Goal: Task Accomplishment & Management: Manage account settings

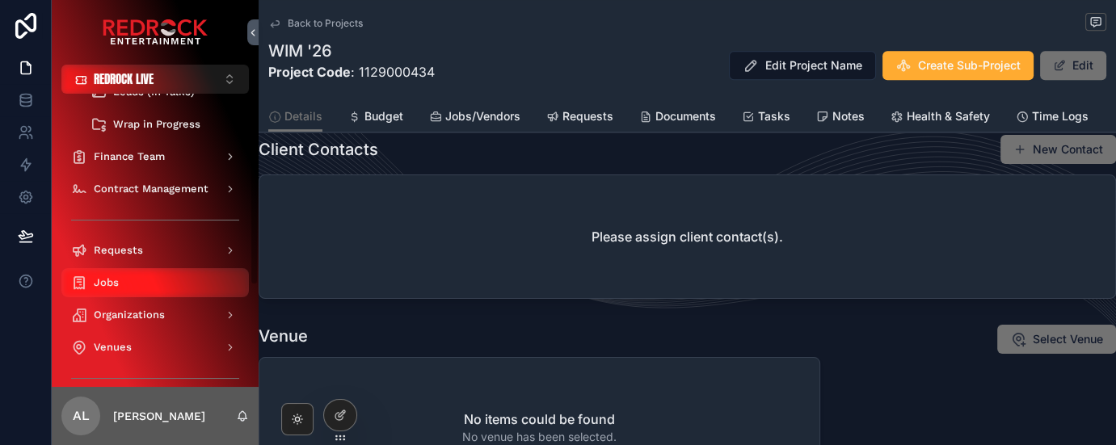
scroll to position [126, 0]
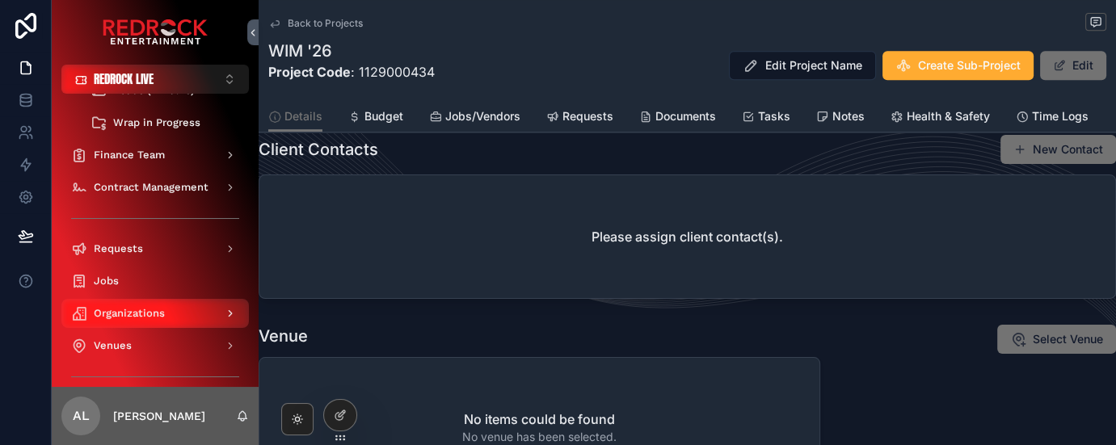
click at [141, 318] on span "Organizations" at bounding box center [129, 313] width 71 height 13
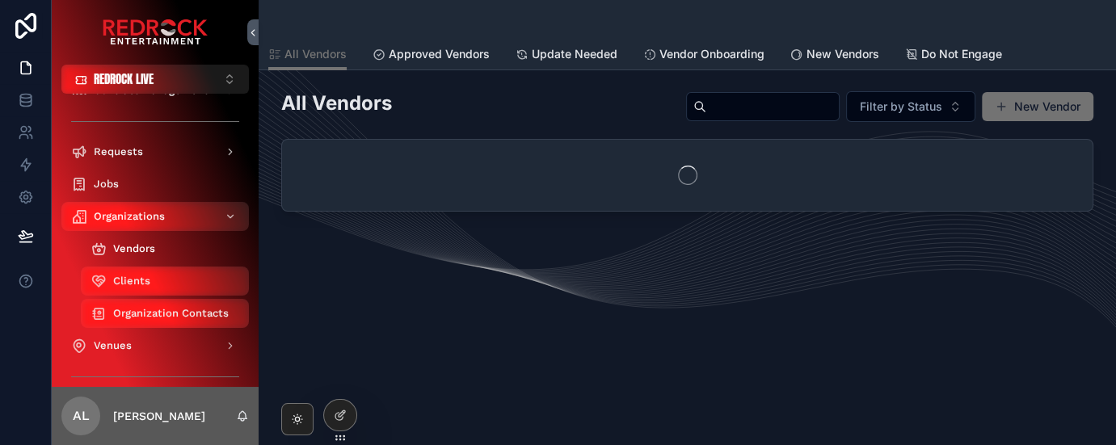
click at [129, 260] on div "Vendors" at bounding box center [165, 249] width 149 height 26
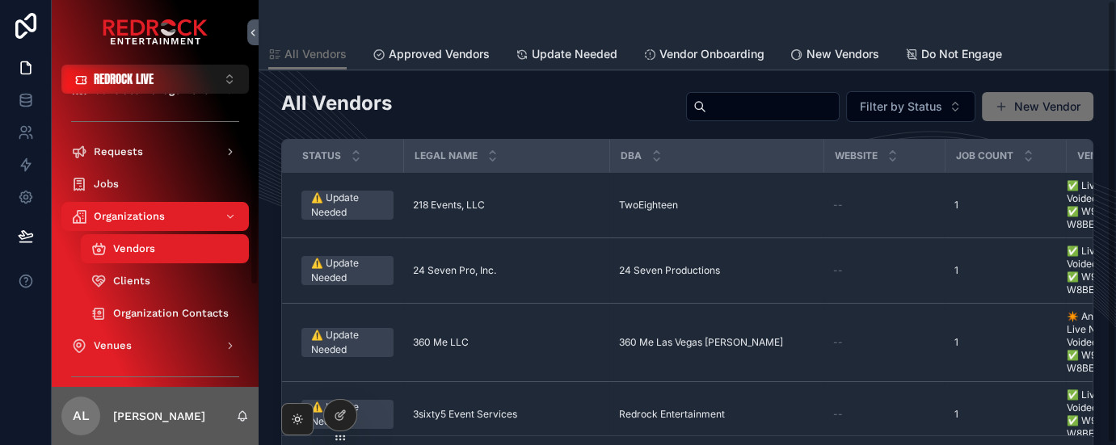
click at [749, 105] on input "scrollable content" at bounding box center [772, 106] width 133 height 23
type input "*****"
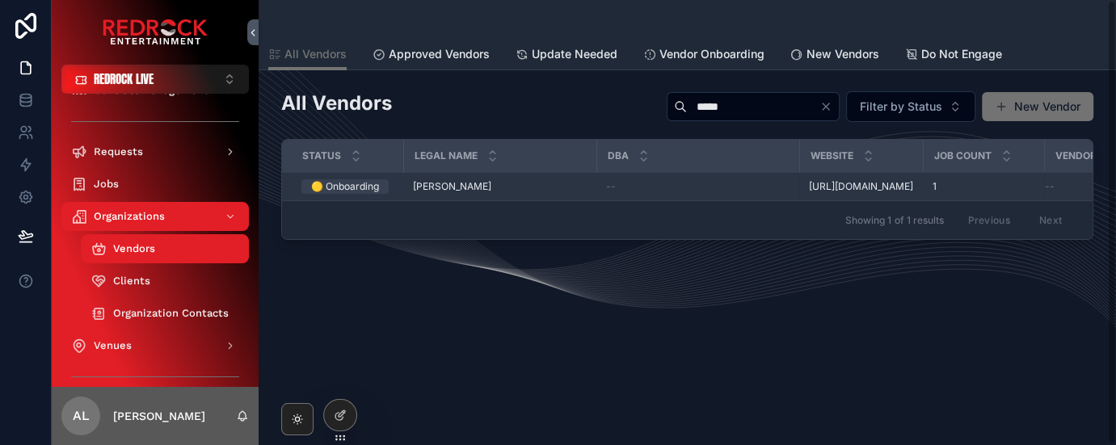
click at [406, 195] on td "Brett Norton Brett Norton" at bounding box center [499, 187] width 193 height 28
click at [330, 201] on td "🟡 Onboarding" at bounding box center [342, 187] width 121 height 28
click at [329, 192] on div "🟡 Onboarding" at bounding box center [345, 186] width 68 height 15
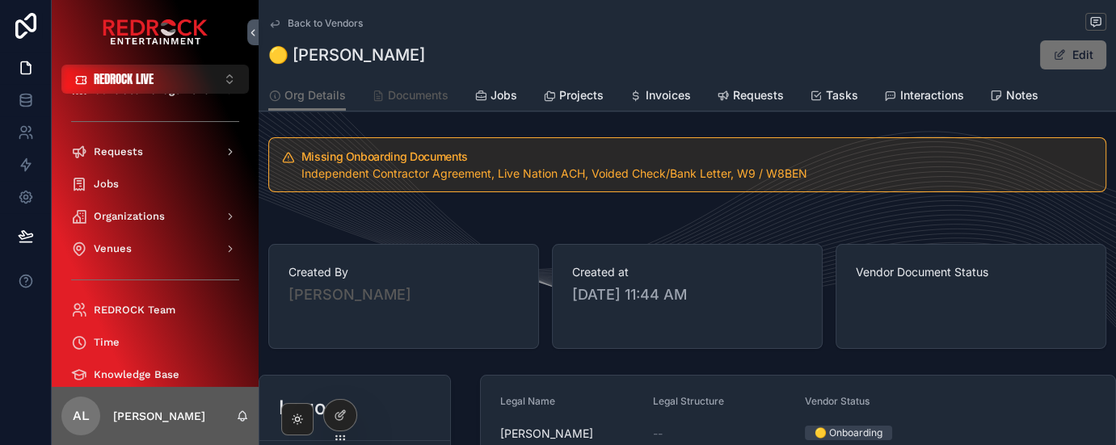
click at [433, 104] on link "Documents" at bounding box center [410, 97] width 77 height 32
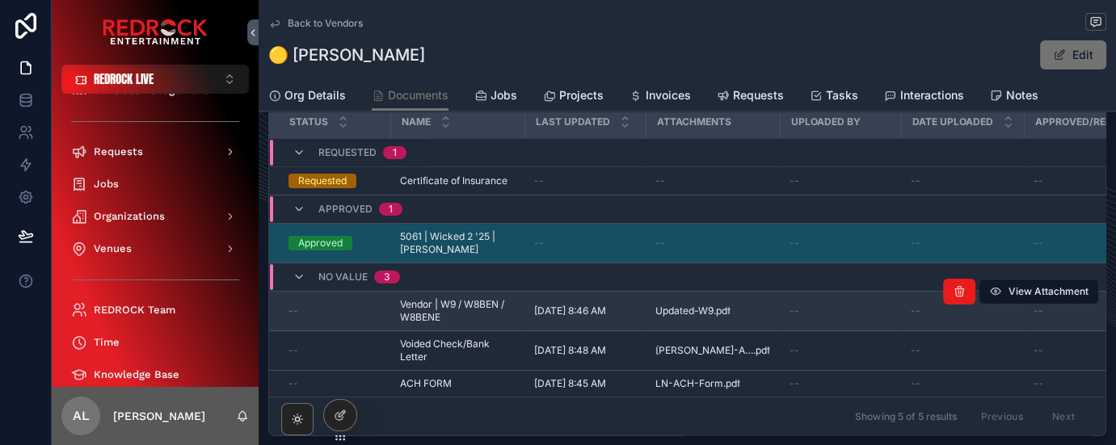
scroll to position [103, 0]
click at [317, 317] on div "--" at bounding box center [335, 312] width 92 height 13
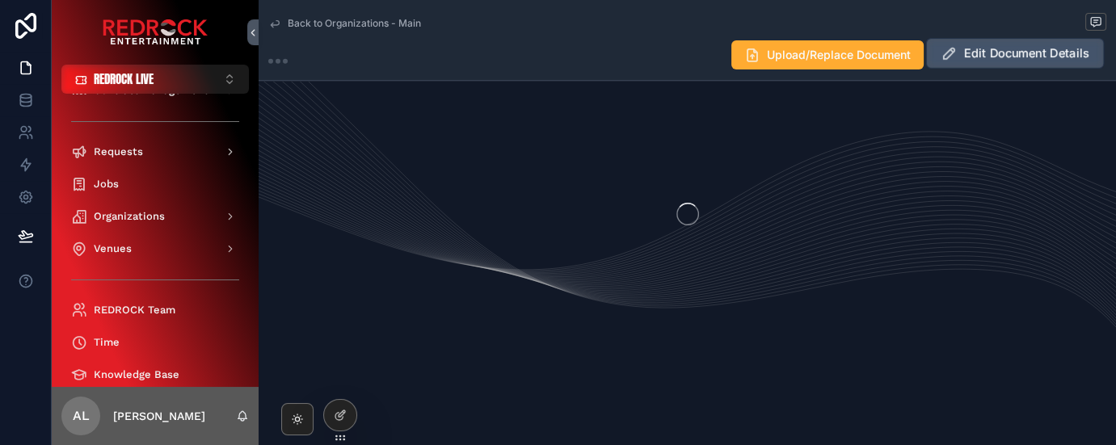
click at [1006, 51] on span "Edit Document Details" at bounding box center [1026, 53] width 125 height 17
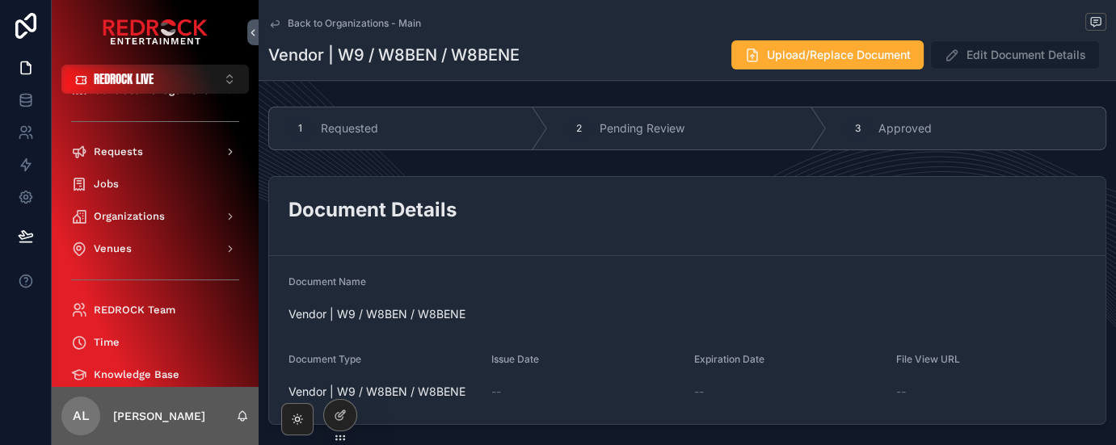
scroll to position [0, 0]
click at [1035, 62] on span "Edit Document Details" at bounding box center [1015, 56] width 170 height 16
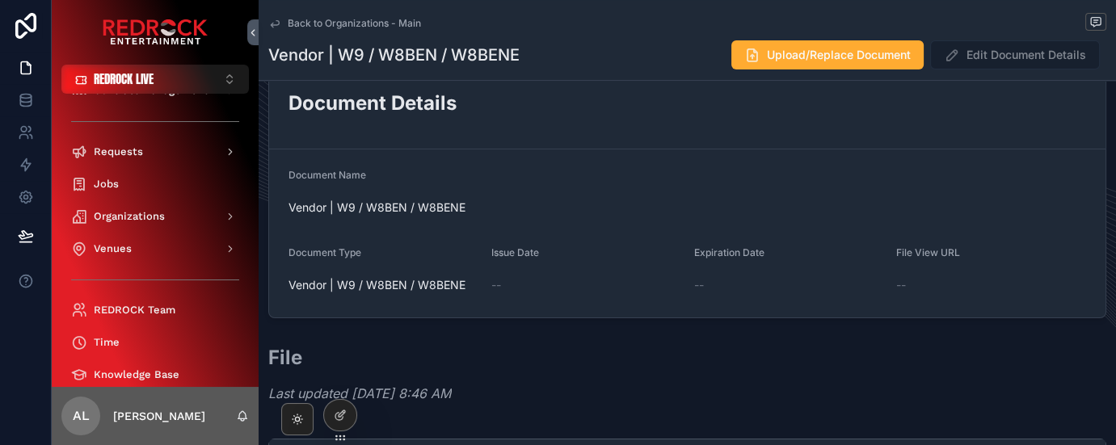
scroll to position [121, 0]
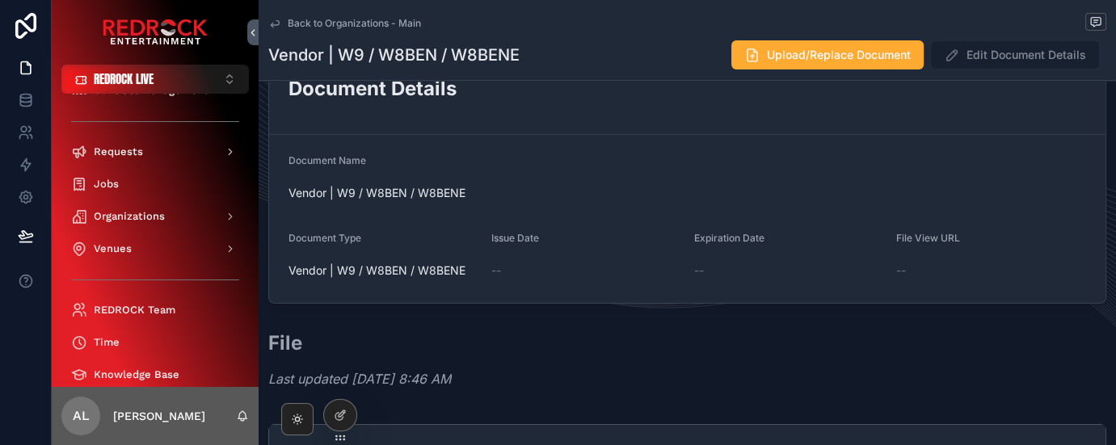
click at [552, 259] on div "--" at bounding box center [586, 271] width 190 height 26
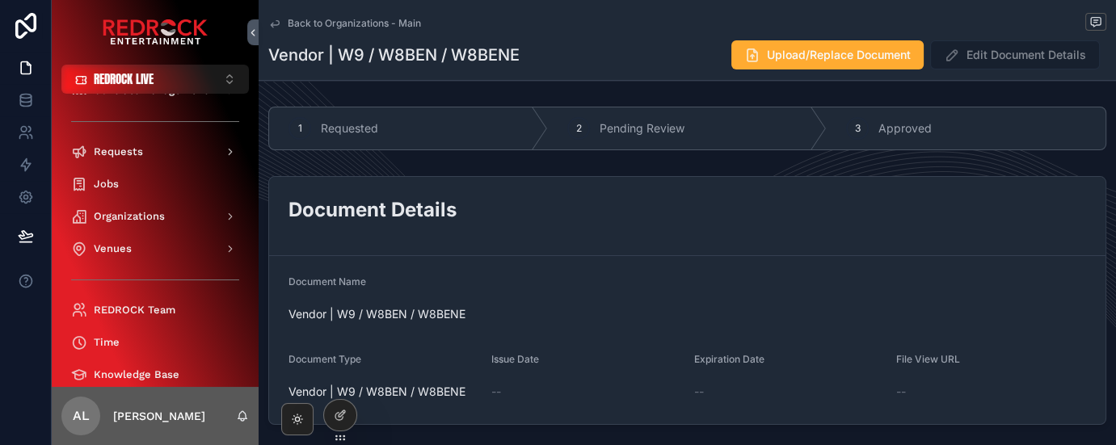
scroll to position [0, 0]
click at [293, 26] on span "Back to Organizations - Main" at bounding box center [354, 23] width 133 height 13
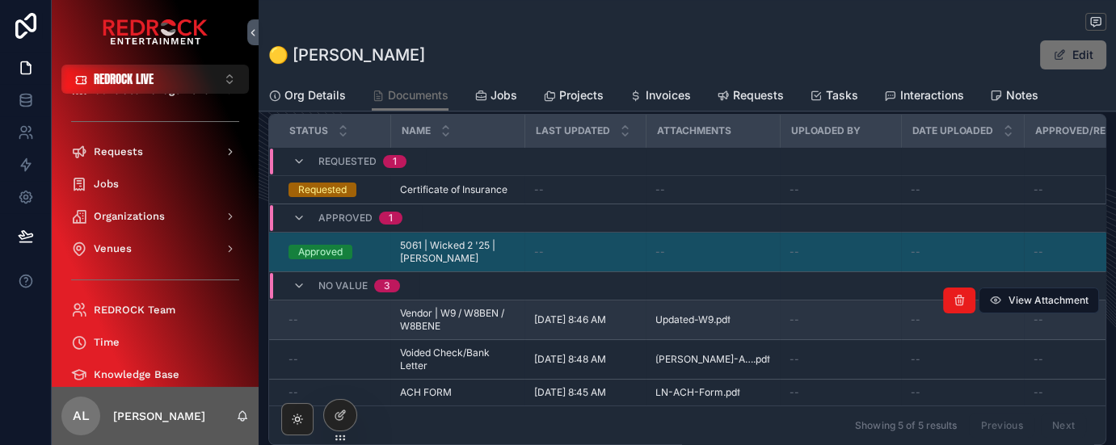
scroll to position [91, 0]
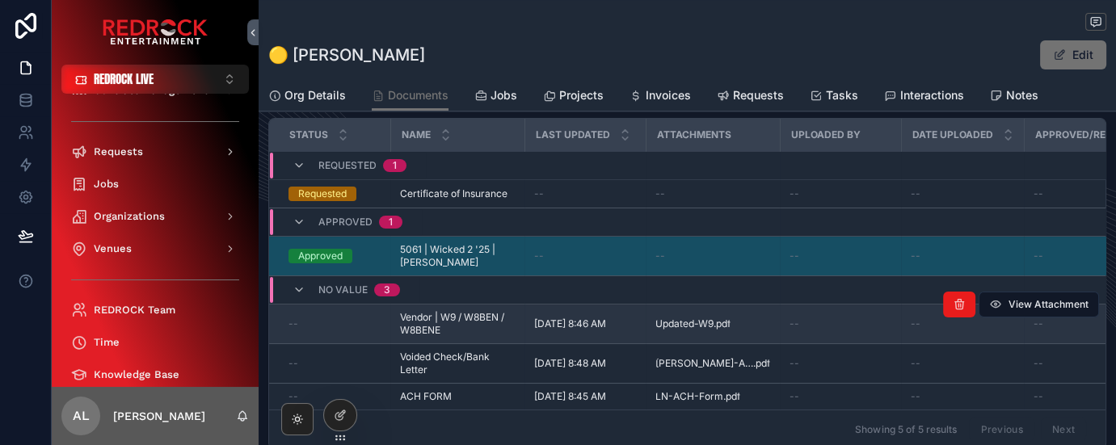
click at [339, 330] on td "--" at bounding box center [329, 325] width 121 height 40
click at [440, 325] on span "Vendor | W9 / W8BEN / W8BENE" at bounding box center [457, 324] width 115 height 26
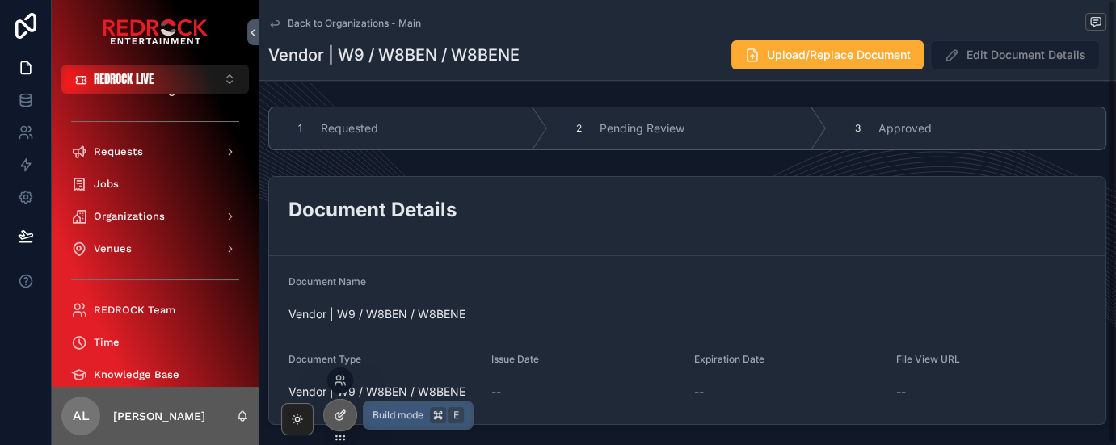
click at [346, 411] on icon at bounding box center [340, 415] width 13 height 13
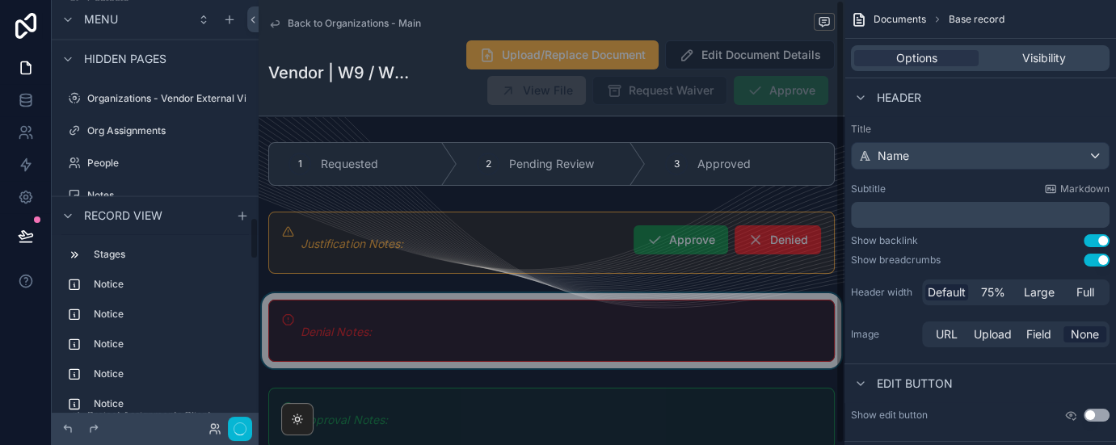
scroll to position [2160, 0]
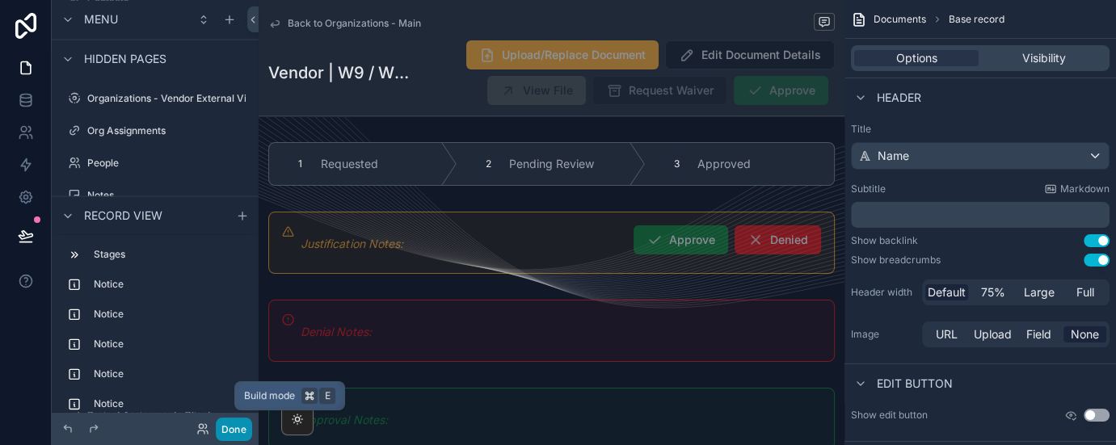
click at [230, 427] on button "Done" at bounding box center [234, 429] width 36 height 23
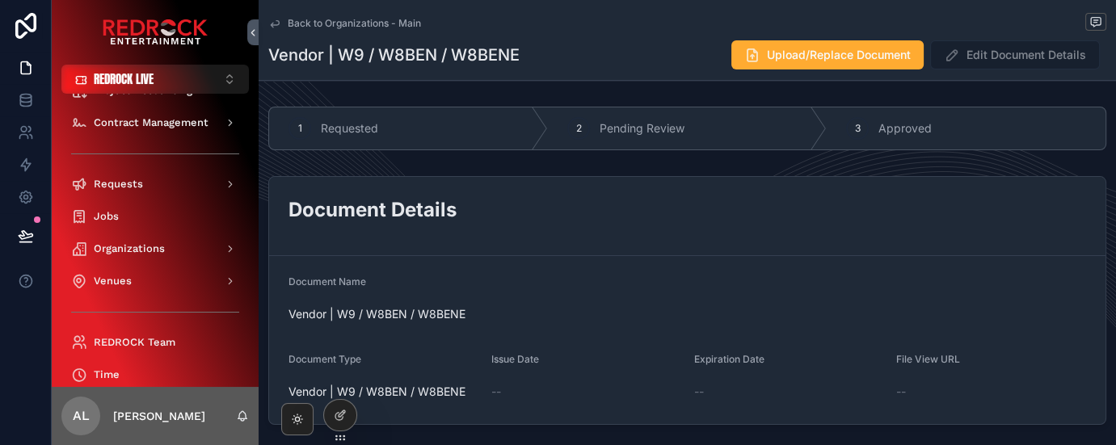
scroll to position [0, 0]
click at [279, 20] on icon "scrollable content" at bounding box center [274, 23] width 13 height 13
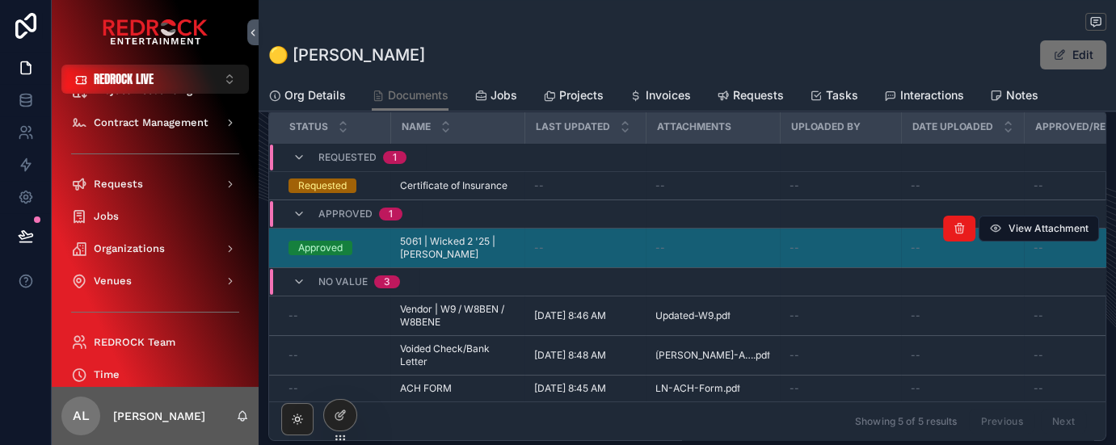
scroll to position [110, 0]
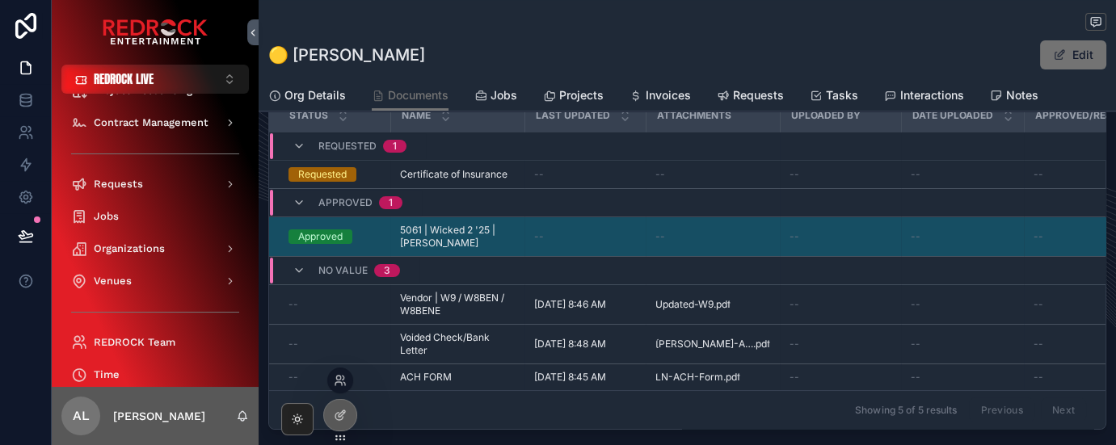
click at [341, 372] on div at bounding box center [340, 381] width 26 height 26
click at [340, 382] on icon at bounding box center [338, 383] width 6 height 3
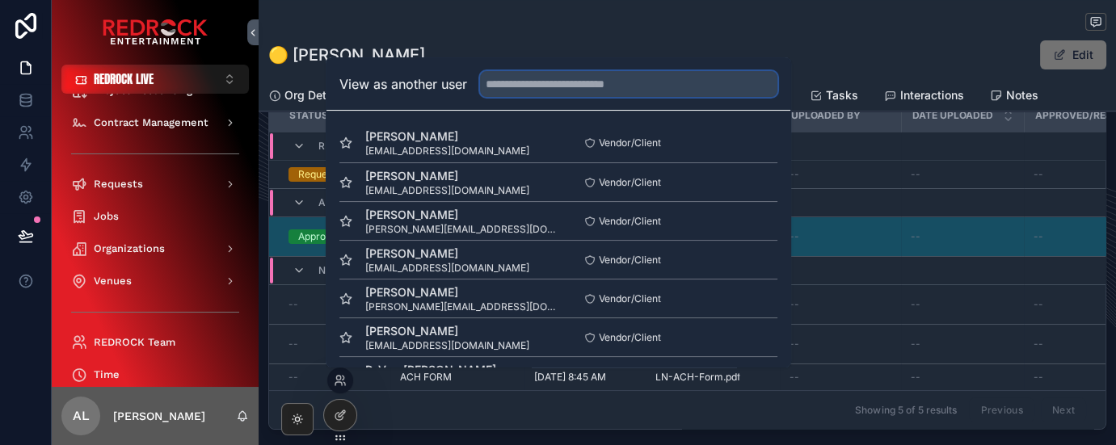
click at [546, 88] on input "text" at bounding box center [628, 84] width 297 height 26
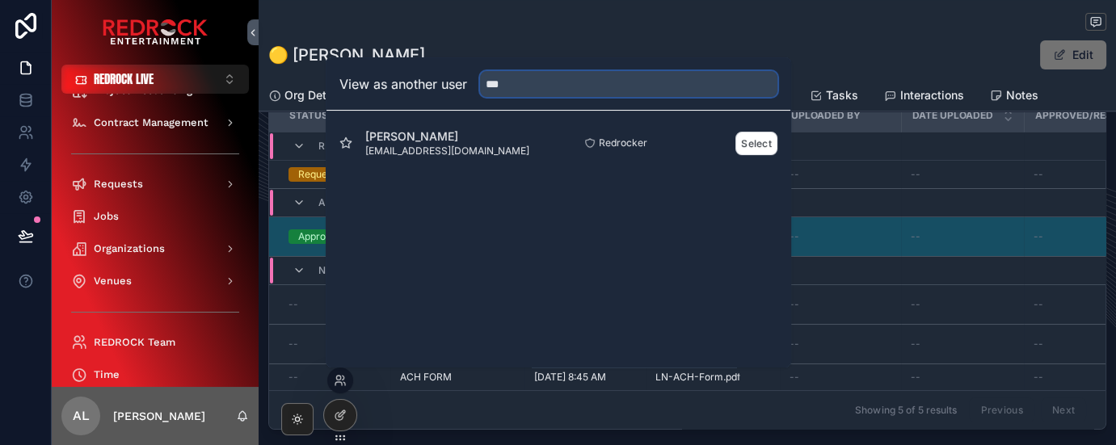
type input "***"
click at [459, 141] on span "Jenny McPhee" at bounding box center [447, 137] width 164 height 16
click at [754, 145] on button "Select" at bounding box center [757, 143] width 42 height 23
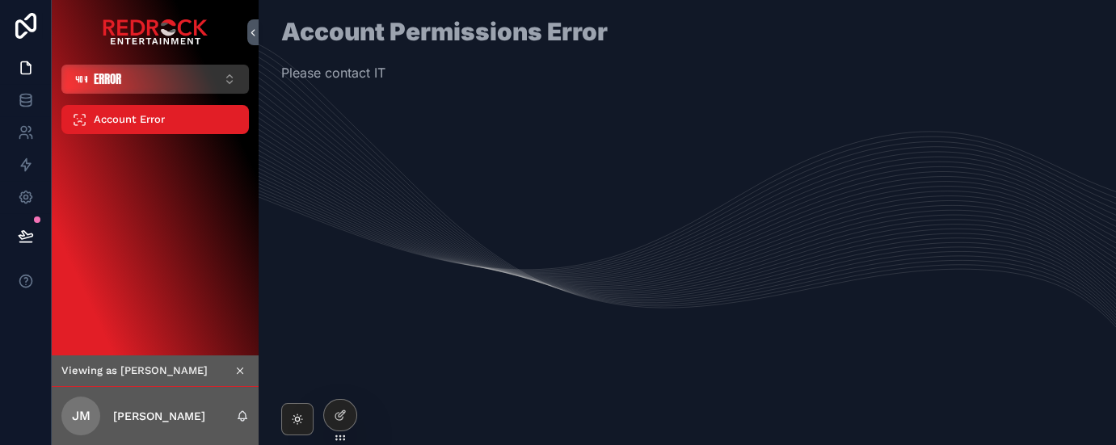
click at [200, 83] on button "ERROR ⌥ 1" at bounding box center [155, 79] width 188 height 29
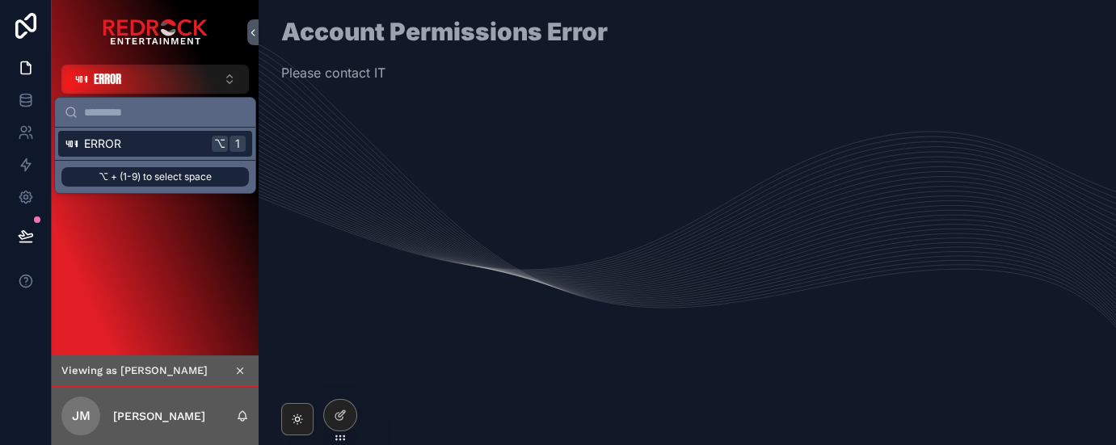
drag, startPoint x: 197, startPoint y: 270, endPoint x: 214, endPoint y: 270, distance: 17.0
click at [197, 269] on div "Account Error" at bounding box center [155, 225] width 207 height 262
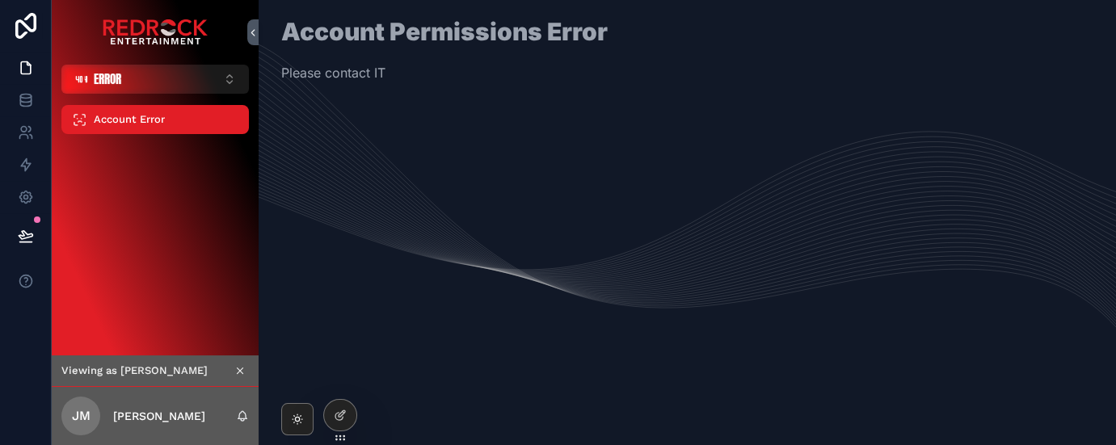
click at [242, 372] on icon "scrollable content" at bounding box center [239, 370] width 11 height 11
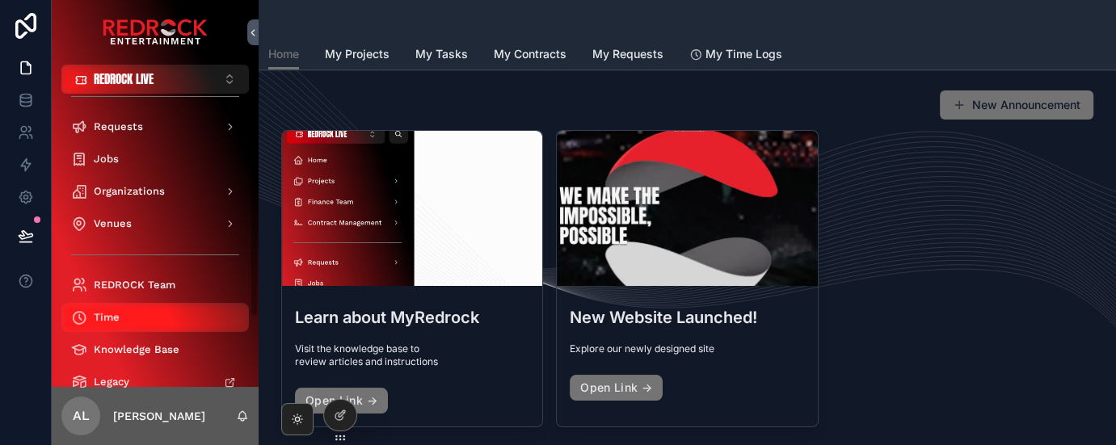
scroll to position [185, 0]
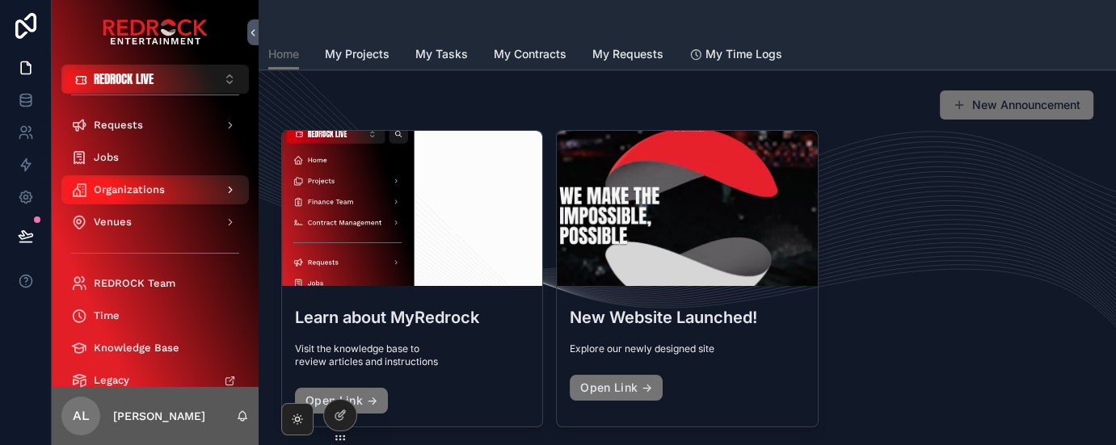
click at [120, 187] on span "Organizations" at bounding box center [129, 189] width 71 height 13
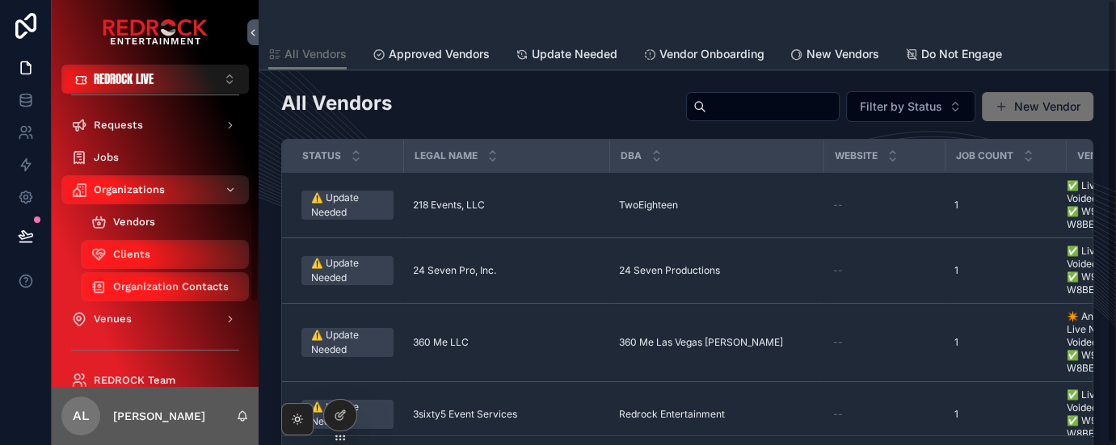
click at [141, 229] on div "Vendors" at bounding box center [165, 222] width 149 height 26
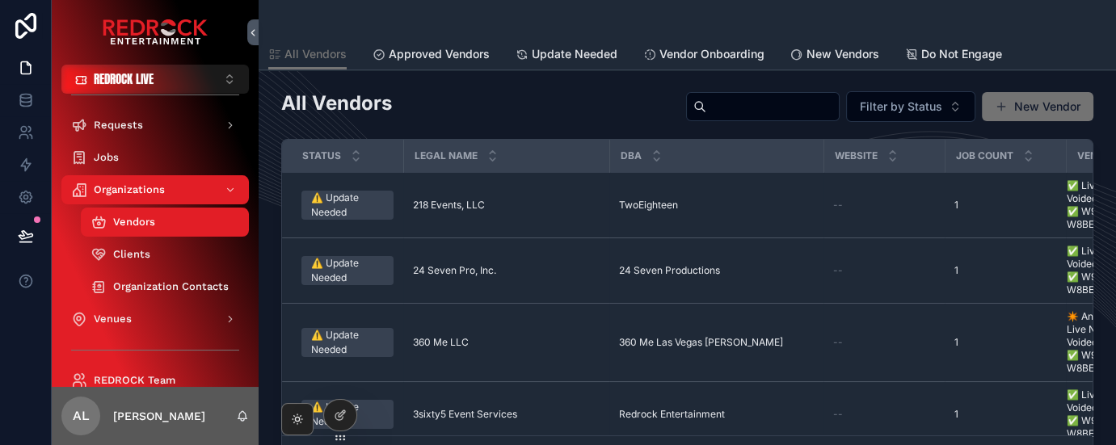
click at [778, 107] on input "scrollable content" at bounding box center [772, 106] width 133 height 23
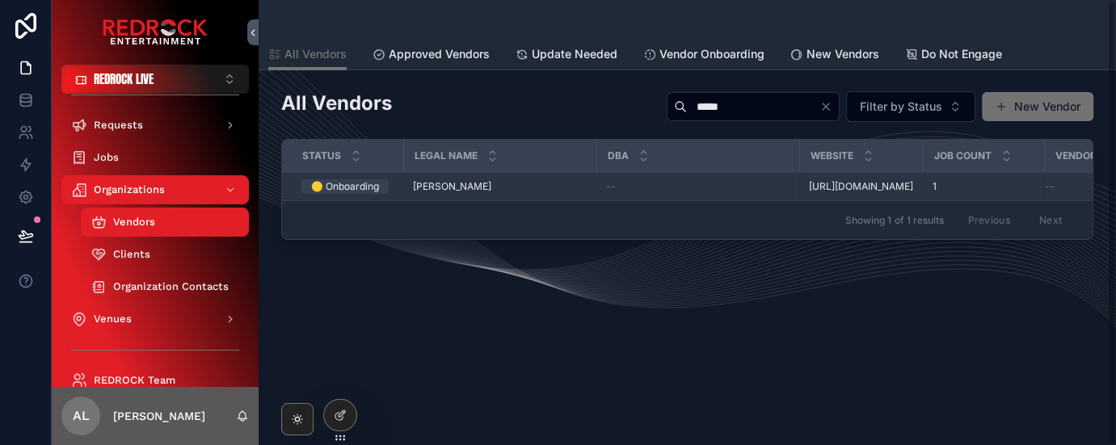
type input "*****"
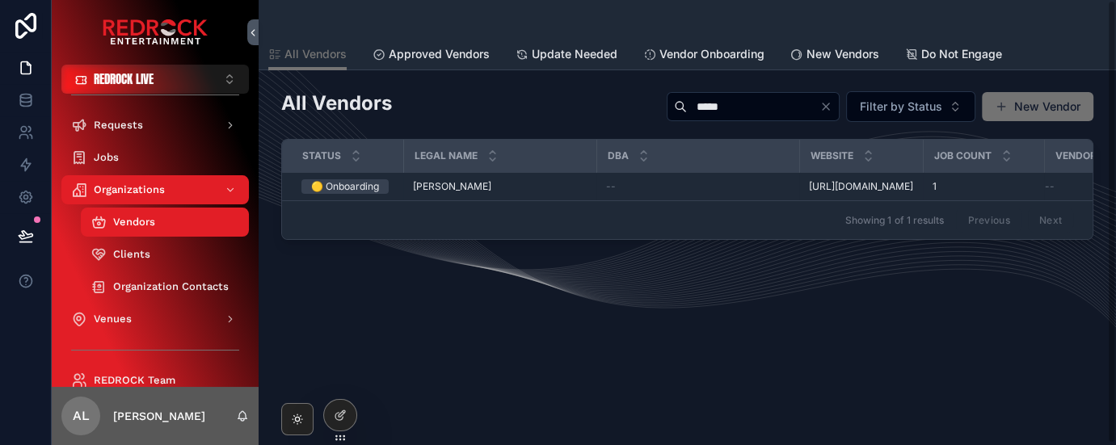
click at [414, 185] on span "[PERSON_NAME]" at bounding box center [452, 186] width 78 height 13
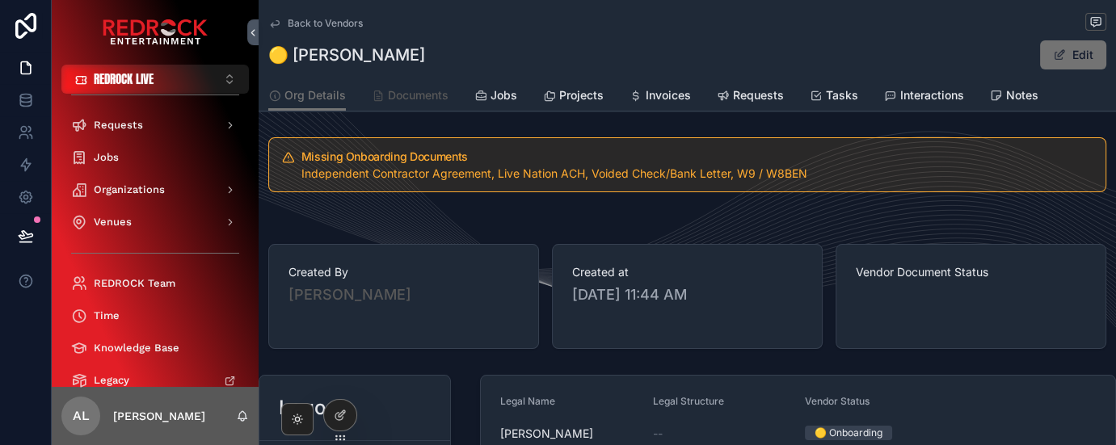
click at [404, 89] on span "Documents" at bounding box center [418, 95] width 61 height 16
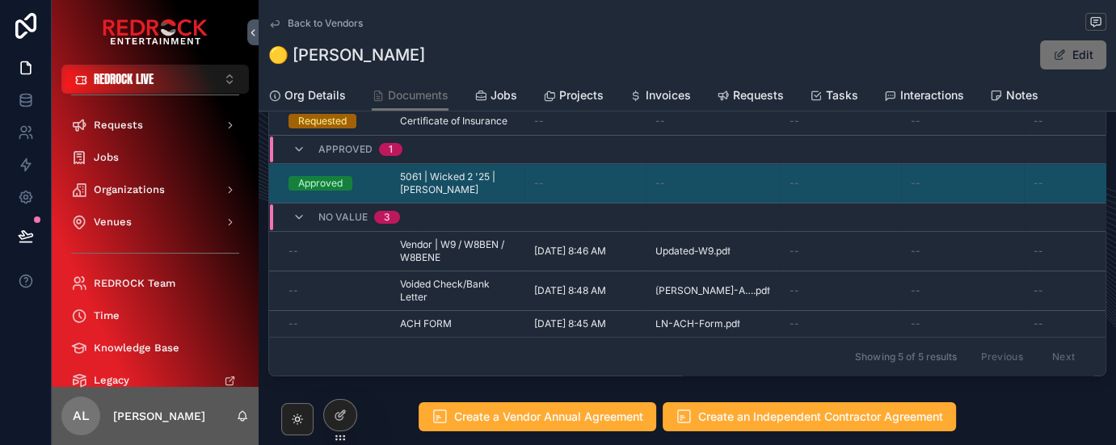
scroll to position [162, 0]
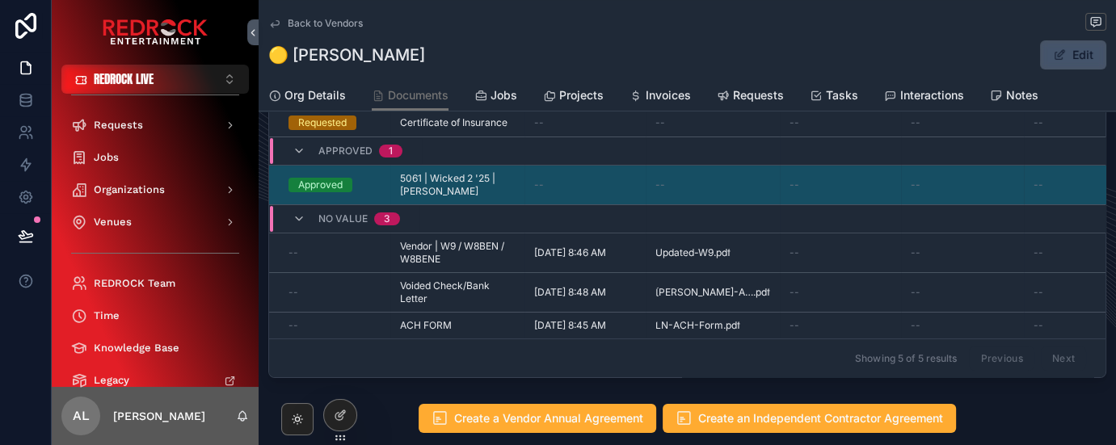
click at [1081, 52] on button "Edit" at bounding box center [1073, 54] width 66 height 29
click at [1081, 52] on button "Done" at bounding box center [1069, 54] width 74 height 29
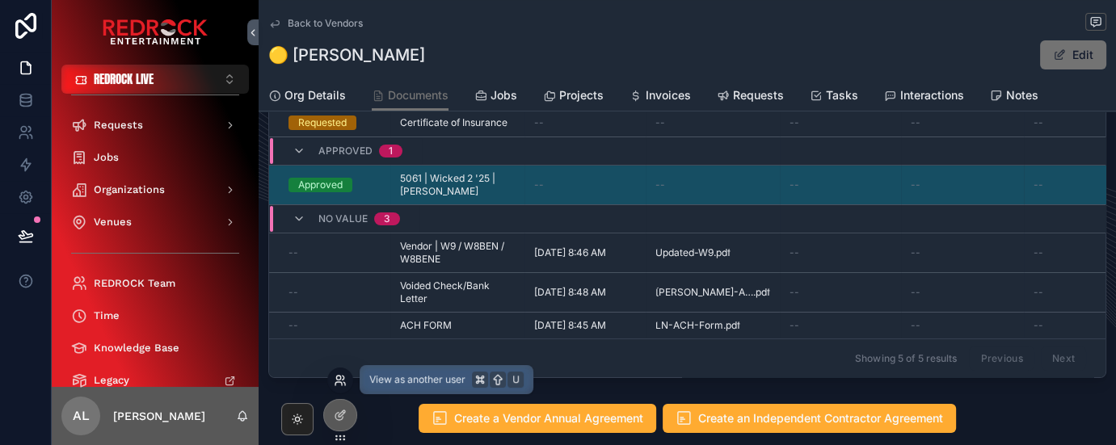
click at [338, 377] on icon at bounding box center [340, 380] width 13 height 13
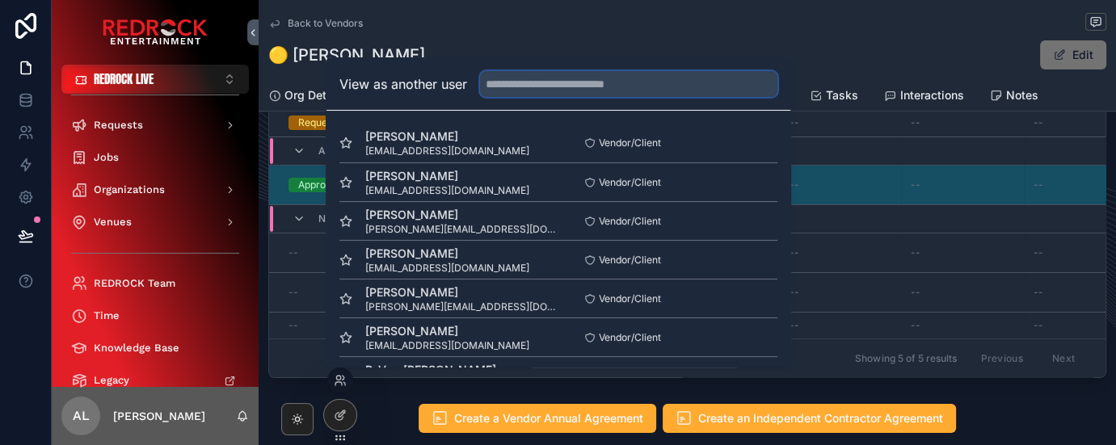
click at [523, 86] on input "text" at bounding box center [628, 84] width 297 height 26
type input "*"
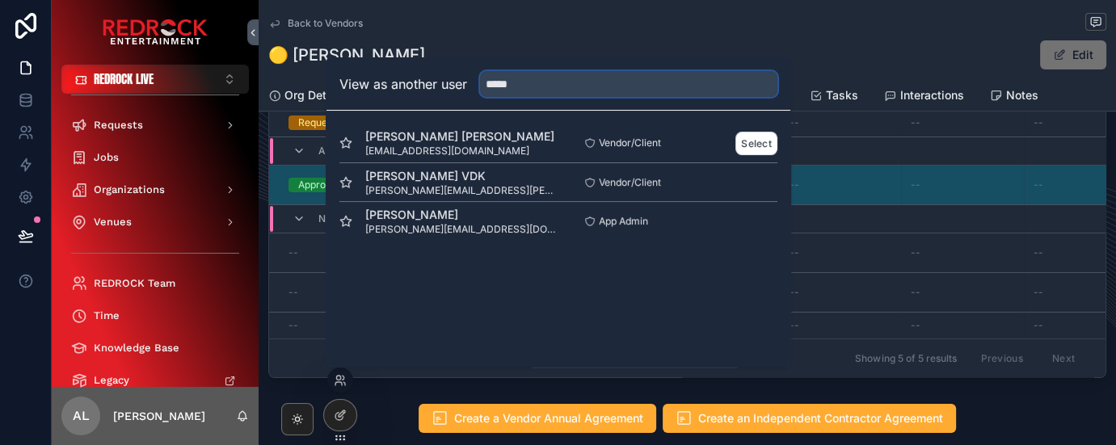
type input "*****"
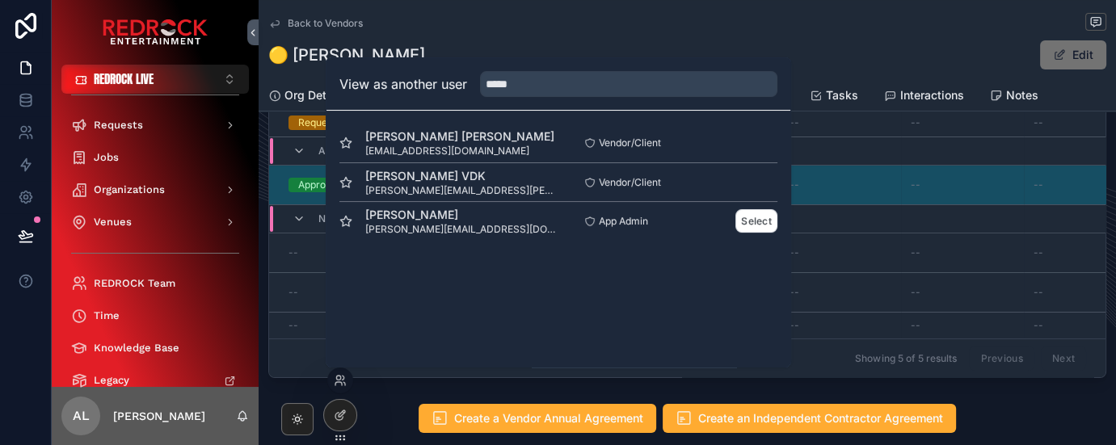
drag, startPoint x: 497, startPoint y: 126, endPoint x: 413, endPoint y: 218, distance: 124.7
click at [413, 218] on span "Jesse VanDenKooy" at bounding box center [461, 215] width 193 height 16
click at [757, 223] on button "Select" at bounding box center [757, 220] width 42 height 23
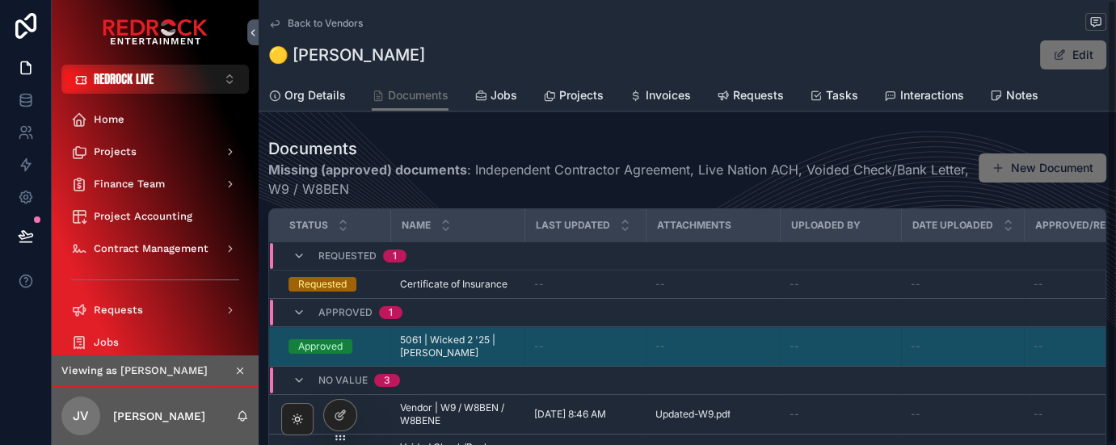
scroll to position [255, 0]
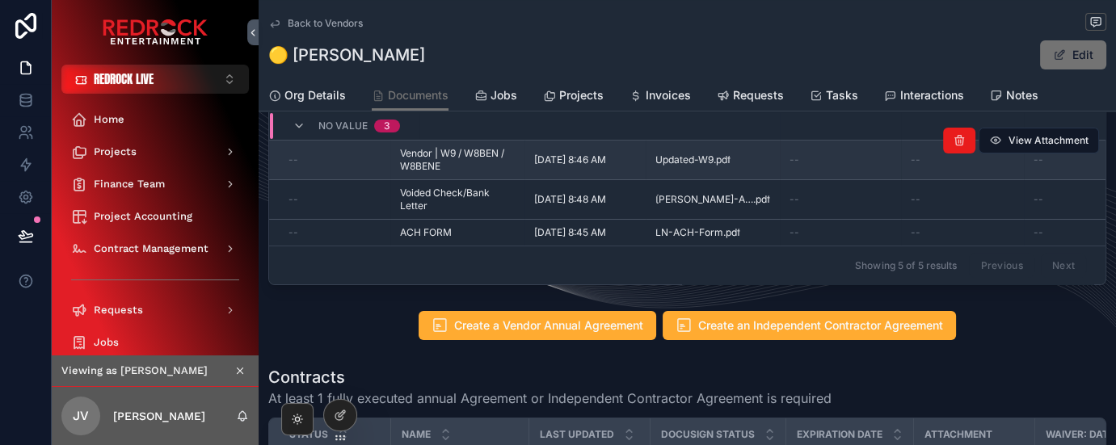
click at [327, 154] on div "--" at bounding box center [335, 160] width 92 height 13
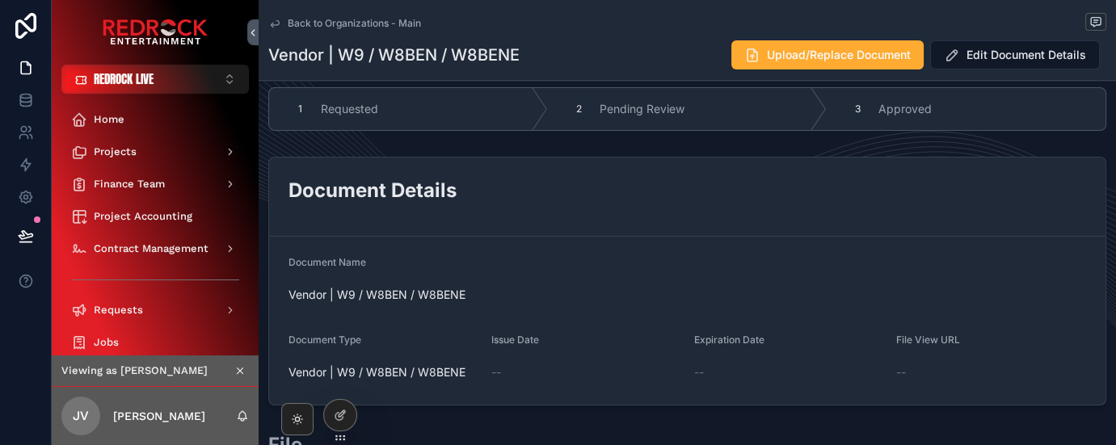
scroll to position [15, 0]
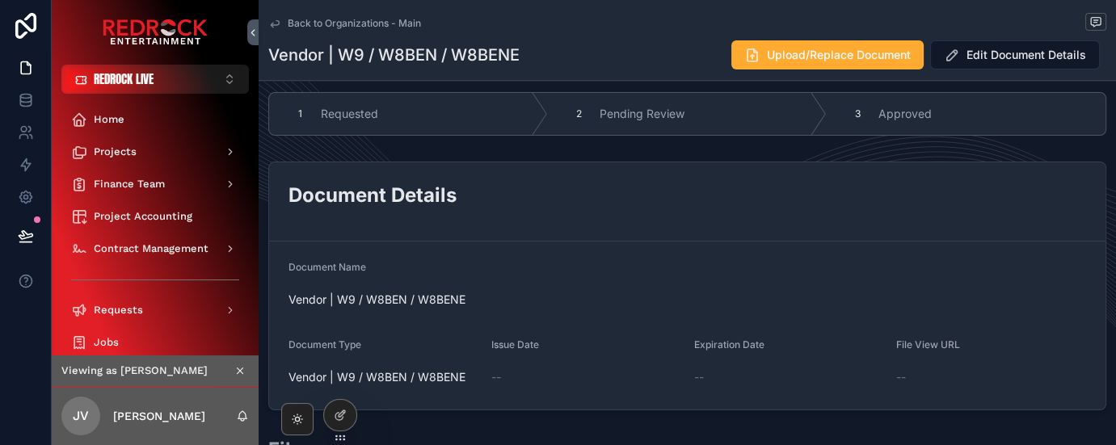
click at [1013, 37] on div "Back to Organizations - Main Documents Vendor | W9 / W8BEN / W8BENE Vendor | W9…" at bounding box center [687, 40] width 838 height 80
click at [1010, 49] on span "Edit Document Details" at bounding box center [1026, 53] width 125 height 17
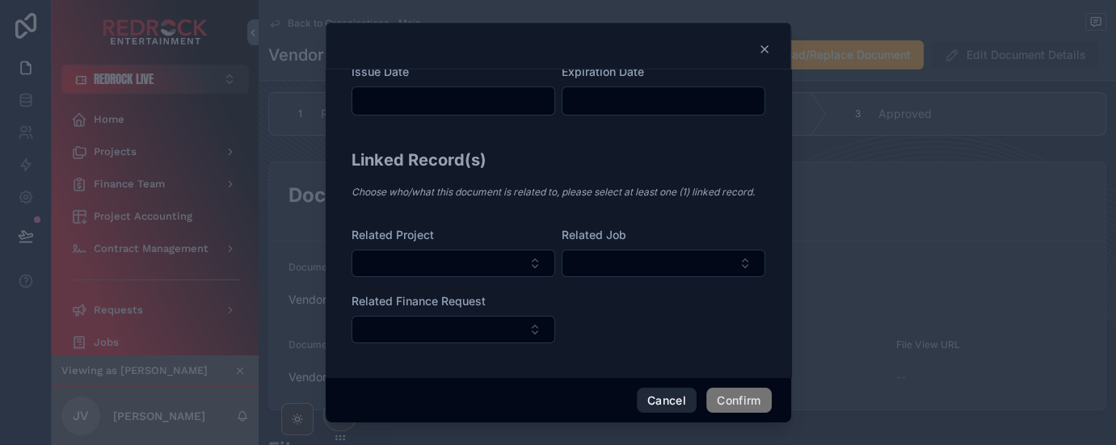
scroll to position [213, 0]
click at [657, 401] on button "Cancel" at bounding box center [667, 401] width 60 height 26
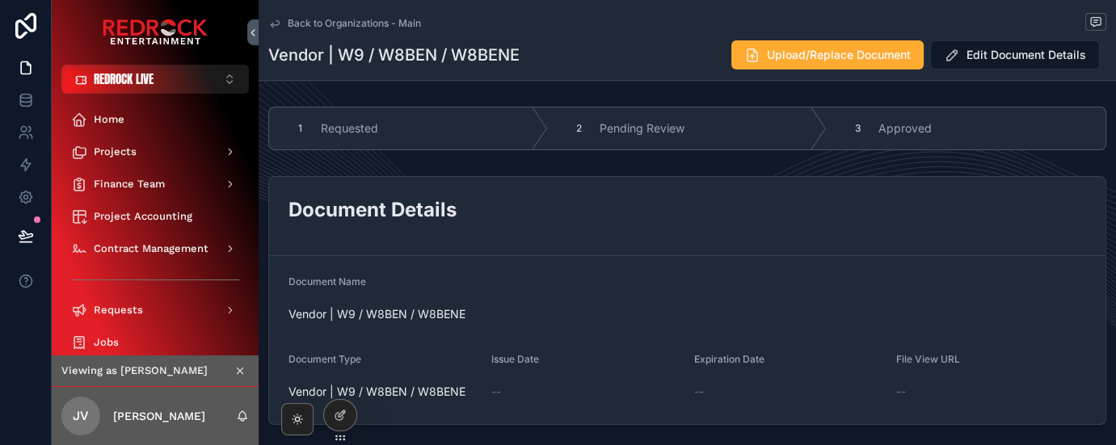
scroll to position [0, 0]
click at [338, 25] on span "Back to Organizations - Main" at bounding box center [354, 23] width 133 height 13
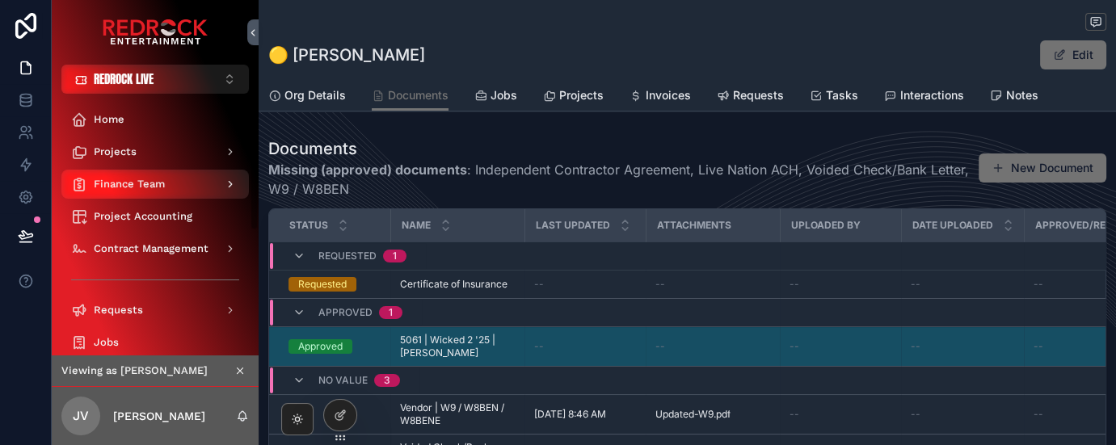
scroll to position [89, 0]
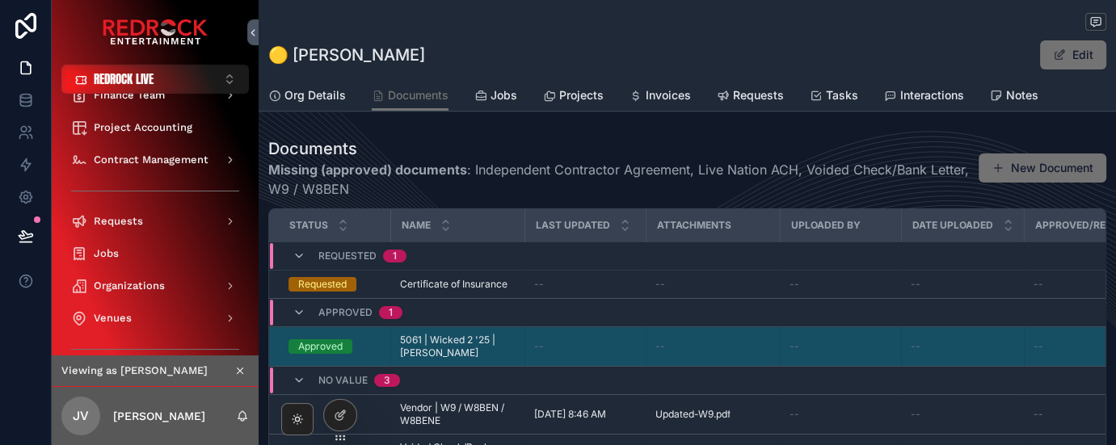
click at [239, 369] on icon "scrollable content" at bounding box center [241, 372] width 6 height 6
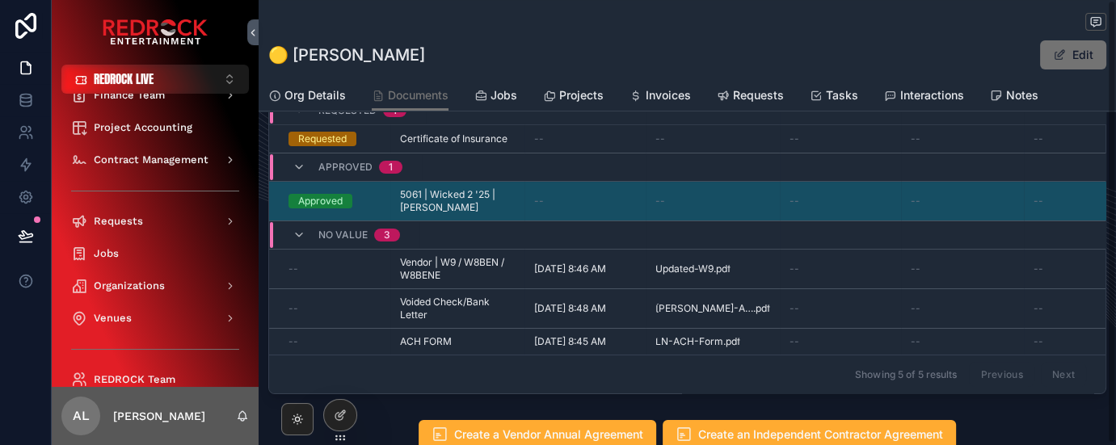
scroll to position [150, 0]
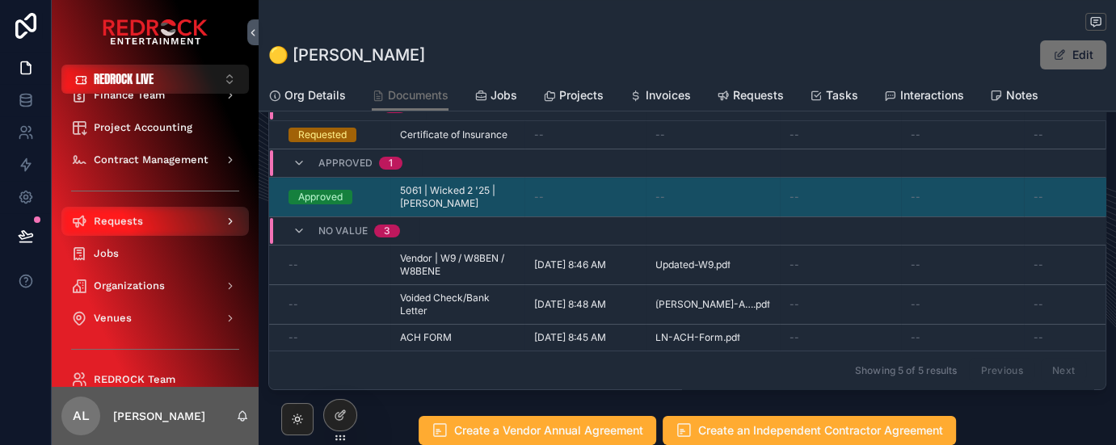
click at [165, 226] on div "Requests" at bounding box center [155, 222] width 168 height 26
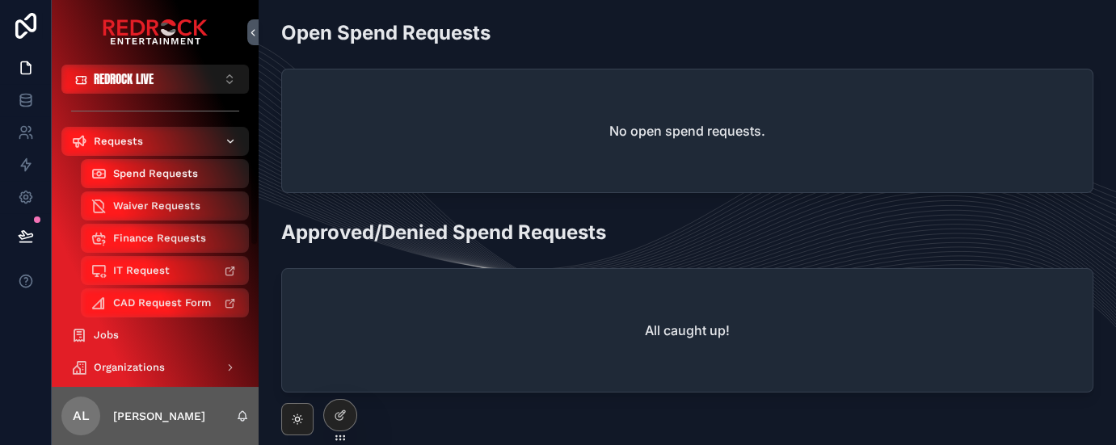
scroll to position [207, 0]
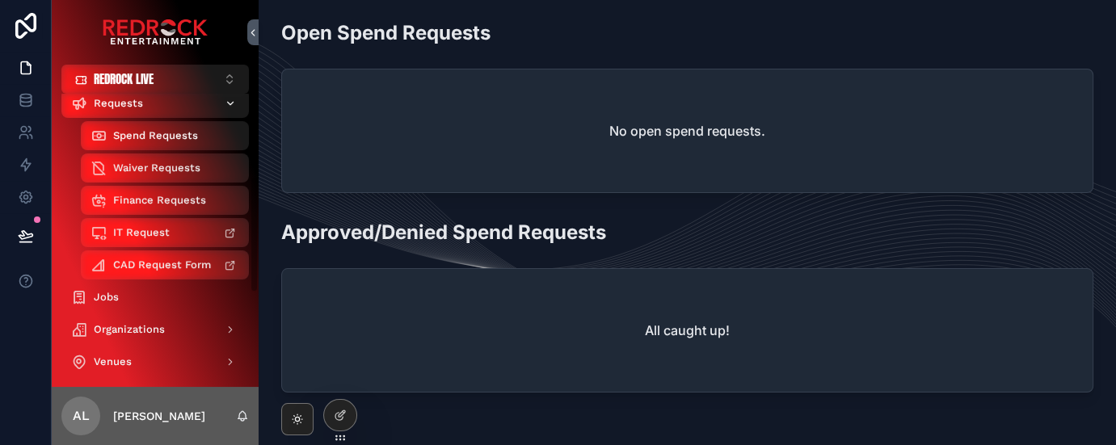
click at [152, 107] on div "Requests" at bounding box center [155, 104] width 168 height 26
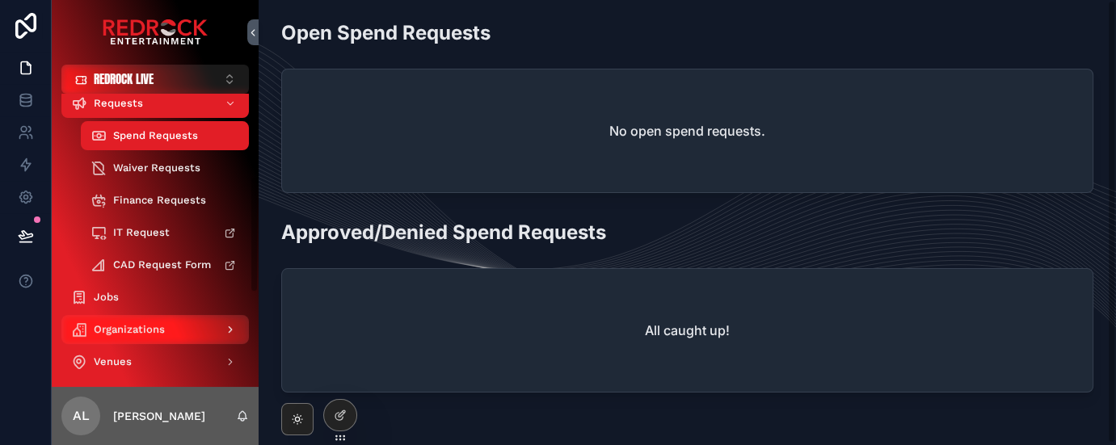
click at [141, 331] on span "Organizations" at bounding box center [129, 329] width 71 height 13
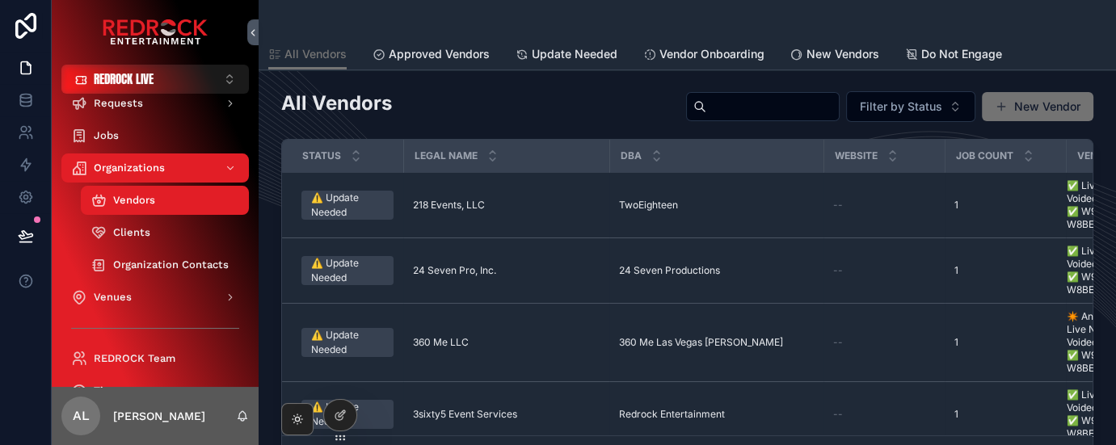
click at [763, 107] on input "scrollable content" at bounding box center [772, 106] width 133 height 23
type input "*****"
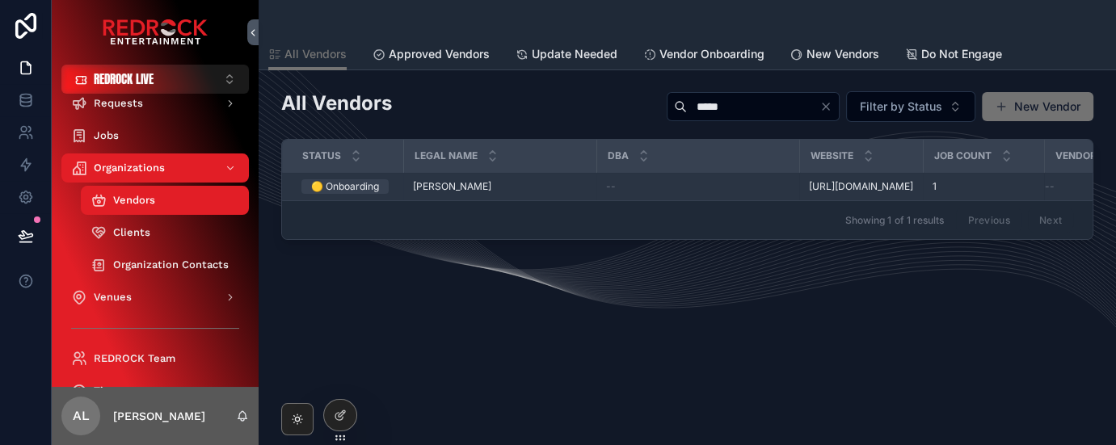
click at [371, 194] on div "🟡 Onboarding" at bounding box center [345, 186] width 68 height 15
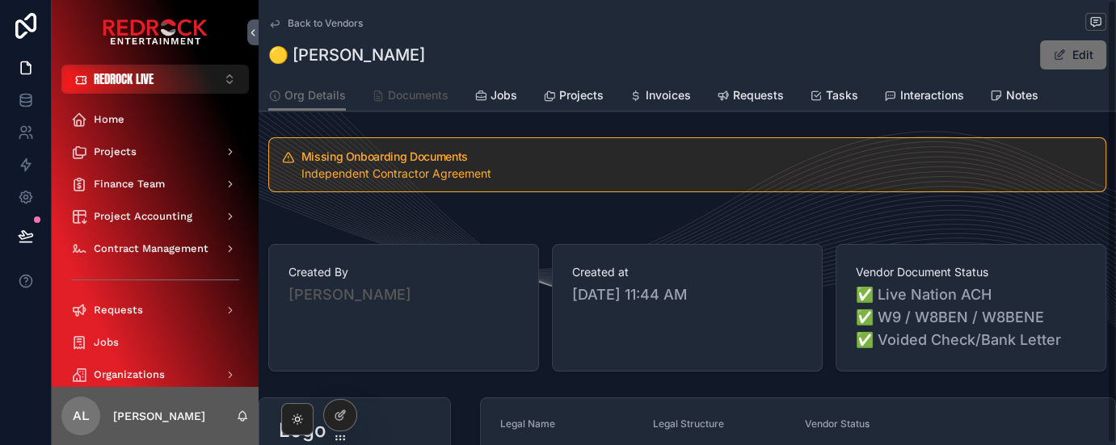
click at [414, 92] on span "Documents" at bounding box center [418, 95] width 61 height 16
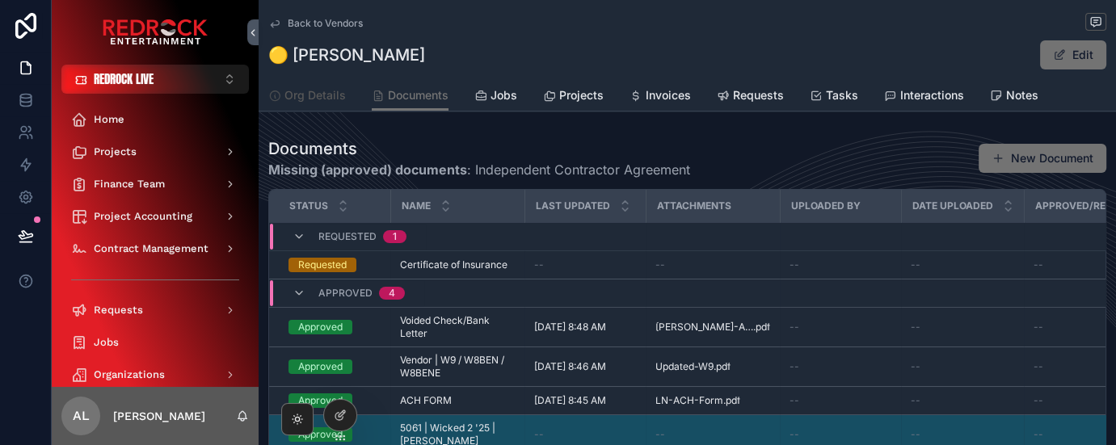
click at [310, 92] on span "Org Details" at bounding box center [315, 95] width 61 height 16
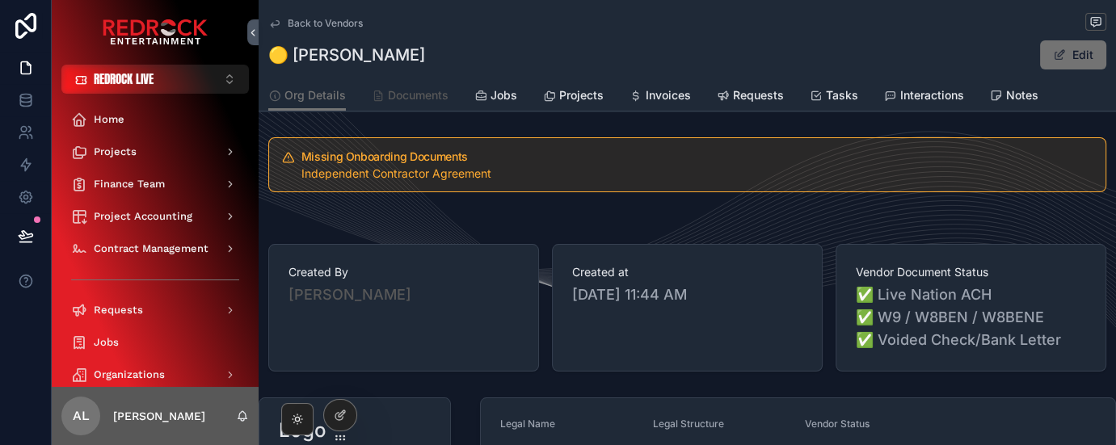
click at [411, 107] on link "Documents" at bounding box center [410, 97] width 77 height 32
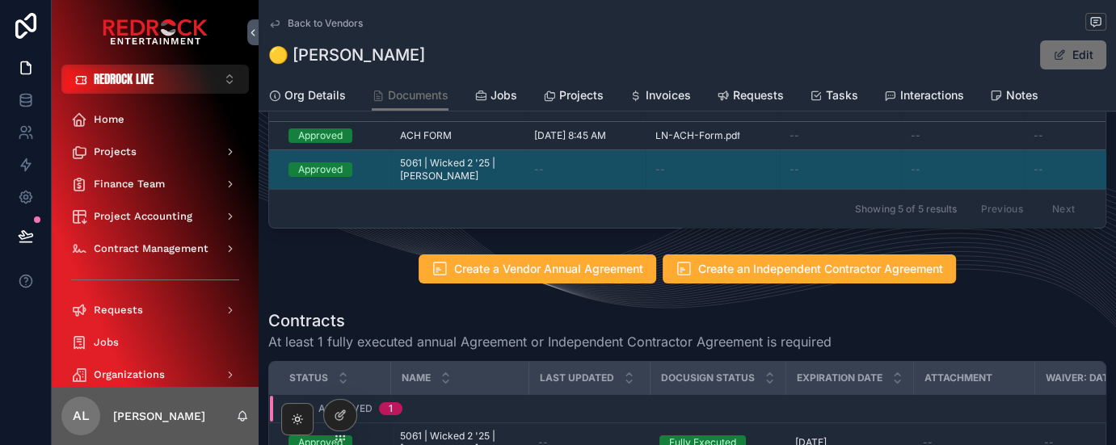
scroll to position [211, 0]
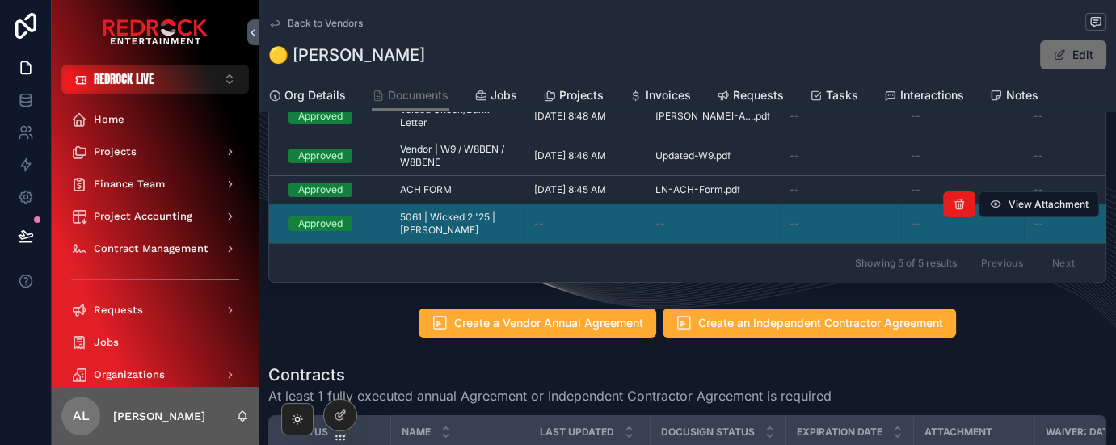
click at [425, 223] on span "5061 | Wicked 2 '25 | [PERSON_NAME]" at bounding box center [457, 224] width 115 height 26
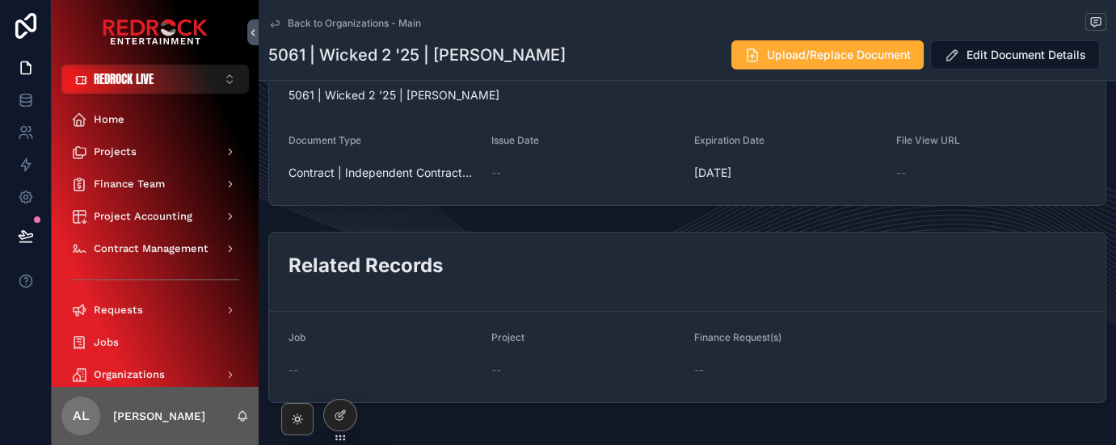
scroll to position [293, 0]
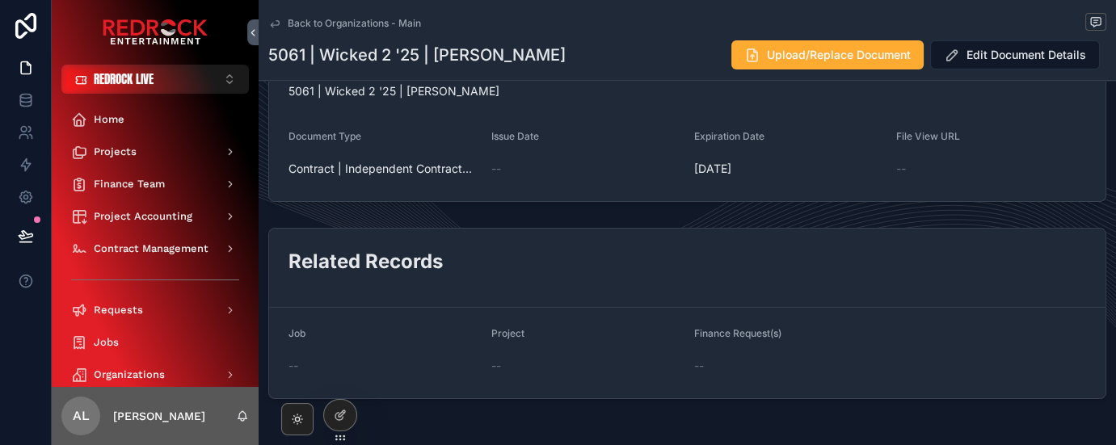
click at [297, 24] on span "Back to Organizations - Main" at bounding box center [354, 23] width 133 height 13
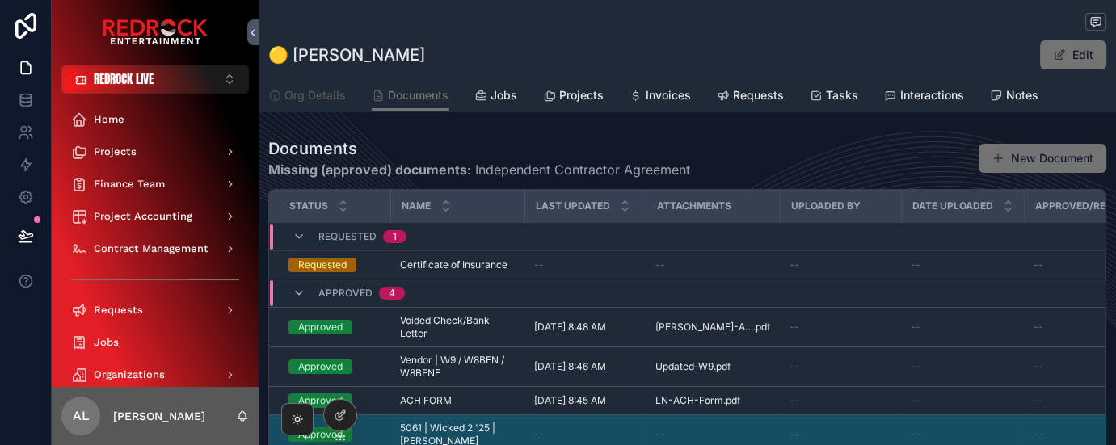
click at [312, 105] on link "Org Details" at bounding box center [307, 97] width 78 height 32
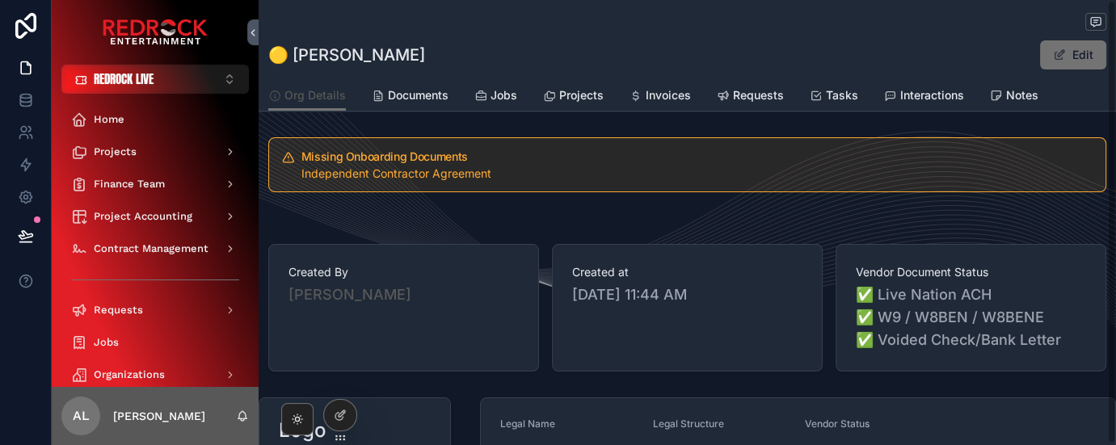
click at [306, 102] on span "Org Details" at bounding box center [315, 95] width 61 height 16
click at [310, 98] on span "Org Details" at bounding box center [315, 95] width 61 height 16
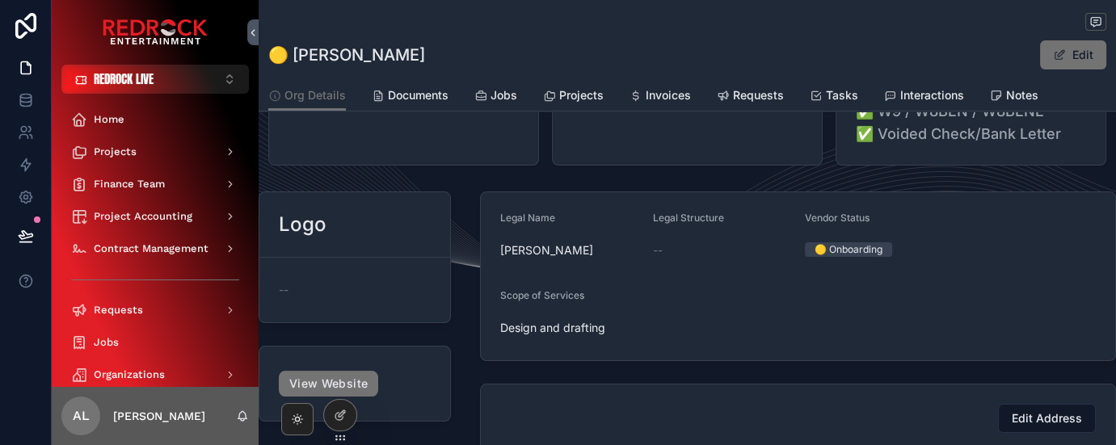
scroll to position [194, 0]
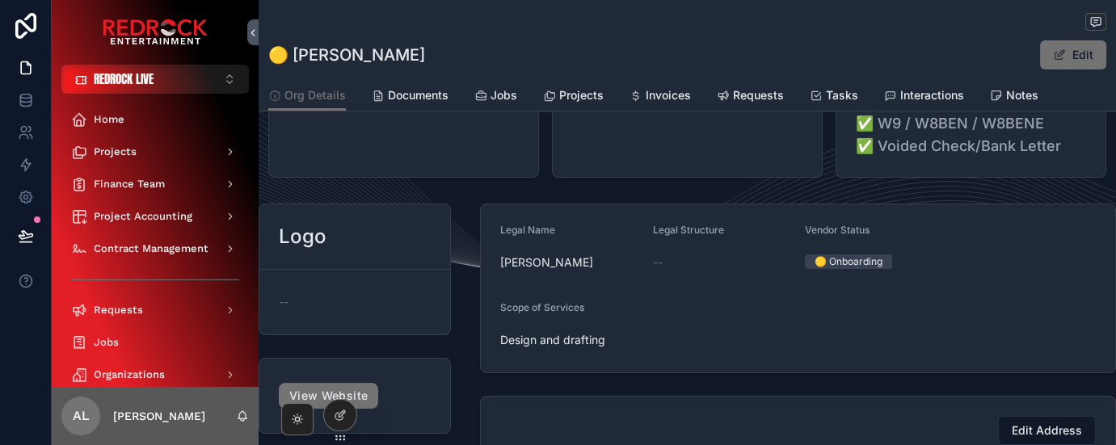
click at [861, 271] on div "🟡 Onboarding" at bounding box center [874, 262] width 139 height 24
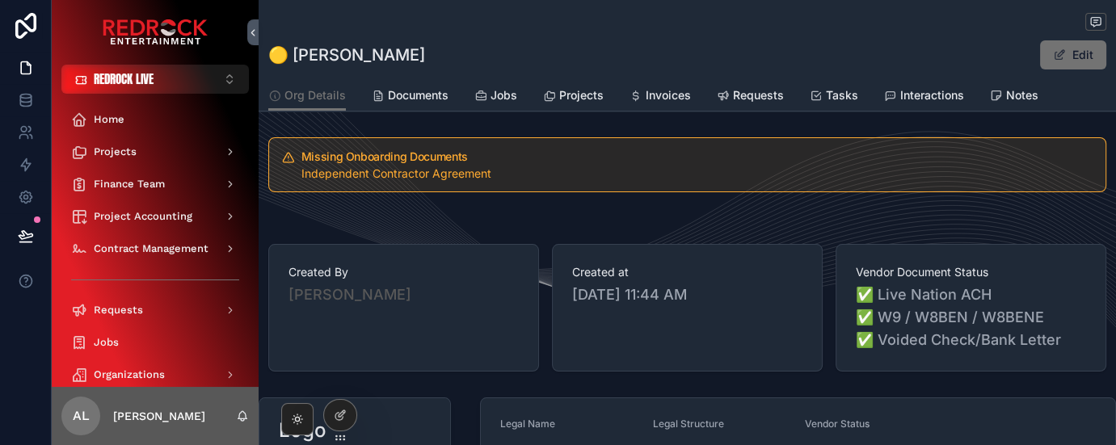
scroll to position [0, 0]
click at [1067, 57] on button "Edit" at bounding box center [1073, 54] width 66 height 29
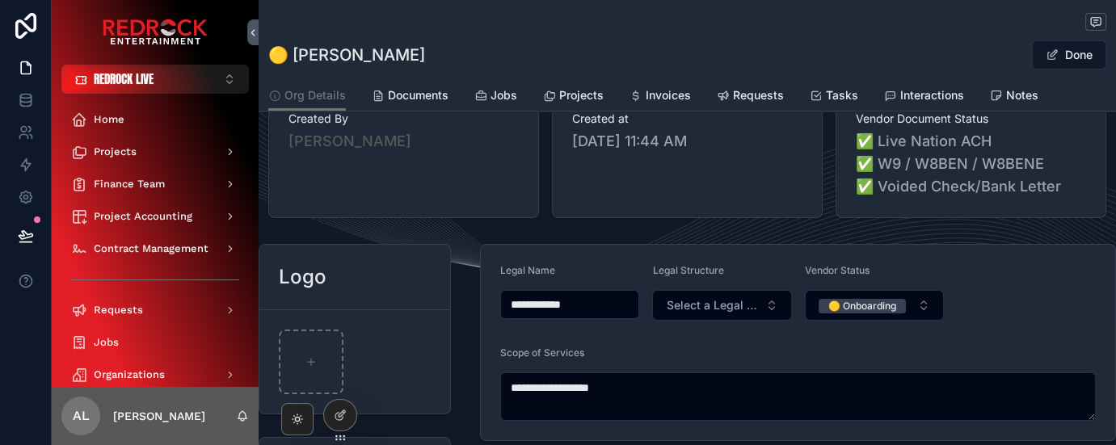
scroll to position [162, 0]
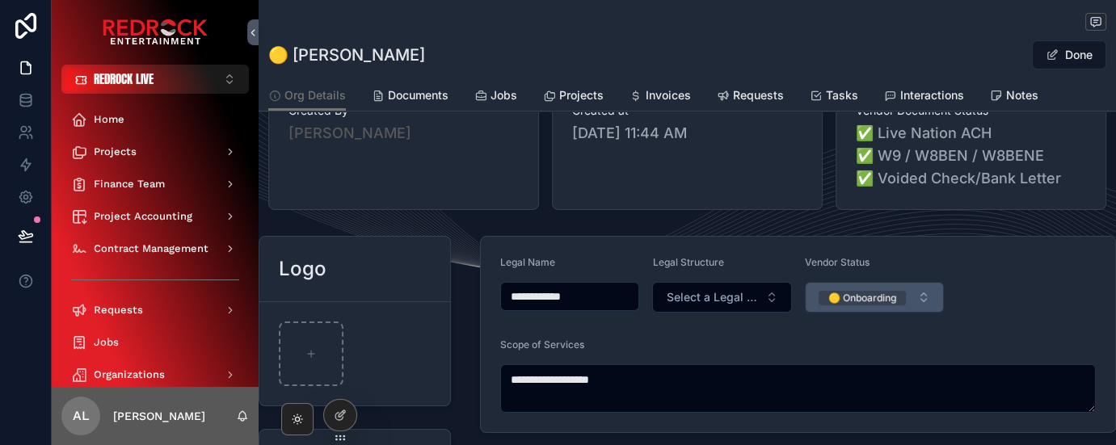
click at [890, 296] on div "🟡 Onboarding" at bounding box center [863, 298] width 68 height 15
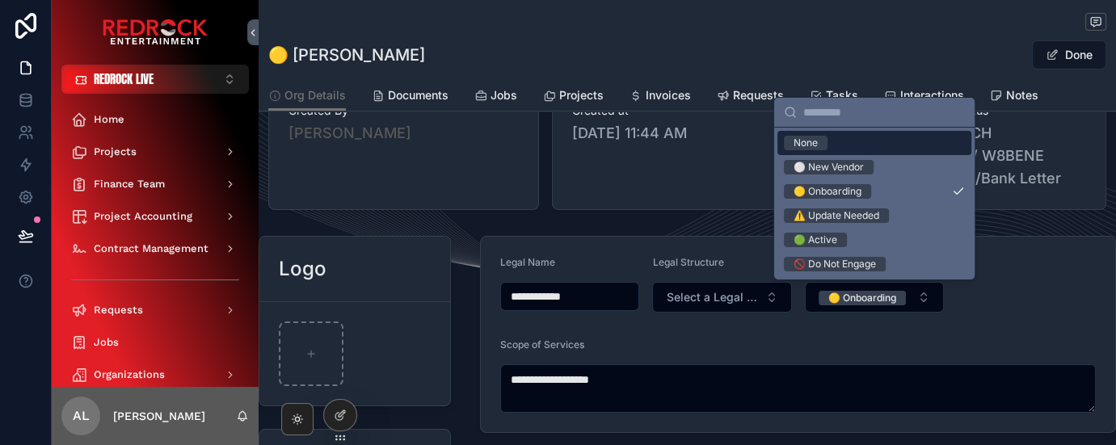
click at [1008, 309] on form "**********" at bounding box center [798, 335] width 635 height 196
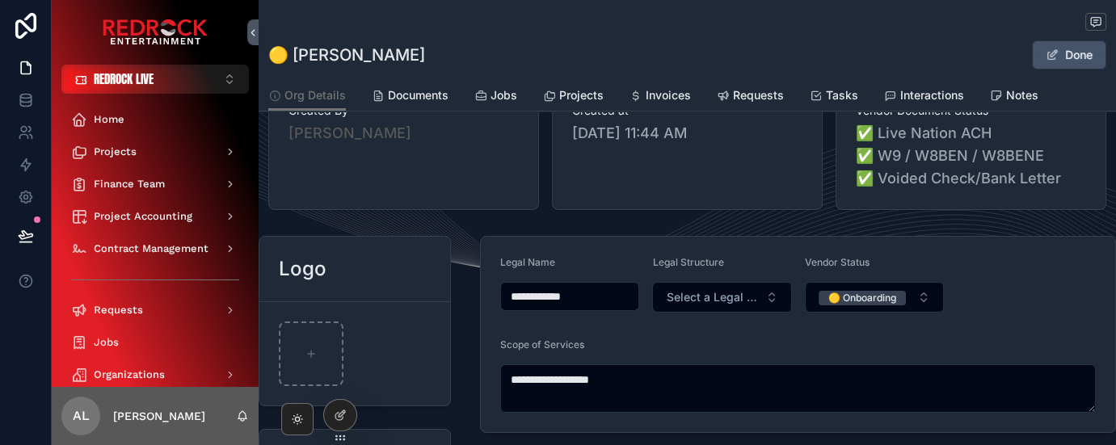
click at [1054, 52] on span "scrollable content" at bounding box center [1052, 54] width 13 height 13
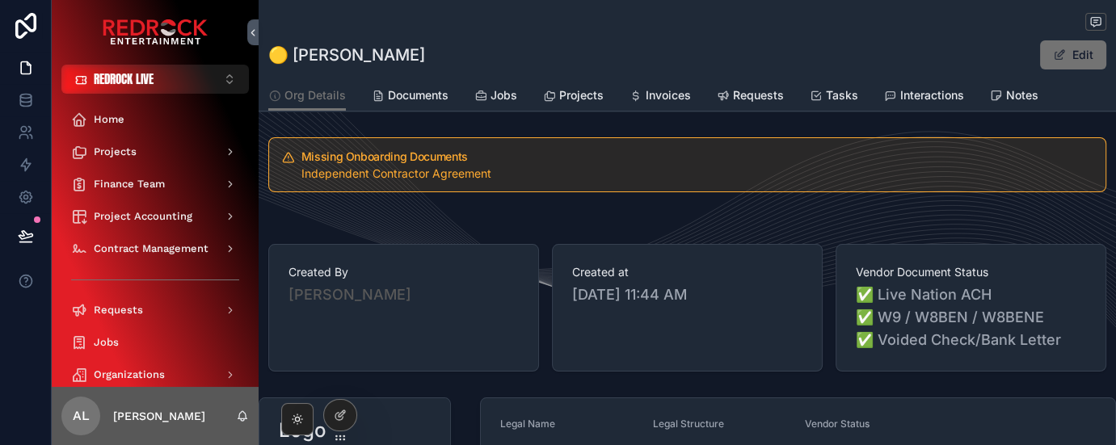
scroll to position [0, 0]
click at [412, 105] on link "Documents" at bounding box center [410, 97] width 77 height 32
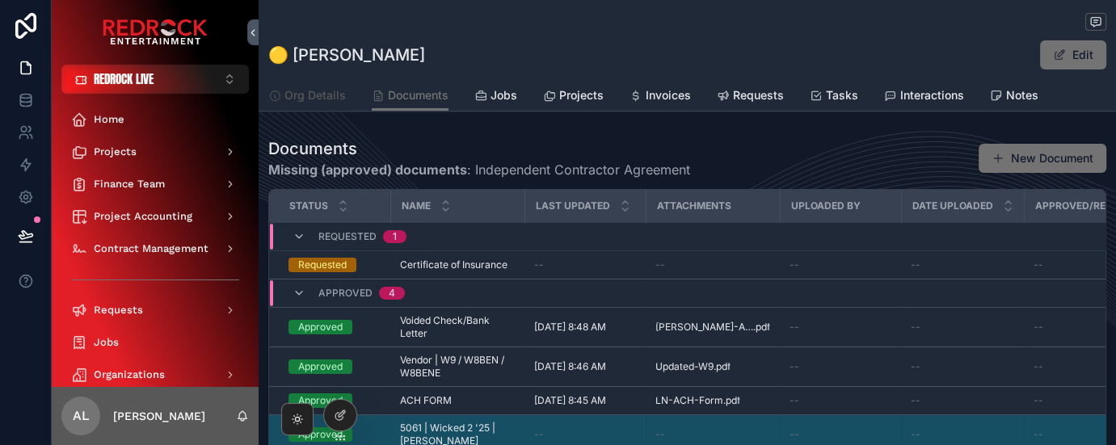
drag, startPoint x: 281, startPoint y: 100, endPoint x: 297, endPoint y: 93, distance: 17.7
click at [281, 100] on div "Org Details" at bounding box center [307, 95] width 78 height 16
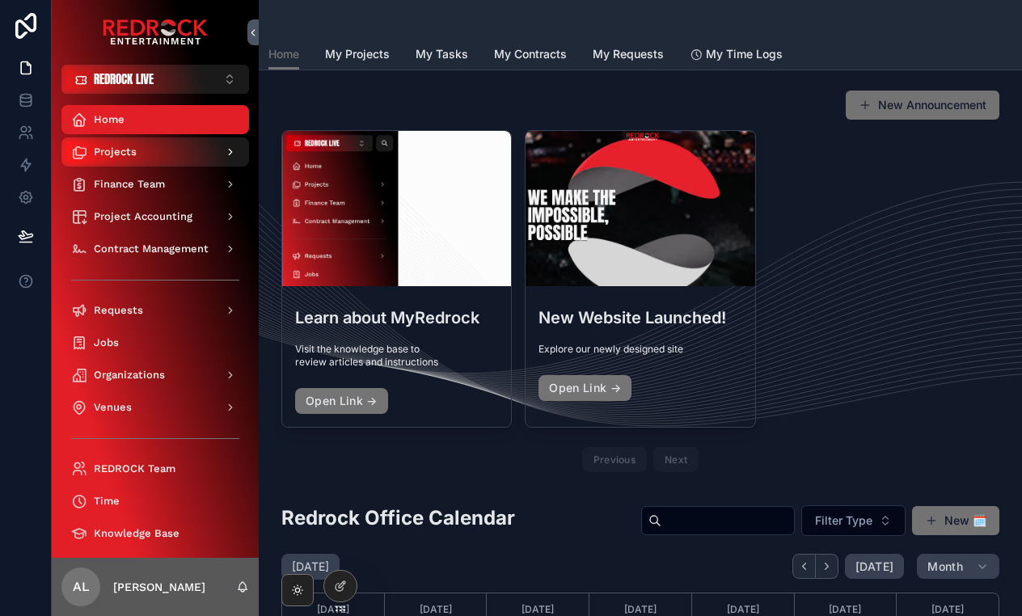
click at [154, 145] on div "Projects" at bounding box center [155, 152] width 168 height 26
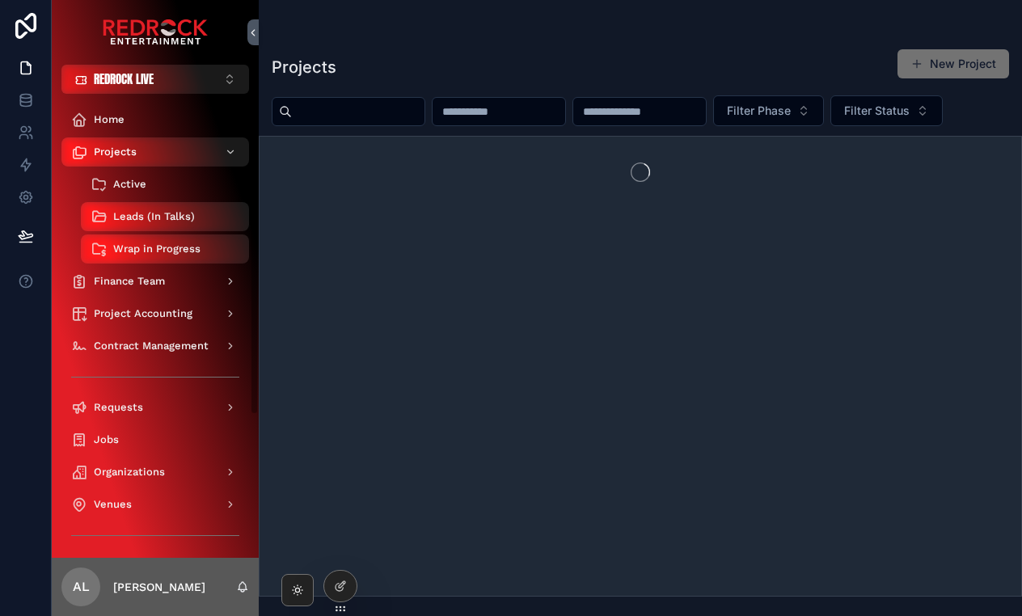
click at [145, 183] on div "Active" at bounding box center [165, 184] width 149 height 26
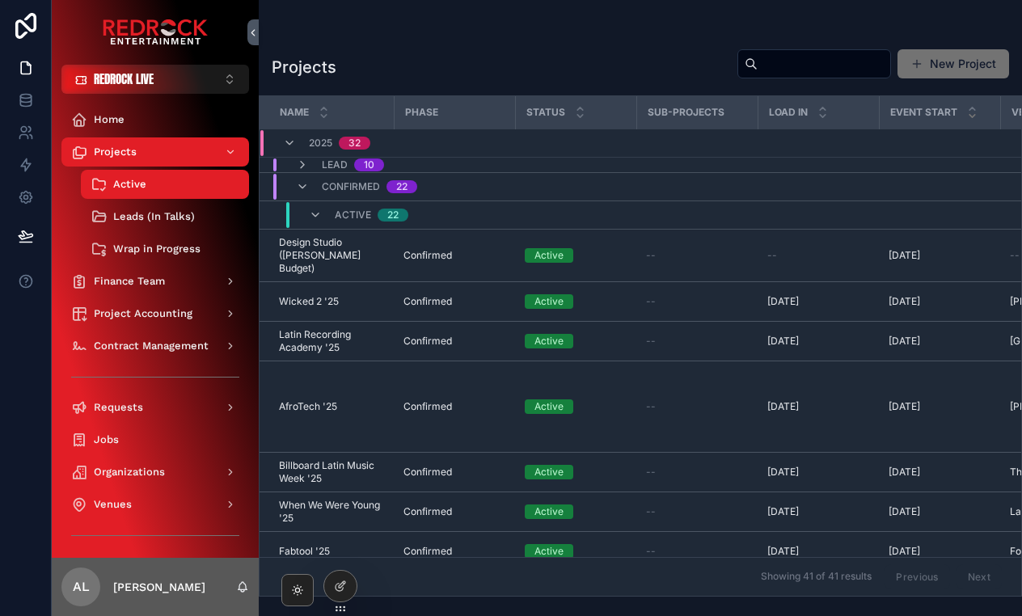
drag, startPoint x: 734, startPoint y: 64, endPoint x: 749, endPoint y: 63, distance: 14.6
click at [757, 64] on input "scrollable content" at bounding box center [823, 64] width 133 height 23
type input "*****"
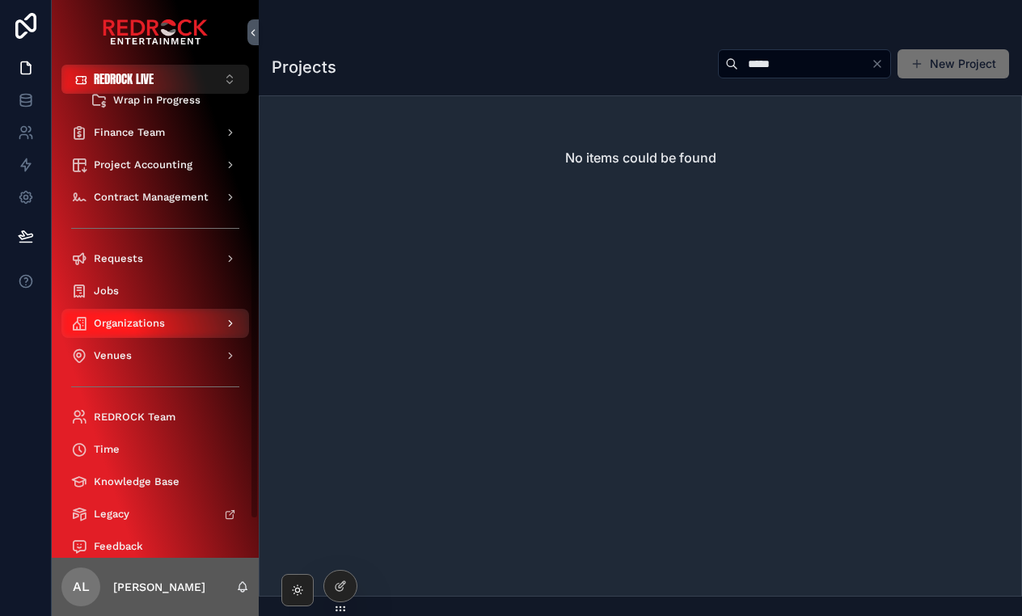
scroll to position [150, 0]
click at [148, 312] on div "Organizations" at bounding box center [155, 322] width 168 height 26
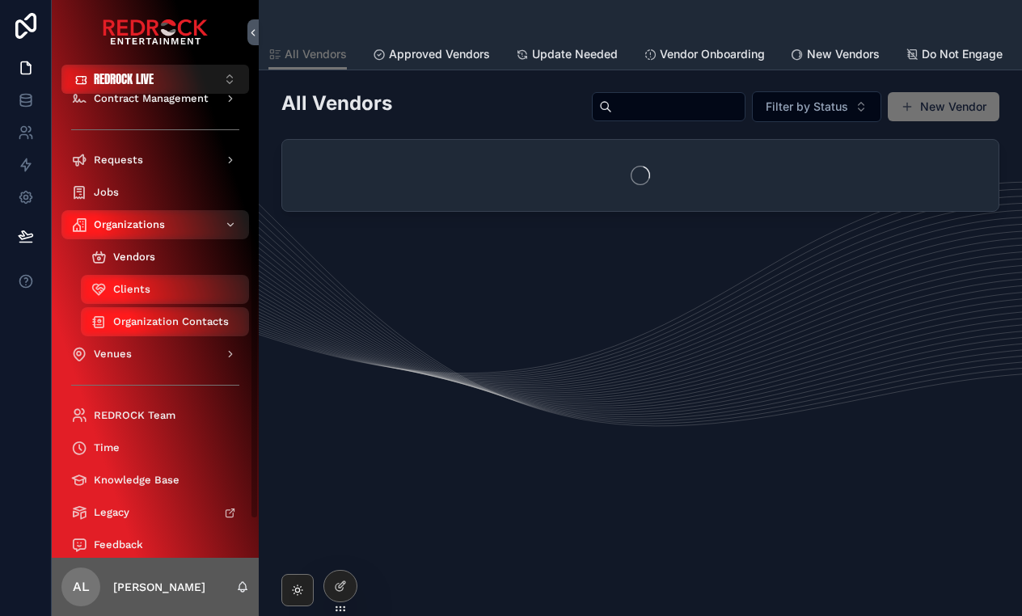
click at [137, 259] on span "Vendors" at bounding box center [134, 257] width 42 height 13
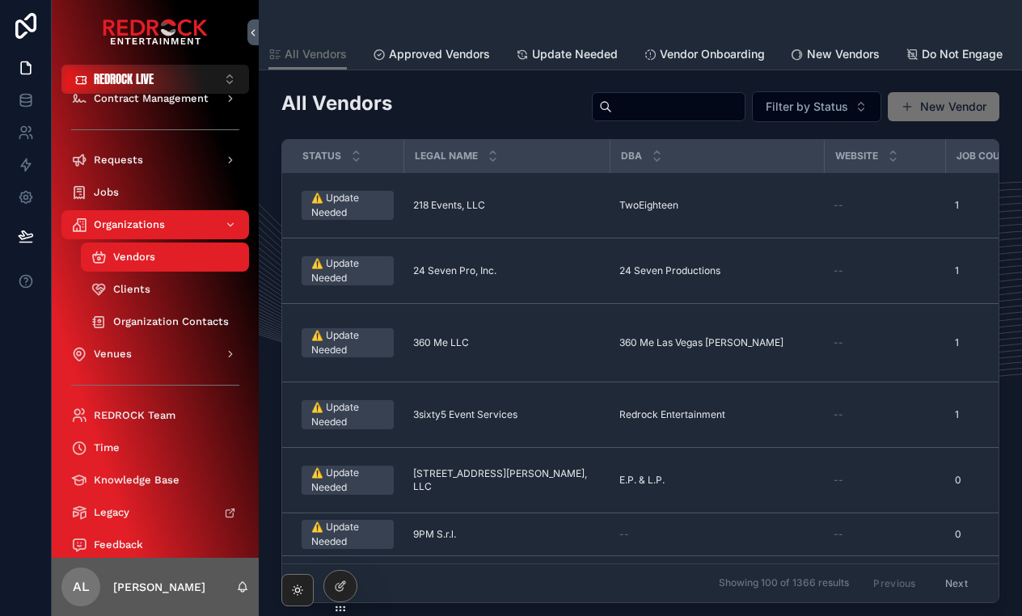
click at [614, 106] on input "scrollable content" at bounding box center [678, 106] width 133 height 23
type input "*****"
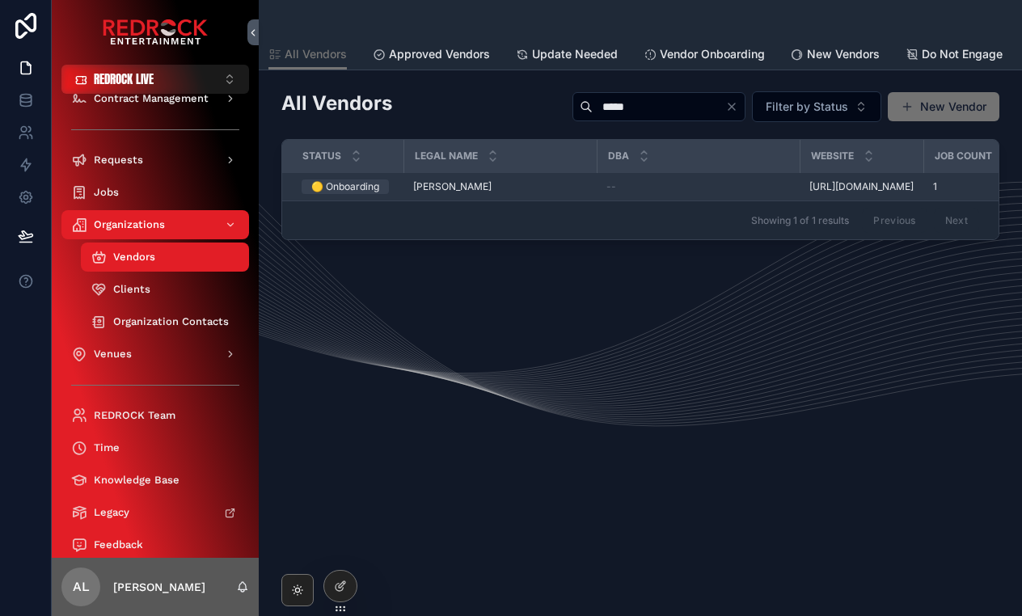
click at [433, 192] on span "[PERSON_NAME]" at bounding box center [452, 186] width 78 height 13
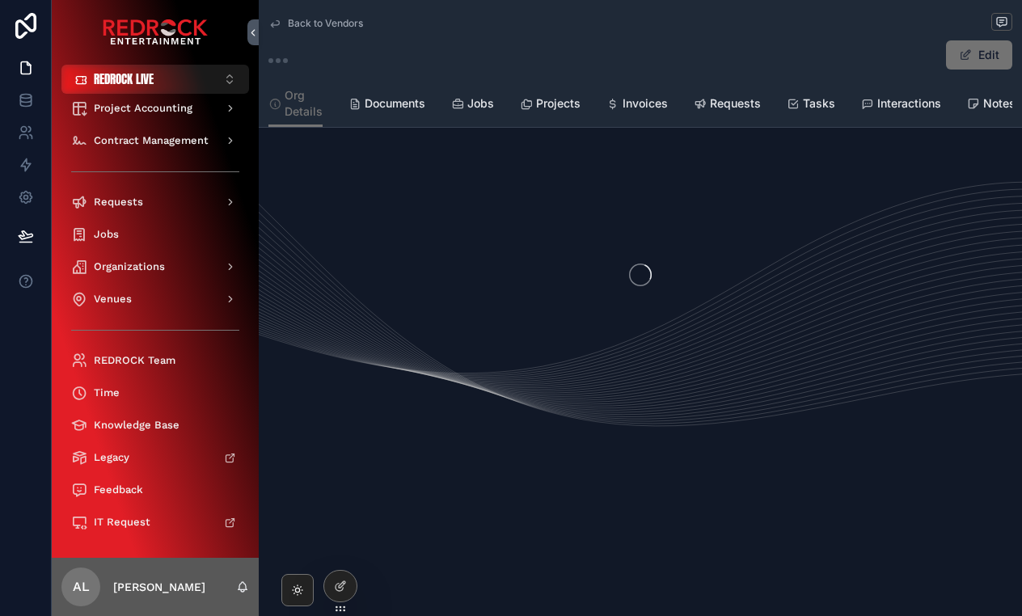
scroll to position [109, 0]
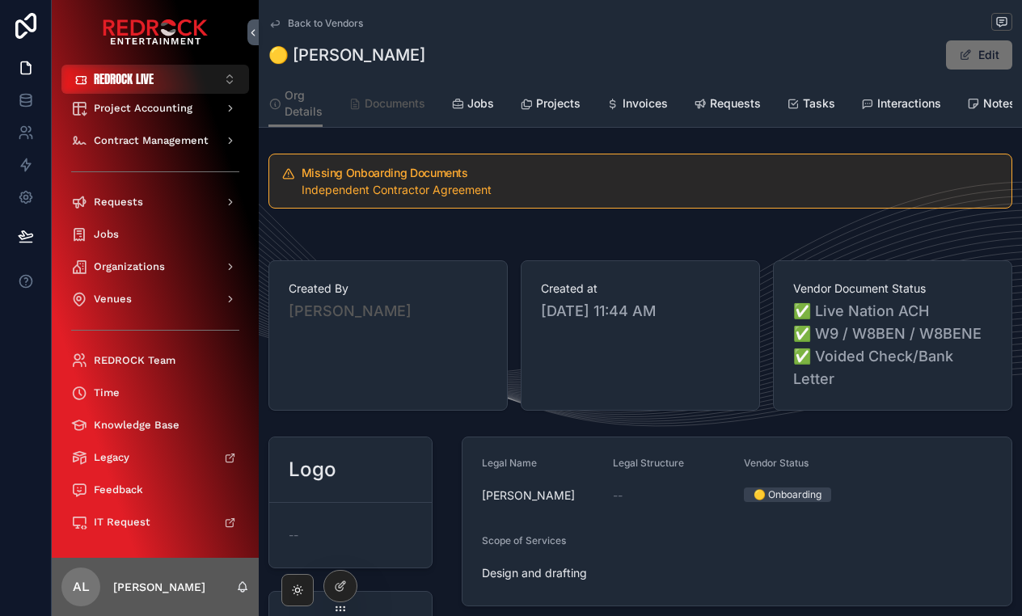
click at [391, 94] on link "Documents" at bounding box center [386, 105] width 77 height 32
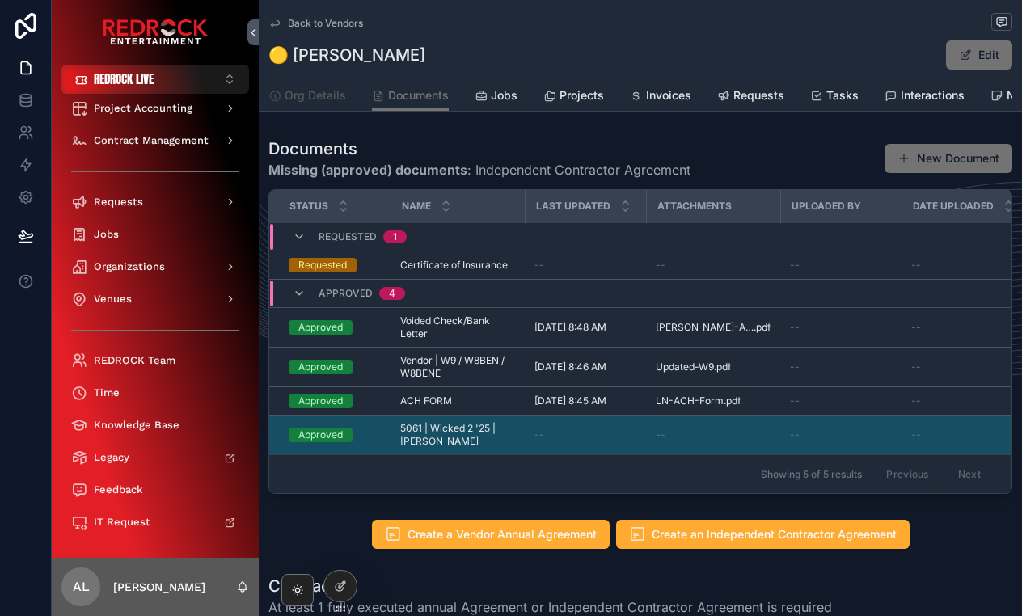
click at [329, 99] on span "Org Details" at bounding box center [315, 95] width 61 height 16
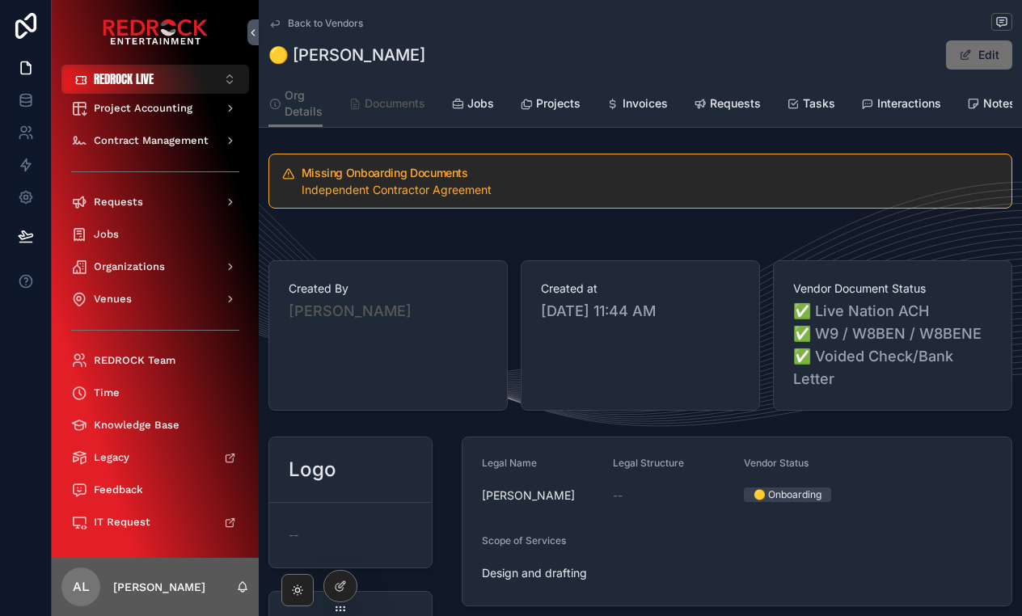
click at [389, 109] on span "Documents" at bounding box center [395, 103] width 61 height 16
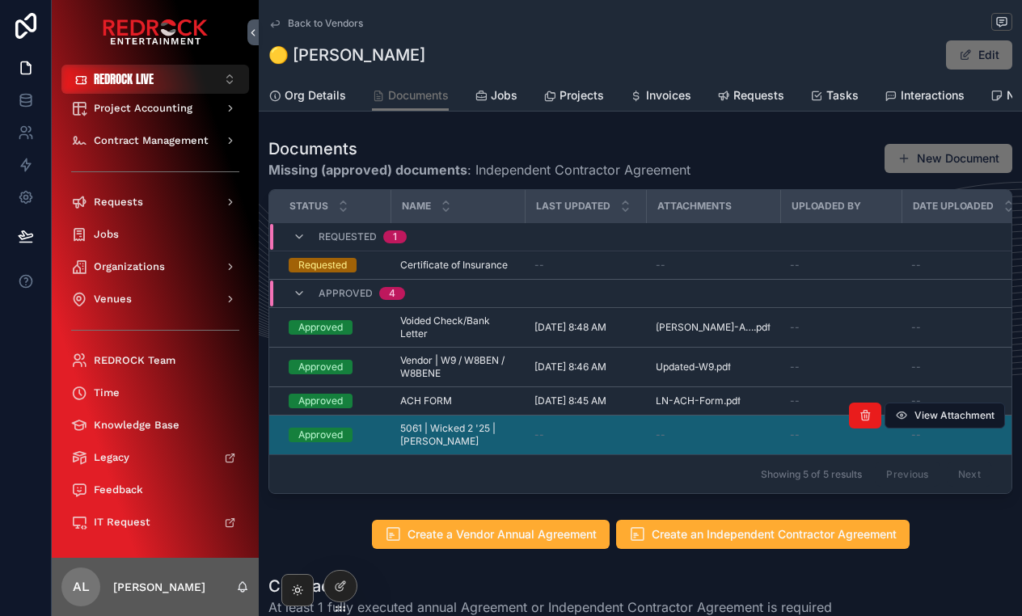
click at [327, 432] on div "Approved" at bounding box center [320, 435] width 44 height 15
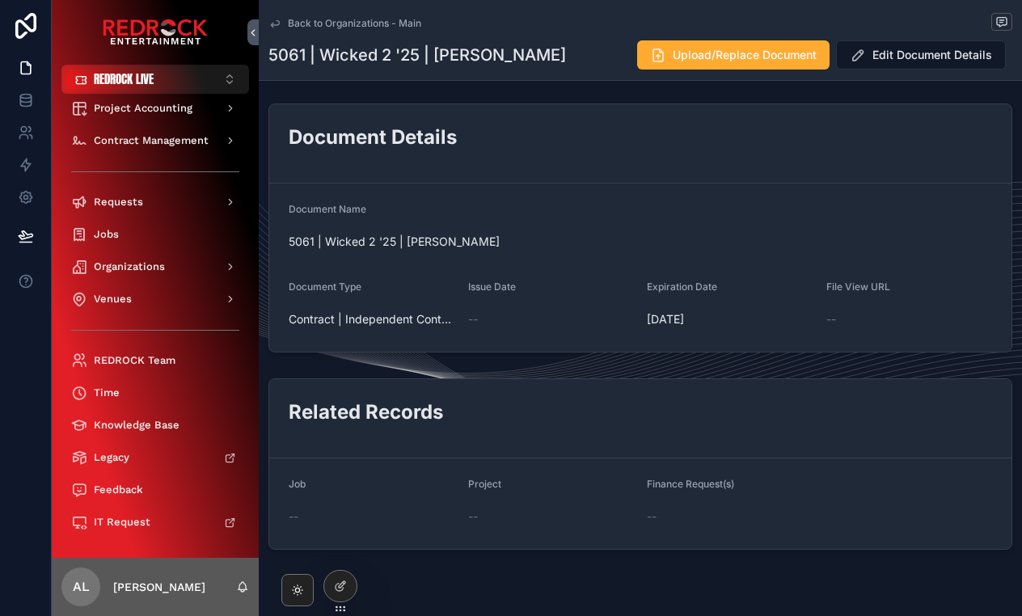
scroll to position [152, 0]
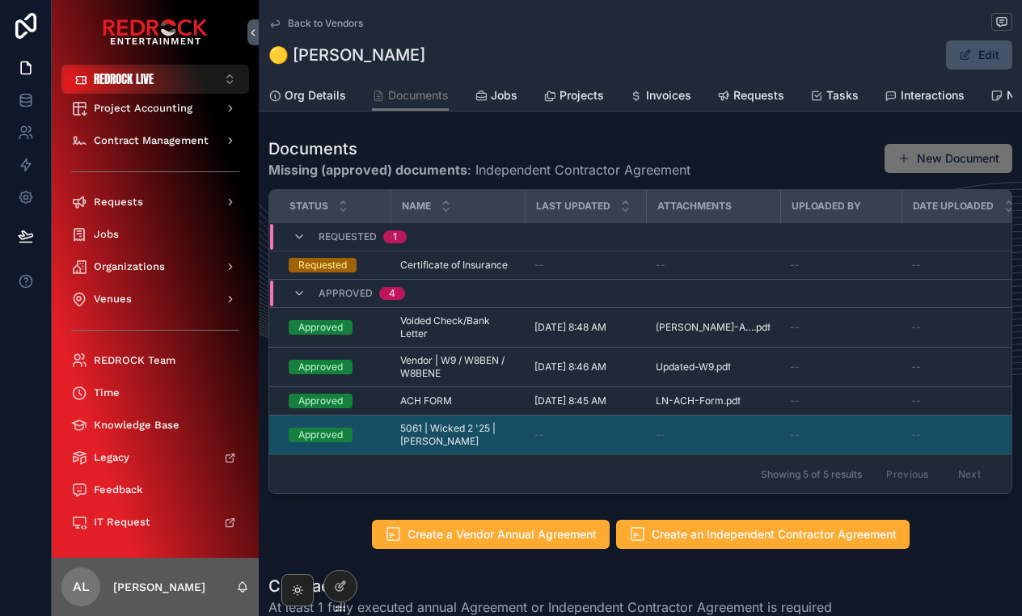
click at [972, 52] on button "Edit" at bounding box center [979, 54] width 66 height 29
click at [1003, 52] on button "Done" at bounding box center [975, 54] width 74 height 29
click at [967, 56] on span "scrollable content" at bounding box center [965, 54] width 13 height 13
click at [970, 60] on button "Done" at bounding box center [975, 54] width 74 height 29
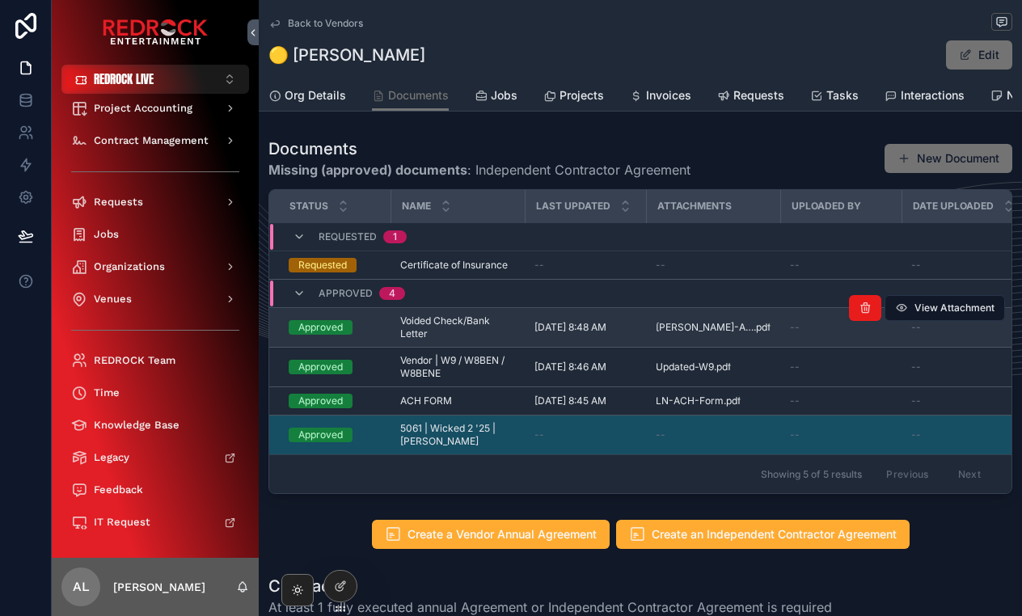
click at [458, 331] on span "Voided Check/Bank Letter" at bounding box center [457, 327] width 115 height 26
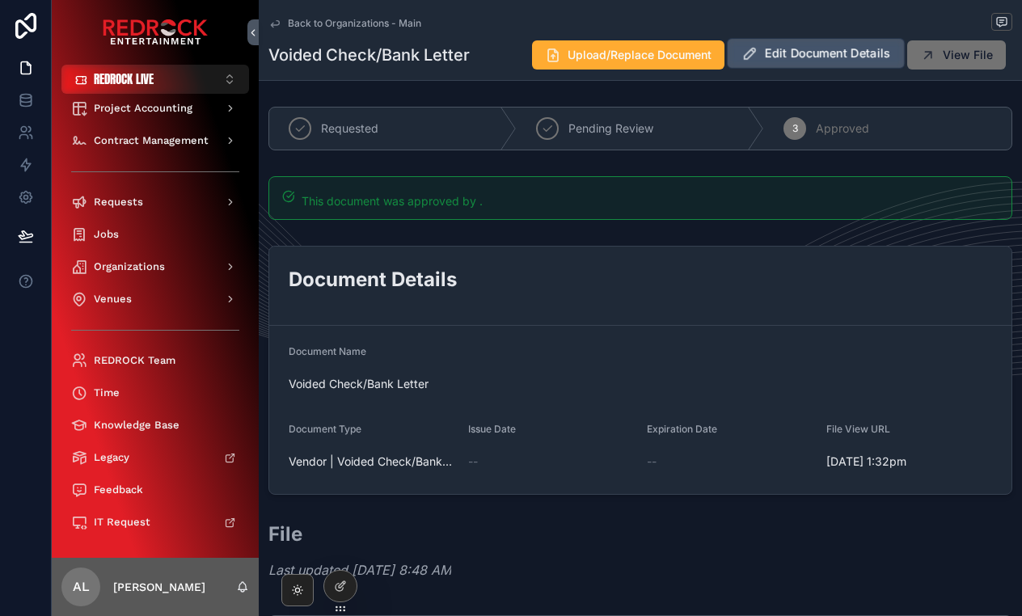
click at [847, 53] on span "Edit Document Details" at bounding box center [827, 53] width 125 height 17
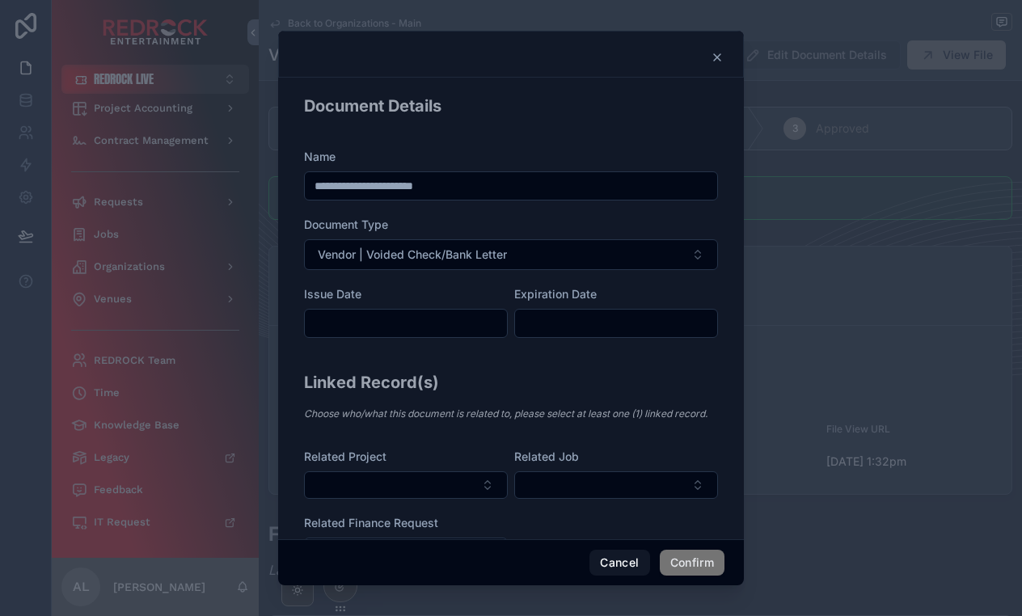
click at [713, 55] on icon at bounding box center [717, 57] width 13 height 13
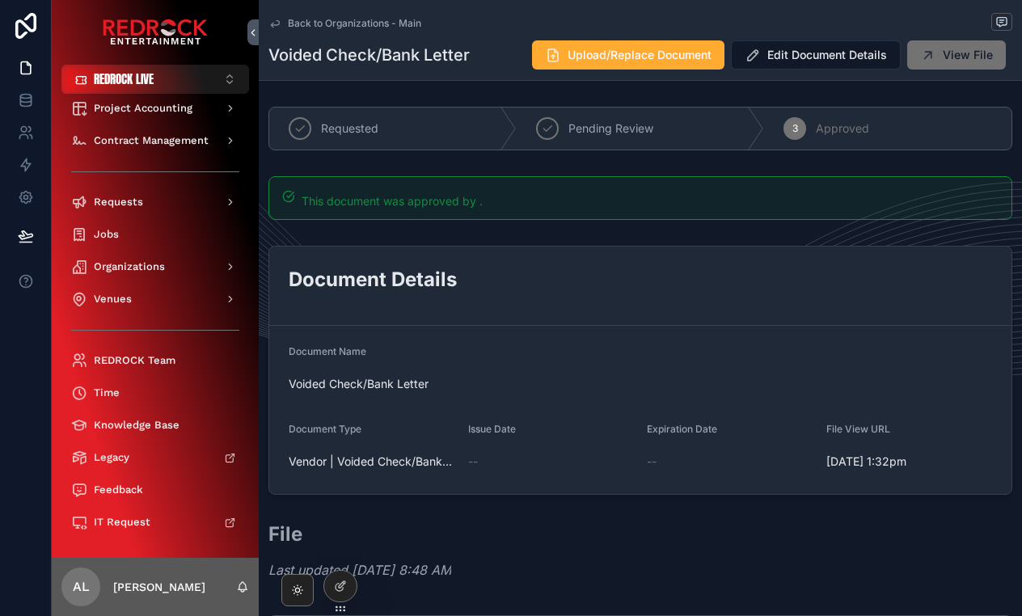
click at [311, 13] on div "Back to Organizations - Main Documents Voided Check/Bank Letter" at bounding box center [640, 23] width 744 height 20
click at [363, 24] on span "Back to Organizations - Main" at bounding box center [354, 23] width 133 height 13
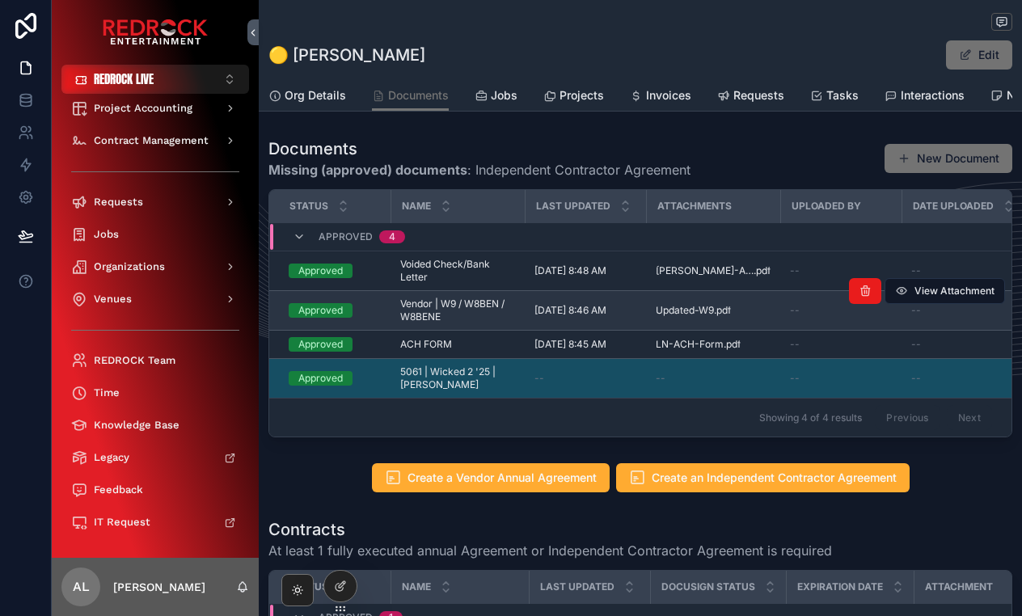
click at [462, 306] on span "Vendor | W9 / W8BEN / W8BENE" at bounding box center [457, 310] width 115 height 26
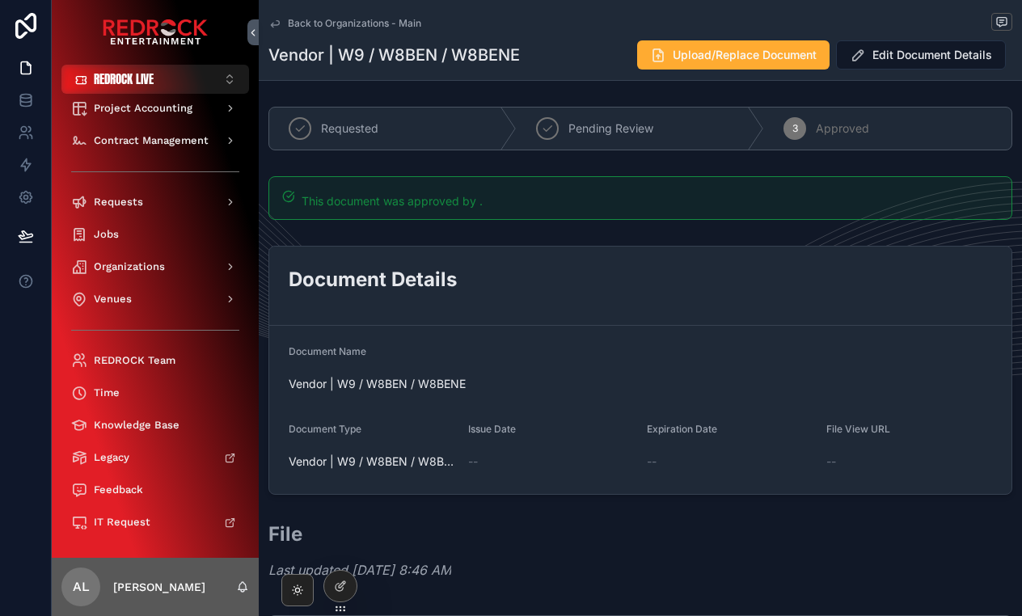
click at [364, 26] on span "Back to Organizations - Main" at bounding box center [354, 23] width 133 height 13
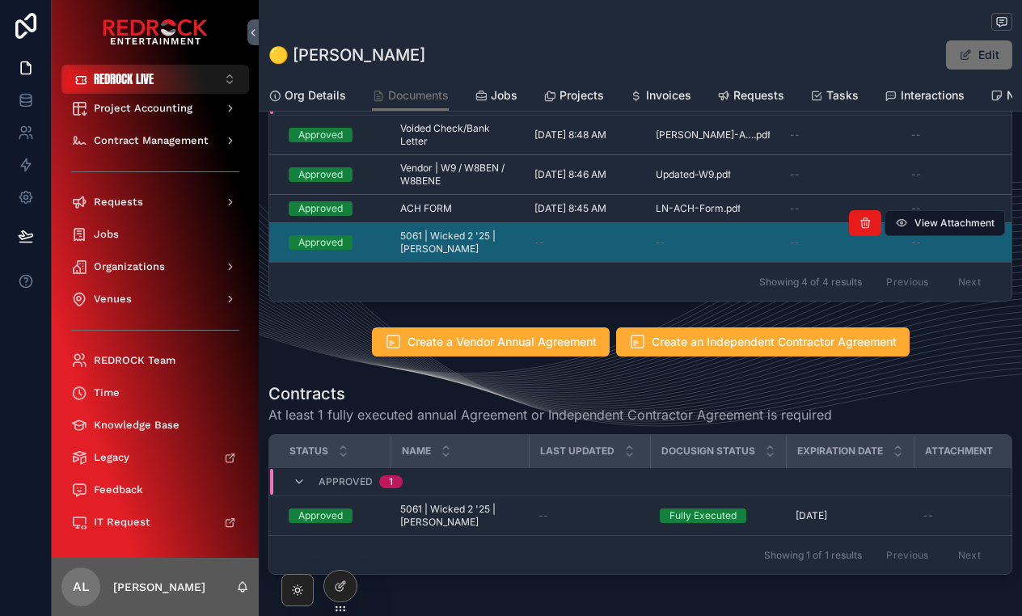
scroll to position [112, 0]
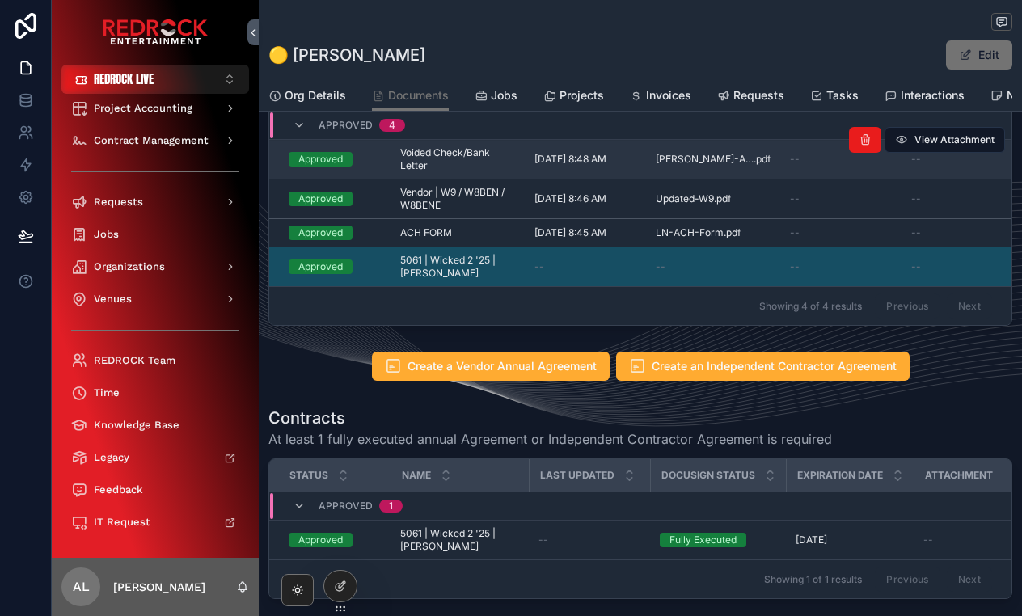
click at [457, 155] on span "Voided Check/Bank Letter" at bounding box center [457, 159] width 115 height 26
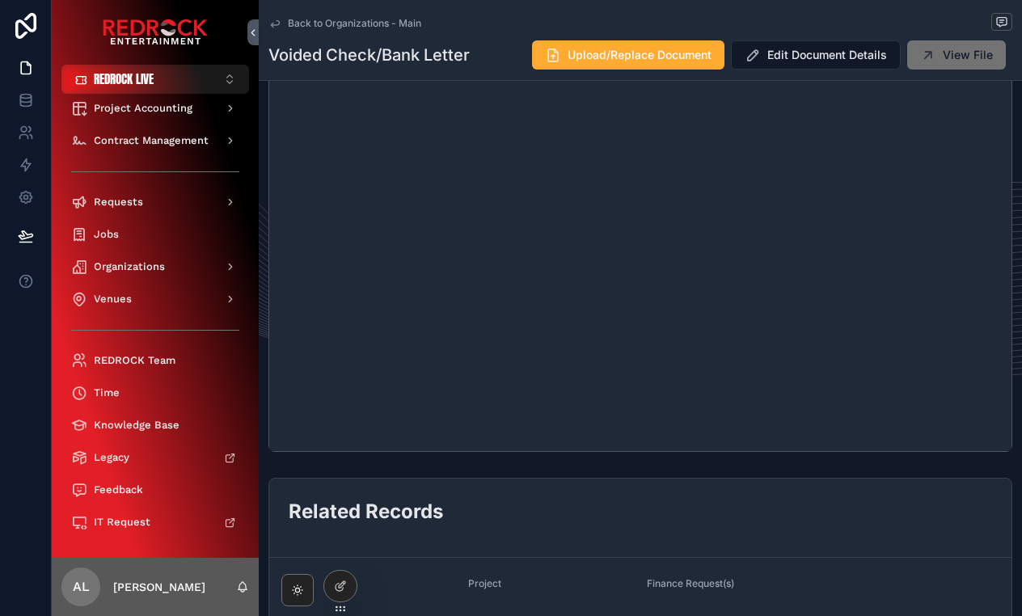
scroll to position [205, 0]
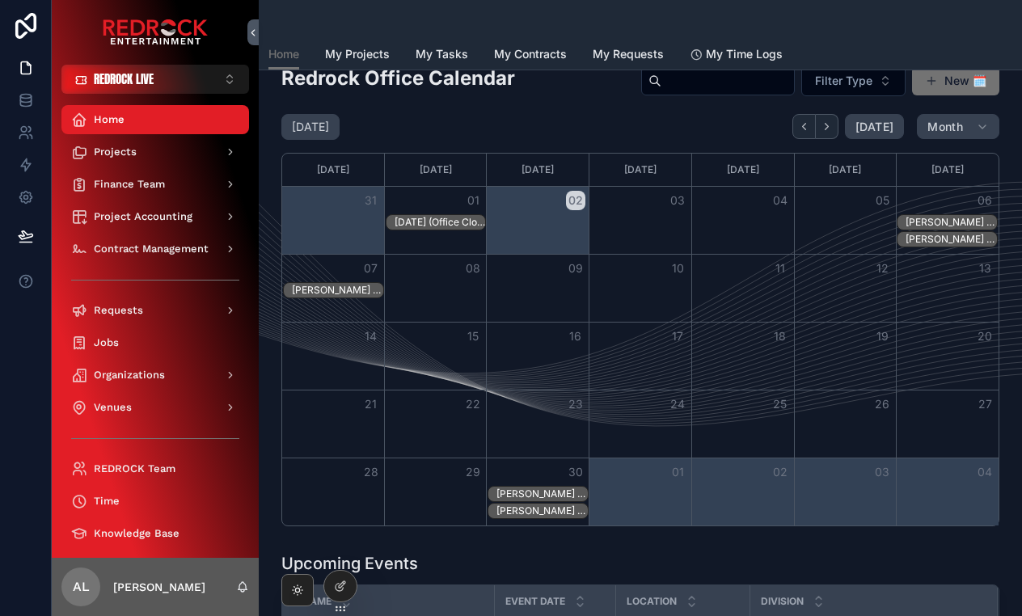
scroll to position [443, 0]
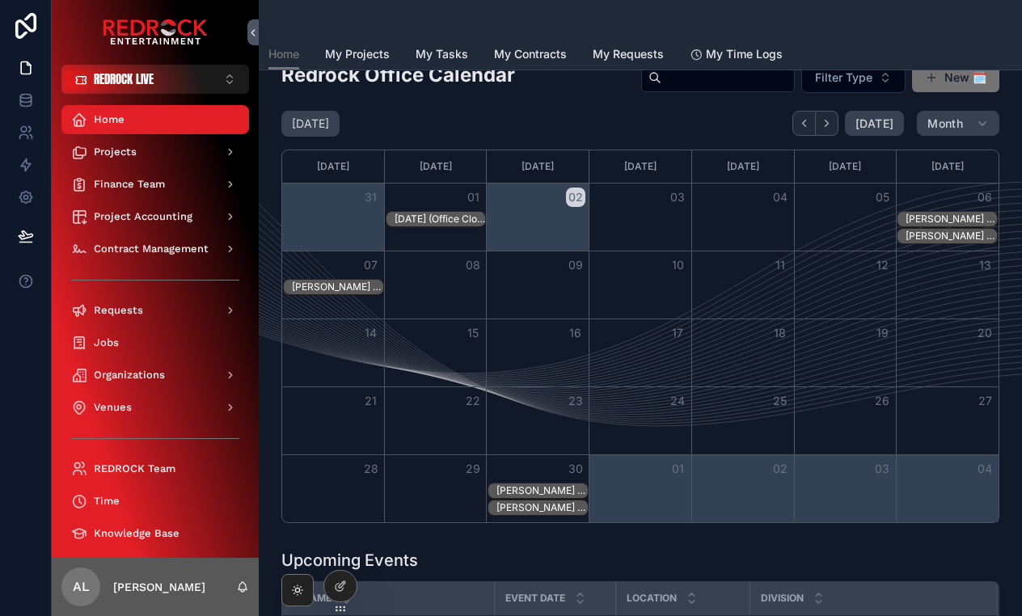
click at [931, 217] on div "[PERSON_NAME] Birthday" at bounding box center [950, 219] width 91 height 13
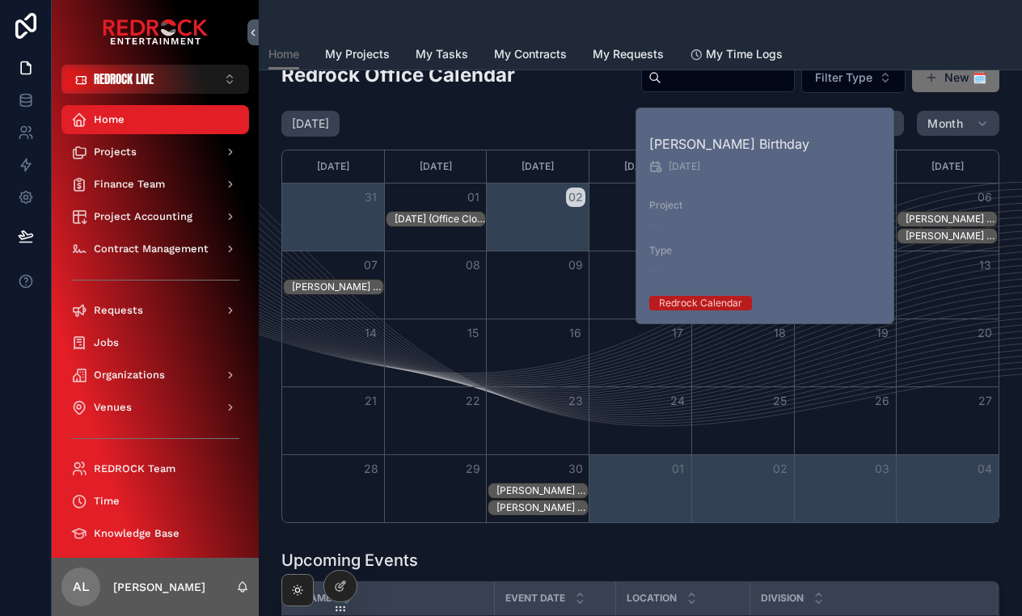
click at [934, 235] on div "[PERSON_NAME] Birthday" at bounding box center [950, 236] width 91 height 13
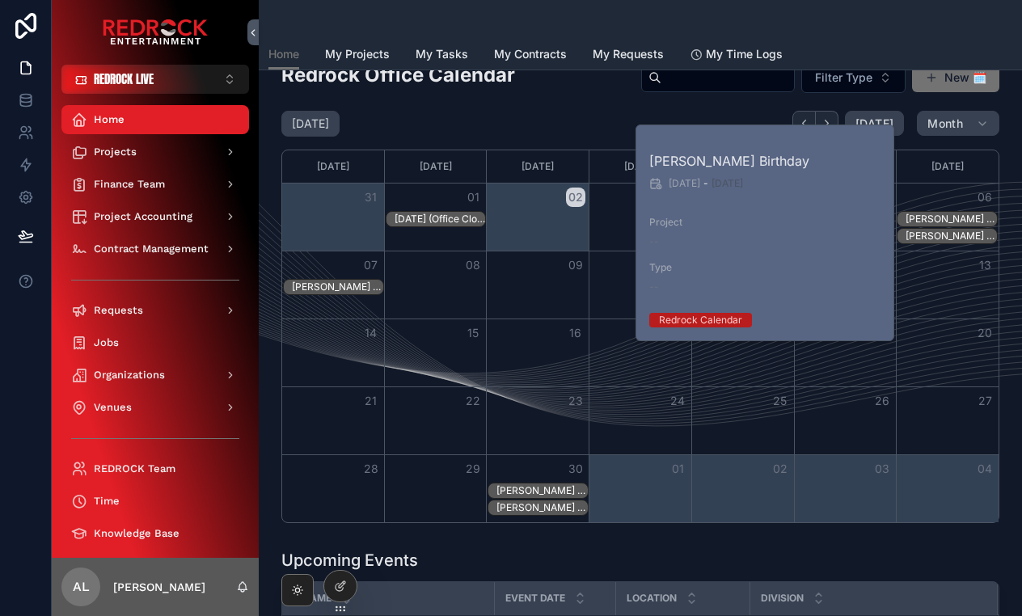
click at [297, 280] on div "Kelsey Schulte-Graham Birthday" at bounding box center [337, 286] width 91 height 13
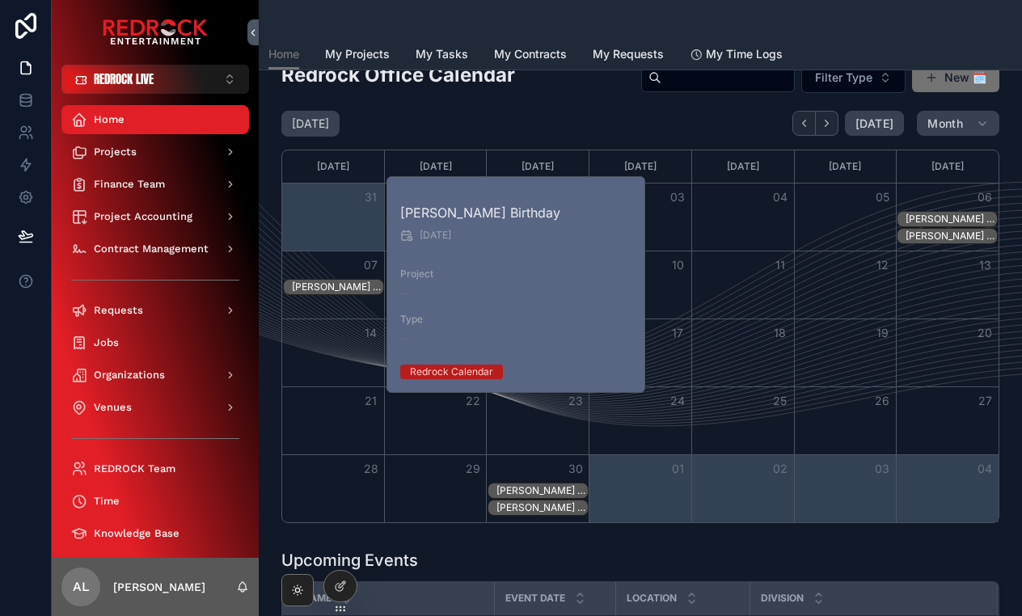
click at [560, 495] on div "Rebecka Kristensson Birthday" at bounding box center [537, 491] width 101 height 16
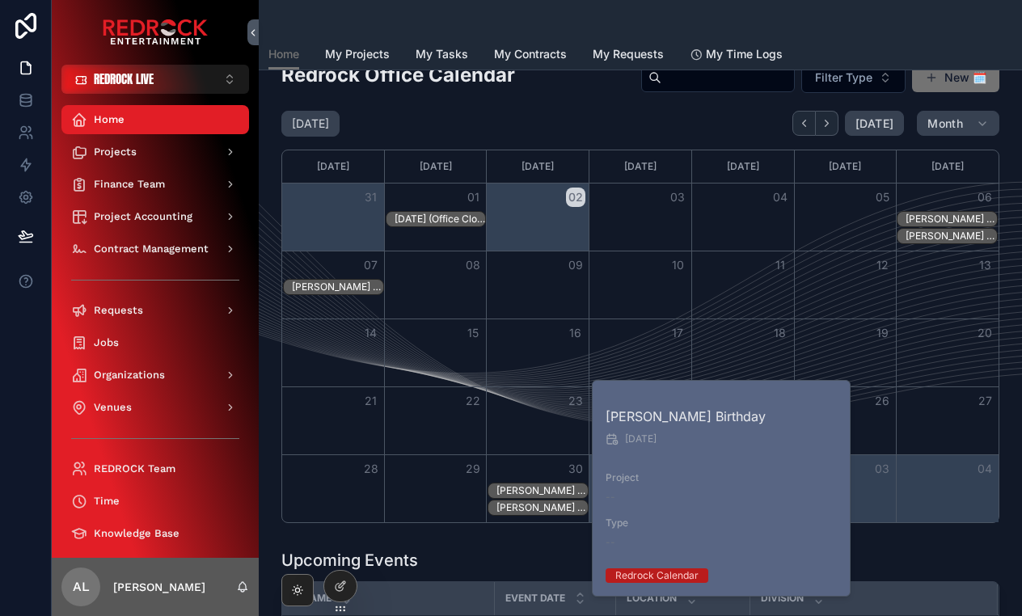
click at [546, 508] on div "Makenzie Murphy Birthday" at bounding box center [541, 507] width 91 height 13
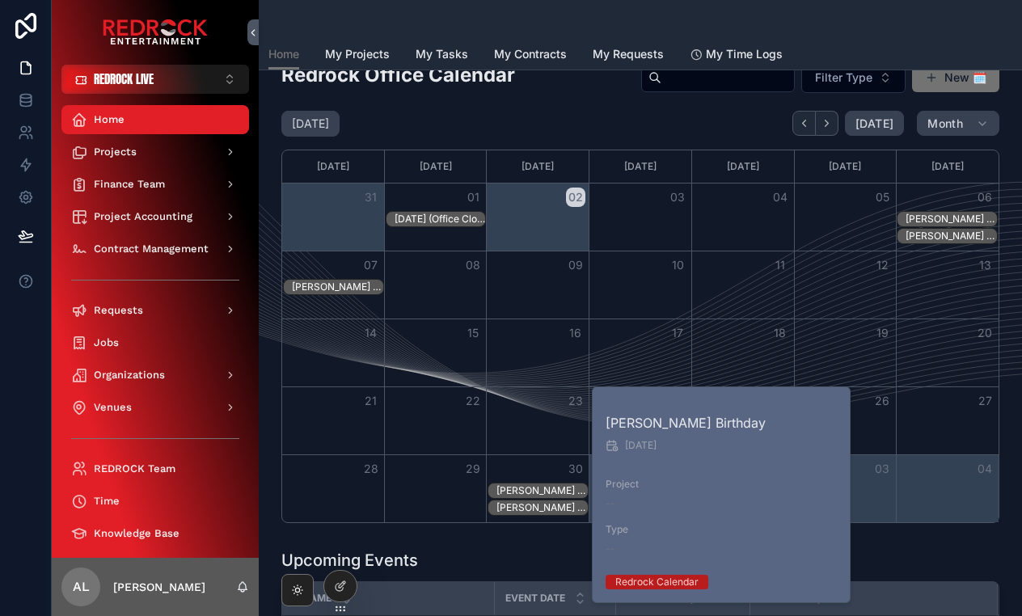
click at [541, 488] on div "Rebecka Kristensson Birthday" at bounding box center [541, 490] width 91 height 13
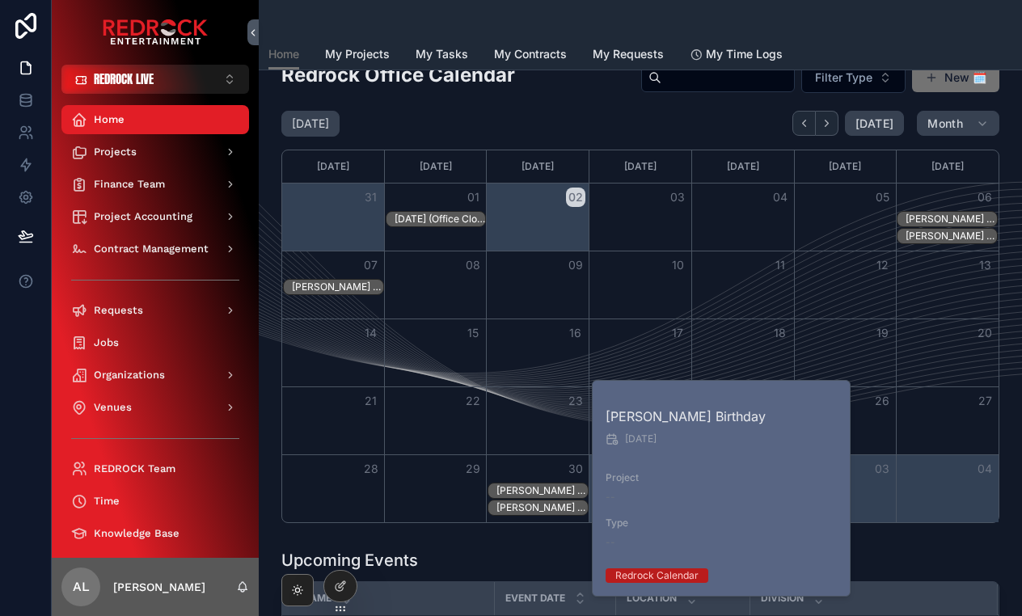
click at [541, 488] on div "Rebecka Kristensson Birthday" at bounding box center [541, 490] width 91 height 13
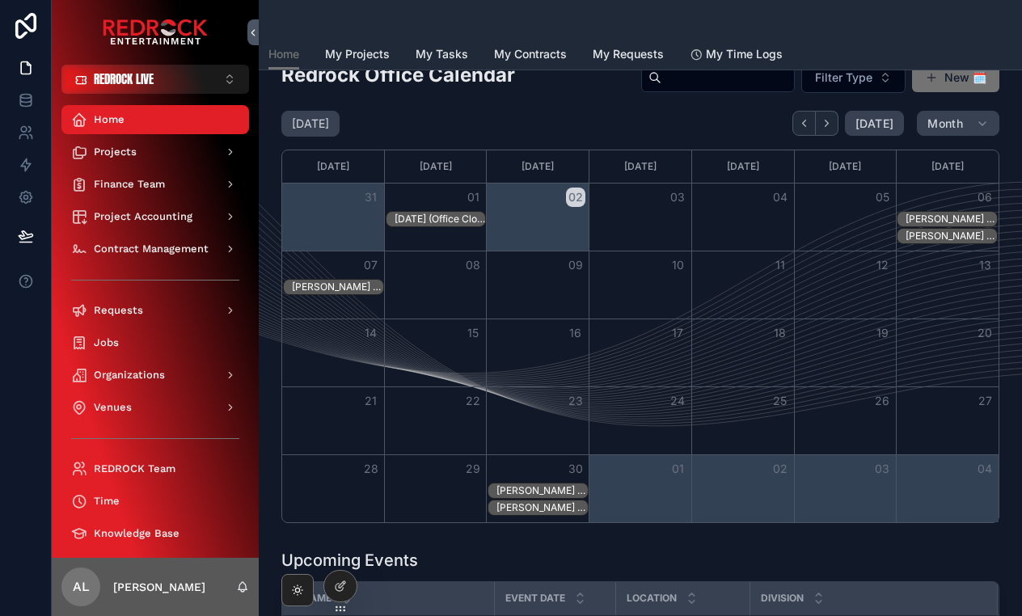
click at [546, 486] on div "Rebecka Kristensson Birthday" at bounding box center [541, 490] width 91 height 13
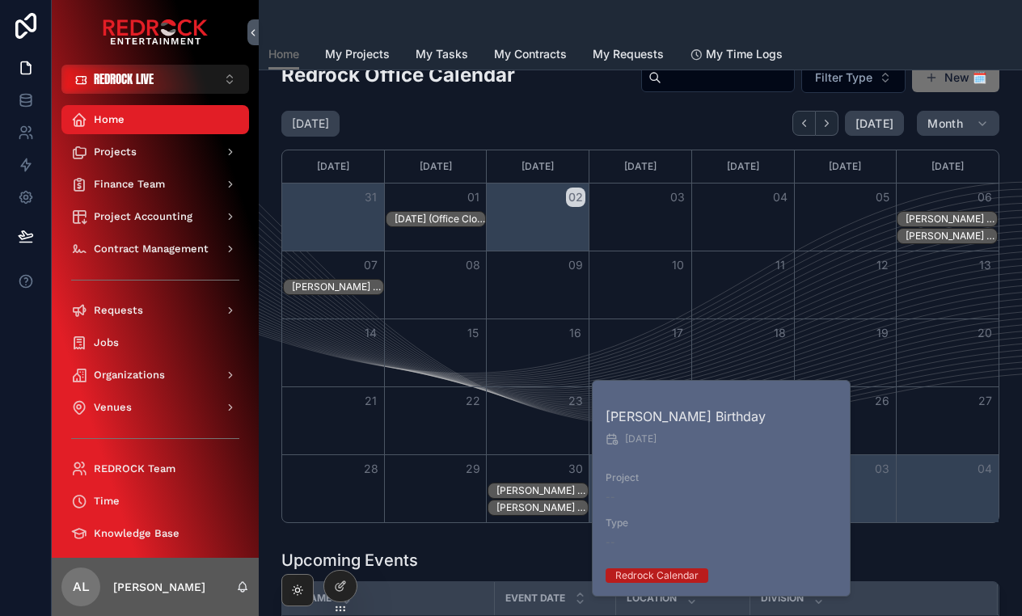
click at [546, 486] on div "Rebecka Kristensson Birthday" at bounding box center [541, 490] width 91 height 13
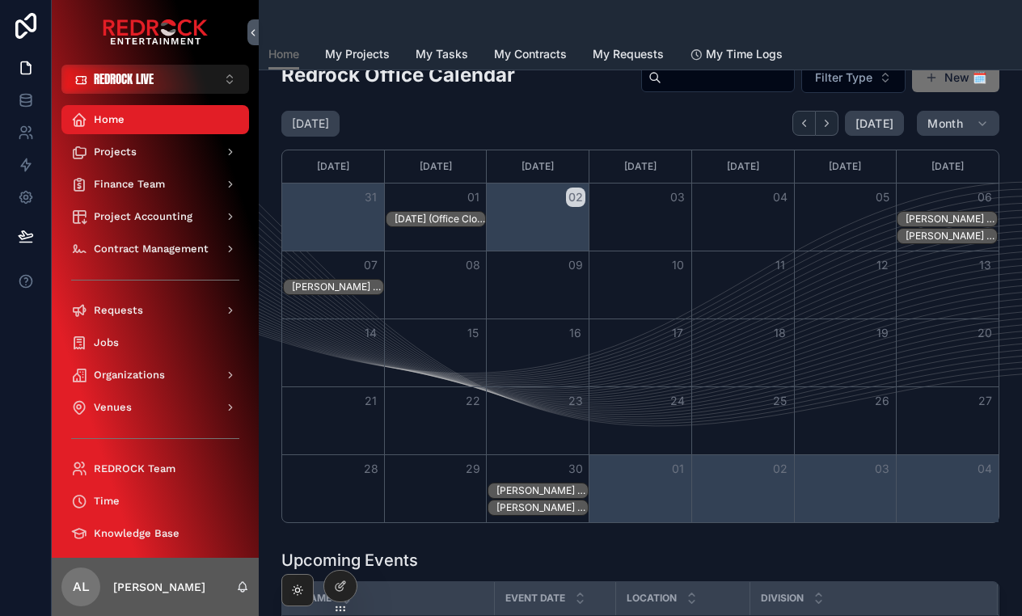
click at [552, 508] on div "Makenzie Murphy Birthday" at bounding box center [541, 507] width 91 height 13
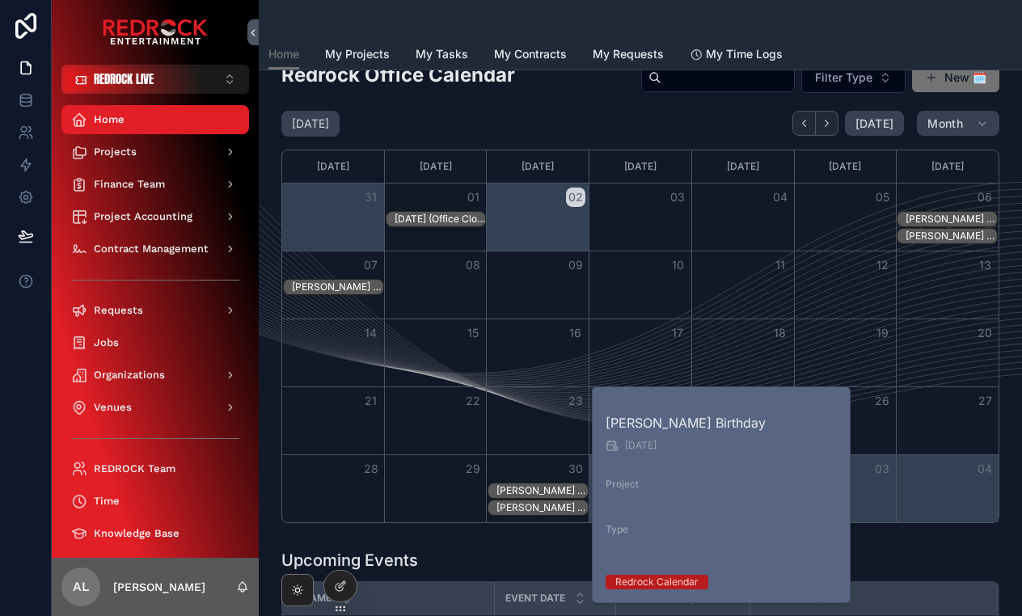
click at [660, 582] on div "Redrock Calendar" at bounding box center [656, 582] width 83 height 15
click at [580, 419] on div "Month View" at bounding box center [537, 420] width 103 height 67
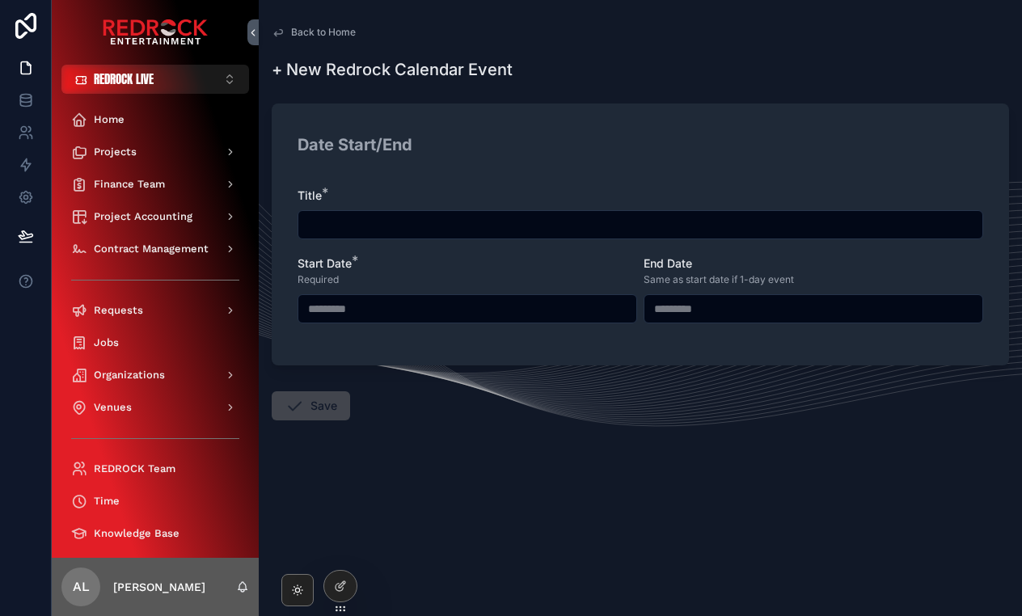
click at [278, 23] on div "Back to Home Redrock Dates + New Redrock Calendar Event + New Redrock Calendar …" at bounding box center [640, 262] width 763 height 524
click at [285, 32] on link "Back to Home" at bounding box center [314, 32] width 84 height 13
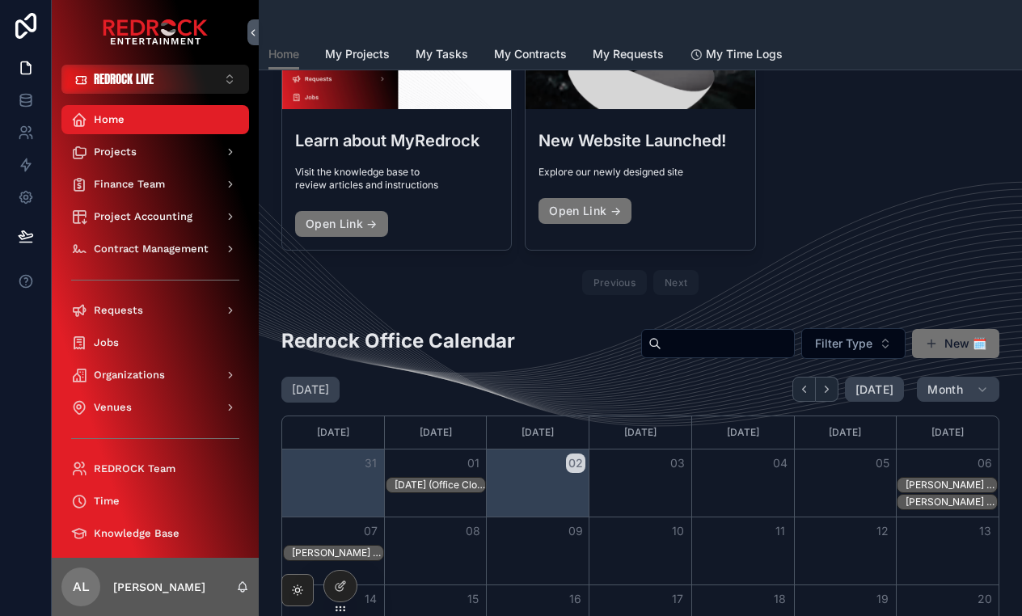
scroll to position [178, 0]
click at [438, 478] on div "[DATE] (Office Closed)" at bounding box center [439, 484] width 91 height 13
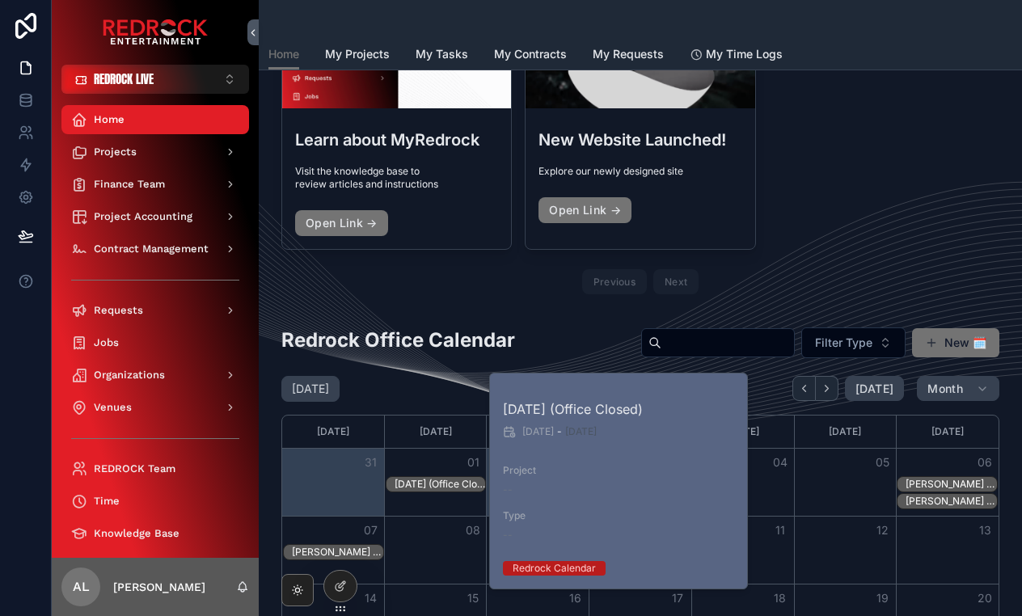
click at [899, 300] on div "New Announcement Learn about MyRedrock Visit the knowledge base to review artic…" at bounding box center [640, 106] width 737 height 402
click at [814, 149] on div "Learn about MyRedrock Visit the knowledge base to review articles and instructi…" at bounding box center [640, 126] width 718 height 348
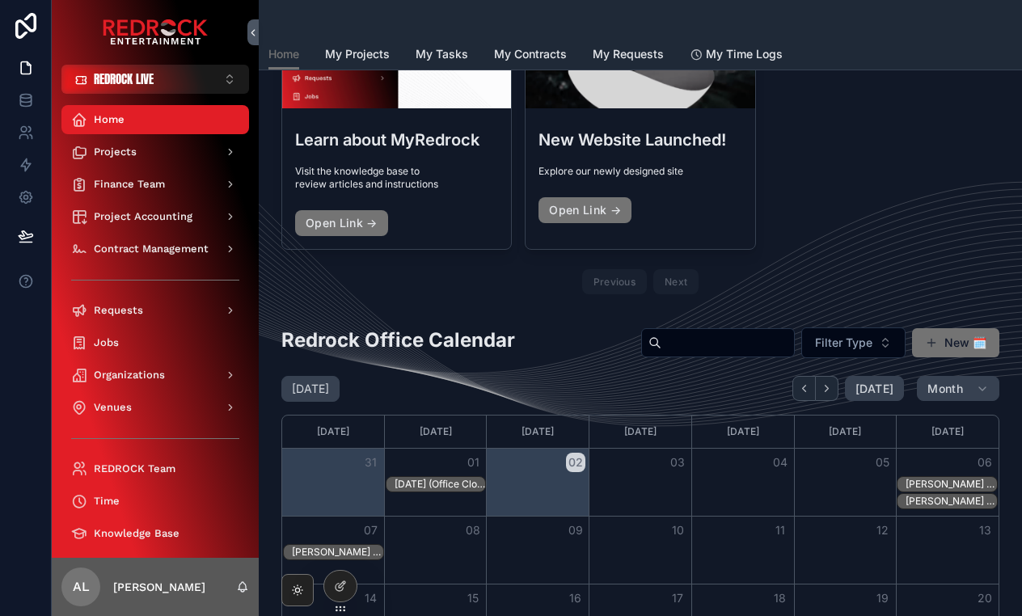
scroll to position [375, 0]
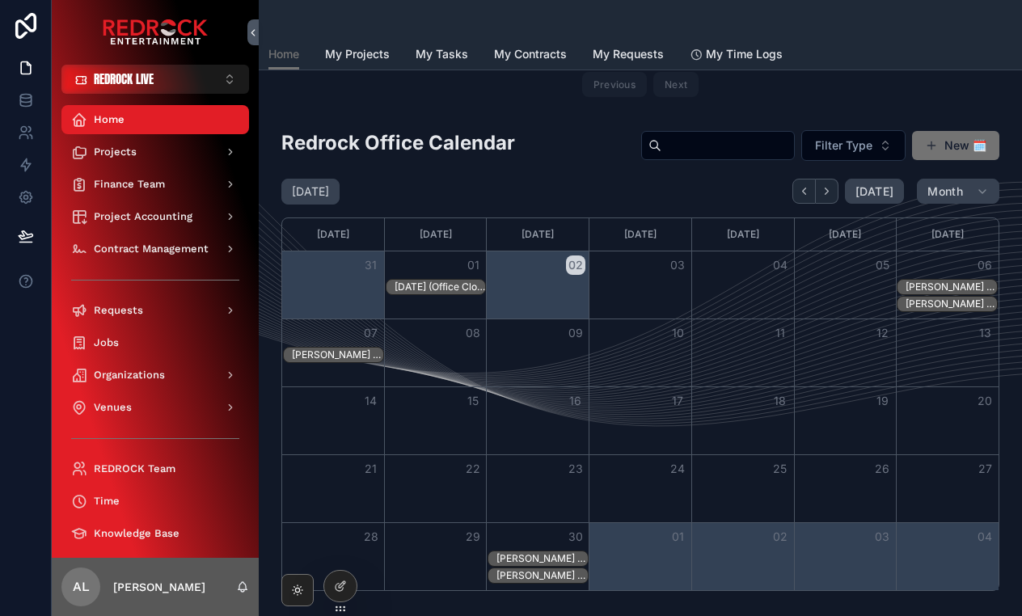
click at [938, 288] on div "[PERSON_NAME] Birthday" at bounding box center [950, 286] width 91 height 13
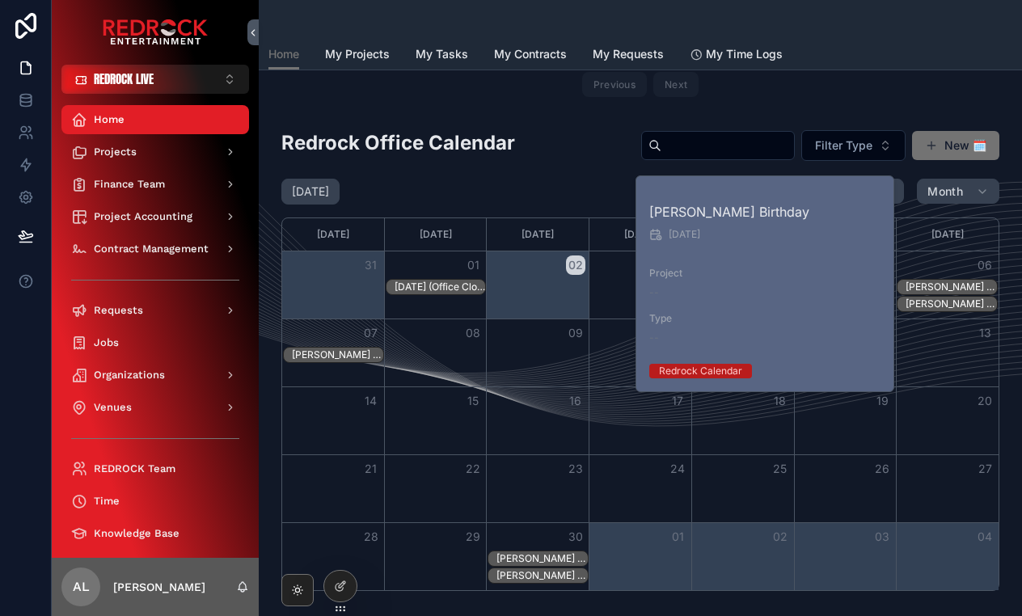
click at [934, 297] on div "[PERSON_NAME] Birthday" at bounding box center [950, 303] width 91 height 13
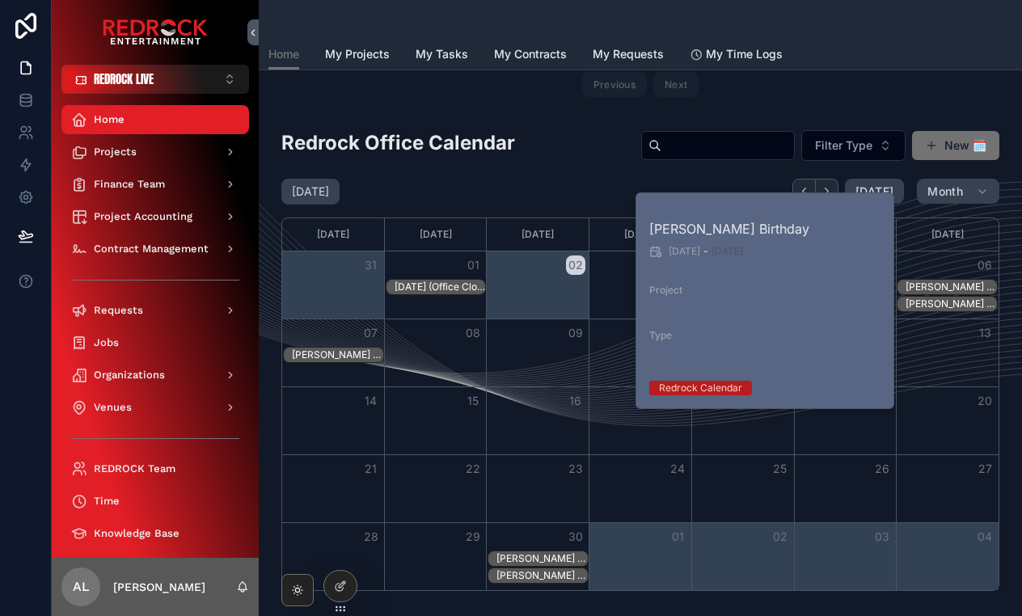
click at [935, 297] on div "[PERSON_NAME] Birthday" at bounding box center [950, 303] width 91 height 13
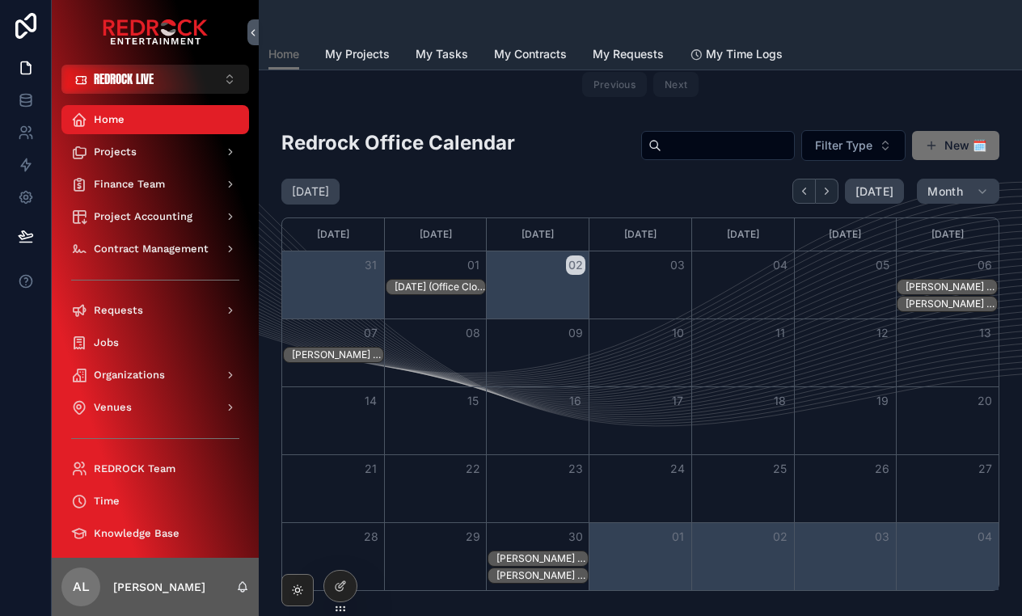
click at [935, 289] on div "[PERSON_NAME] Birthday" at bounding box center [950, 286] width 91 height 13
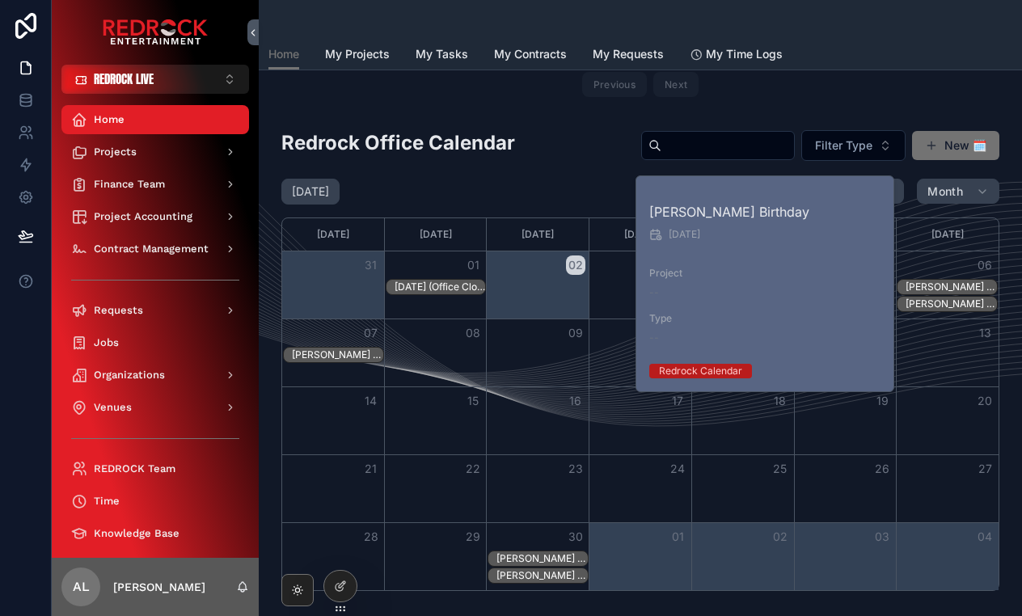
click at [494, 195] on div "[DATE] [DATE] Month" at bounding box center [640, 192] width 718 height 26
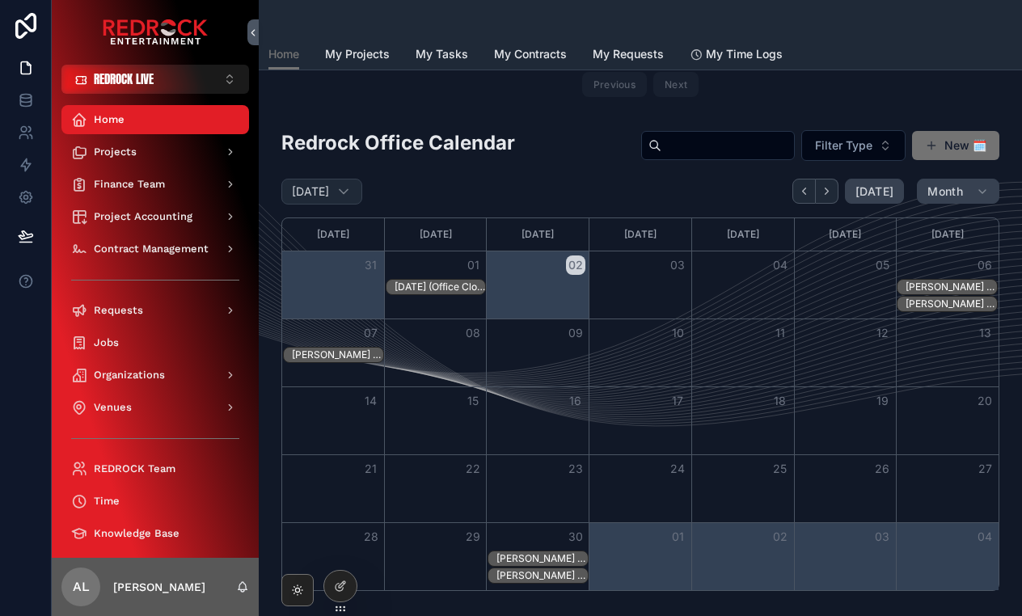
click at [329, 194] on h2 "[DATE]" at bounding box center [310, 191] width 37 height 16
select select "****"
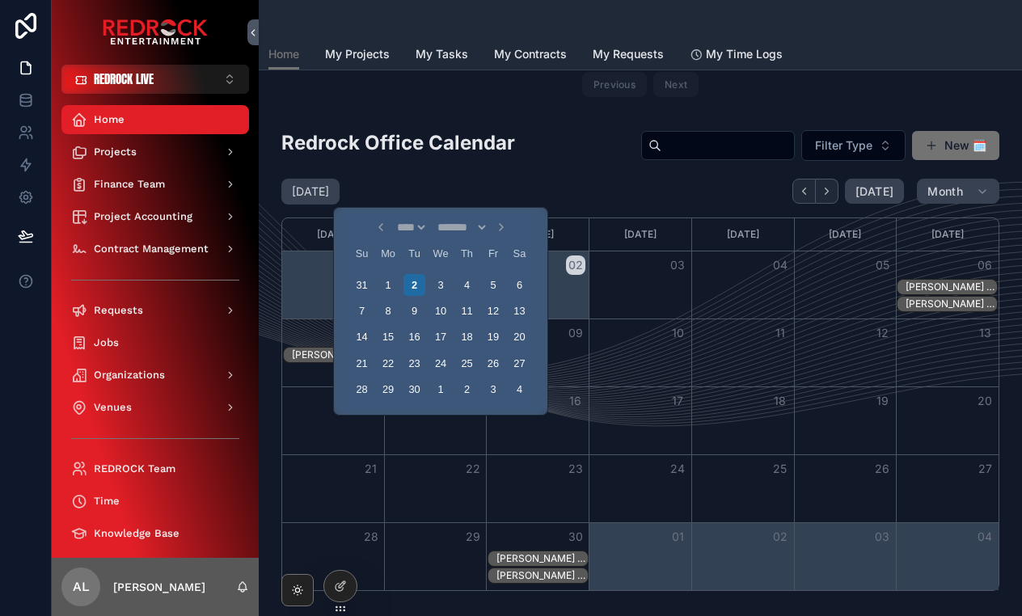
click at [374, 230] on icon "Choose Date" at bounding box center [380, 227] width 13 height 13
select select "*"
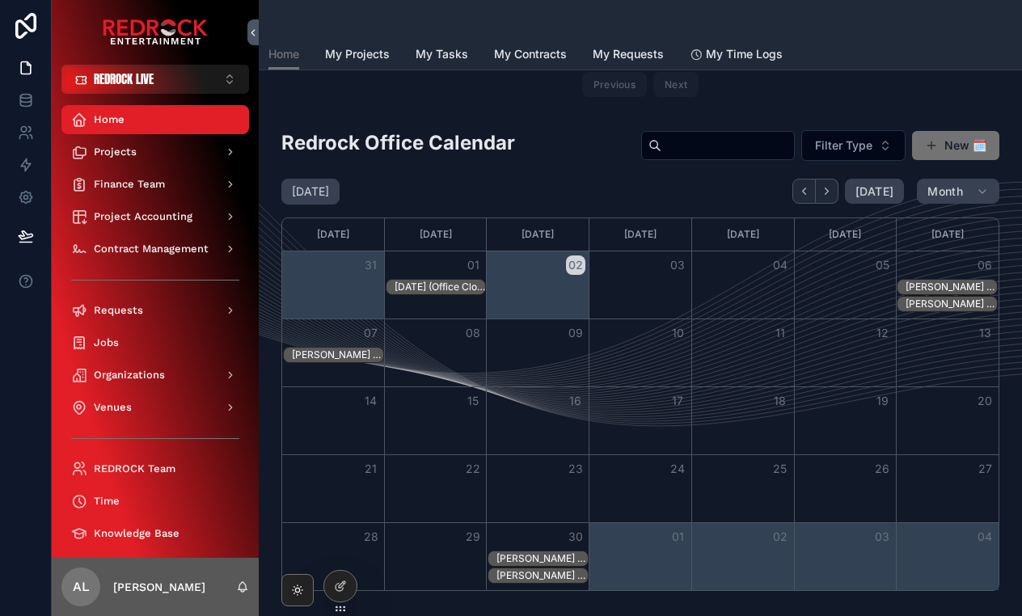
click at [432, 330] on div "08" at bounding box center [436, 332] width 103 height 27
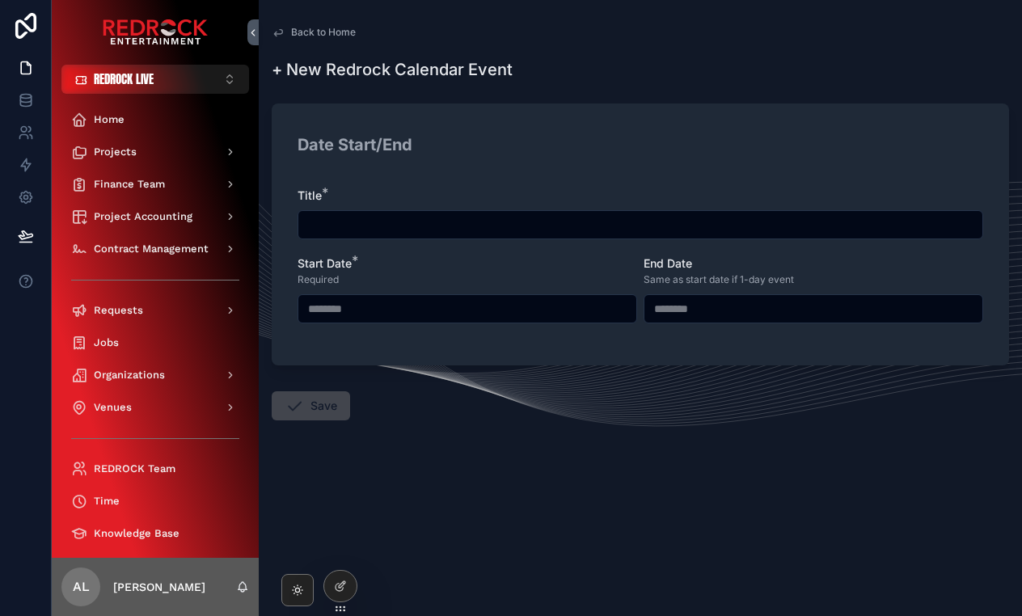
click at [294, 23] on div "Back to Home Redrock Dates + New Redrock Calendar Event + New Redrock Calendar …" at bounding box center [640, 262] width 763 height 524
click at [327, 38] on span "Back to Home" at bounding box center [323, 32] width 65 height 13
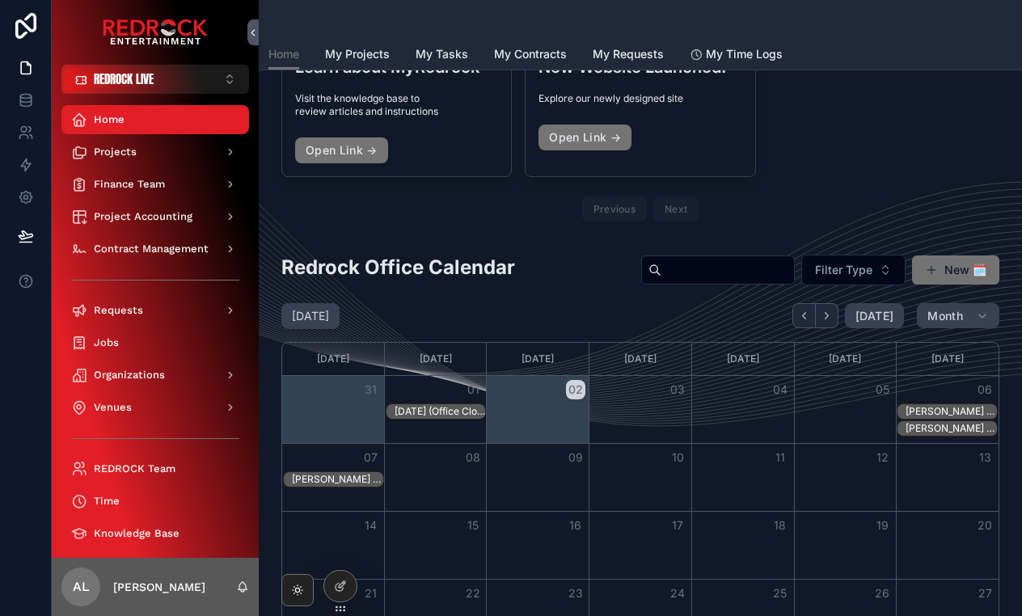
scroll to position [251, 0]
click at [941, 407] on div "[PERSON_NAME] Birthday" at bounding box center [950, 410] width 91 height 13
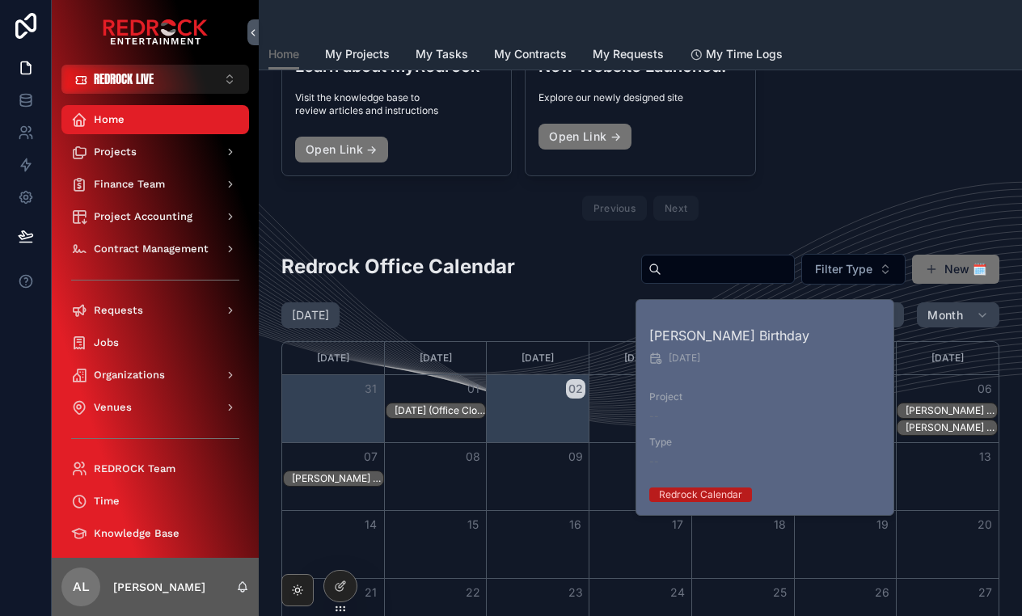
click at [768, 414] on div "--" at bounding box center [765, 416] width 233 height 13
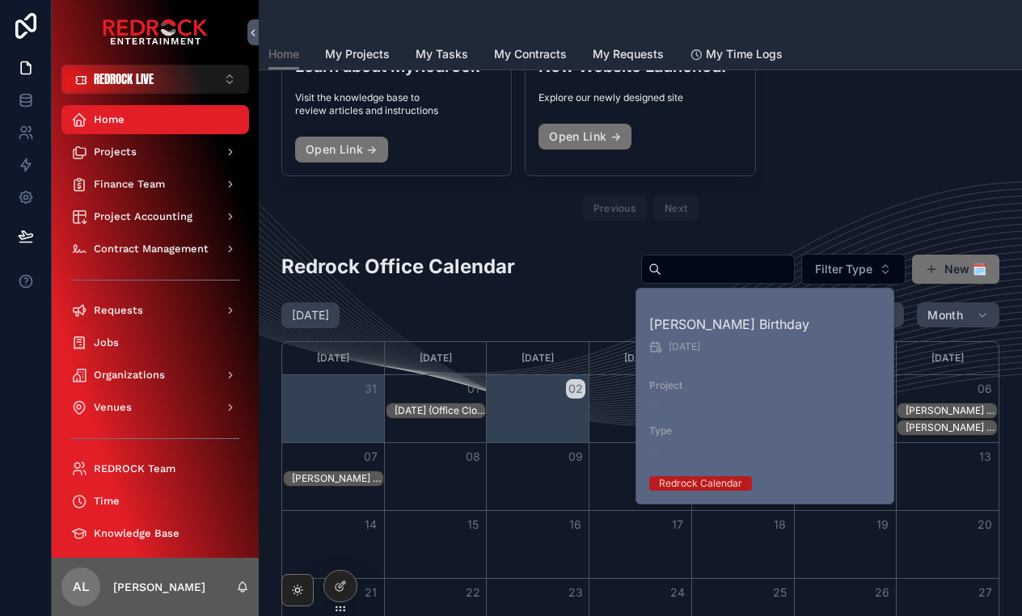
scroll to position [304, 0]
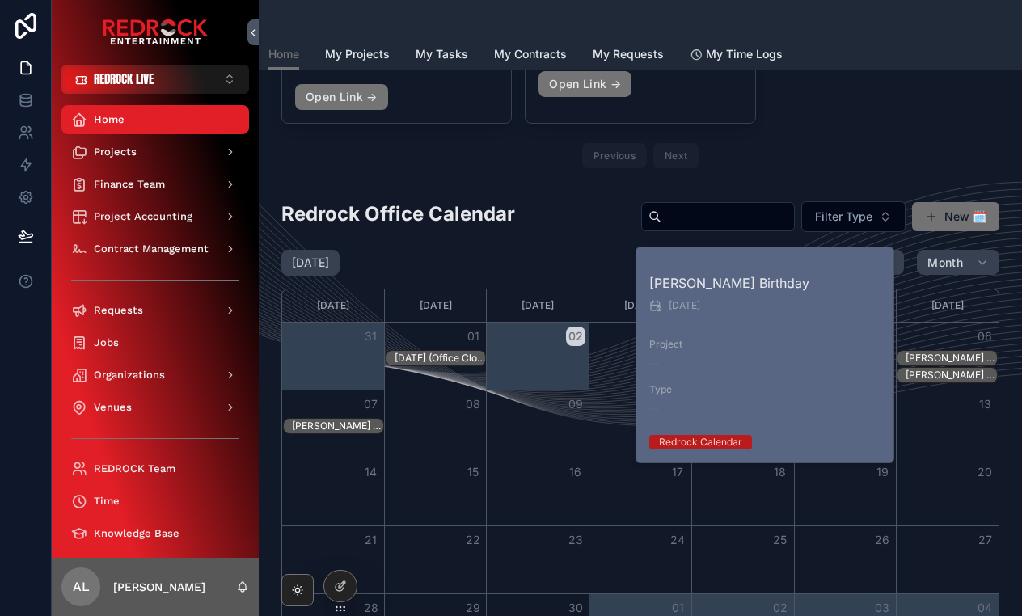
click at [829, 142] on div "Previous Next" at bounding box center [640, 156] width 718 height 38
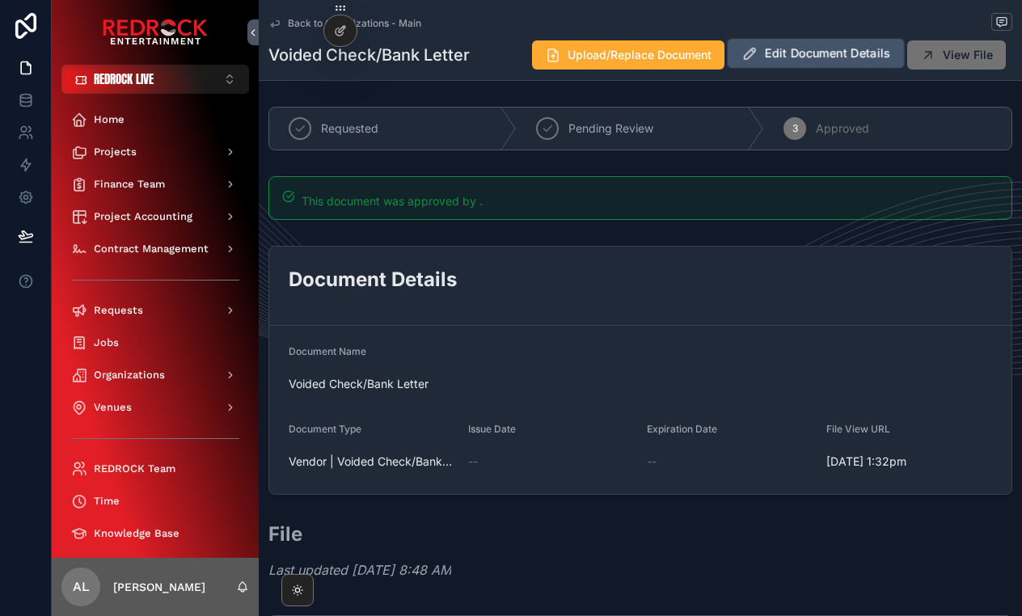
click at [839, 58] on span "Edit Document Details" at bounding box center [827, 53] width 125 height 17
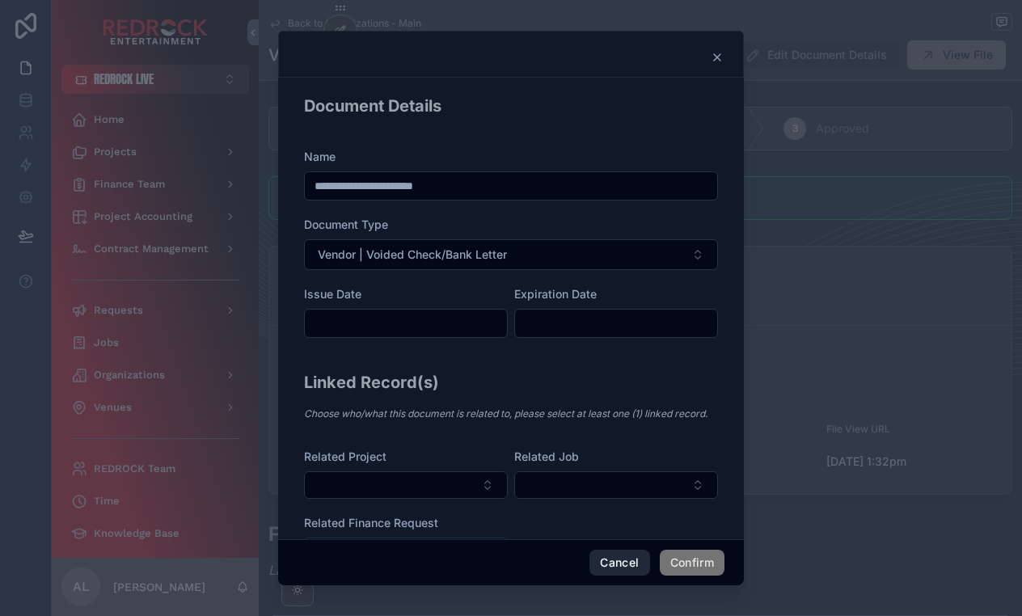
click at [629, 567] on button "Cancel" at bounding box center [619, 563] width 60 height 26
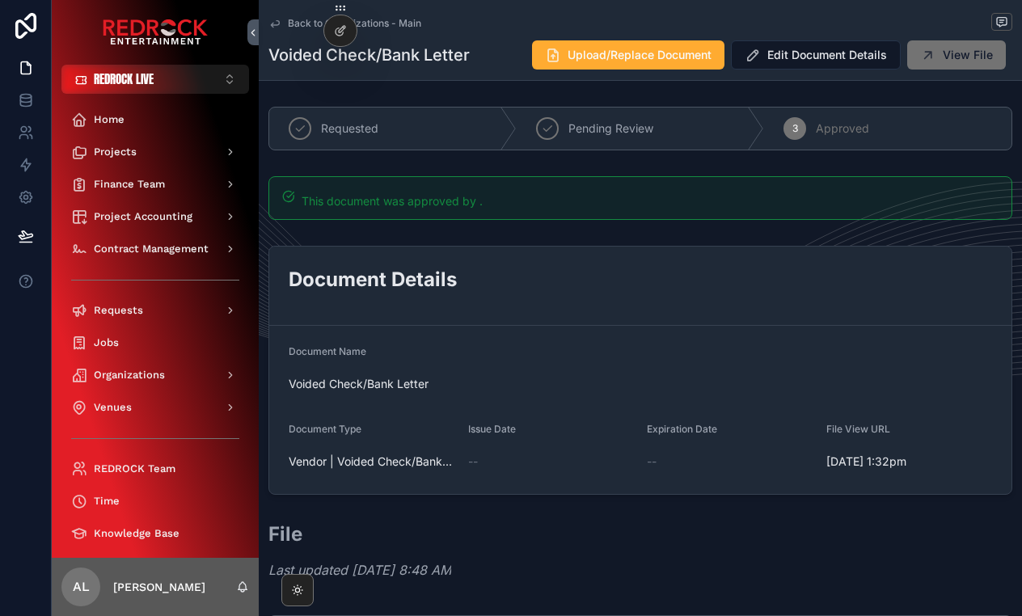
click at [285, 22] on link "Back to Organizations - Main" at bounding box center [344, 23] width 153 height 13
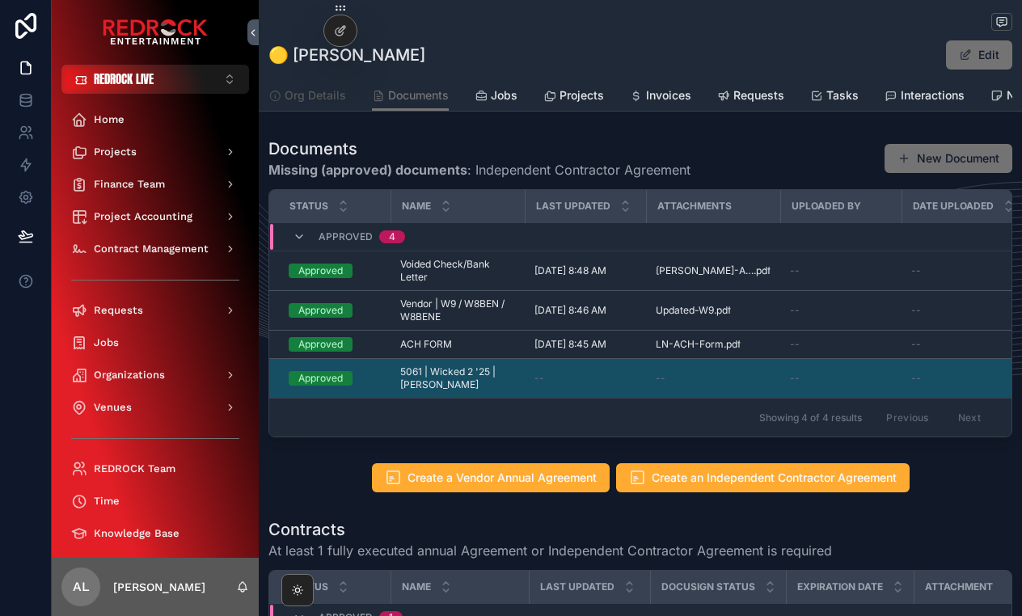
click at [285, 89] on span "Org Details" at bounding box center [315, 95] width 61 height 16
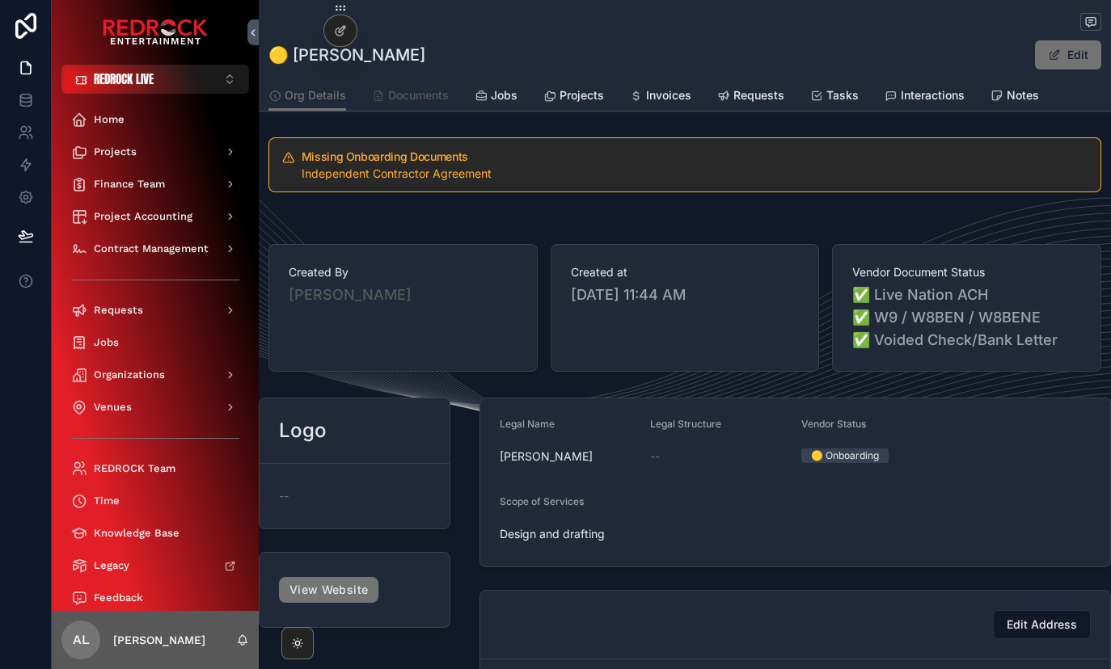
click at [401, 102] on span "Documents" at bounding box center [418, 95] width 61 height 16
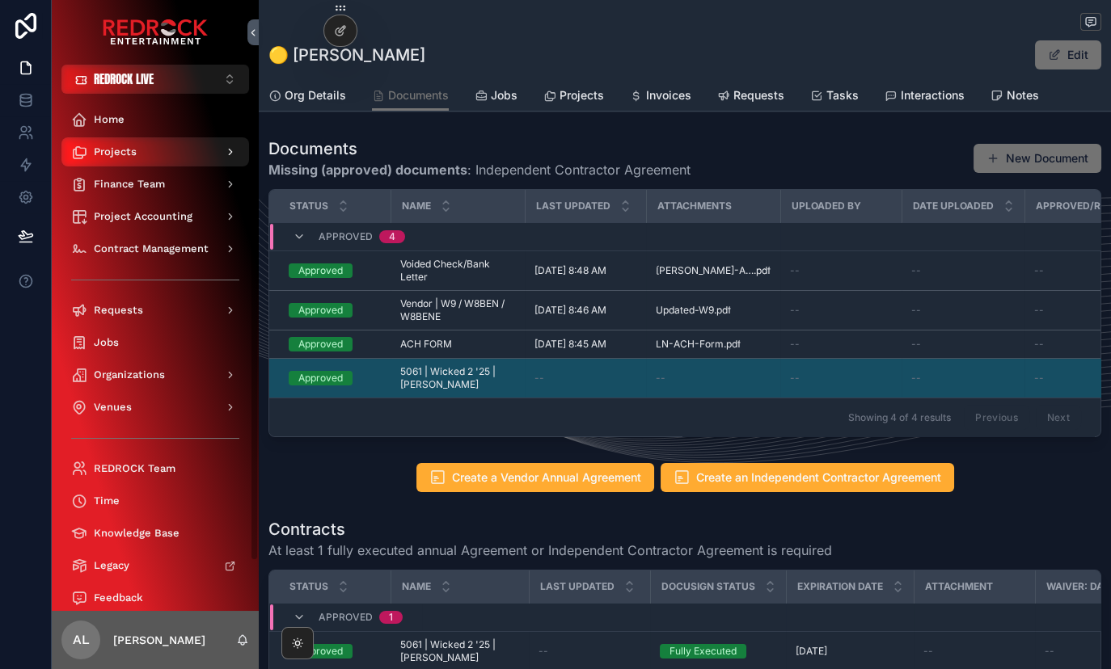
click at [158, 157] on div "Projects" at bounding box center [155, 152] width 168 height 26
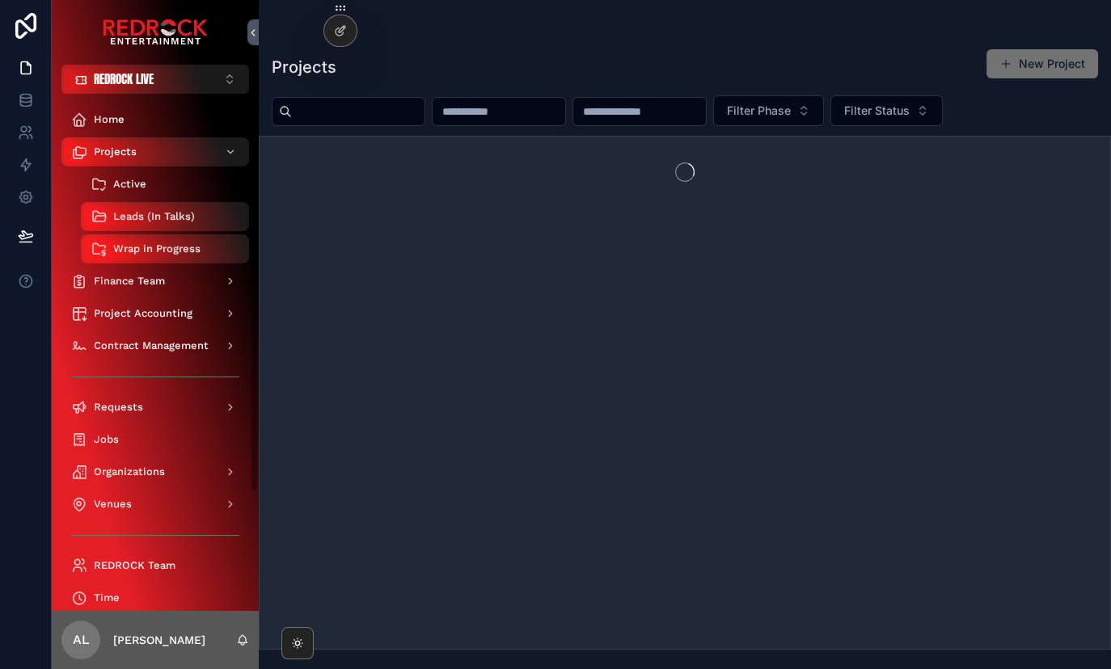
click at [185, 191] on div "Active" at bounding box center [165, 184] width 149 height 26
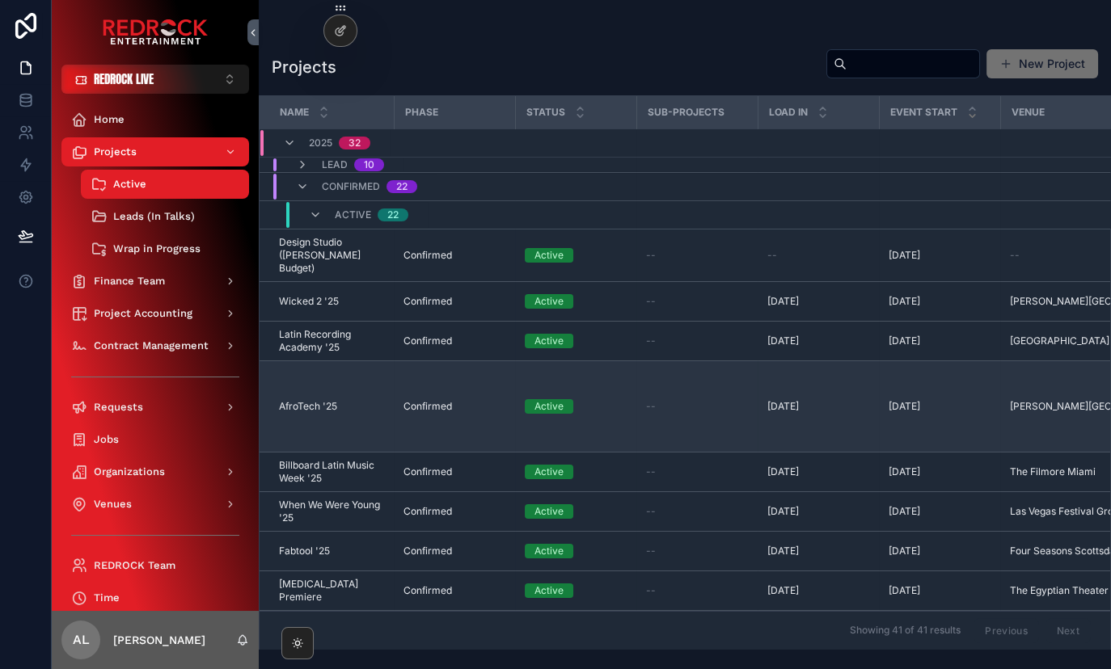
click at [302, 400] on span "AfroTech '25" at bounding box center [308, 406] width 58 height 13
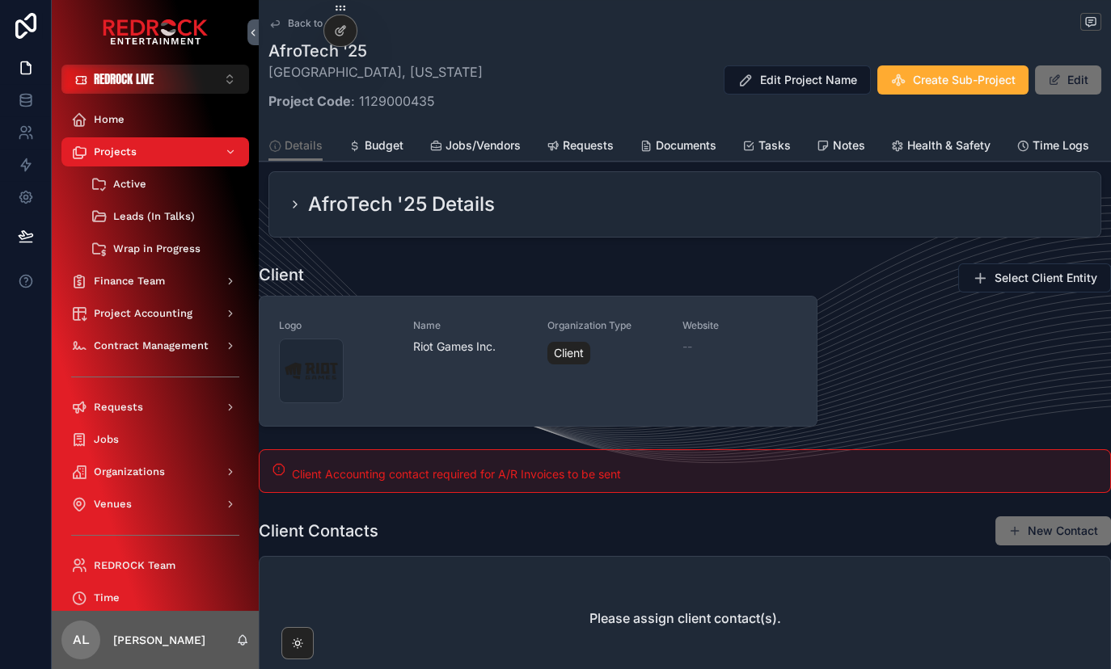
scroll to position [323, 0]
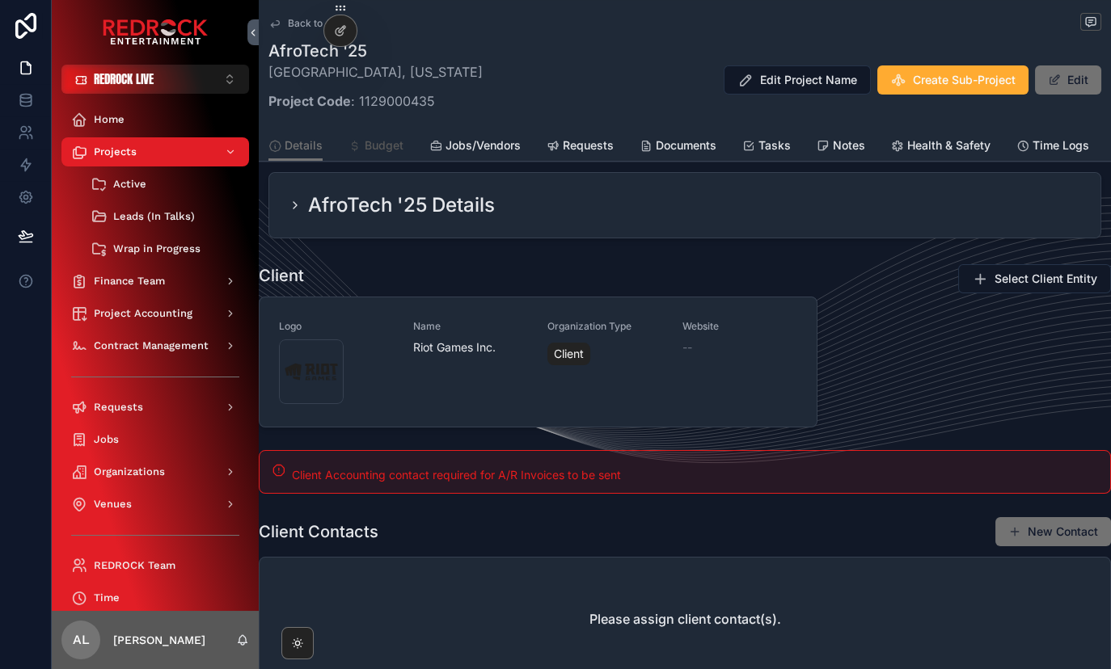
click at [372, 140] on span "Budget" at bounding box center [384, 145] width 39 height 16
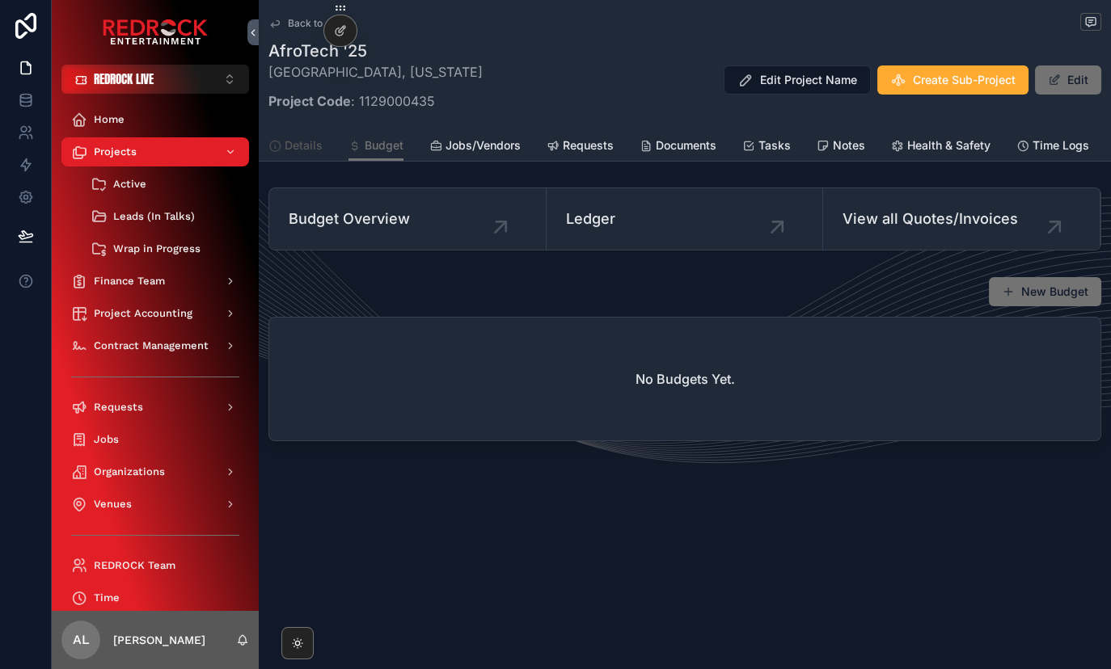
click at [293, 141] on span "Details" at bounding box center [304, 145] width 38 height 16
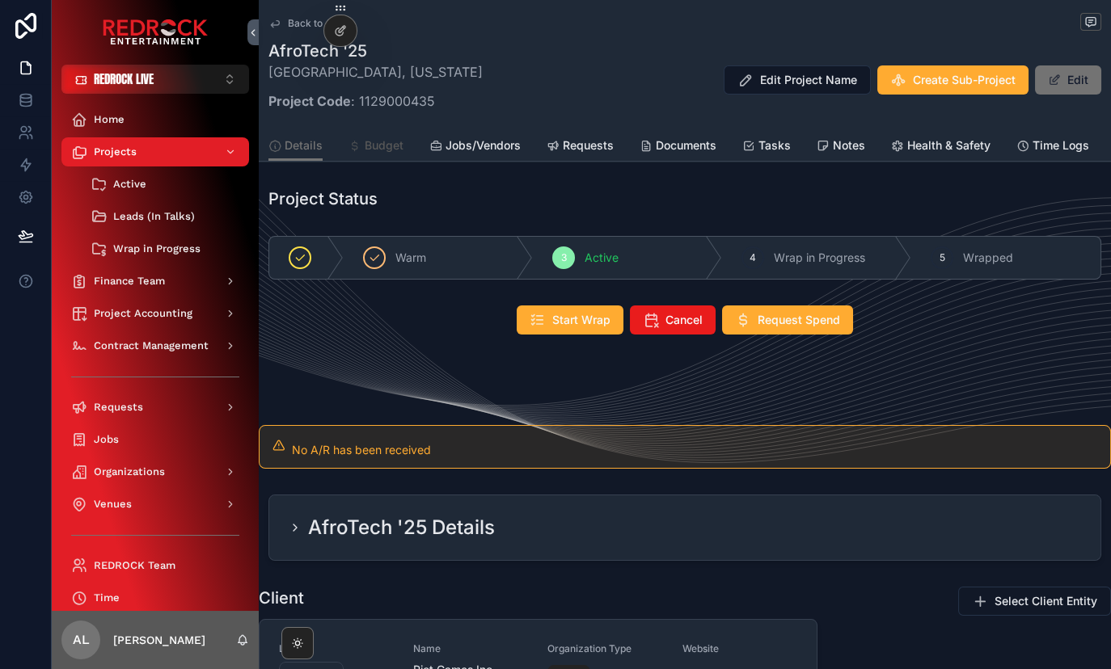
click at [394, 140] on span "Budget" at bounding box center [384, 145] width 39 height 16
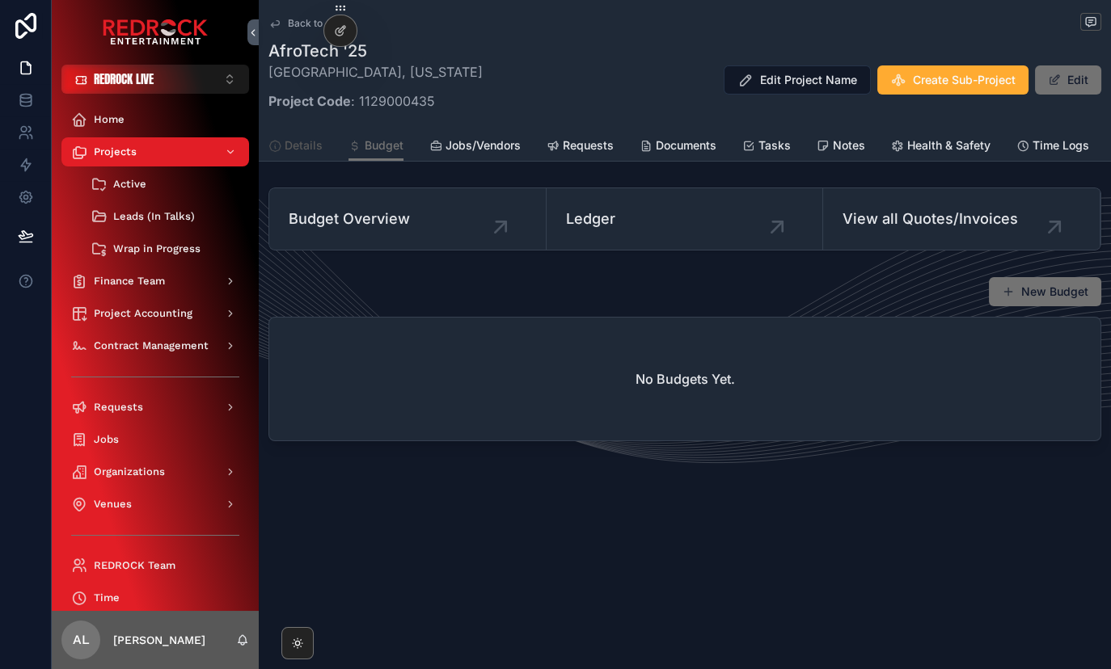
click at [309, 141] on span "Details" at bounding box center [304, 145] width 38 height 16
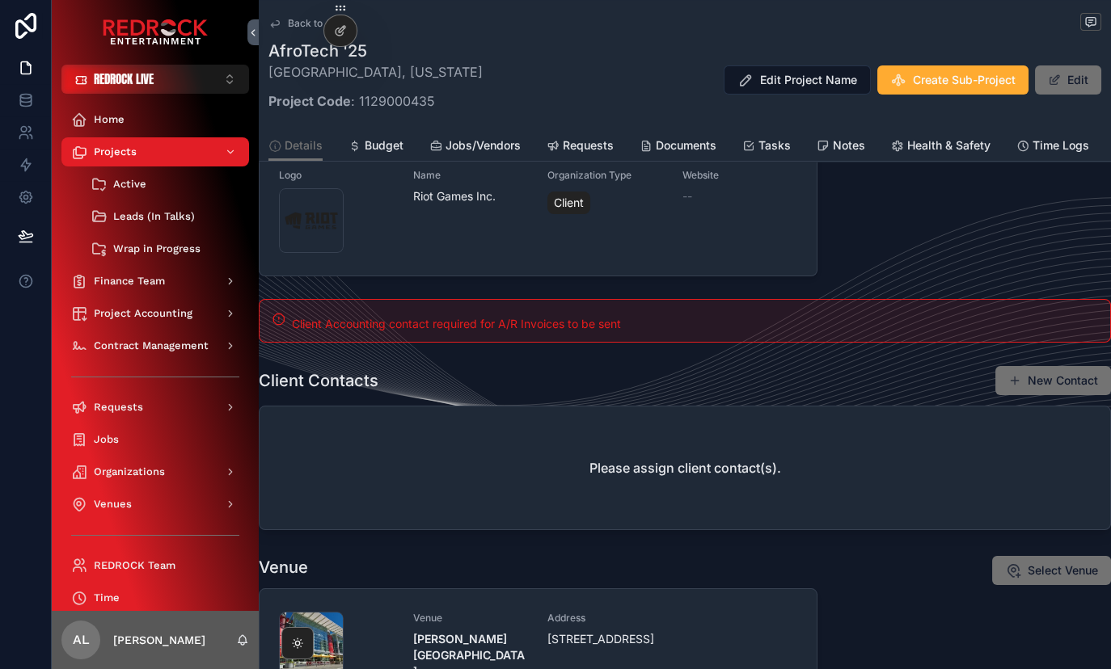
scroll to position [473, 0]
click at [396, 145] on span "Budget" at bounding box center [384, 145] width 39 height 16
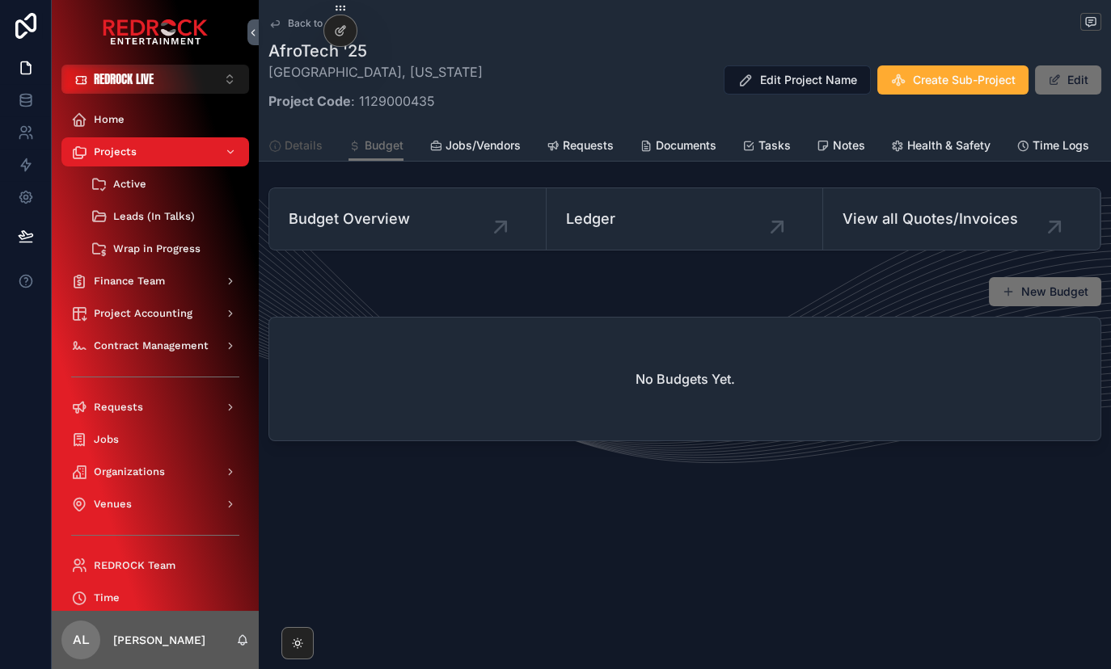
click at [302, 131] on link "Details" at bounding box center [295, 147] width 54 height 32
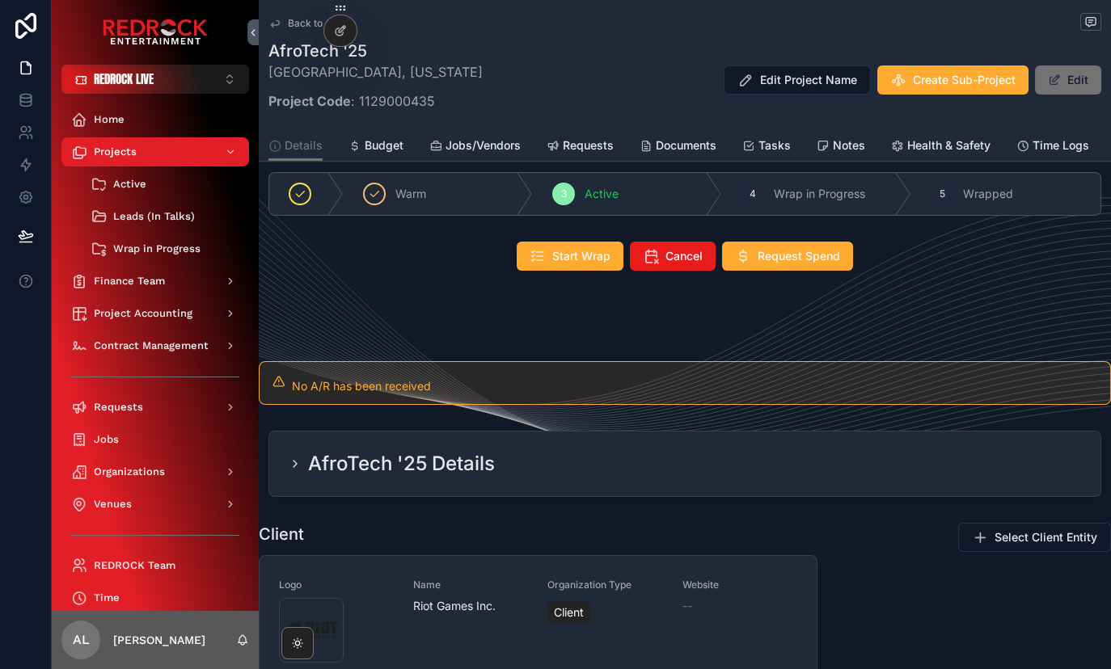
scroll to position [250, 0]
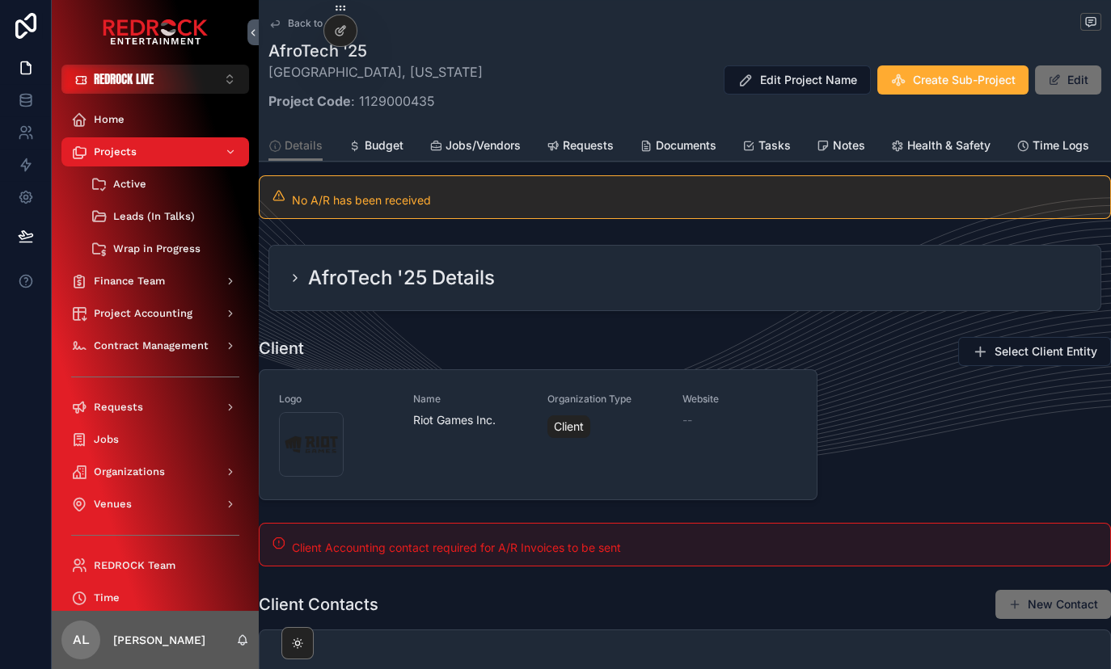
click at [292, 266] on div "AfroTech '25 Details" at bounding box center [392, 278] width 206 height 26
click at [295, 276] on icon "scrollable content" at bounding box center [294, 278] width 3 height 6
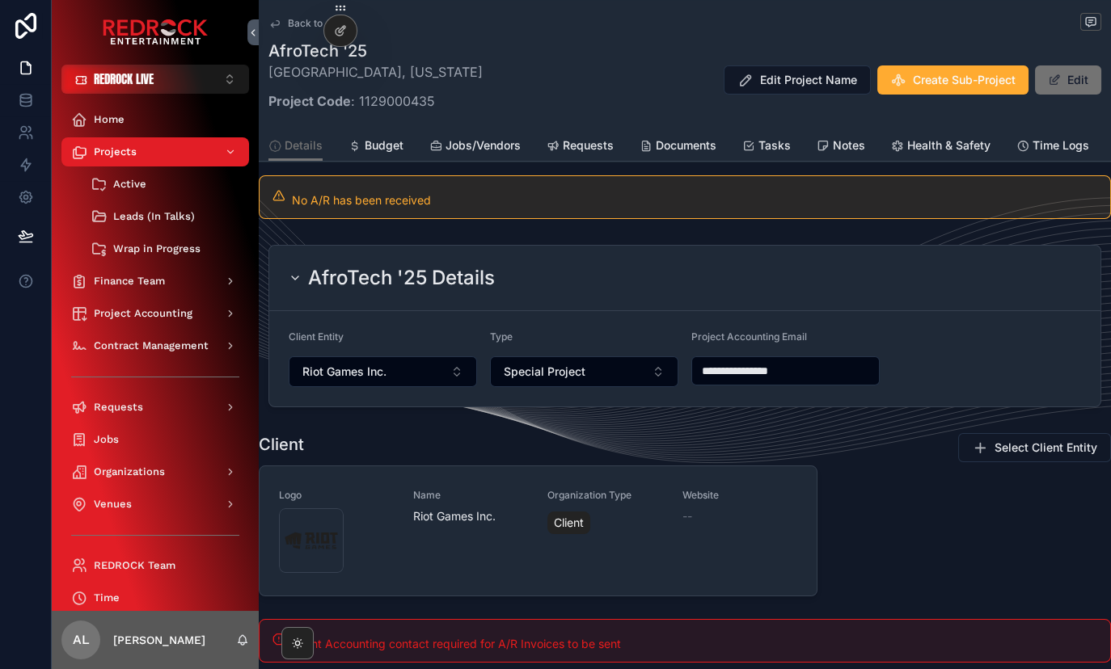
click at [295, 276] on icon "scrollable content" at bounding box center [295, 277] width 6 height 3
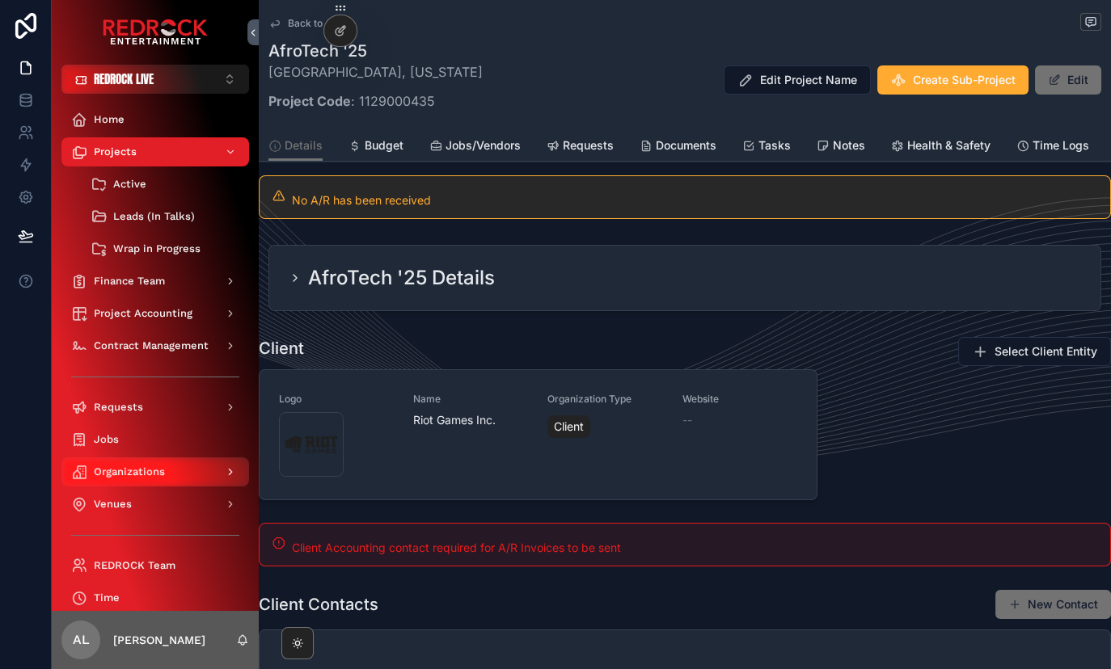
click at [110, 469] on span "Organizations" at bounding box center [129, 472] width 71 height 13
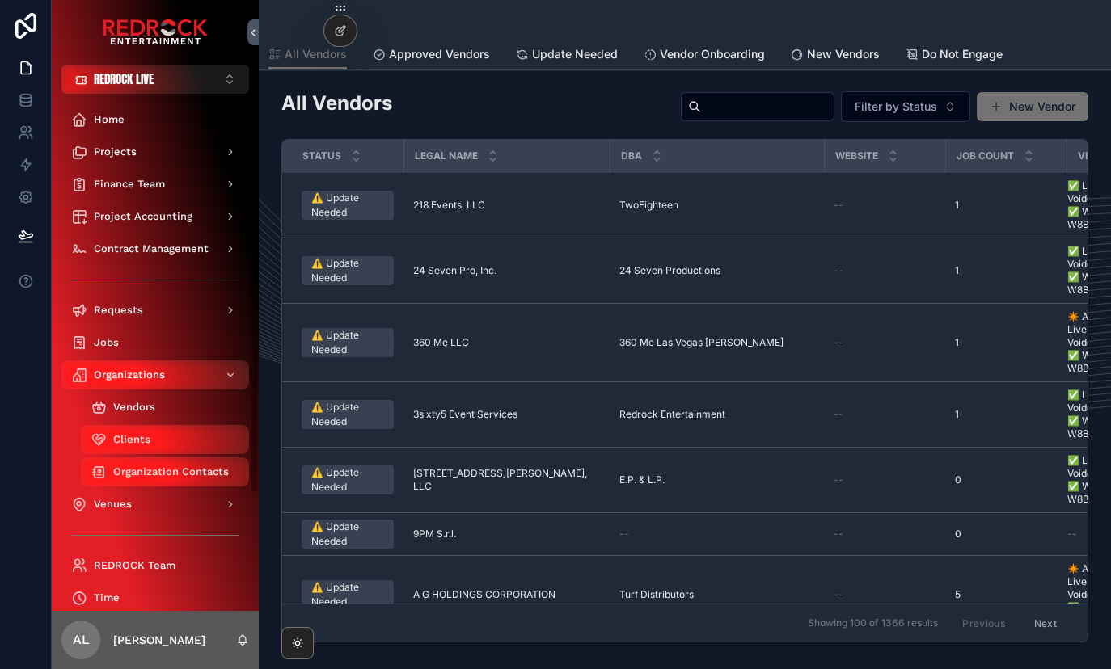
click at [128, 417] on div "Vendors" at bounding box center [165, 407] width 149 height 26
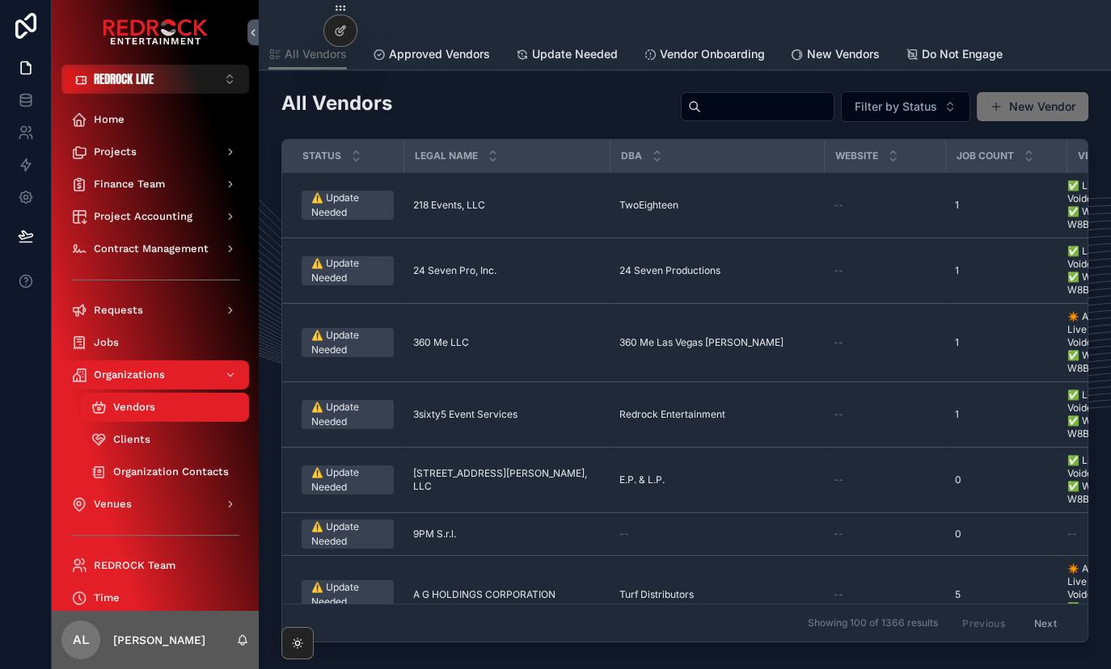
click at [701, 99] on input "scrollable content" at bounding box center [767, 106] width 133 height 23
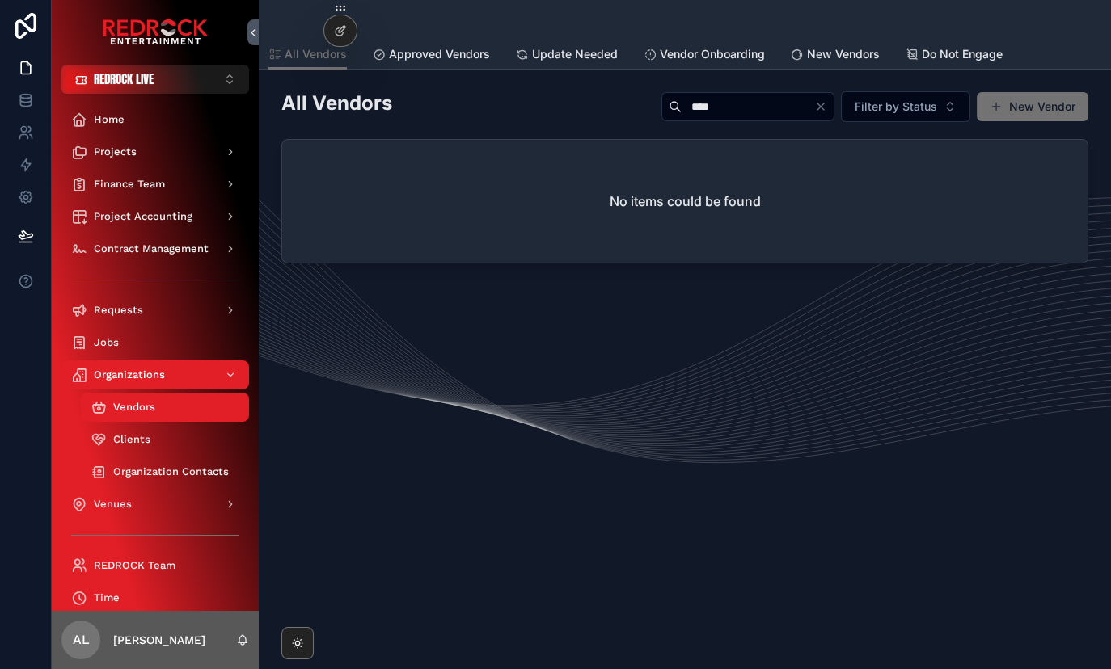
type input "****"
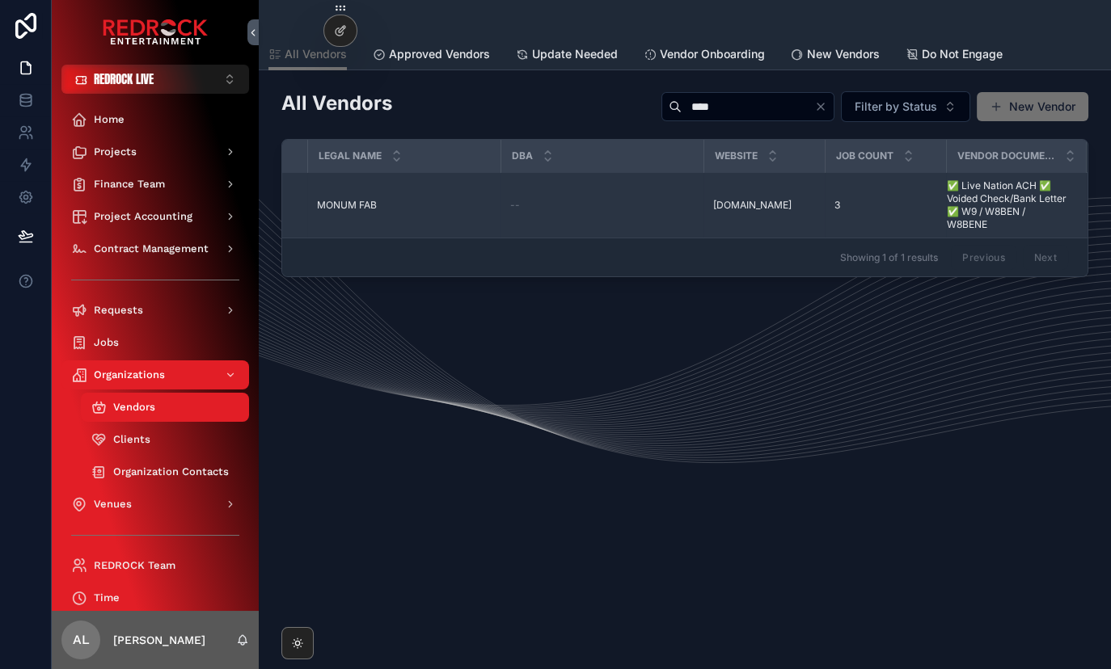
scroll to position [0, 96]
click at [403, 214] on td "MONUM FAB MONUM FAB" at bounding box center [403, 205] width 193 height 65
click at [371, 202] on span "MONUM FAB" at bounding box center [347, 205] width 60 height 13
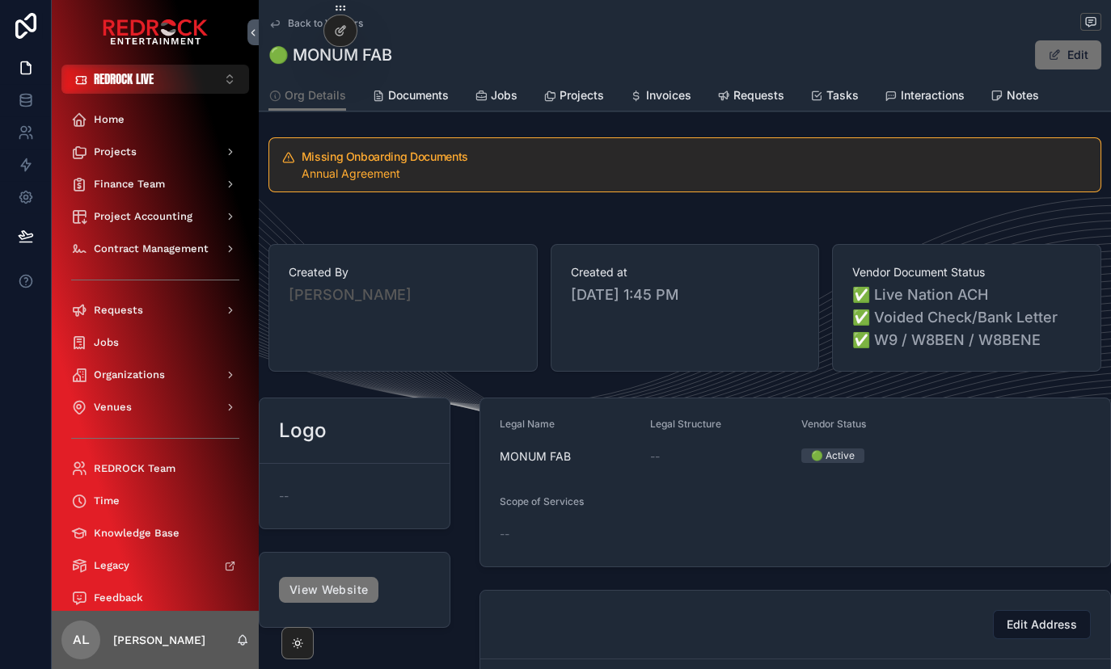
scroll to position [1, 0]
click at [167, 148] on div "Projects" at bounding box center [155, 152] width 168 height 26
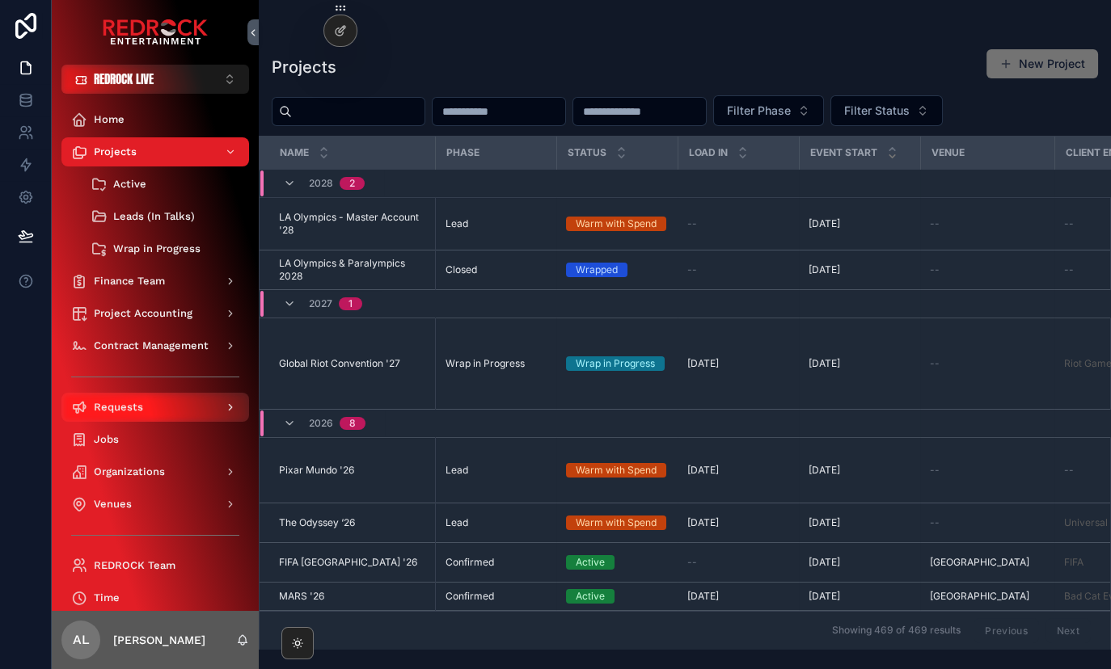
click at [147, 410] on div "Requests" at bounding box center [155, 407] width 168 height 26
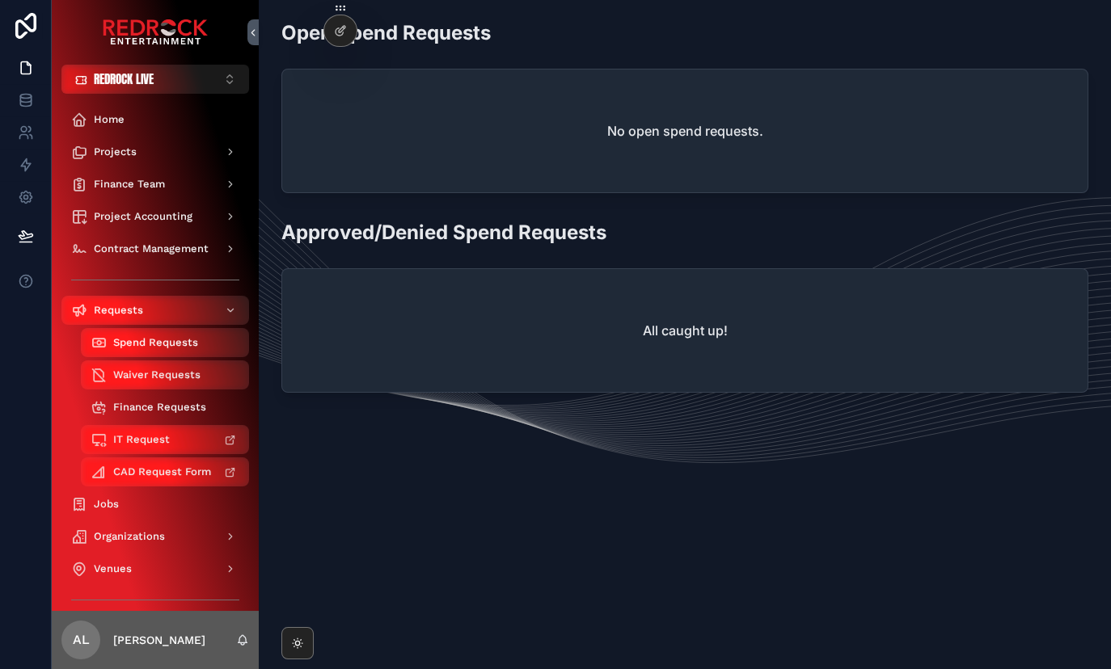
click at [155, 408] on span "Finance Requests" at bounding box center [159, 407] width 93 height 13
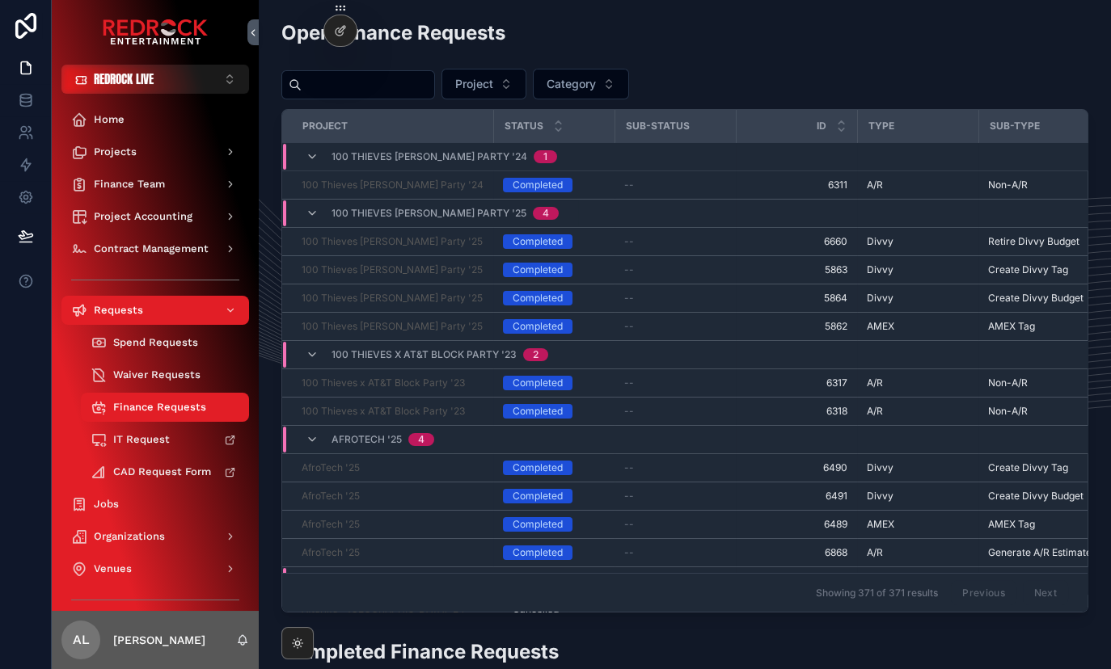
click at [155, 408] on span "Finance Requests" at bounding box center [159, 407] width 93 height 13
click at [131, 153] on span "Projects" at bounding box center [115, 151] width 43 height 13
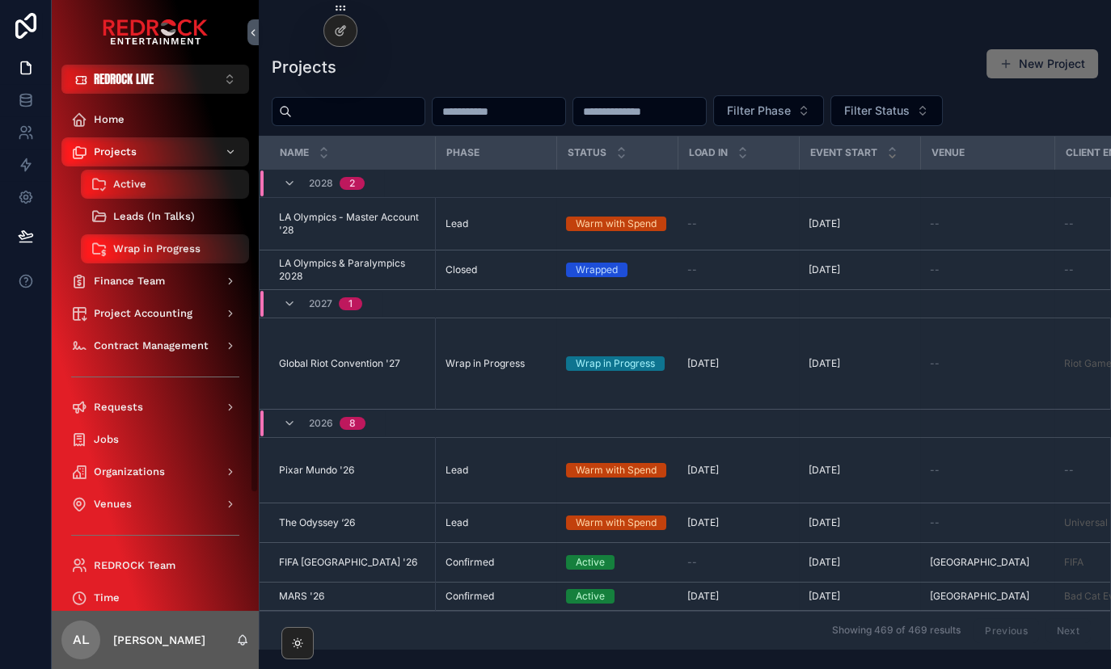
click at [150, 209] on div "Leads (In Talks)" at bounding box center [165, 217] width 149 height 26
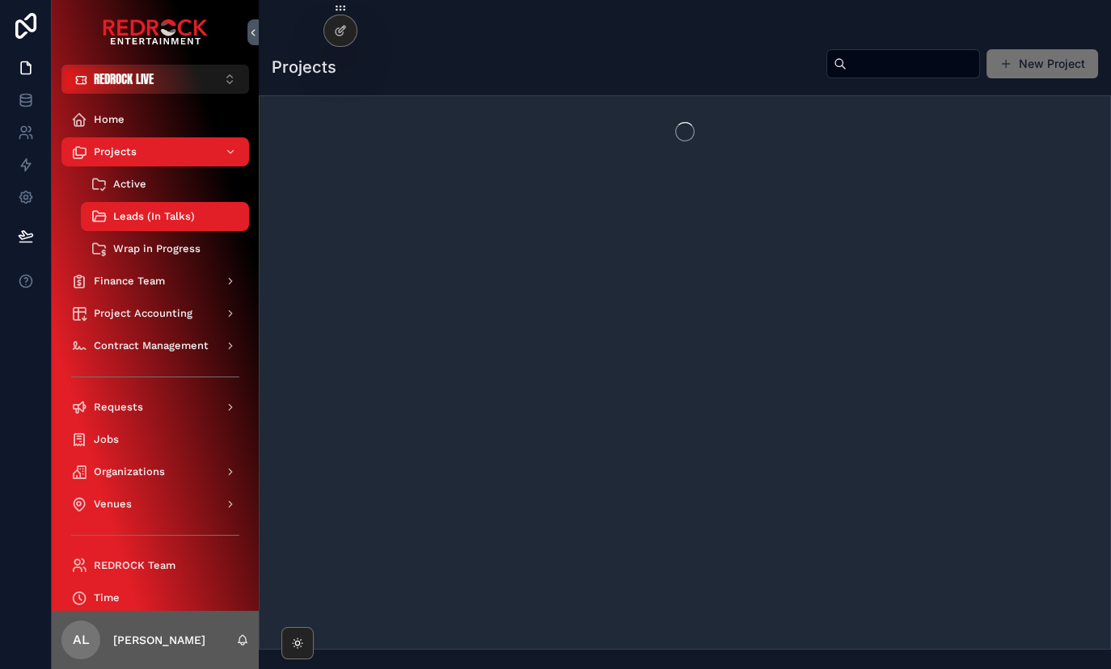
click at [895, 69] on input "scrollable content" at bounding box center [912, 64] width 133 height 23
type input "****"
click at [838, 65] on input "****" at bounding box center [893, 64] width 133 height 23
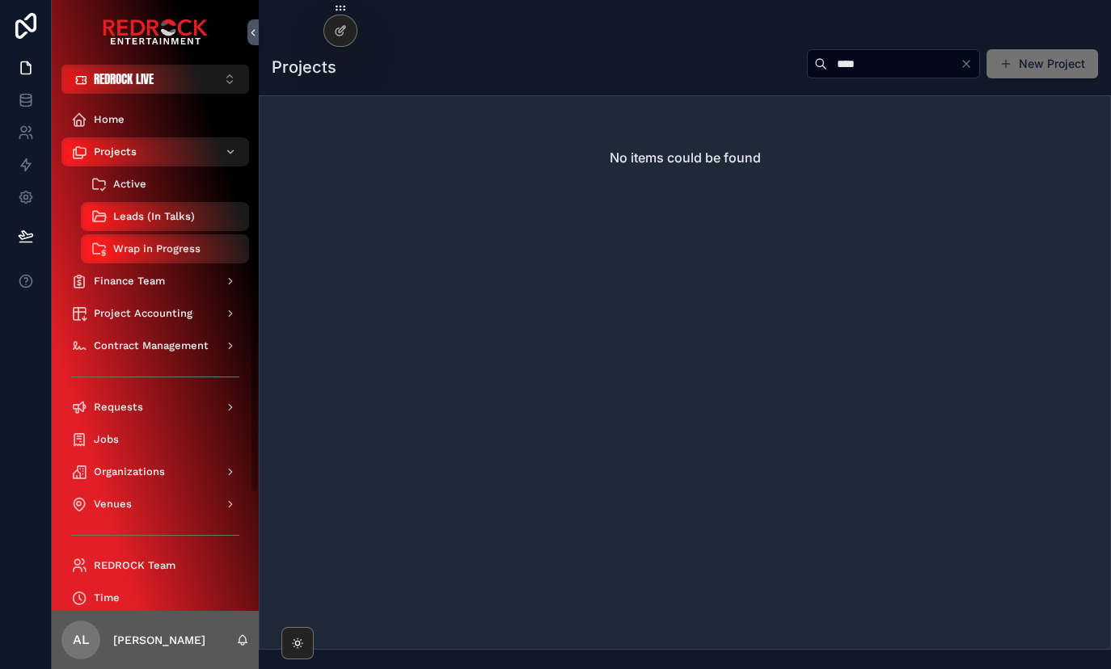
click at [171, 195] on div "Active" at bounding box center [165, 184] width 149 height 26
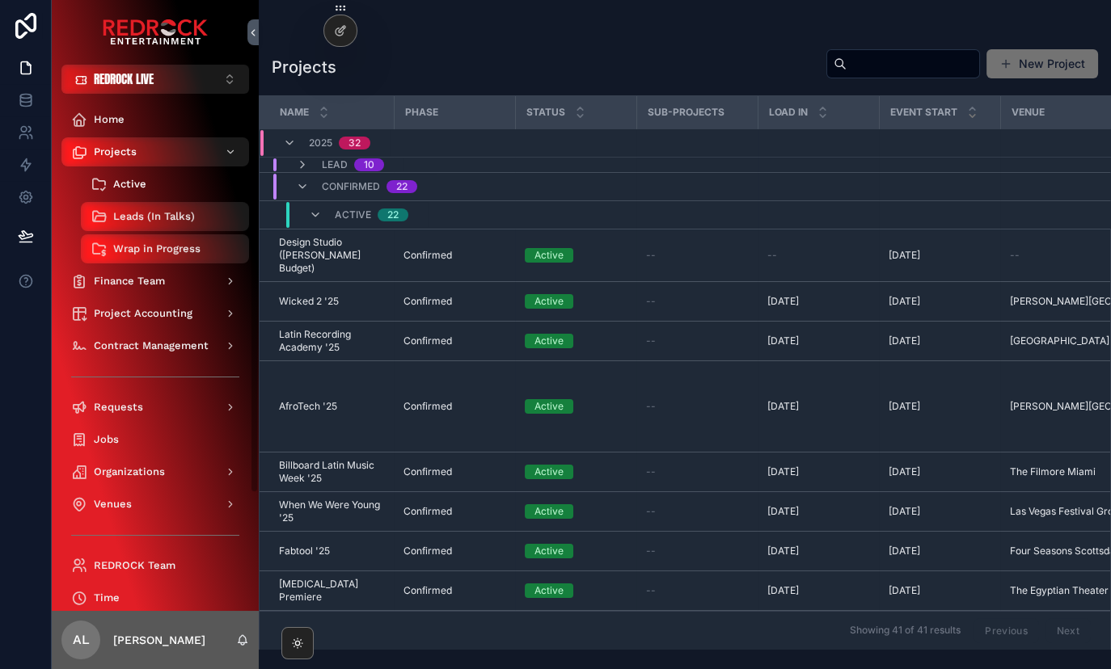
click at [175, 182] on div "Active" at bounding box center [165, 184] width 149 height 26
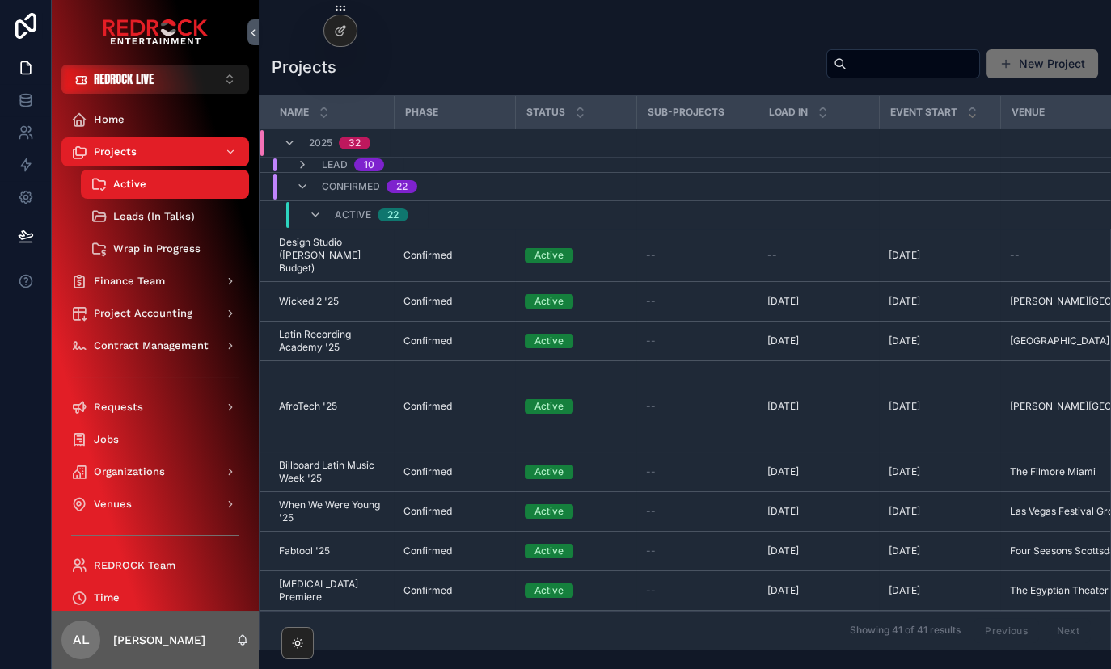
click at [850, 55] on input "scrollable content" at bounding box center [912, 64] width 133 height 23
type input "****"
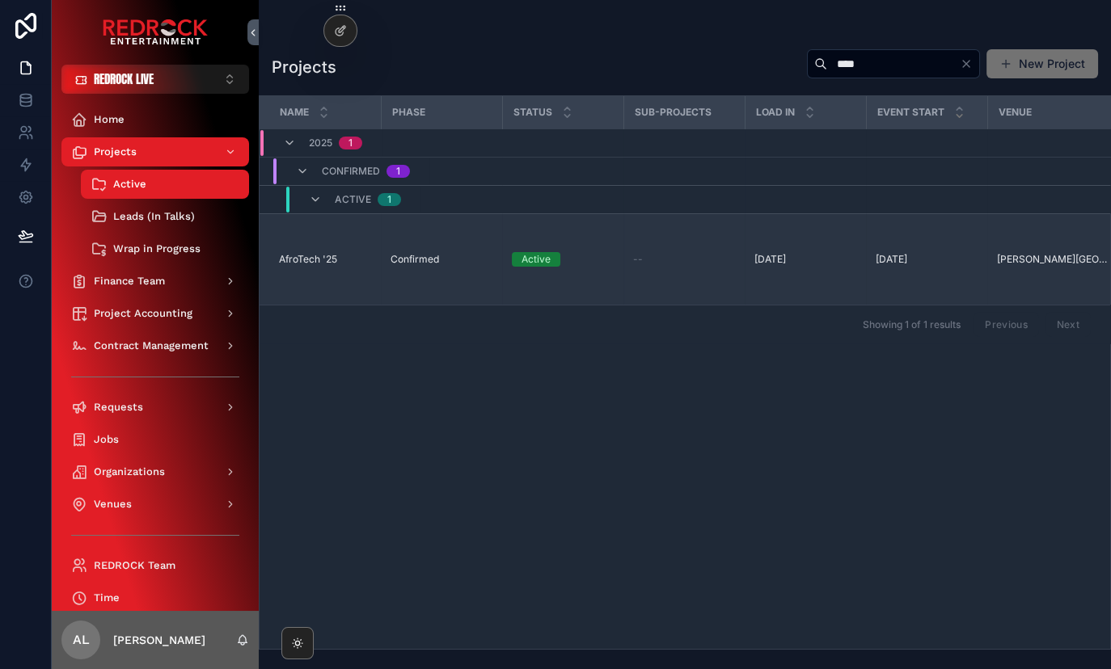
drag, startPoint x: 334, startPoint y: 279, endPoint x: 304, endPoint y: 275, distance: 30.2
click at [333, 279] on td "AfroTech '25 AfroTech '25" at bounding box center [319, 259] width 121 height 91
click at [297, 266] on span "AfroTech '25" at bounding box center [308, 259] width 58 height 13
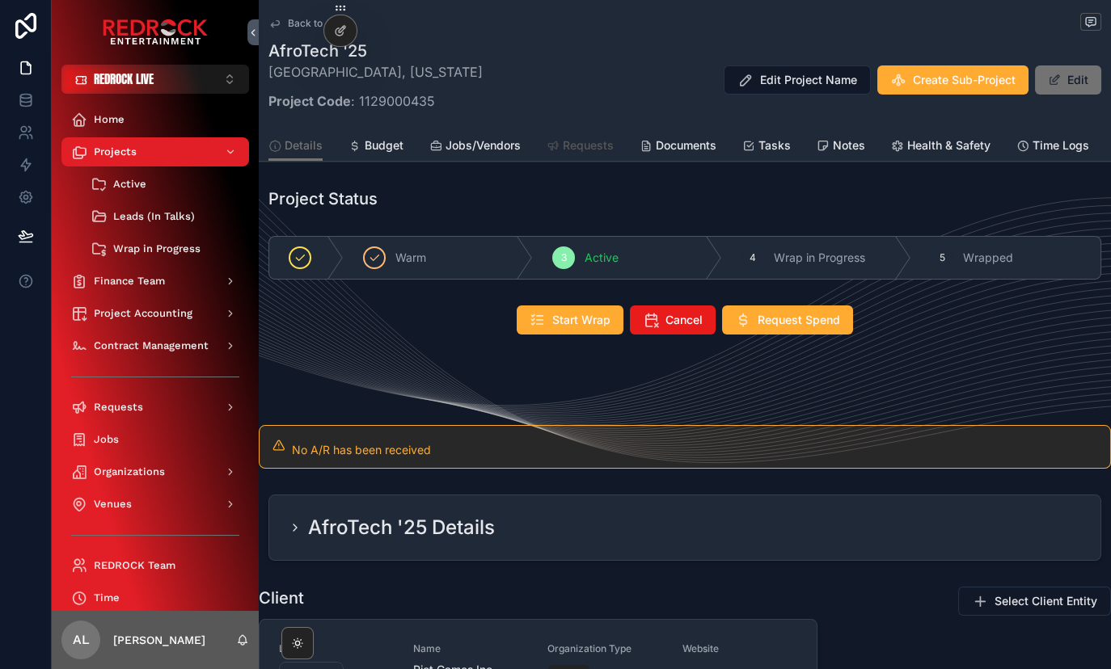
click at [567, 145] on span "Requests" at bounding box center [588, 145] width 51 height 16
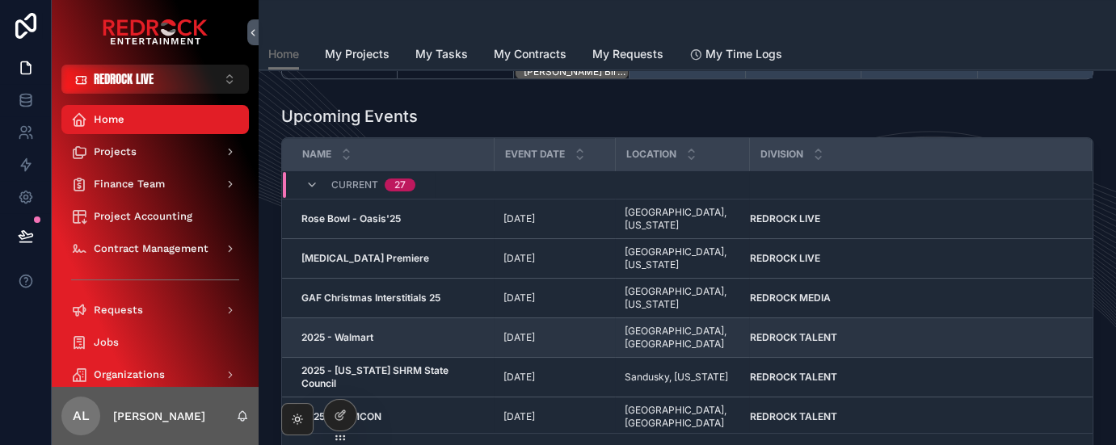
scroll to position [427, 0]
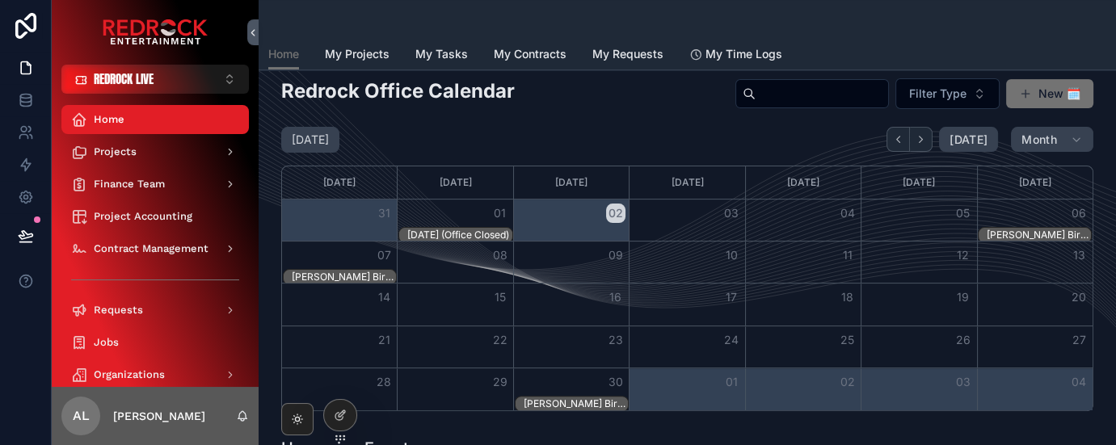
click at [1031, 233] on div "[PERSON_NAME] Birthday" at bounding box center [1039, 235] width 104 height 13
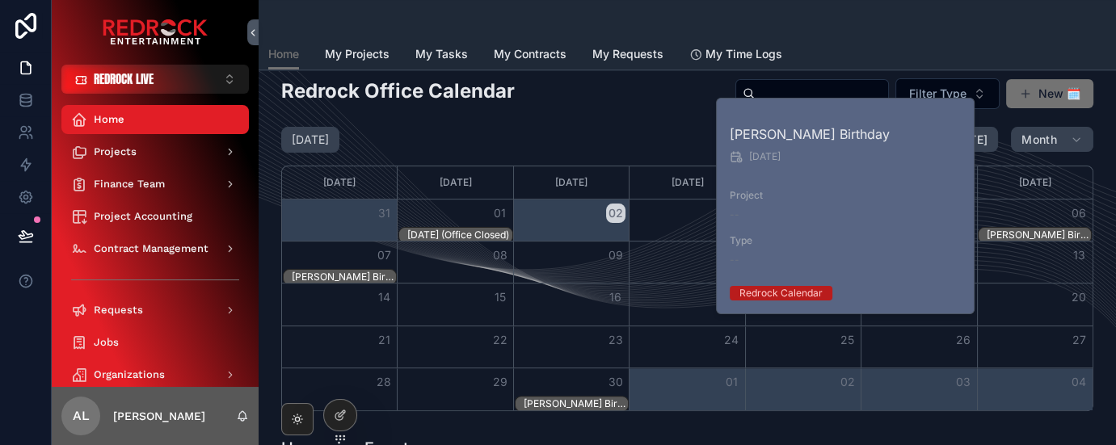
scroll to position [459, 0]
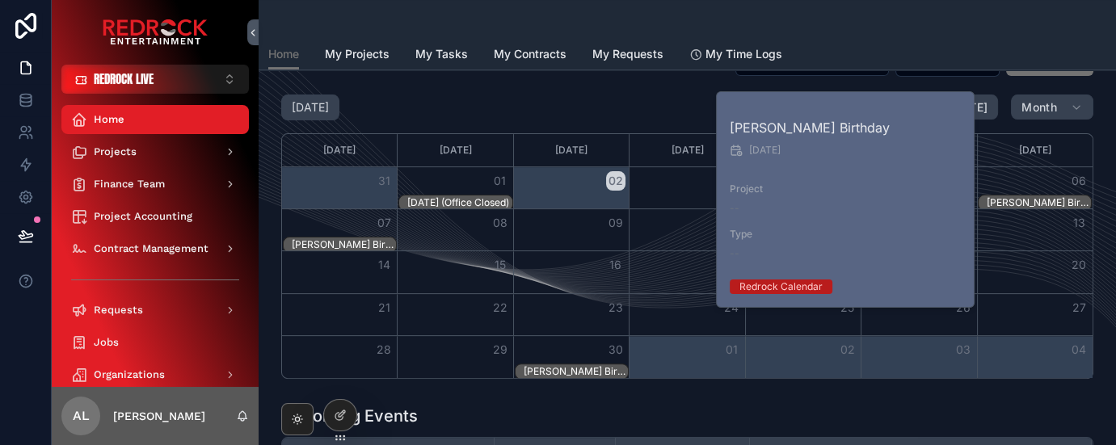
click at [499, 116] on div "[DATE] [DATE] Month" at bounding box center [687, 108] width 812 height 26
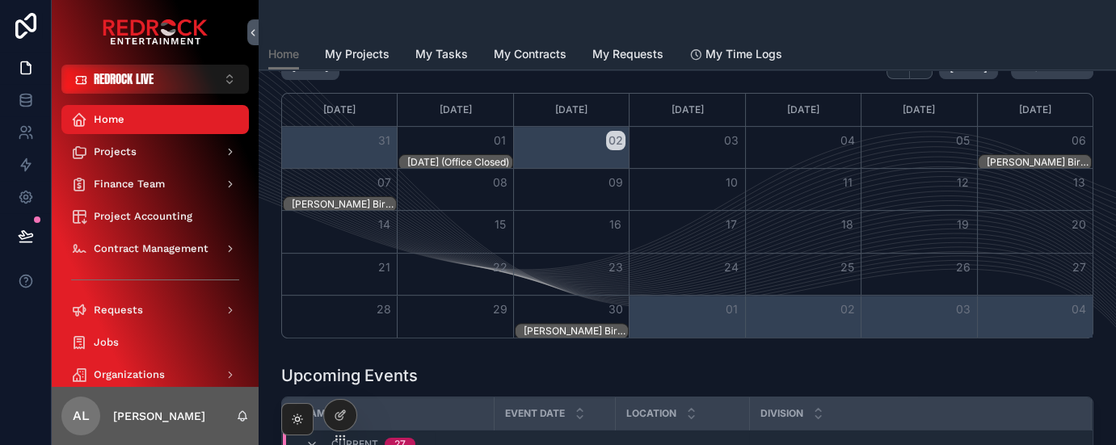
scroll to position [500, 0]
click at [349, 198] on div "[PERSON_NAME] Birthday" at bounding box center [344, 203] width 104 height 13
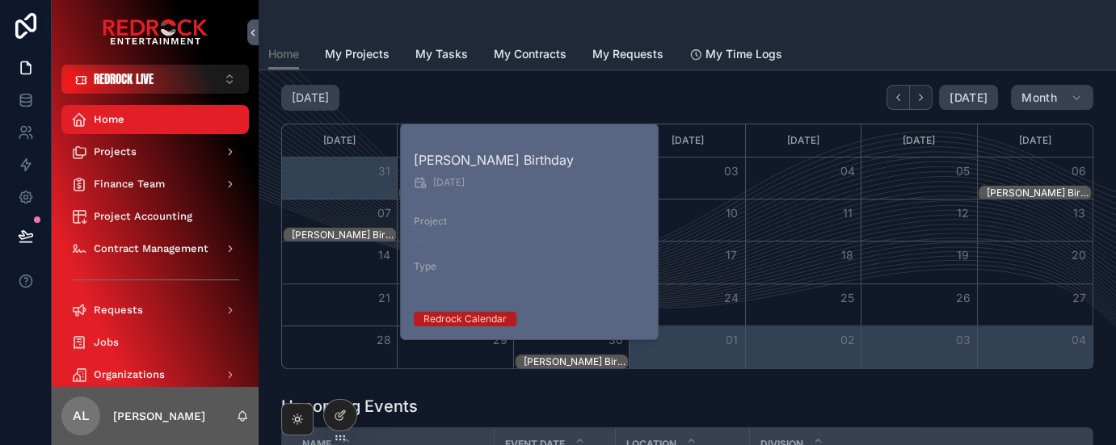
scroll to position [467, 0]
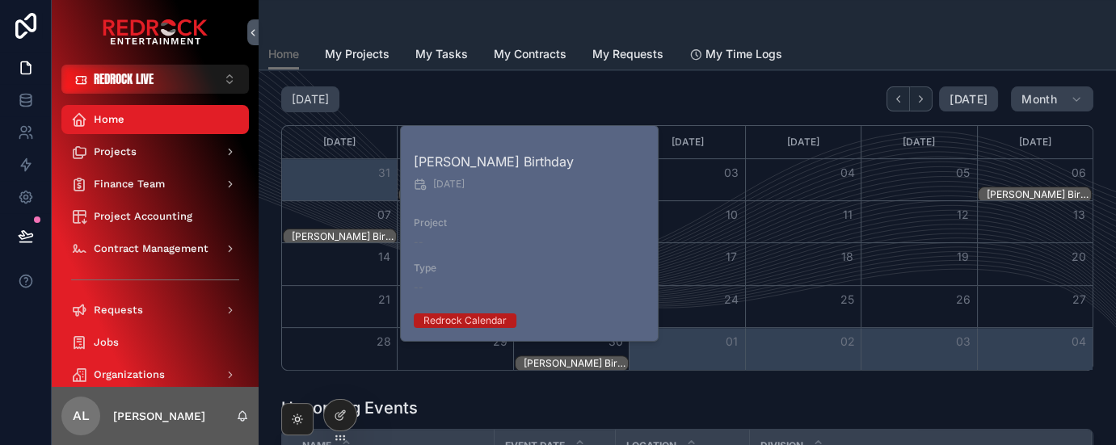
click at [1044, 188] on div "[PERSON_NAME] Birthday" at bounding box center [1039, 194] width 104 height 13
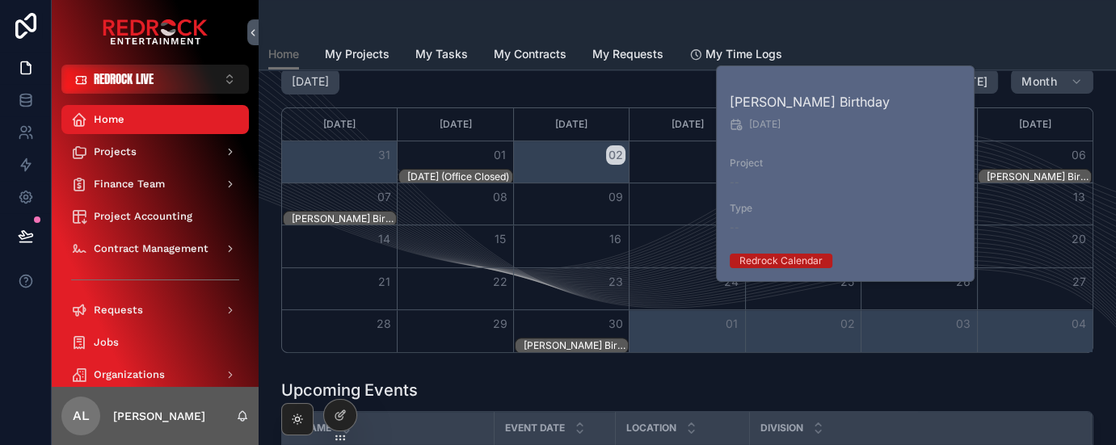
scroll to position [487, 0]
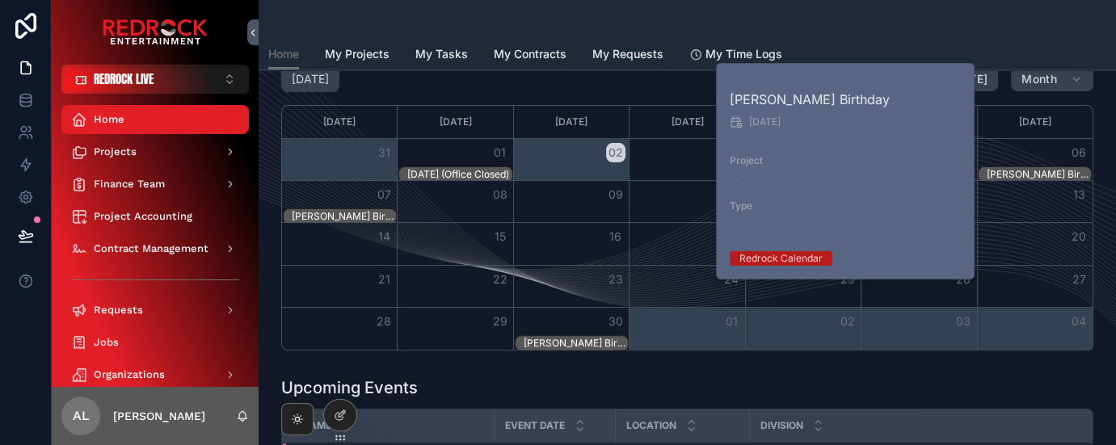
click at [558, 382] on div "Upcoming Events" at bounding box center [687, 388] width 812 height 23
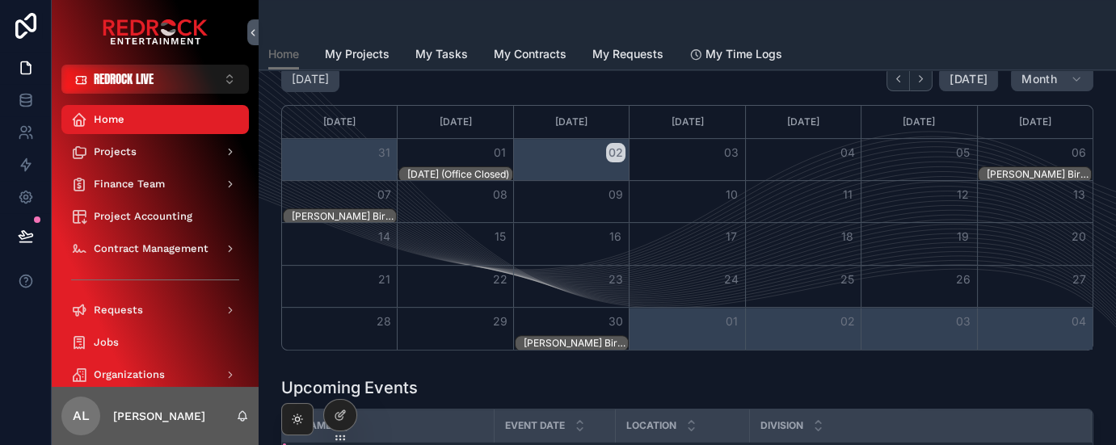
click at [571, 339] on div "[PERSON_NAME] Birthday" at bounding box center [576, 343] width 104 height 13
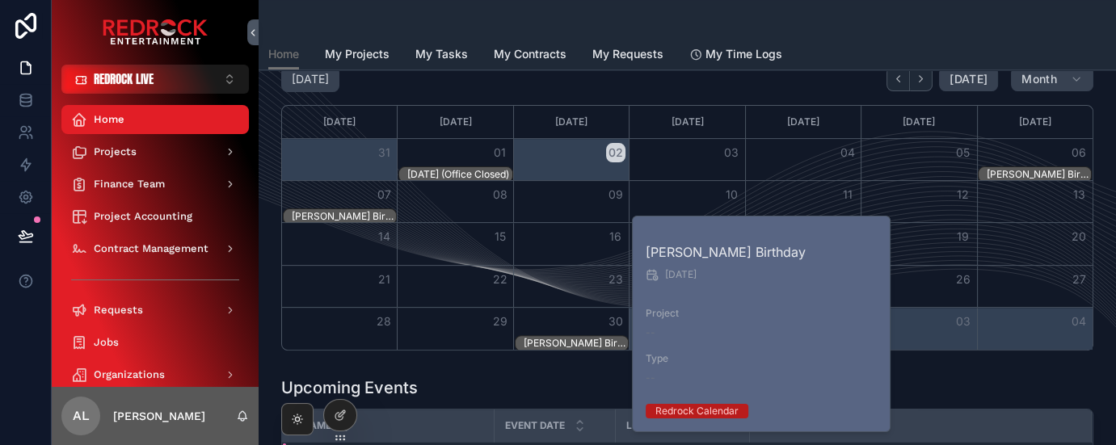
click at [572, 380] on div "Upcoming Events" at bounding box center [687, 388] width 812 height 23
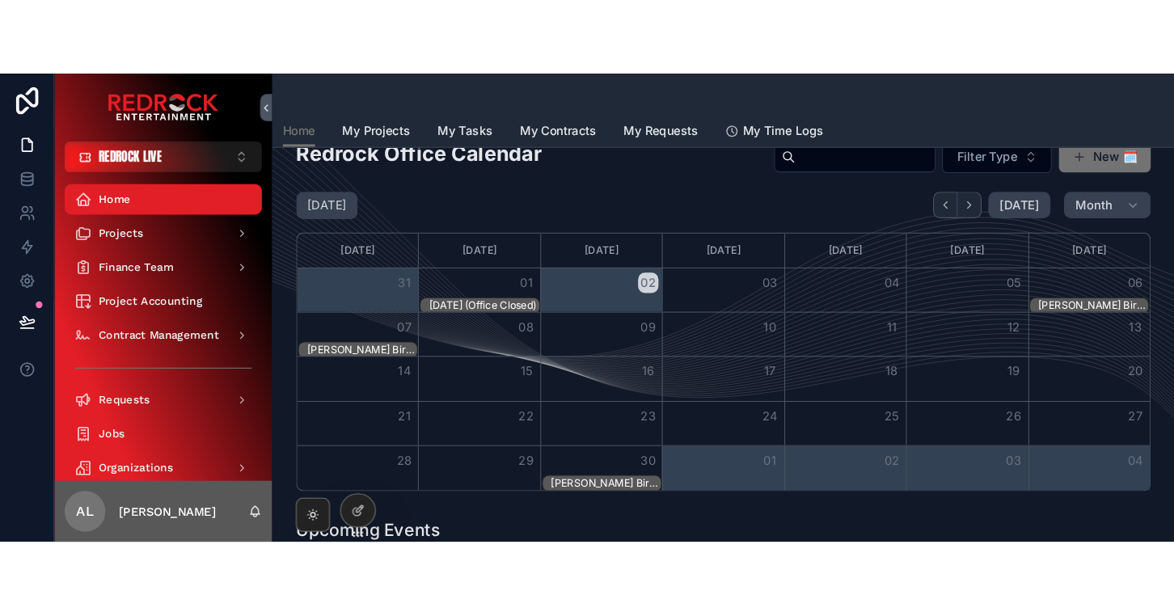
scroll to position [443, 0]
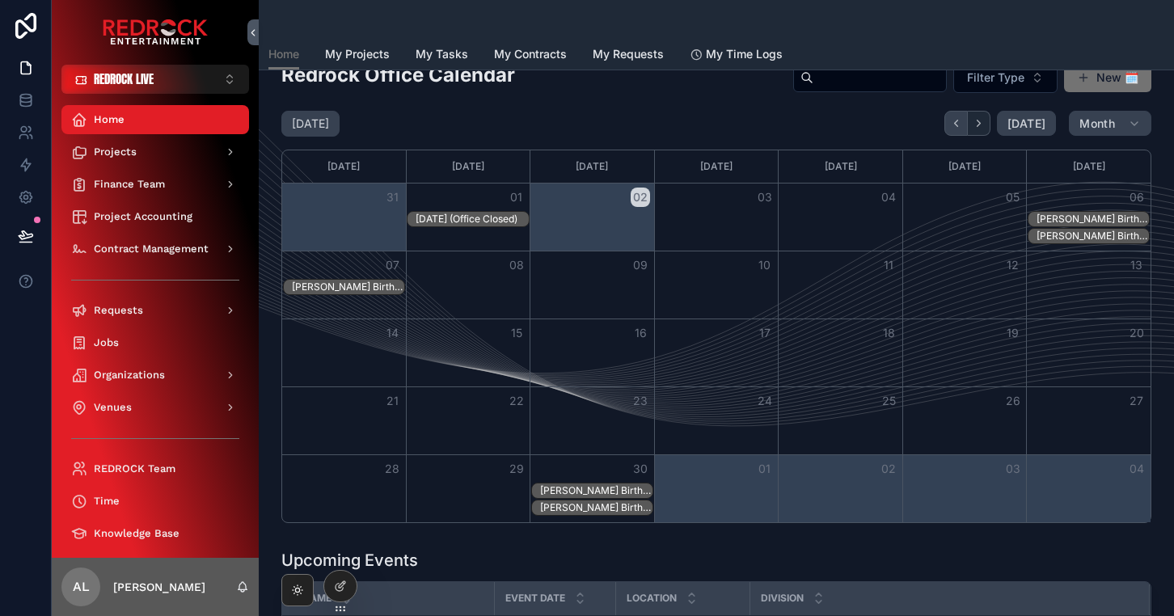
click at [962, 123] on icon "Back" at bounding box center [956, 123] width 12 height 12
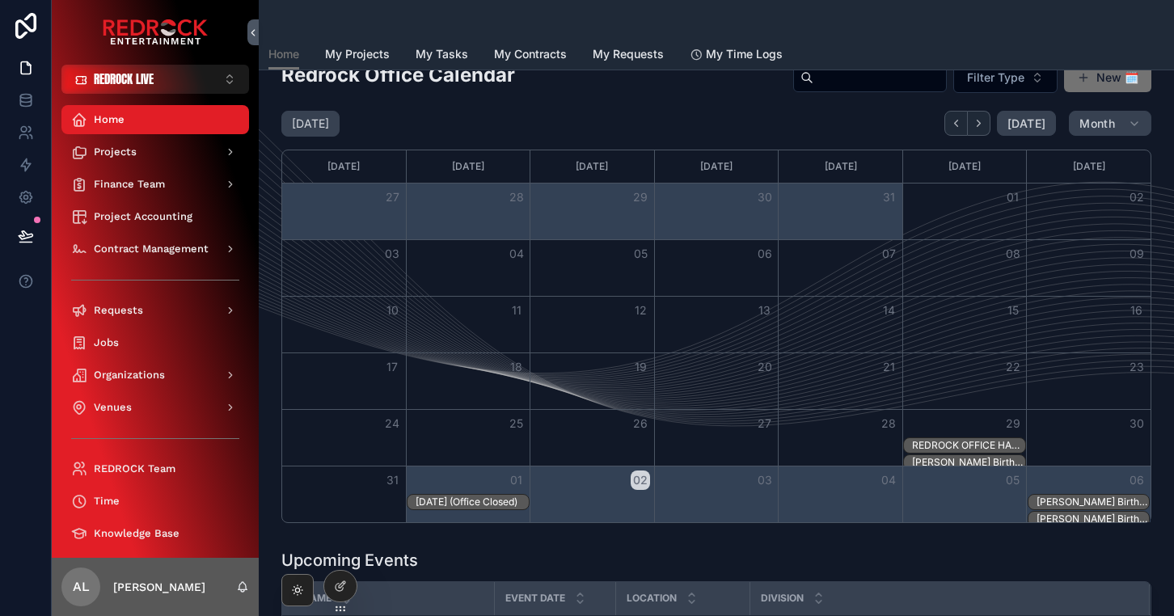
click at [985, 120] on icon "Next" at bounding box center [978, 123] width 12 height 12
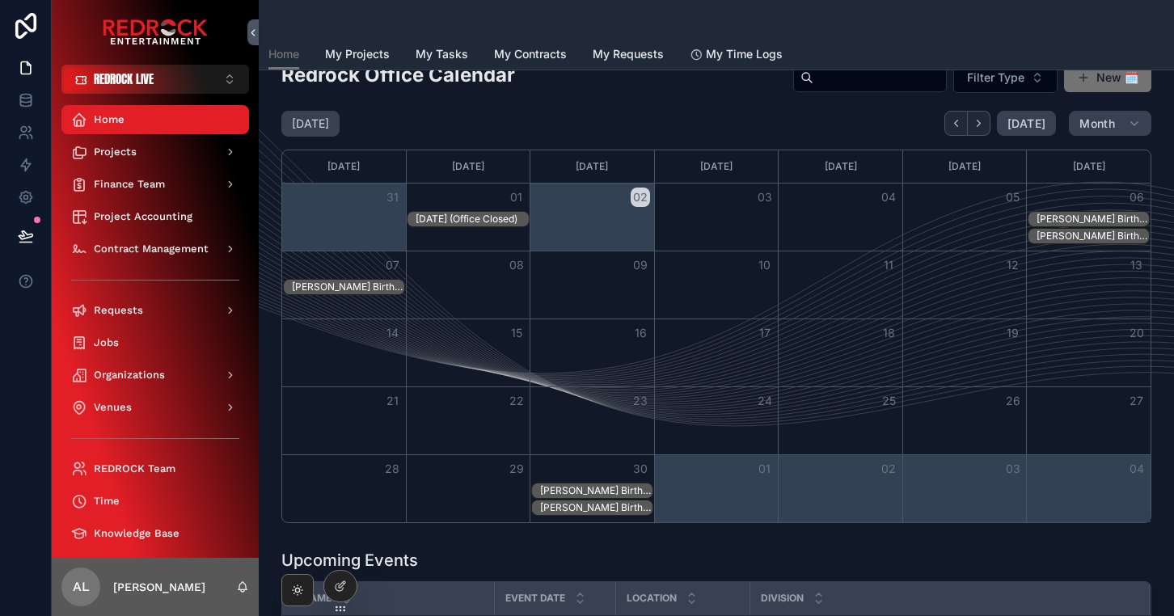
click at [1065, 213] on div "[PERSON_NAME] Birthday" at bounding box center [1092, 219] width 112 height 13
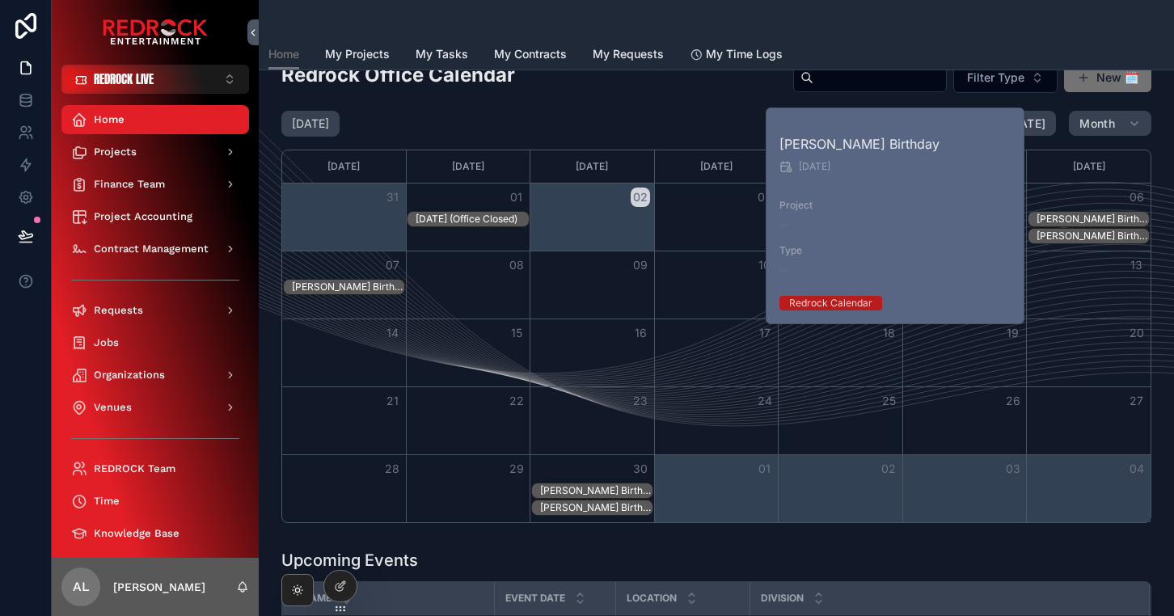
click at [890, 296] on div "Redrock Calendar" at bounding box center [895, 303] width 233 height 15
drag, startPoint x: 812, startPoint y: 150, endPoint x: 812, endPoint y: 165, distance: 14.5
click at [812, 152] on h2 "[PERSON_NAME] Birthday" at bounding box center [895, 143] width 233 height 19
click at [812, 165] on span "[DATE]" at bounding box center [815, 166] width 32 height 13
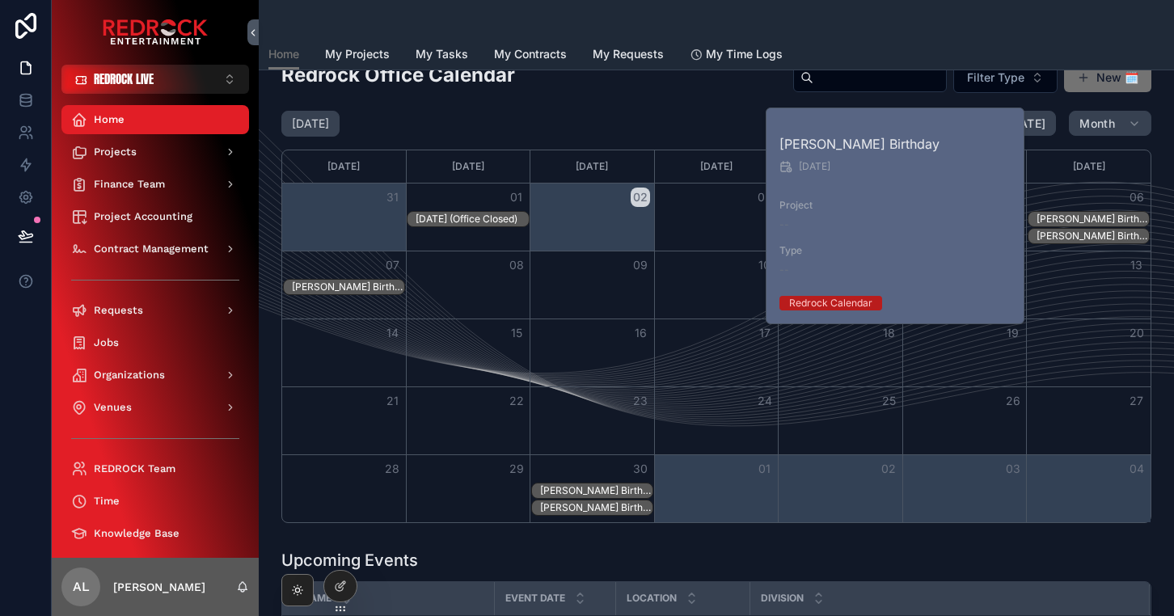
drag, startPoint x: 891, startPoint y: 175, endPoint x: 980, endPoint y: 188, distance: 89.9
click at [900, 177] on div "Ford Englerth Birthday 9/6/2025 Project -- Type -- Redrock Calendar" at bounding box center [895, 215] width 259 height 215
click at [1051, 218] on div "[PERSON_NAME] Birthday" at bounding box center [1092, 219] width 112 height 13
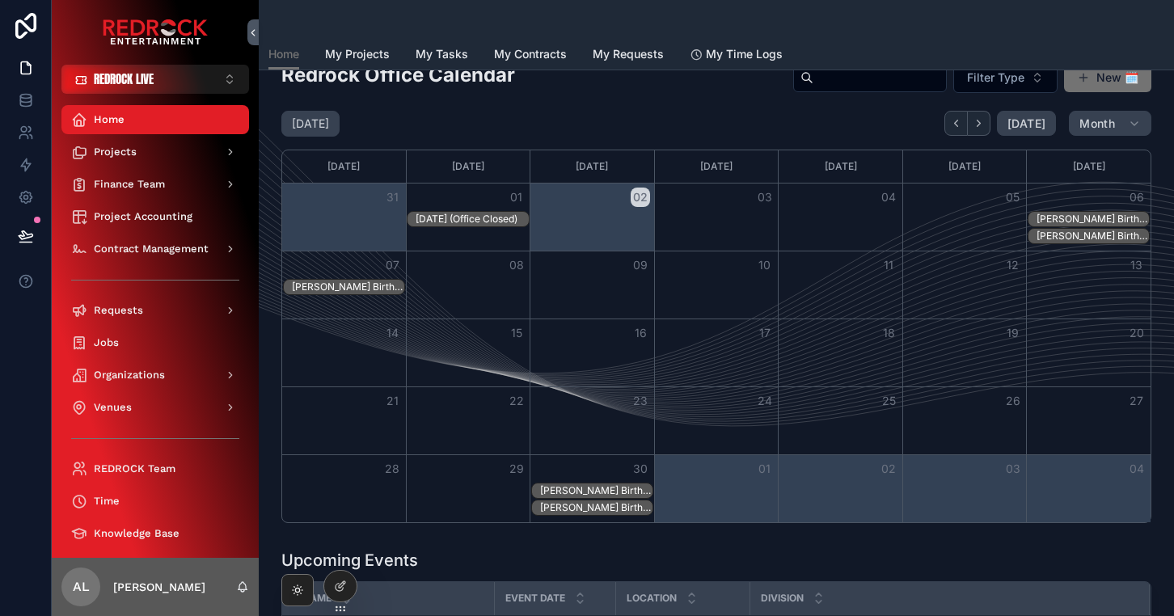
click at [1065, 217] on div "Ford Englerth Birthday" at bounding box center [1092, 219] width 112 height 13
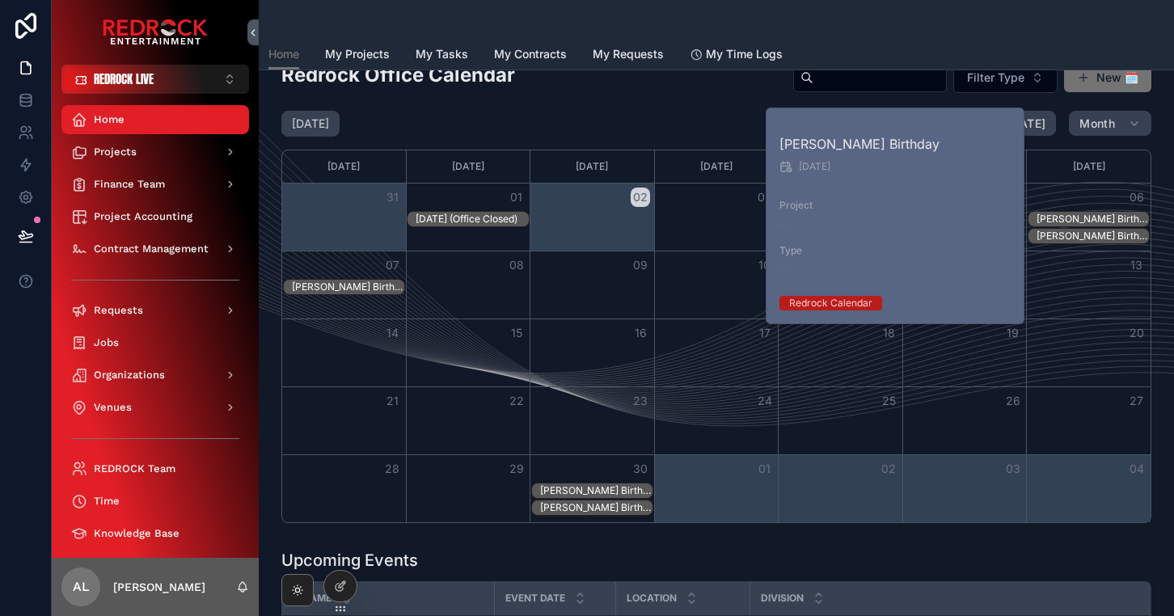
click at [1065, 217] on div "Ford Englerth Birthday" at bounding box center [1092, 219] width 112 height 13
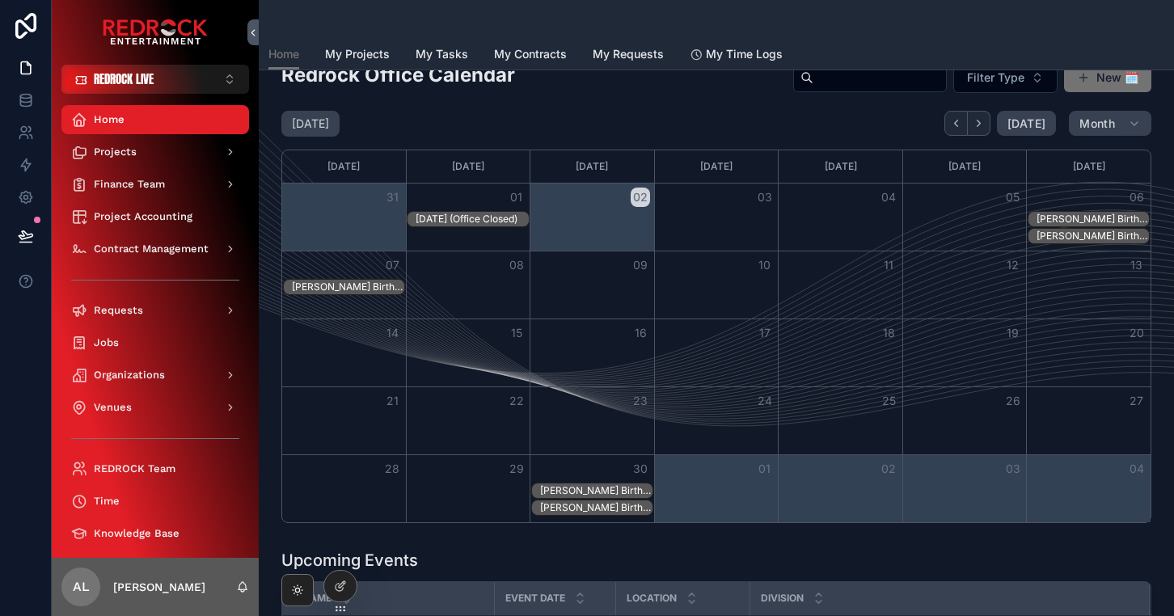
click at [1065, 217] on div "Ford Englerth Birthday" at bounding box center [1092, 219] width 112 height 13
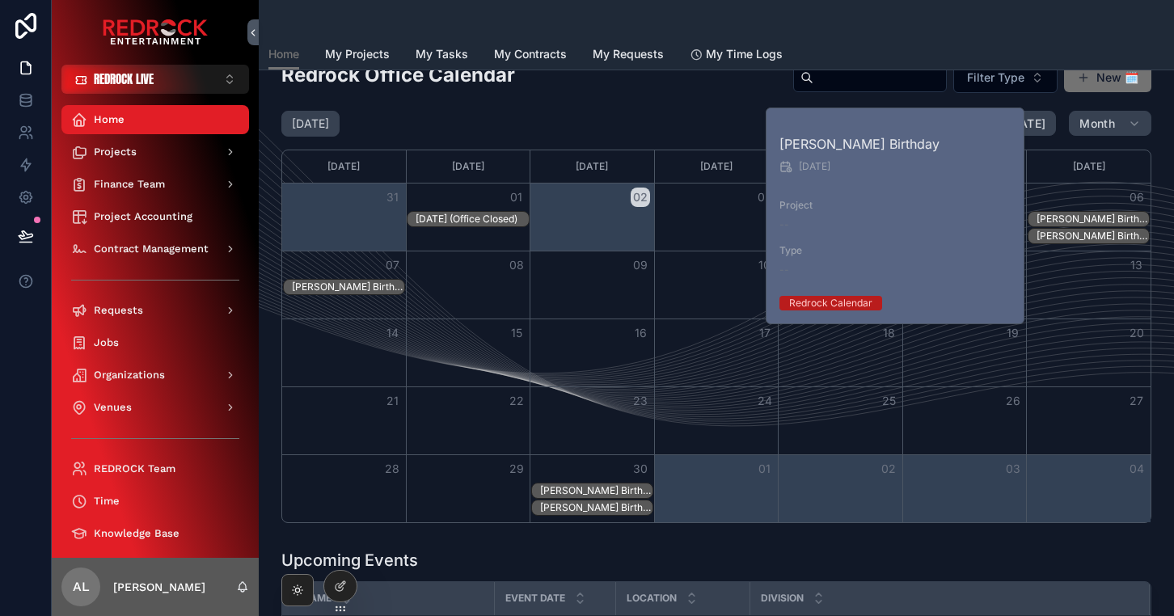
click at [1060, 236] on div "Ed Kauffman Birthday" at bounding box center [1092, 236] width 112 height 13
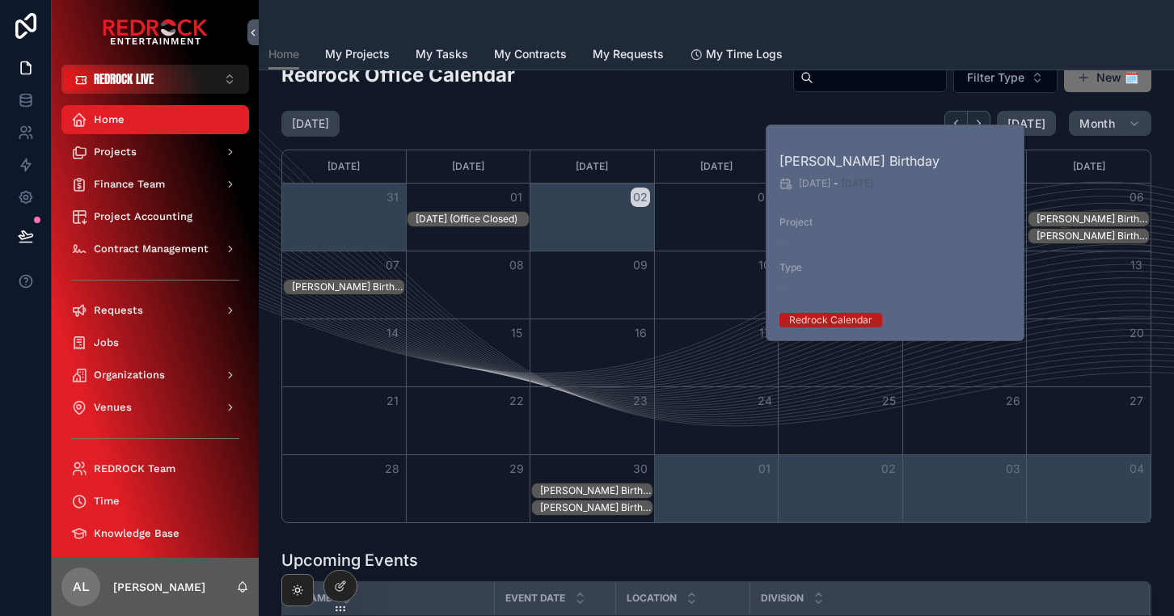
click at [1107, 260] on div "13" at bounding box center [1089, 264] width 124 height 27
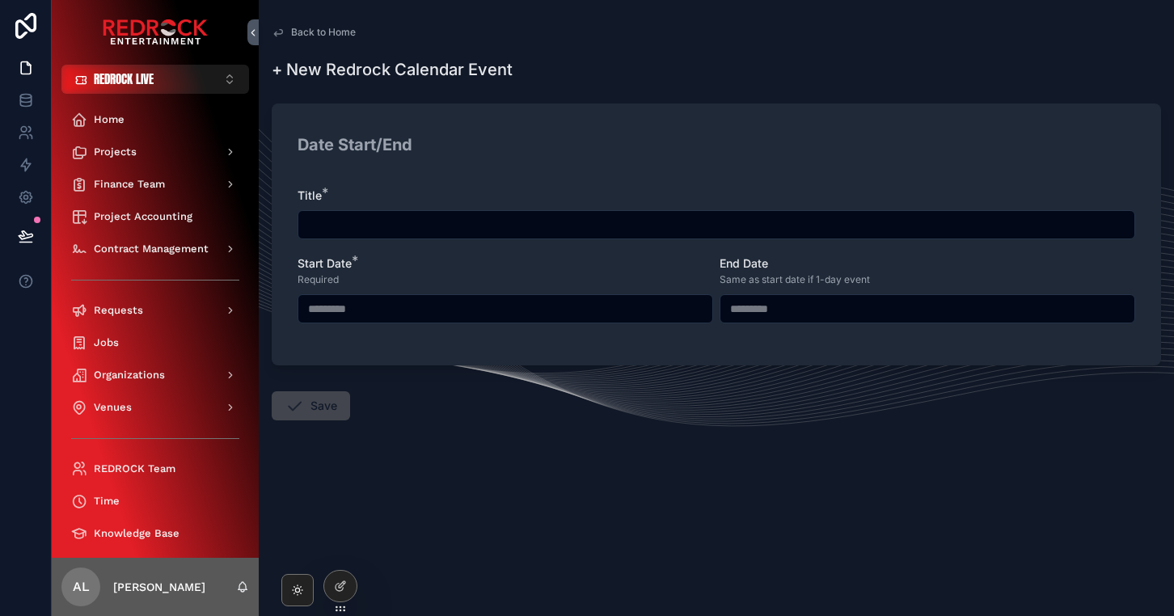
click at [330, 22] on div "Back to Home Redrock Dates + New Redrock Calendar Event + New Redrock Calendar …" at bounding box center [716, 262] width 915 height 524
click at [320, 32] on span "Back to Home" at bounding box center [323, 32] width 65 height 13
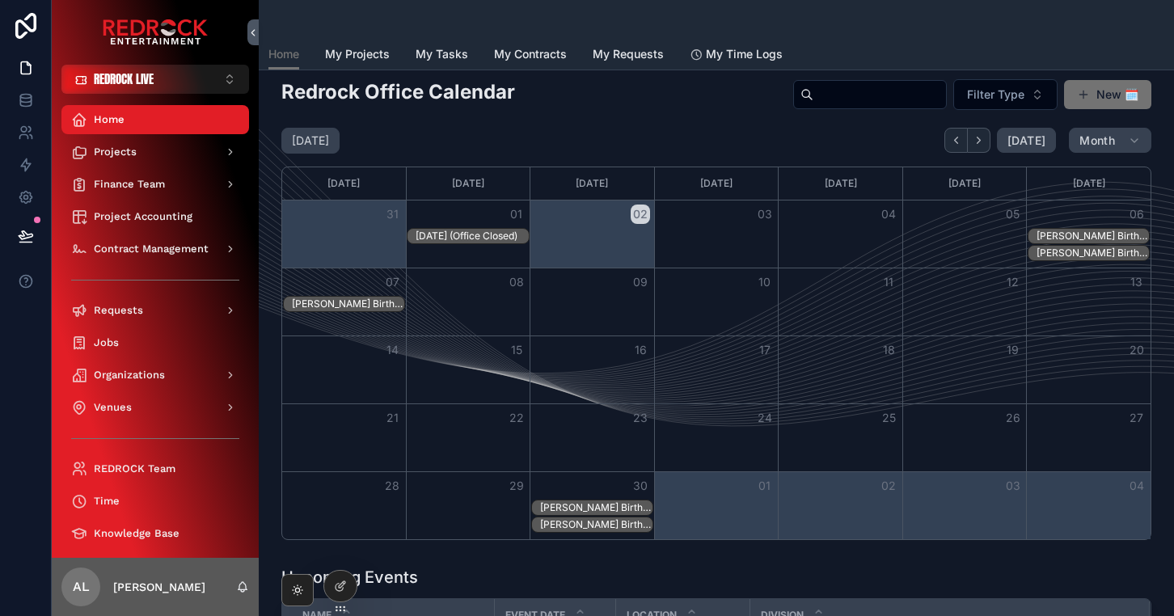
click at [1065, 232] on div "[PERSON_NAME] Birthday" at bounding box center [1092, 236] width 112 height 13
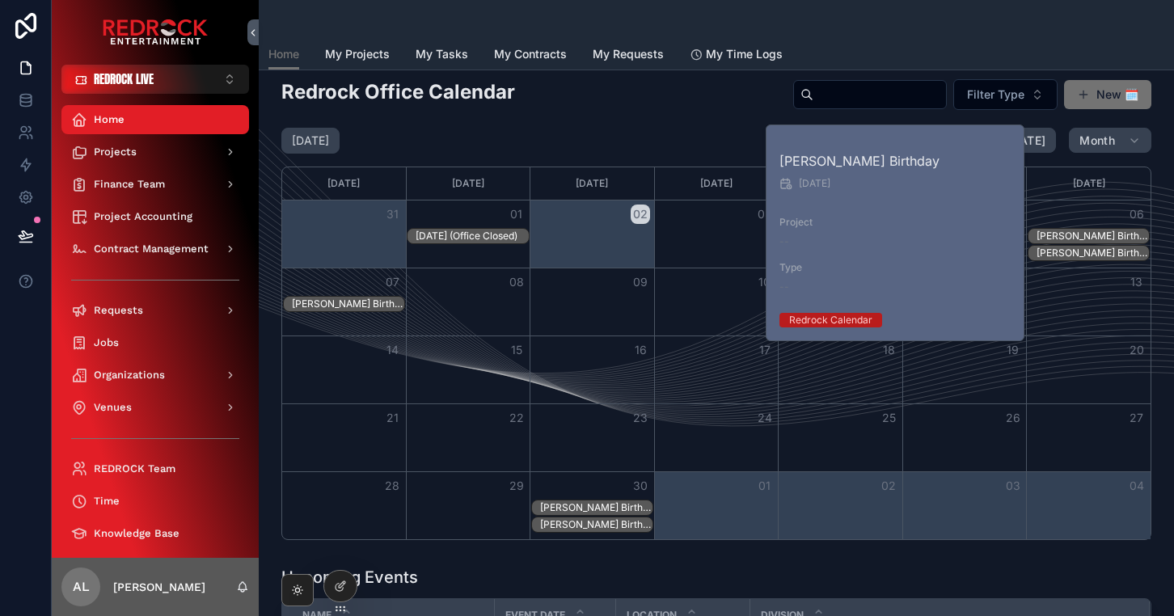
click at [685, 128] on div "September 2025 Today Month" at bounding box center [716, 141] width 870 height 26
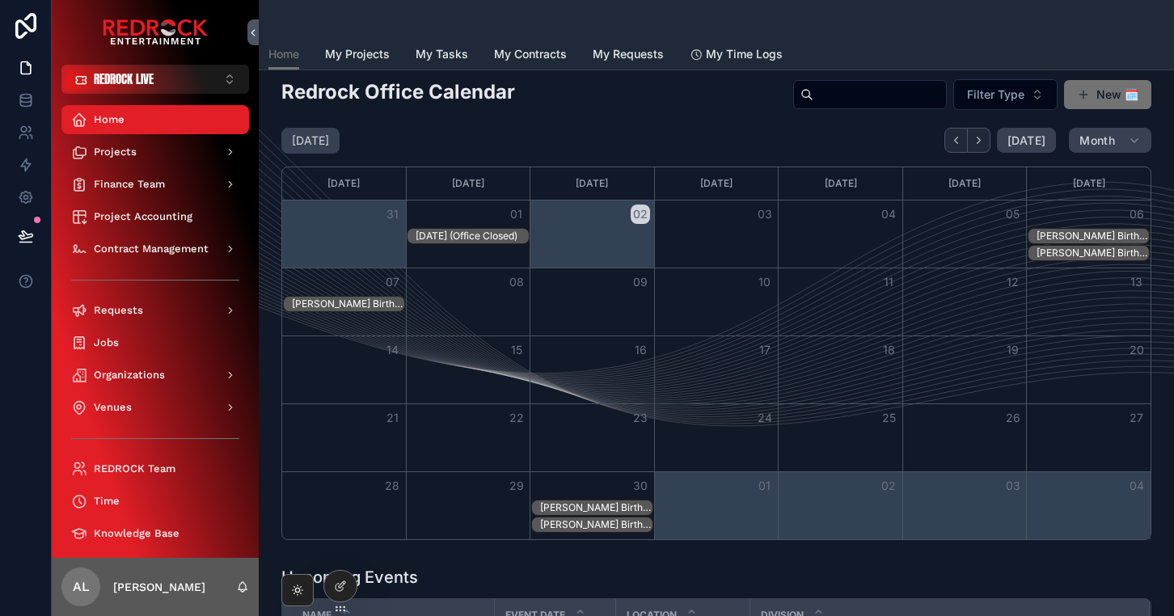
click at [611, 445] on div "[PERSON_NAME] Birthday" at bounding box center [596, 507] width 112 height 13
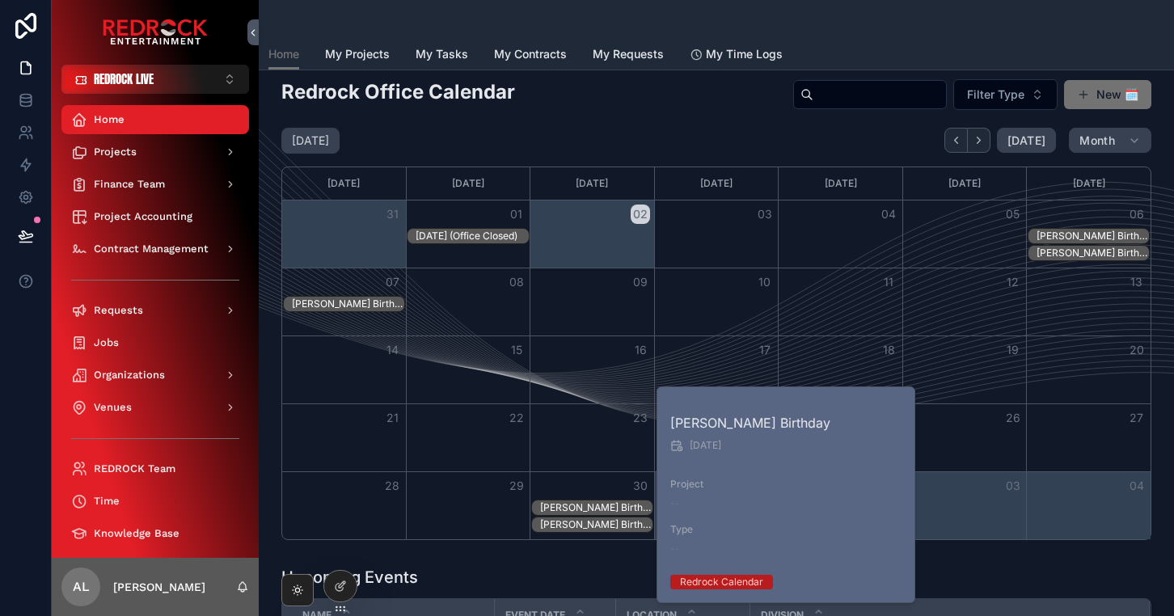
click at [612, 445] on div "[PERSON_NAME] Birthday" at bounding box center [596, 524] width 112 height 13
click at [614, 445] on div "Upcoming Events" at bounding box center [716, 577] width 870 height 23
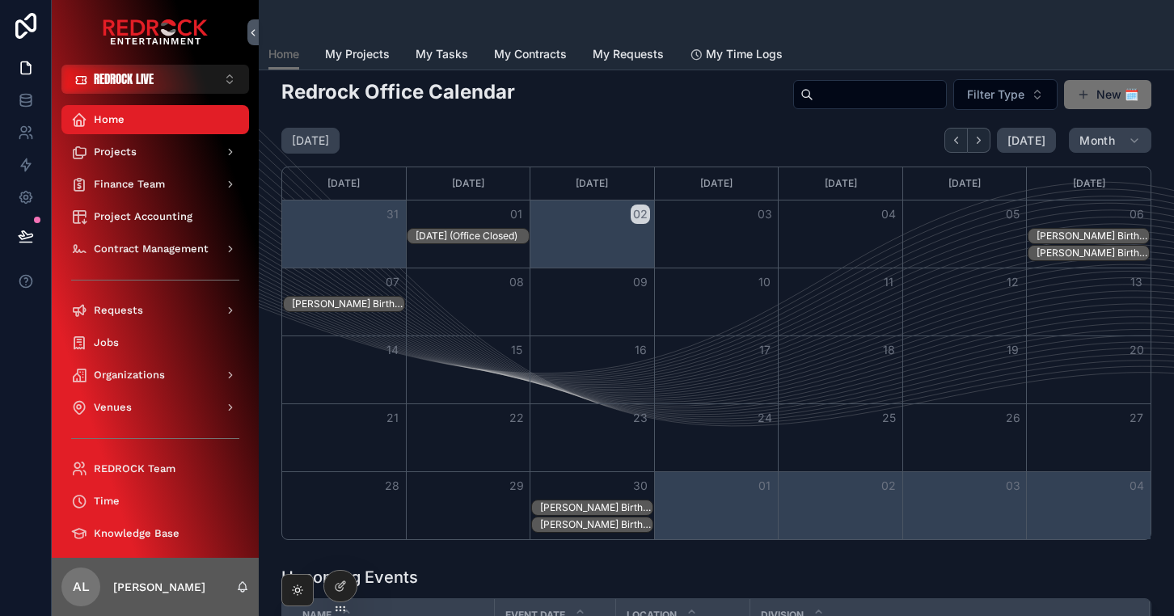
click at [1101, 233] on div "[PERSON_NAME] Birthday" at bounding box center [1092, 236] width 112 height 13
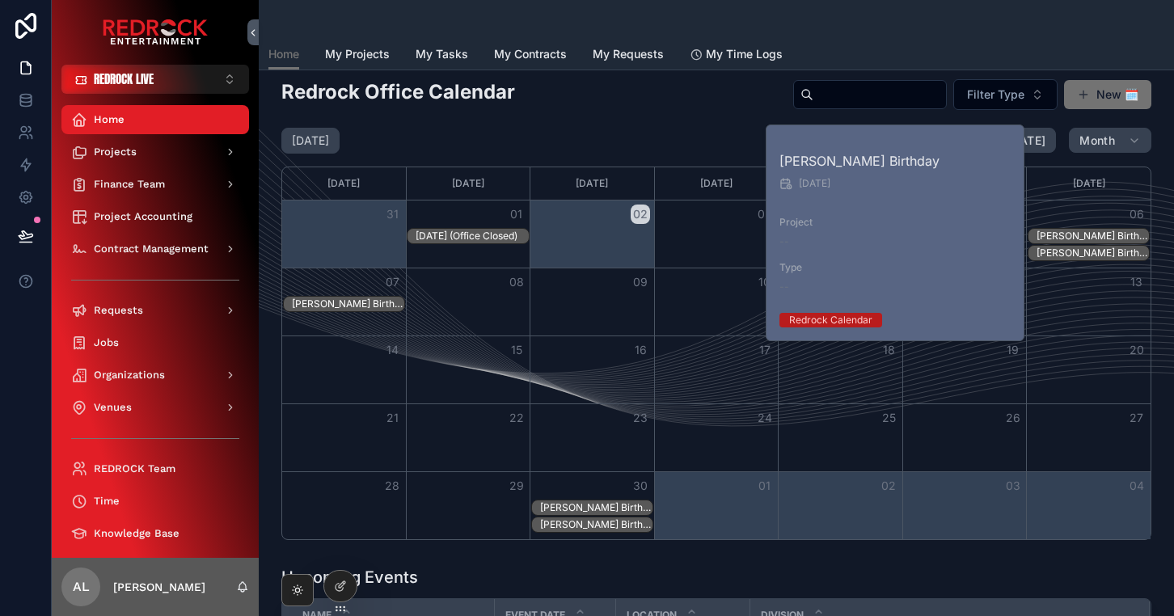
click at [1097, 297] on div "[PERSON_NAME] Birthday" at bounding box center [716, 304] width 868 height 17
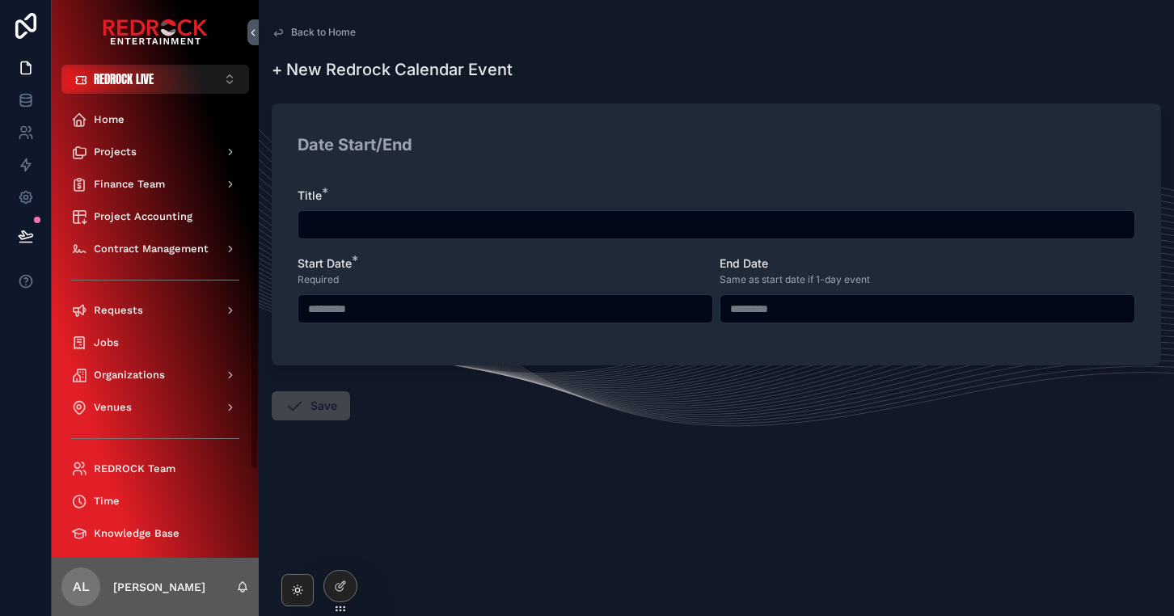
click at [297, 36] on span "Back to Home" at bounding box center [323, 32] width 65 height 13
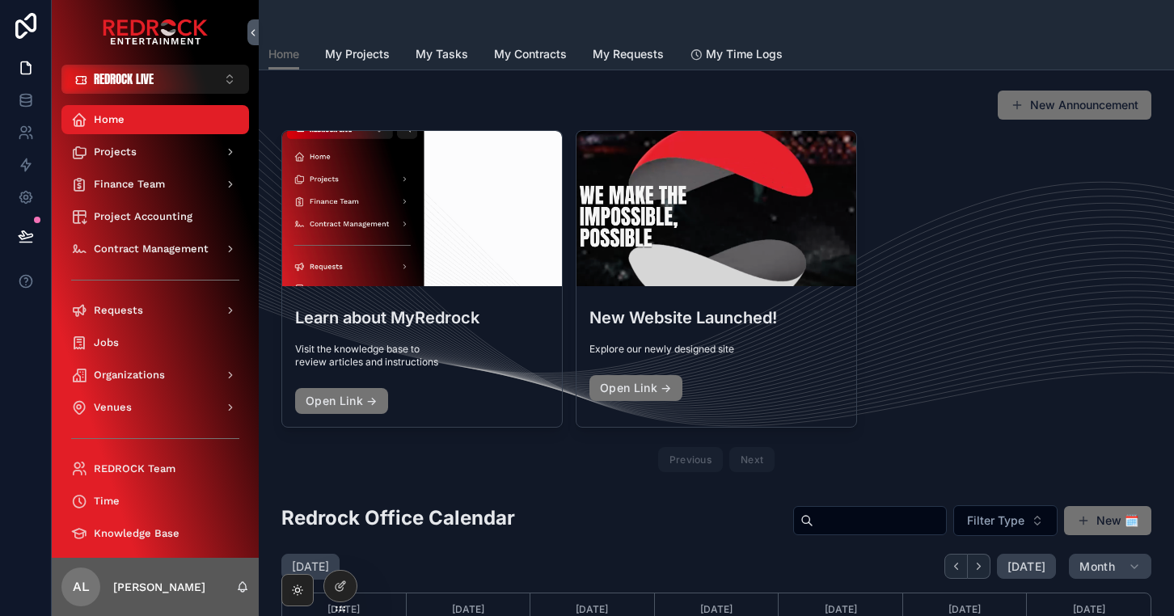
click at [1001, 327] on div "Learn about MyRedrock Visit the knowledge base to review articles and instructi…" at bounding box center [716, 304] width 870 height 348
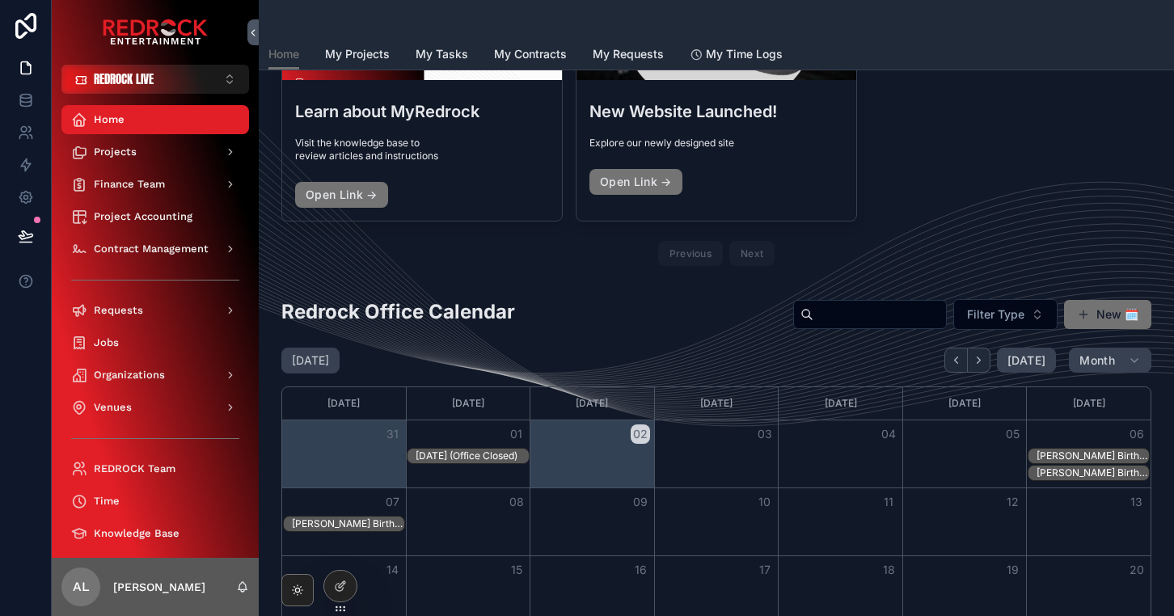
scroll to position [239, 0]
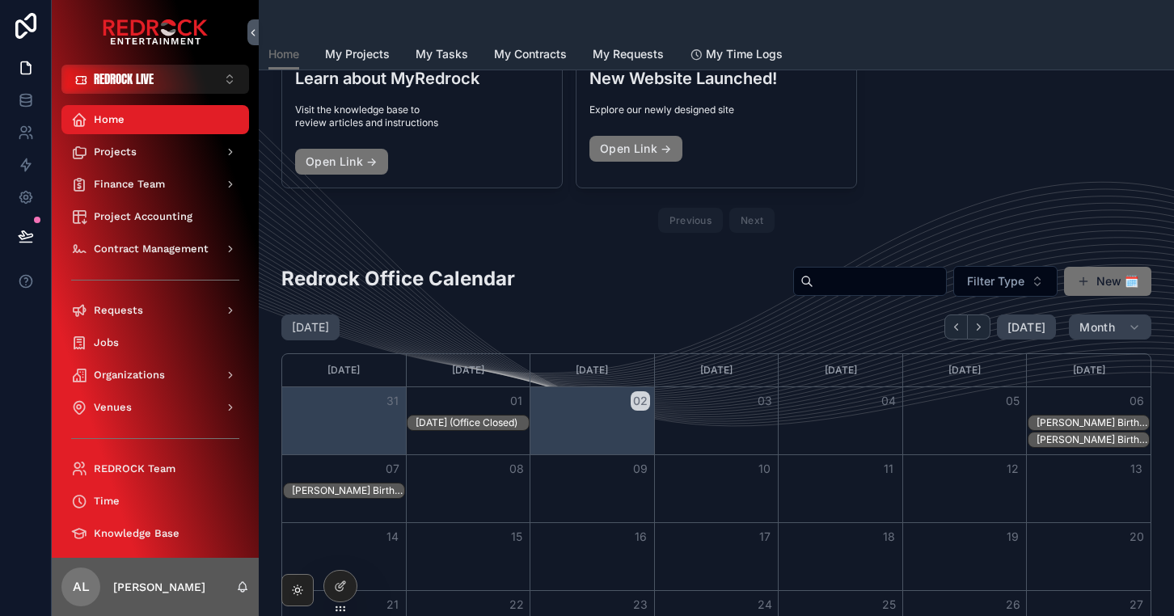
click at [1080, 421] on div "[PERSON_NAME] Birthday" at bounding box center [1092, 422] width 112 height 13
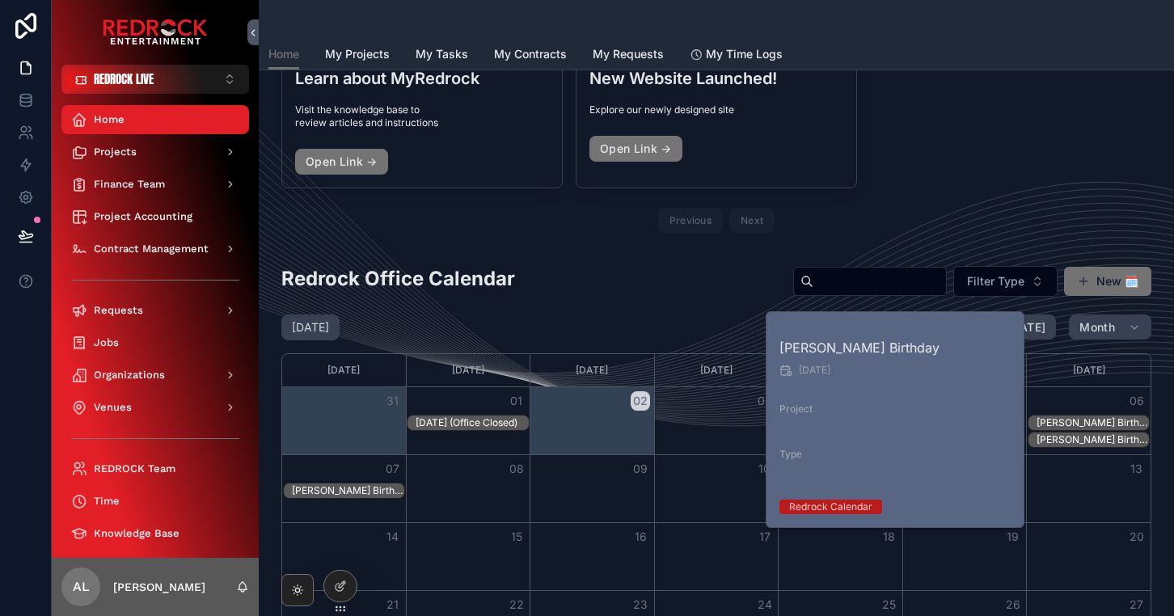
click at [845, 369] on div "[DATE]" at bounding box center [895, 370] width 233 height 13
click at [1056, 207] on div "Previous Next" at bounding box center [716, 220] width 870 height 38
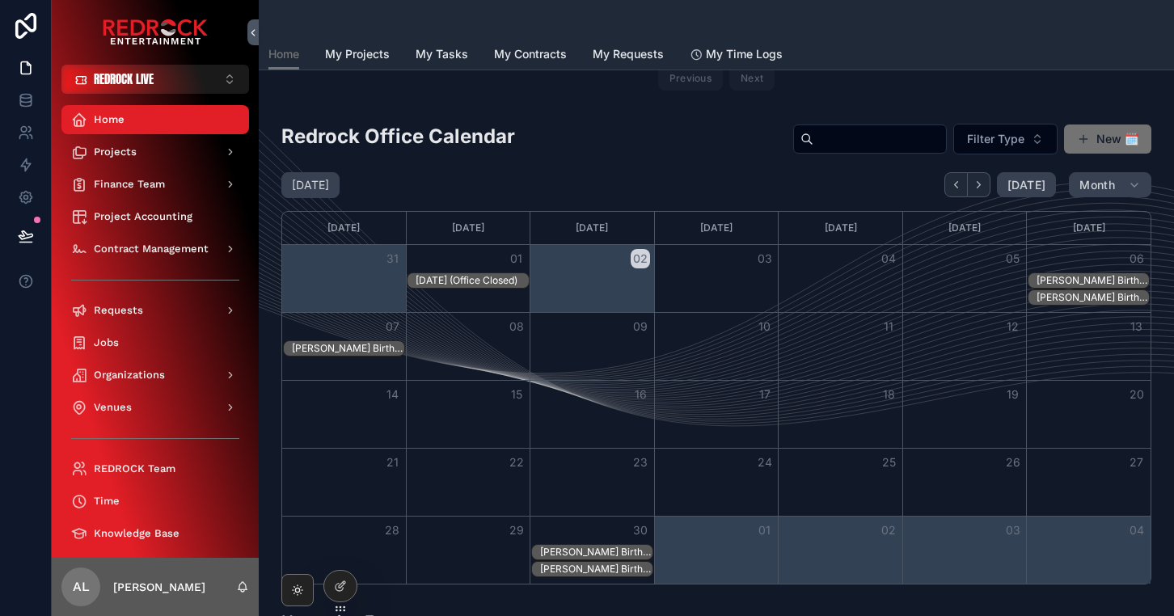
scroll to position [436, 0]
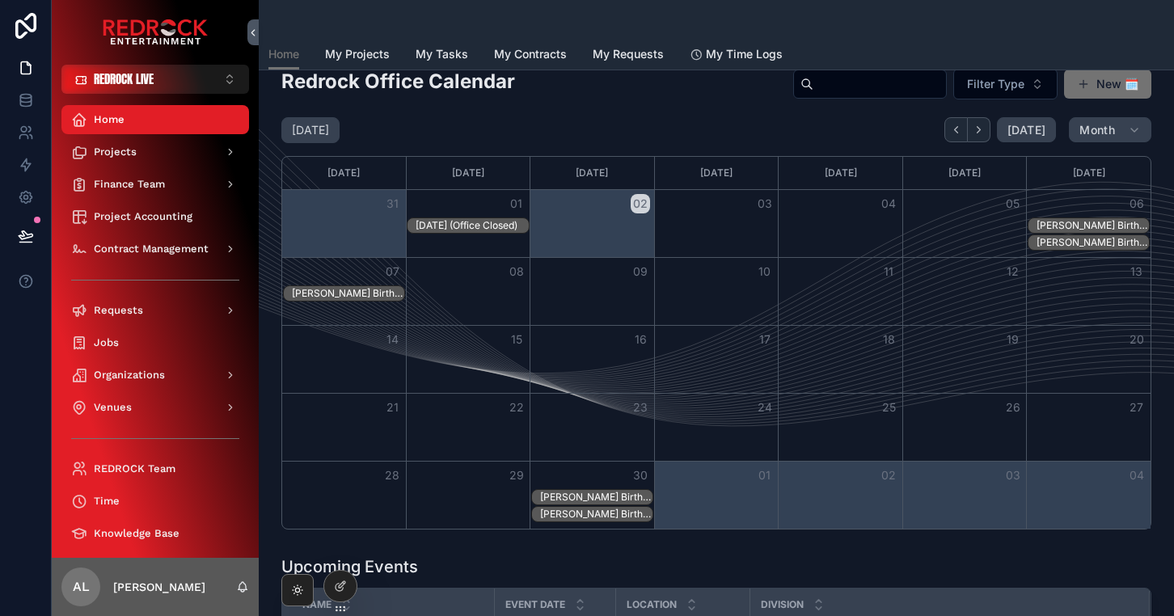
click at [1061, 221] on div "[PERSON_NAME] Birthday" at bounding box center [1092, 225] width 112 height 13
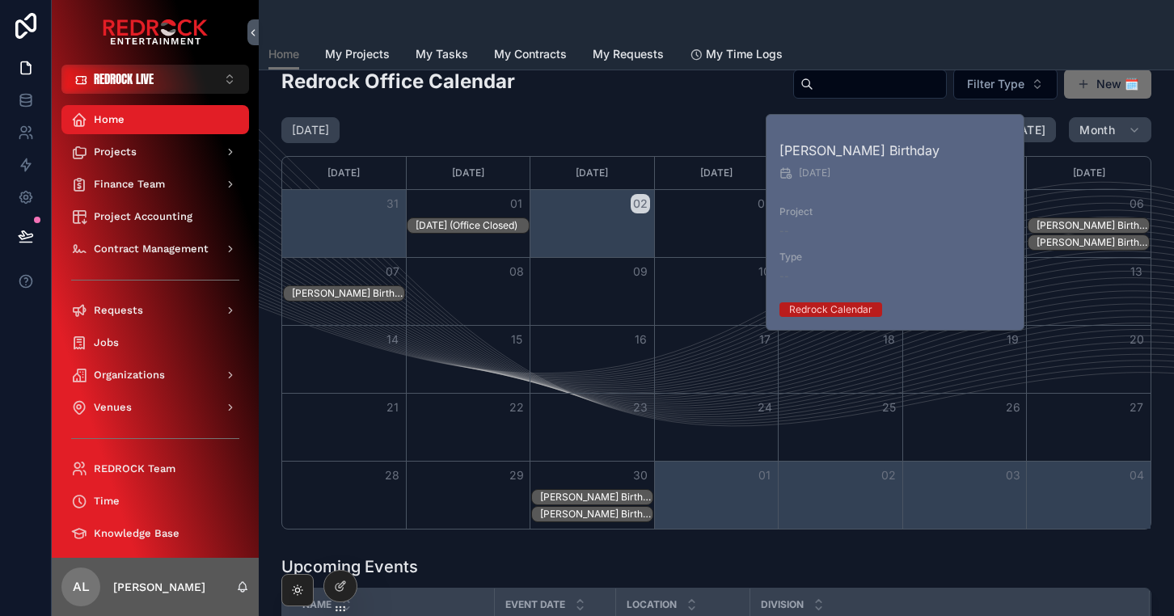
click at [1061, 221] on div "[PERSON_NAME] Birthday" at bounding box center [1092, 225] width 112 height 13
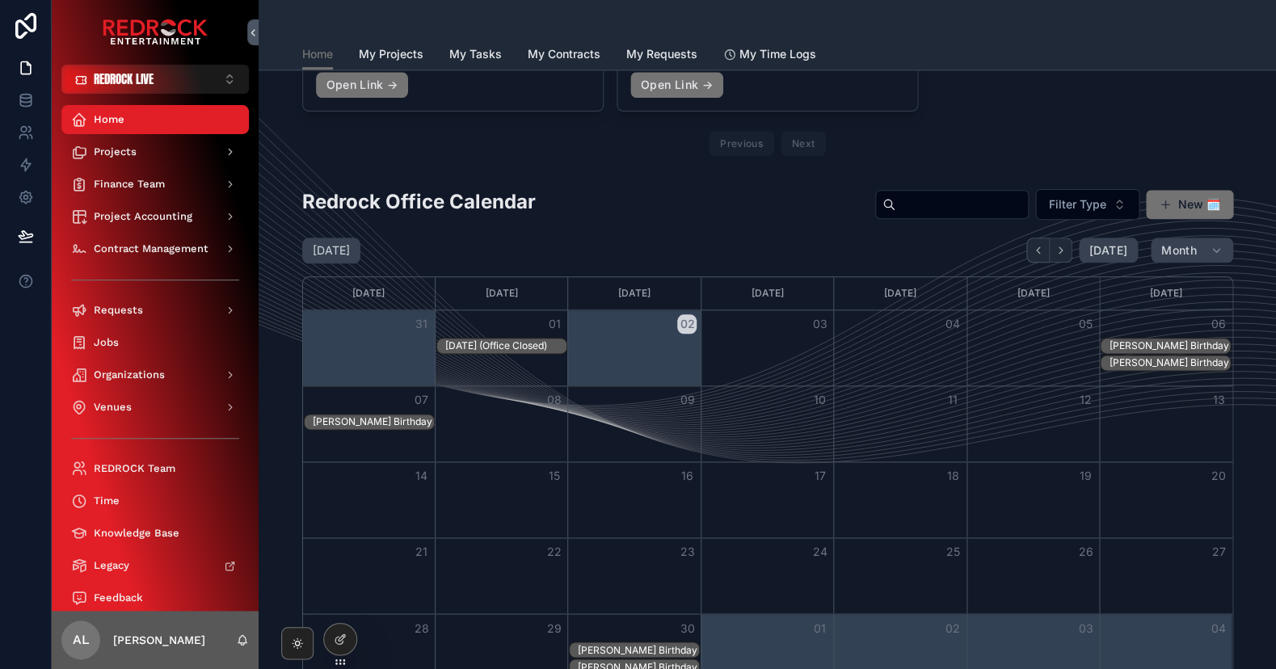
scroll to position [306, 0]
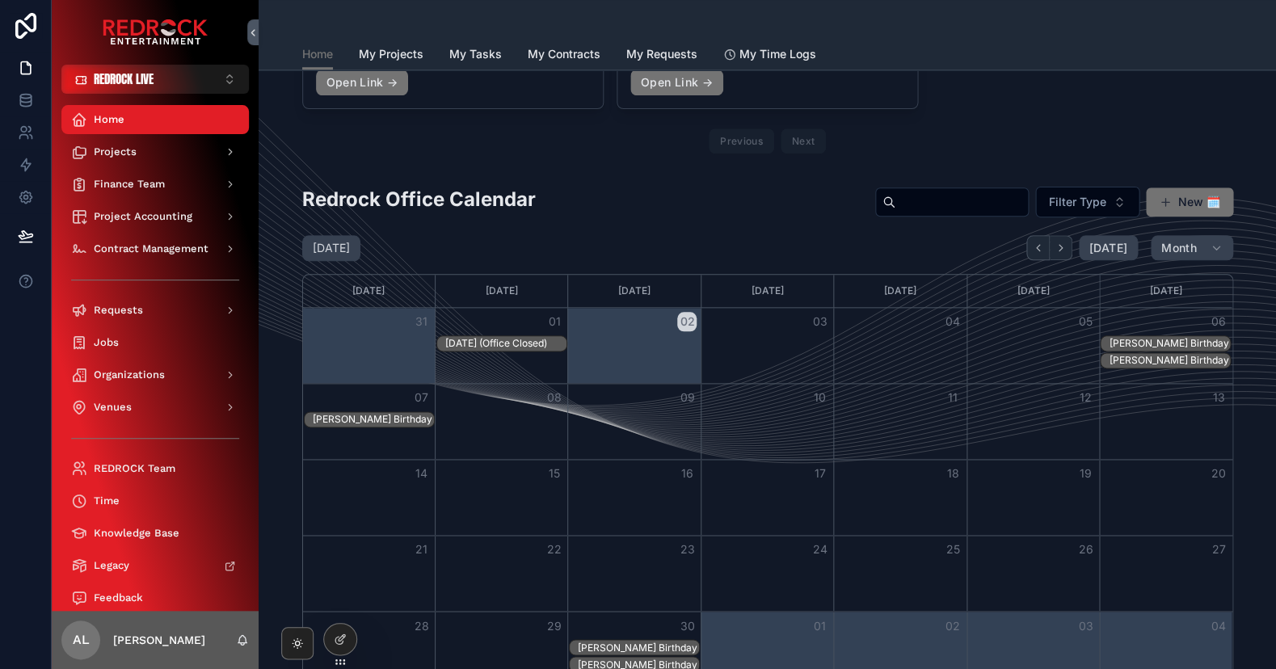
click at [1135, 339] on div "[PERSON_NAME] Birthday" at bounding box center [1169, 343] width 121 height 13
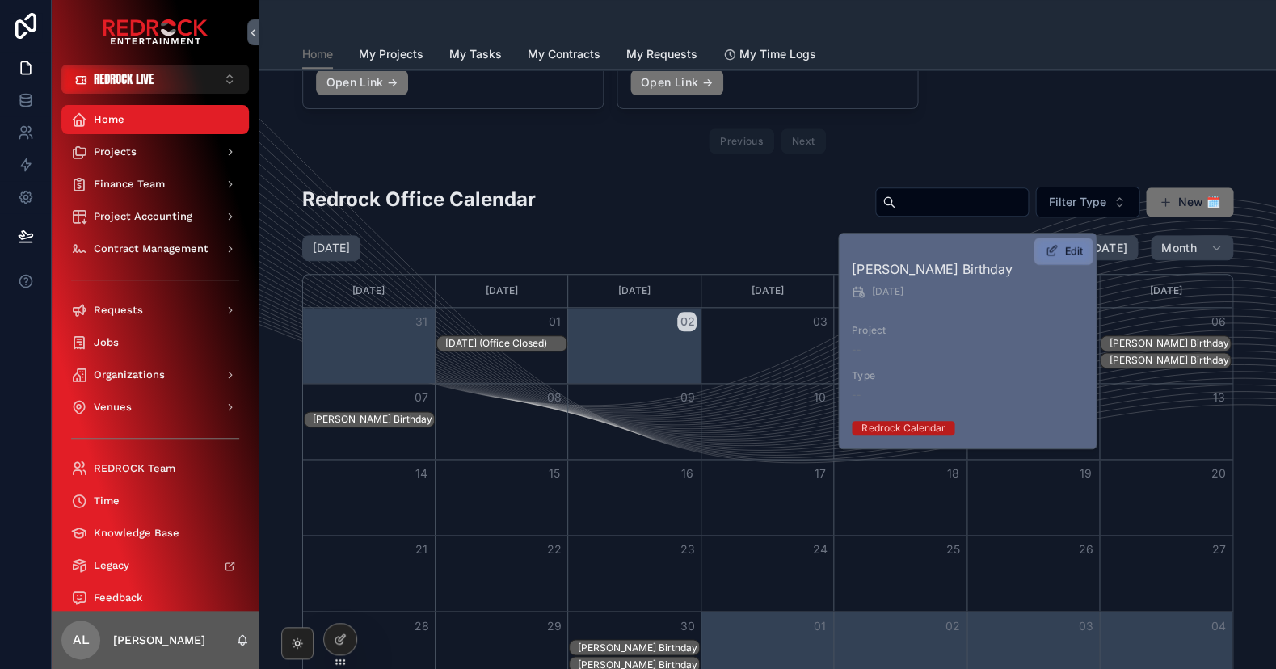
click at [1071, 247] on span "Edit" at bounding box center [1074, 252] width 18 height 14
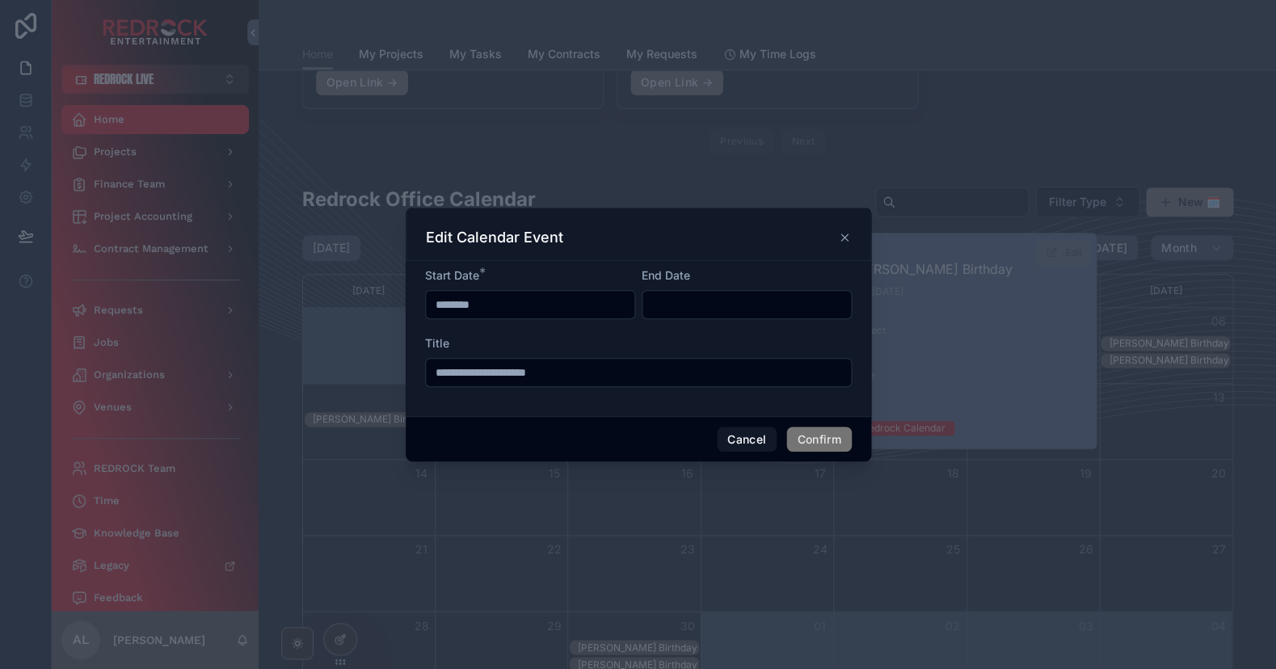
click at [441, 304] on input "********" at bounding box center [530, 304] width 209 height 23
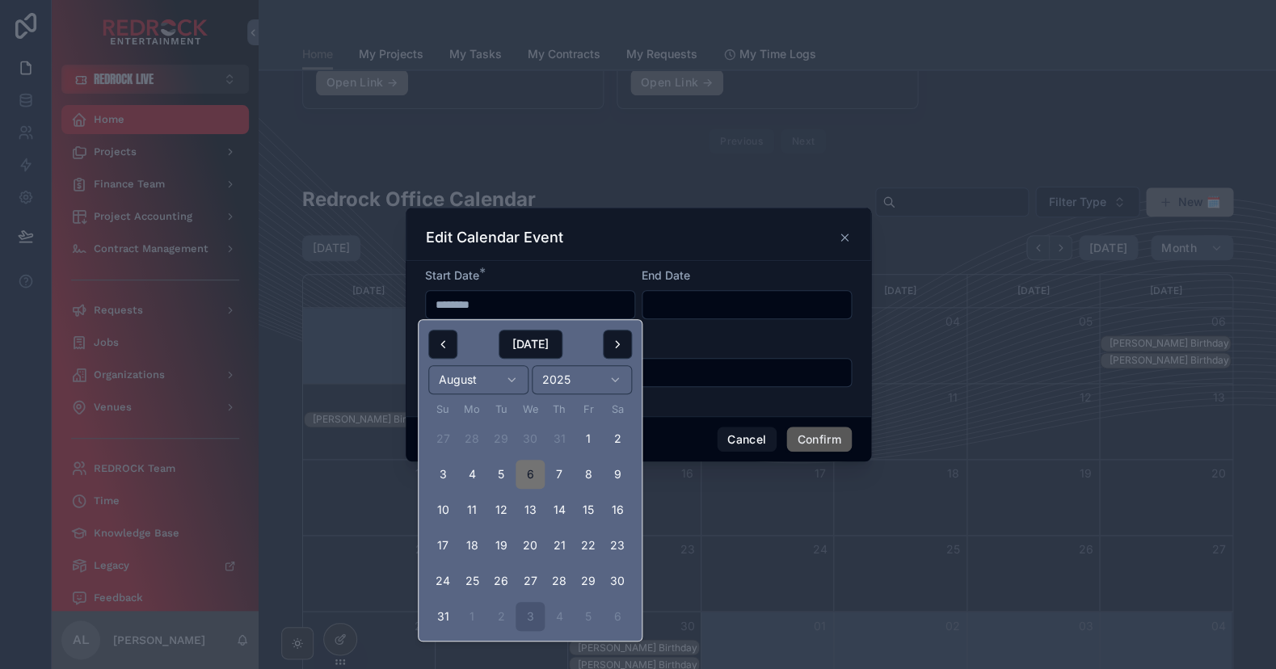
type input "********"
click at [818, 443] on button "Confirm" at bounding box center [818, 440] width 65 height 26
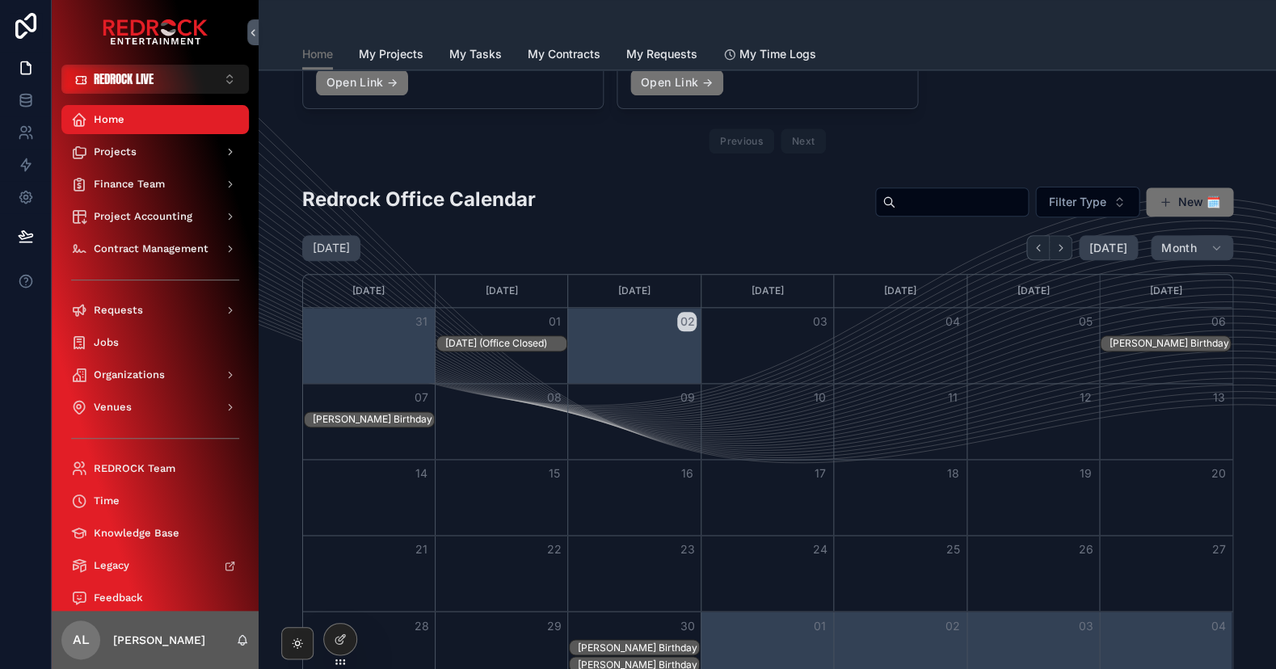
click at [1153, 339] on div "[PERSON_NAME] Birthday" at bounding box center [1169, 343] width 121 height 13
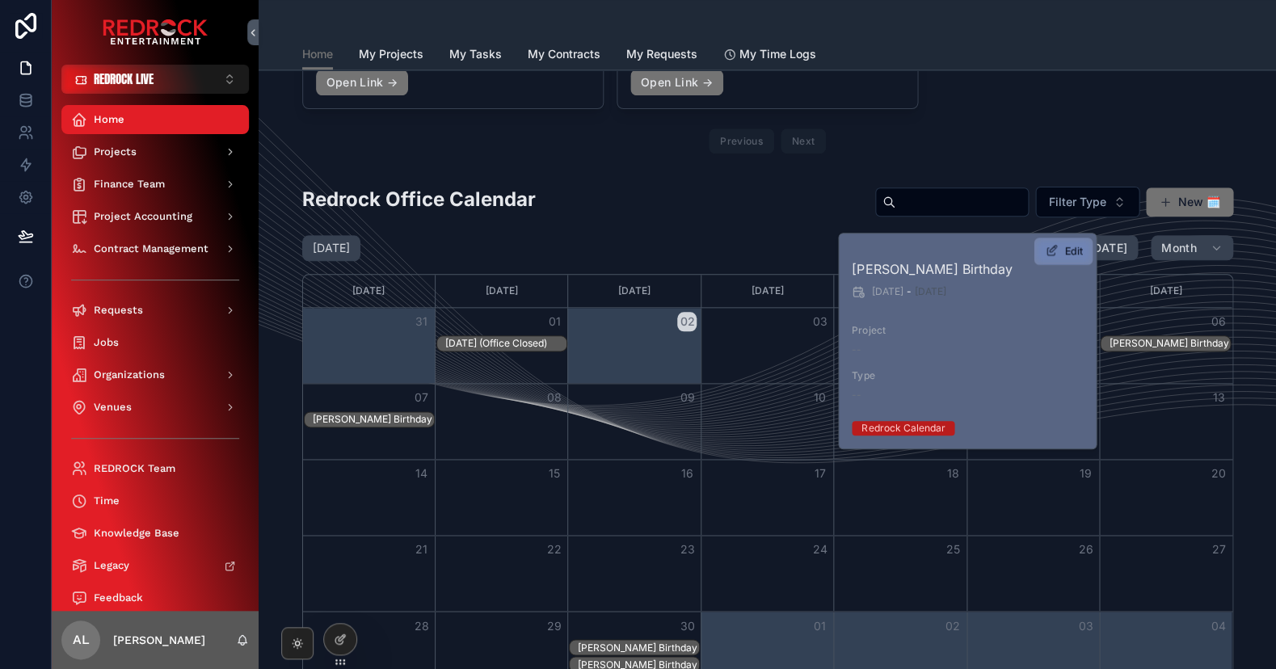
click at [1077, 255] on span "Edit" at bounding box center [1074, 252] width 18 height 14
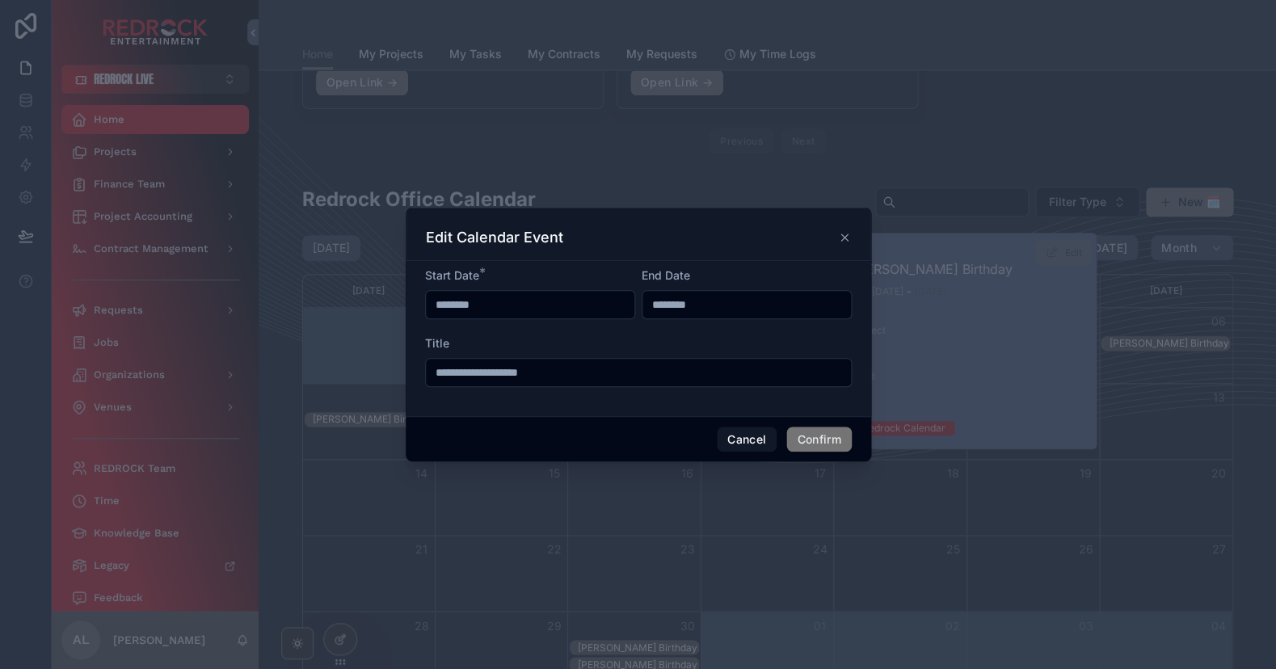
click at [440, 305] on input "********" at bounding box center [530, 304] width 209 height 23
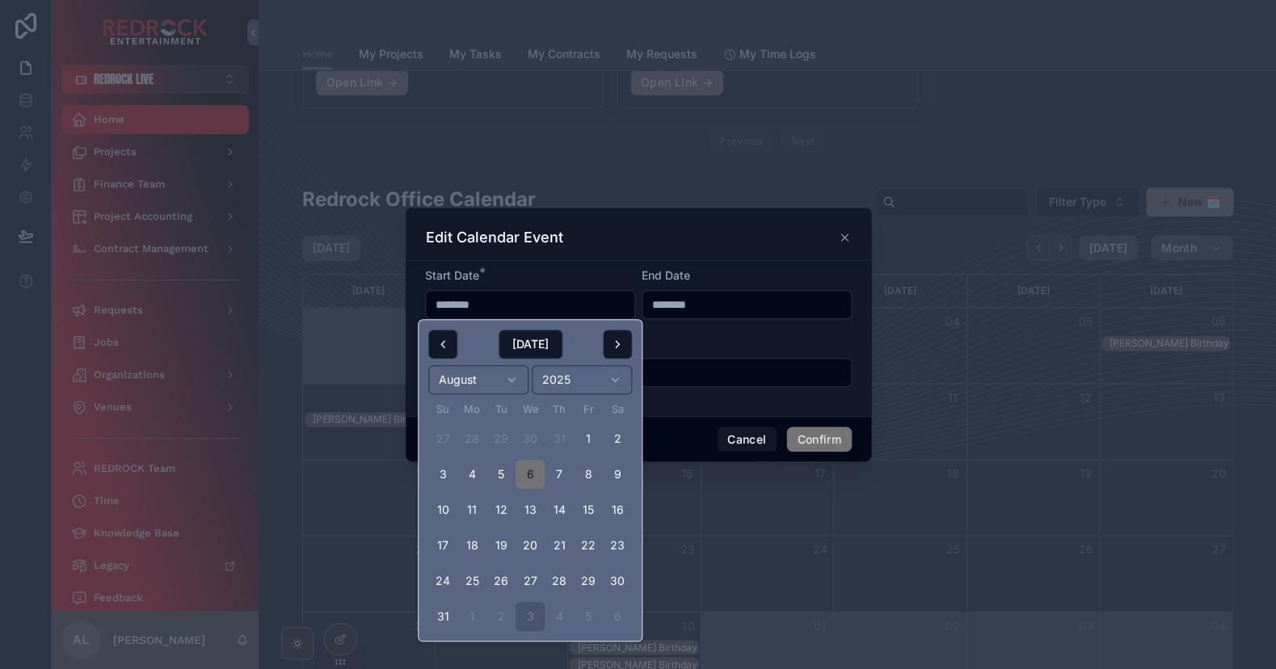
type input "********"
click at [658, 303] on input "********" at bounding box center [747, 304] width 209 height 23
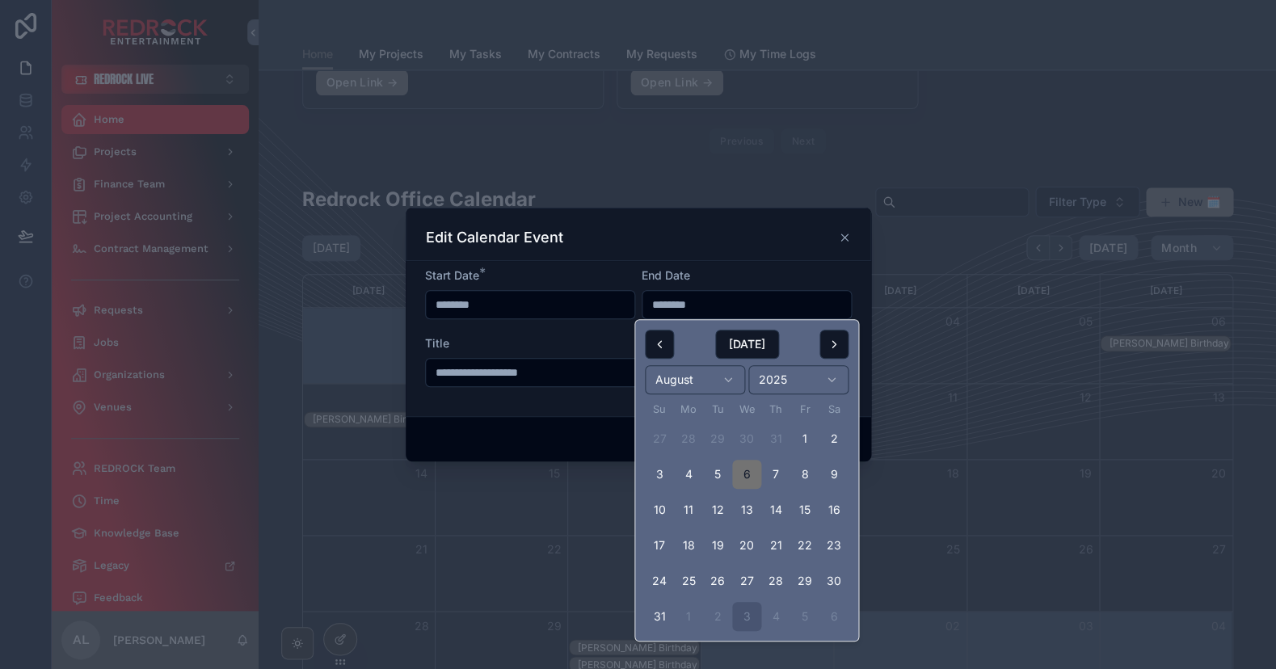
type input "********"
click at [729, 237] on div "Edit Calendar Event" at bounding box center [638, 237] width 425 height 19
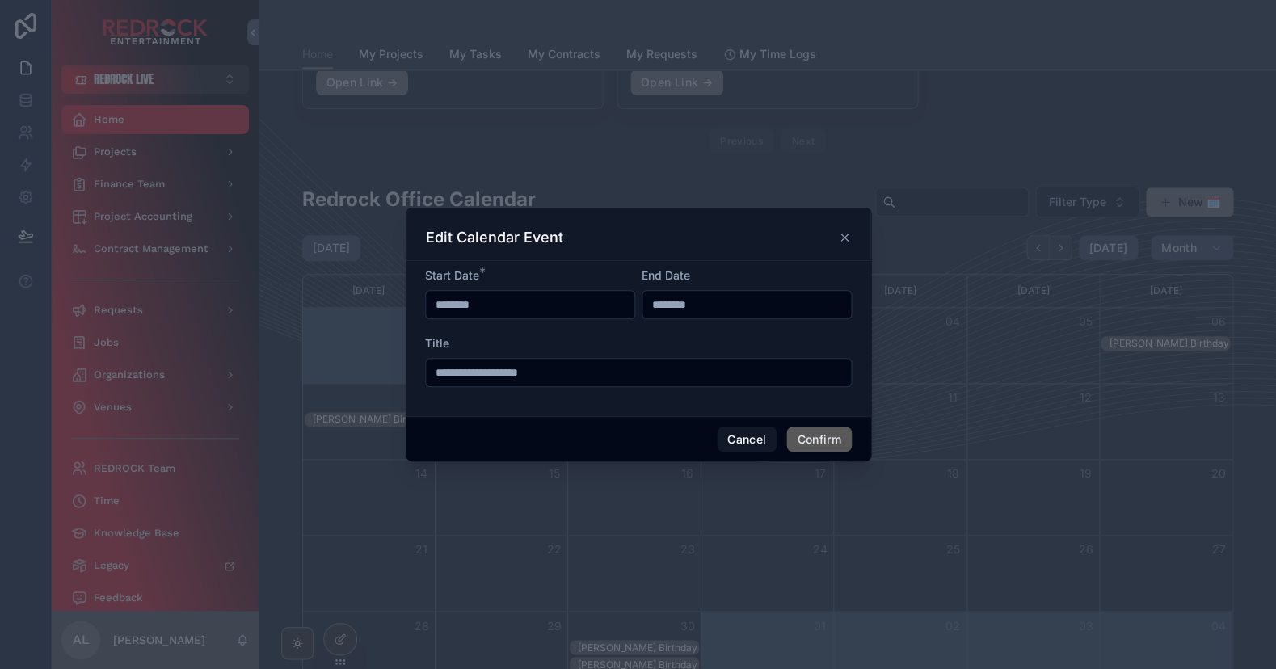
click at [816, 445] on button "Confirm" at bounding box center [818, 440] width 65 height 26
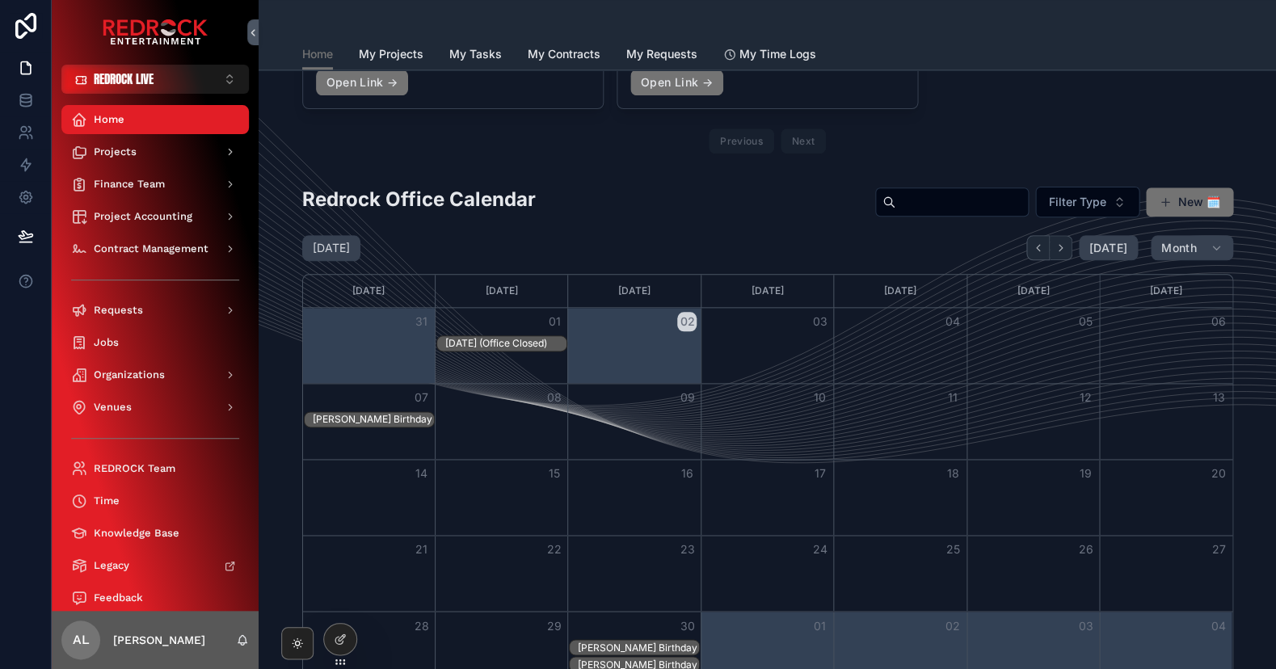
click at [344, 415] on div "[PERSON_NAME] Birthday" at bounding box center [373, 419] width 121 height 13
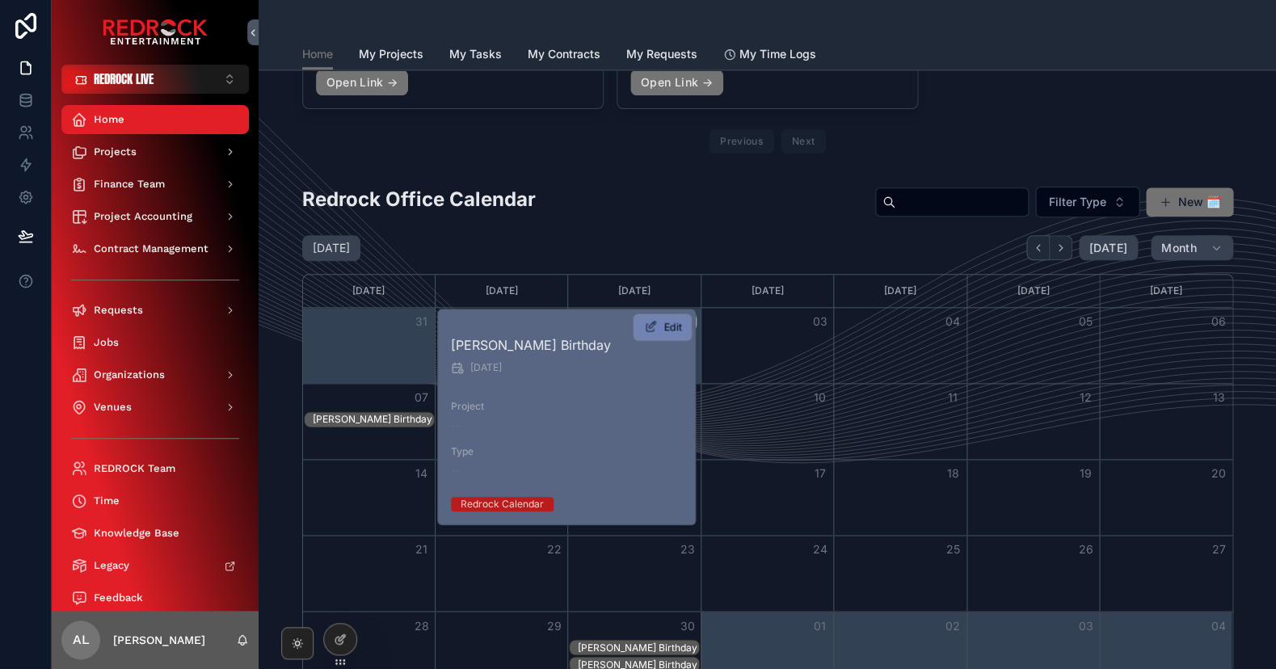
click at [652, 334] on icon "scrollable content" at bounding box center [650, 328] width 14 height 14
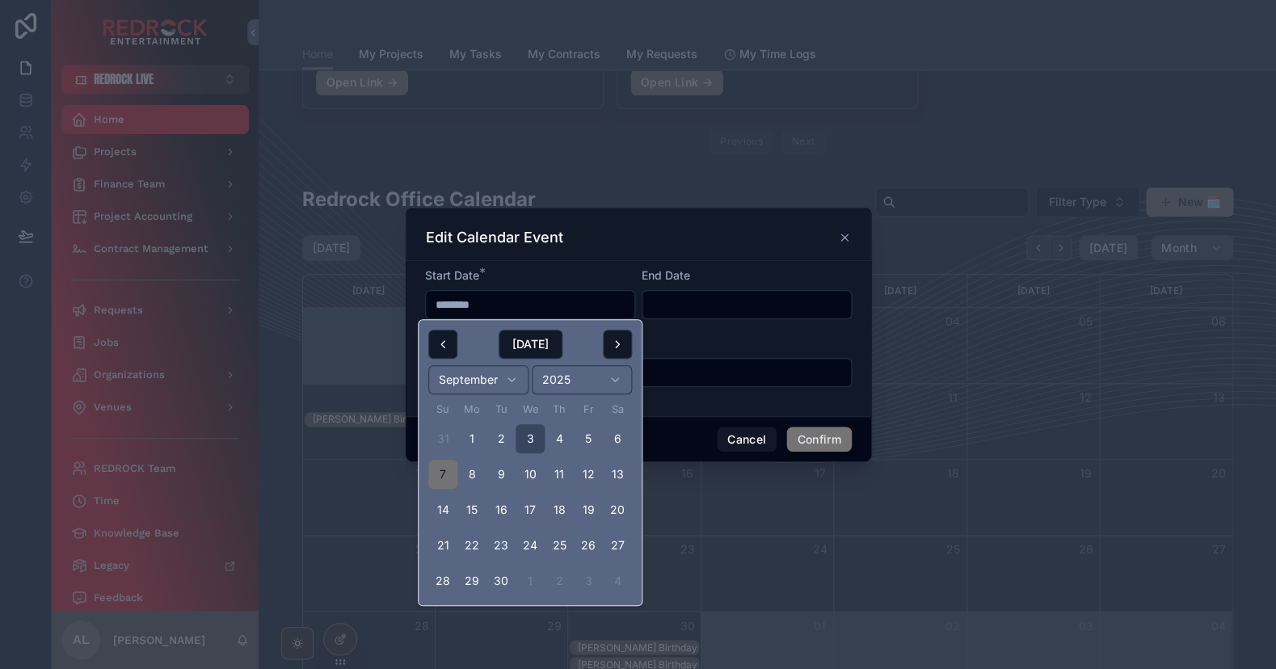
click at [442, 310] on input "********" at bounding box center [530, 304] width 209 height 23
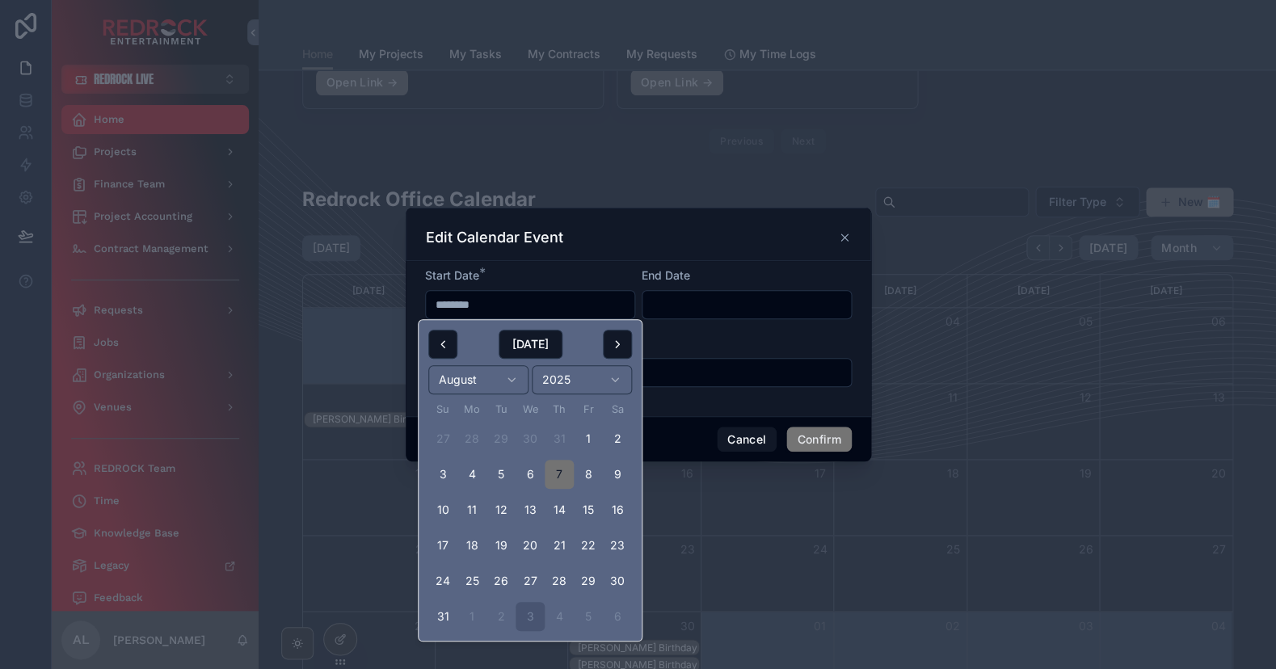
type input "********"
click at [850, 448] on div "Cancel Confirm" at bounding box center [639, 439] width 466 height 46
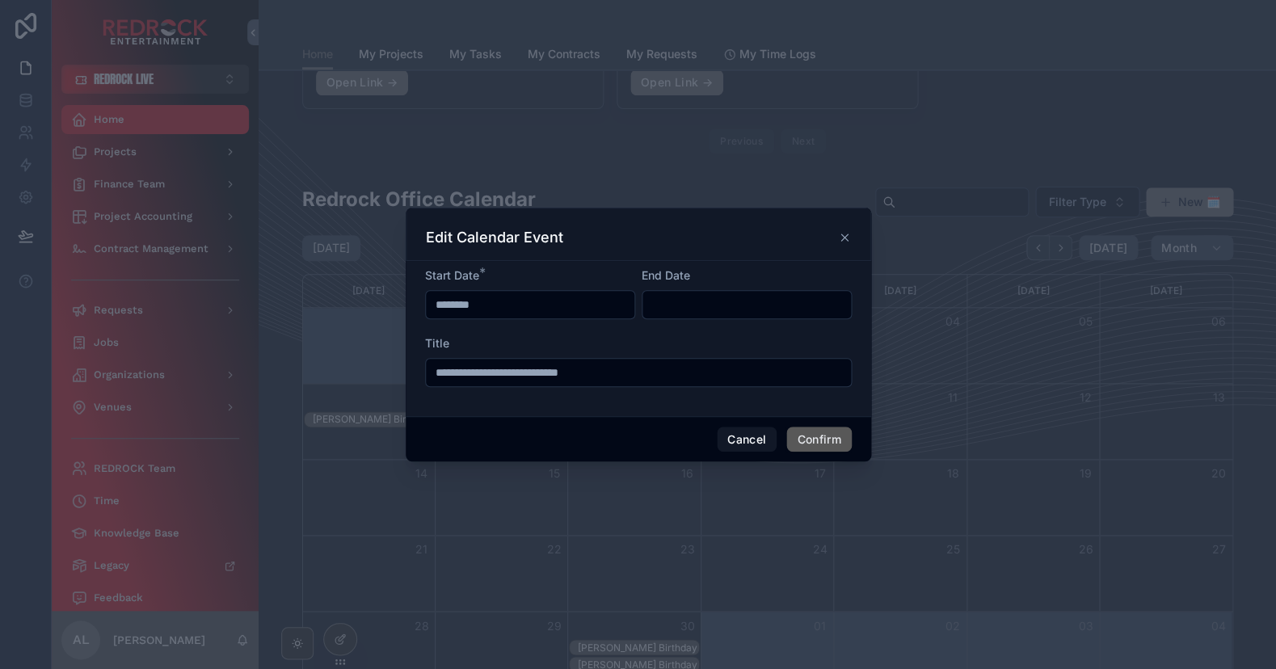
click at [848, 447] on button "Confirm" at bounding box center [818, 440] width 65 height 26
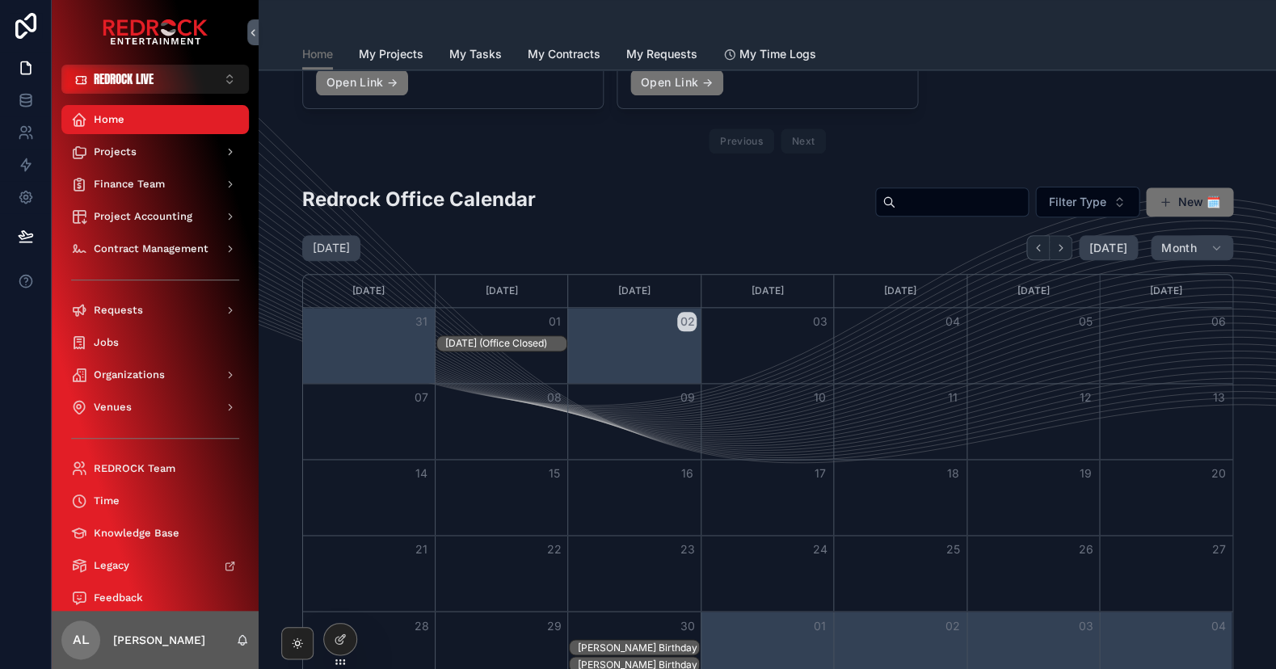
scroll to position [426, 0]
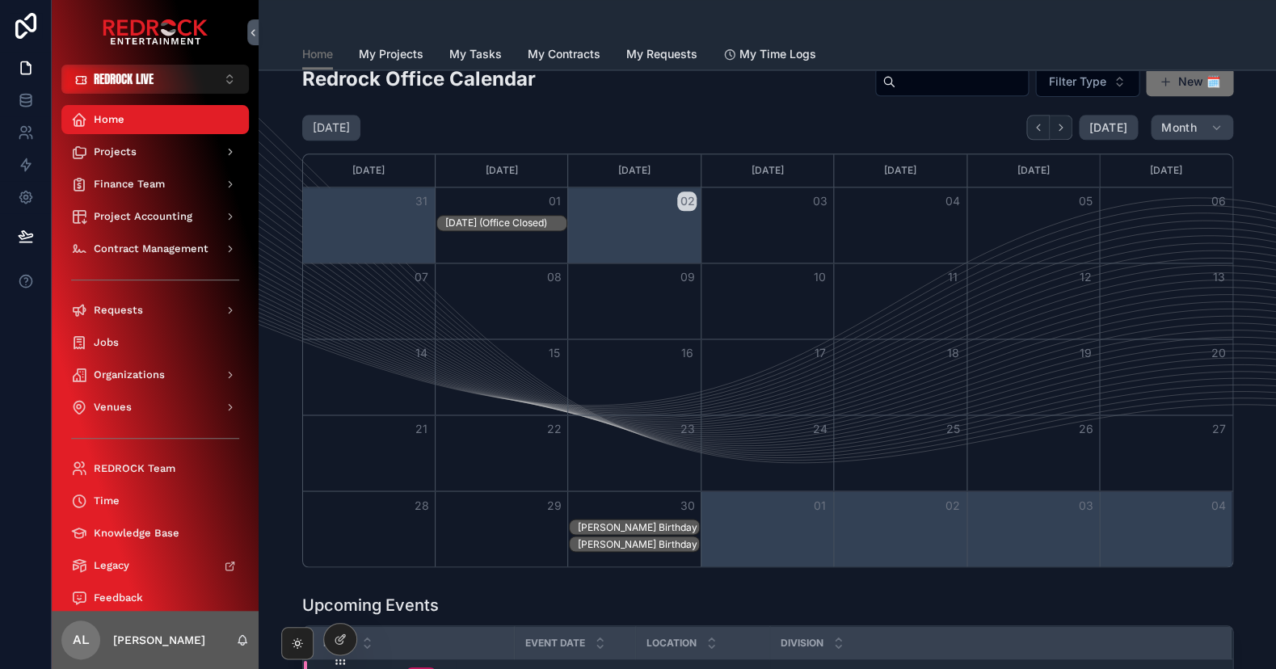
click at [635, 521] on div "[PERSON_NAME] Birthday" at bounding box center [638, 527] width 121 height 13
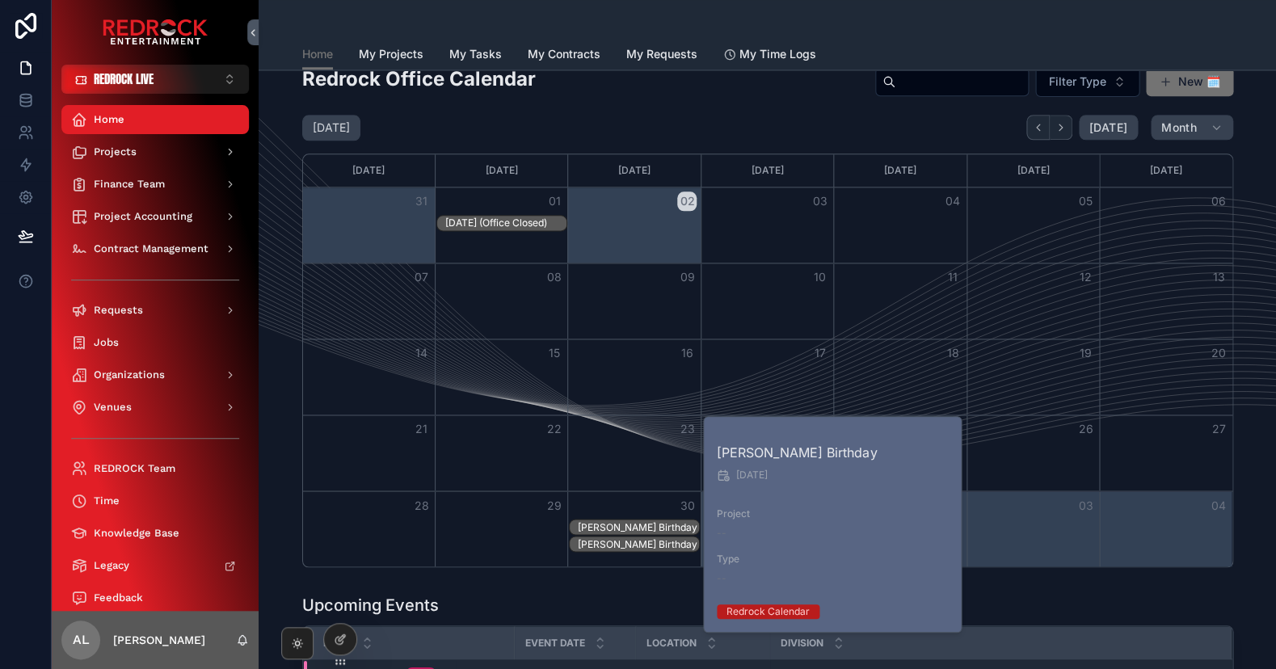
click at [636, 522] on div "[PERSON_NAME] Birthday" at bounding box center [638, 527] width 121 height 13
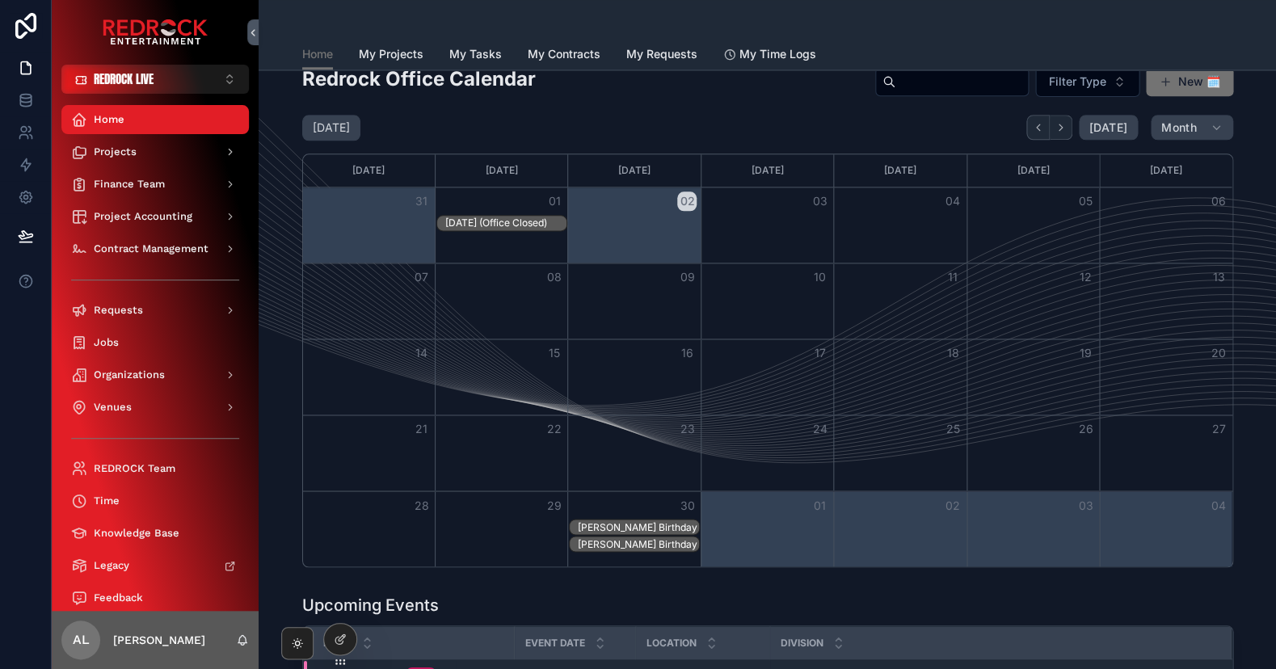
click at [658, 521] on div "[PERSON_NAME] Birthday" at bounding box center [638, 527] width 121 height 13
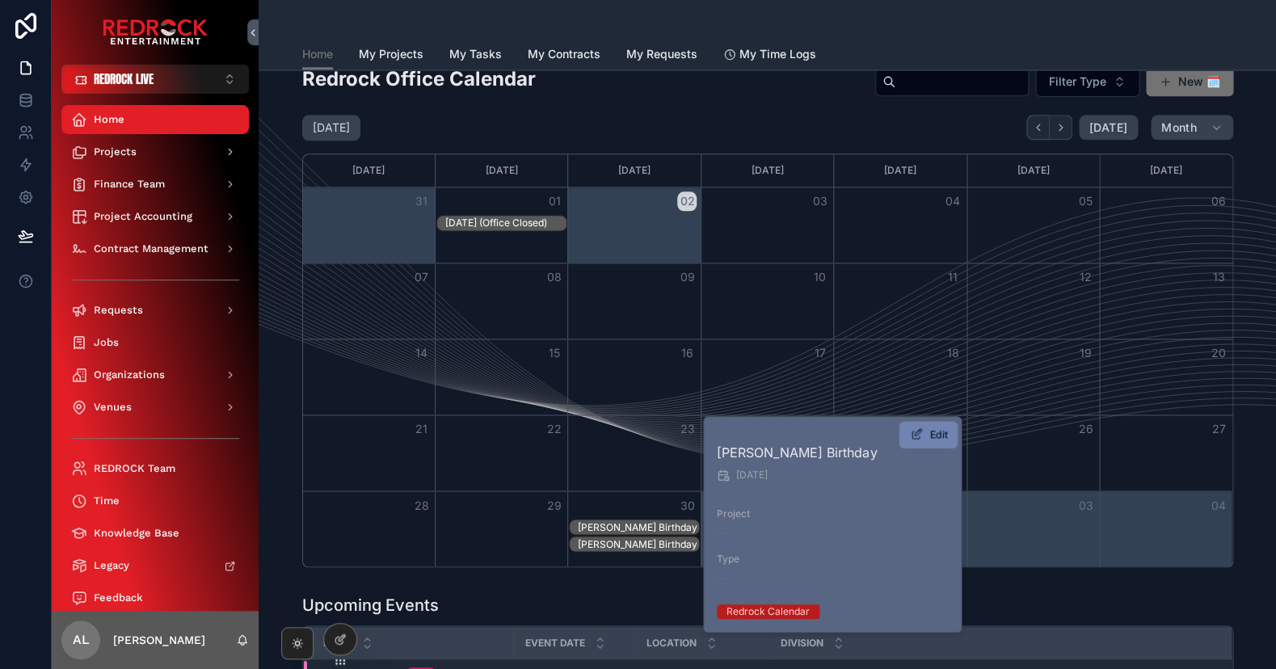
click at [936, 434] on span "Edit" at bounding box center [939, 435] width 18 height 14
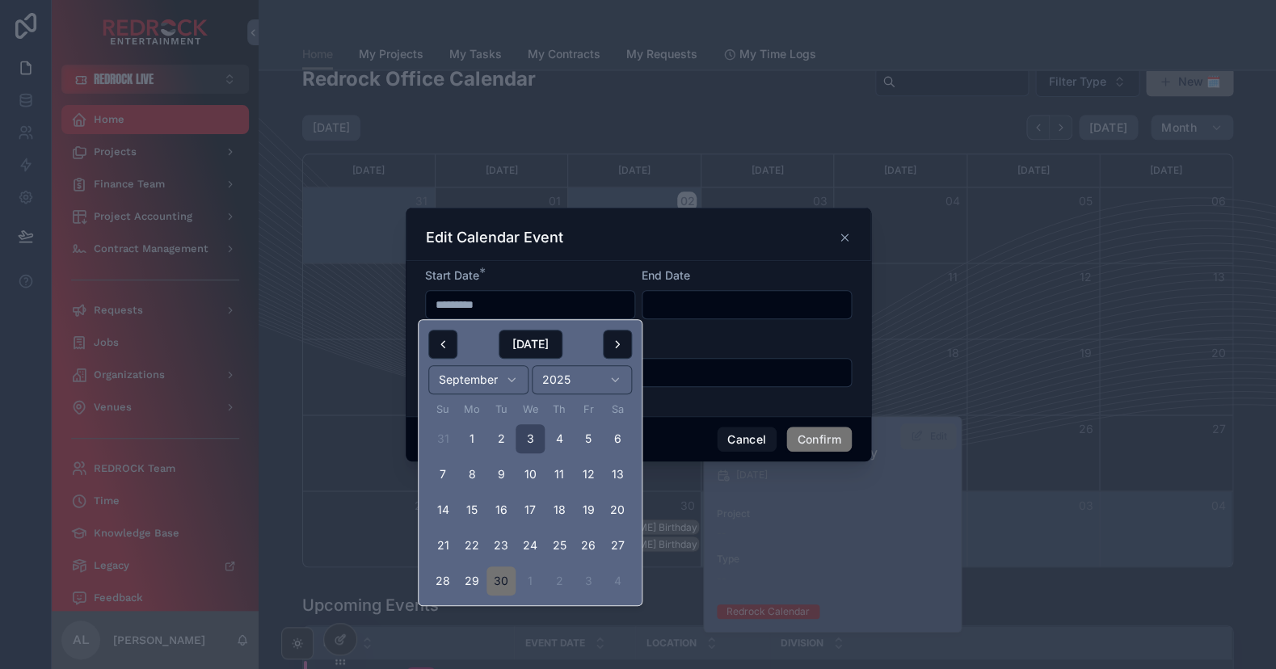
click at [443, 306] on input "*********" at bounding box center [530, 304] width 209 height 23
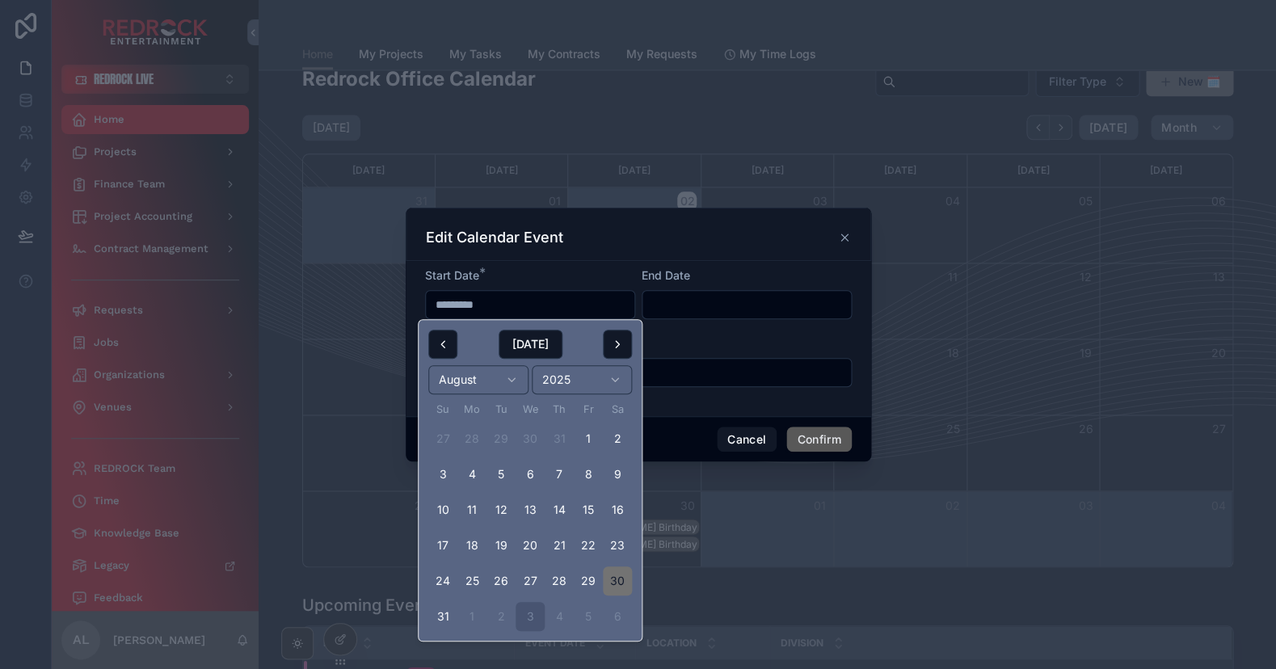
type input "*********"
click at [809, 447] on button "Confirm" at bounding box center [818, 440] width 65 height 26
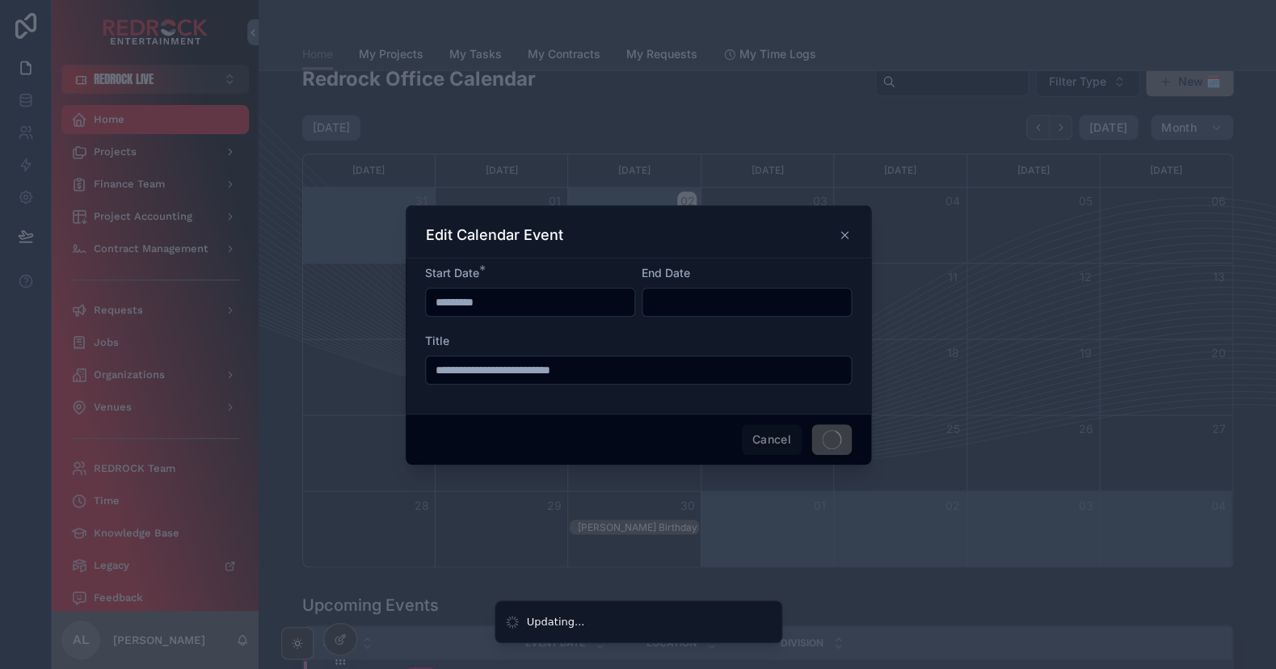
click at [816, 436] on span at bounding box center [832, 439] width 40 height 31
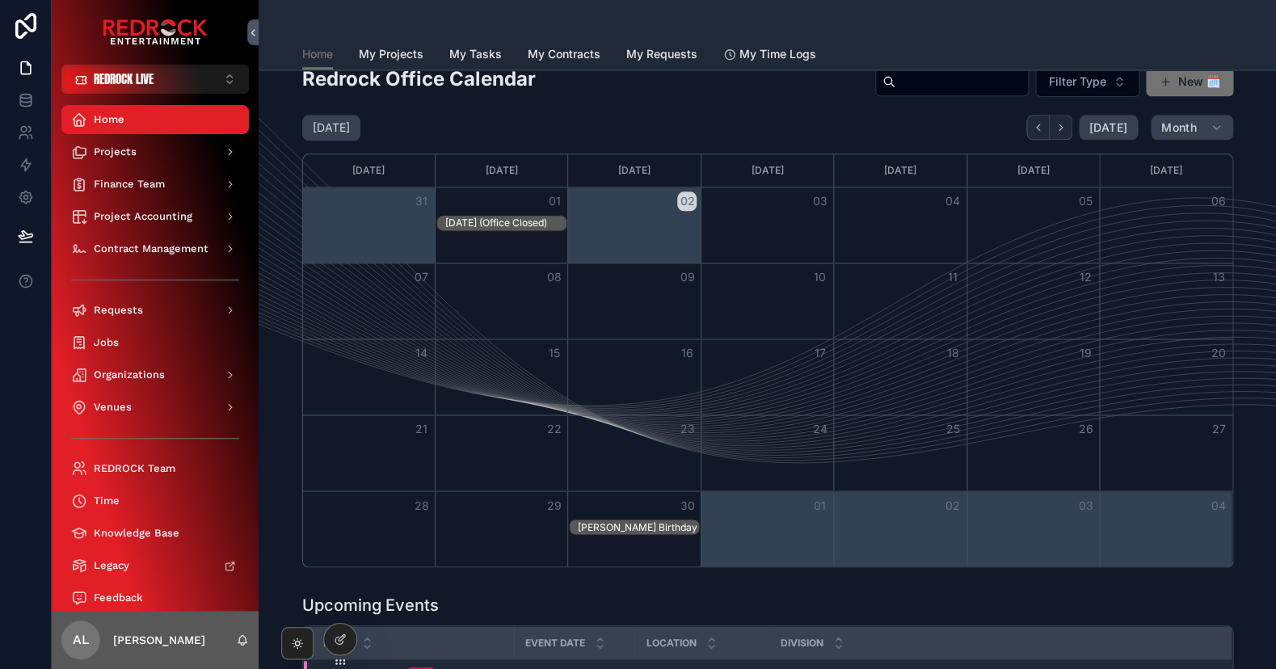
click at [643, 522] on div "[PERSON_NAME] Birthday" at bounding box center [638, 527] width 121 height 13
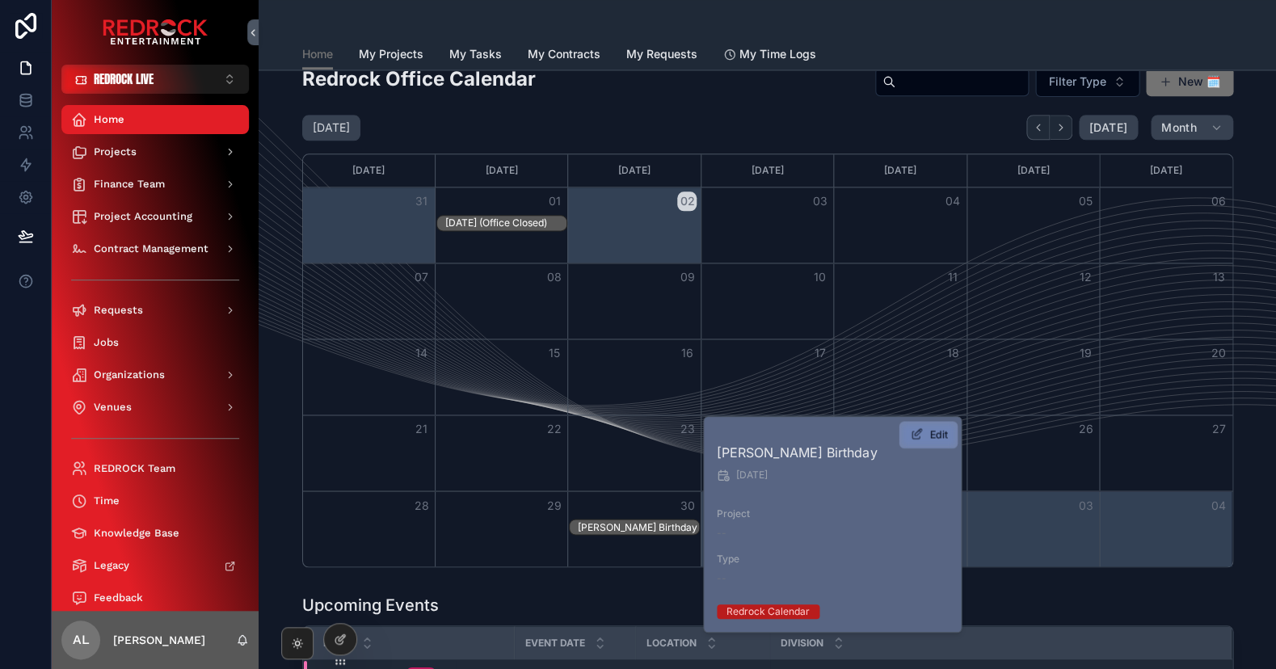
click at [938, 433] on span "Edit" at bounding box center [939, 435] width 18 height 14
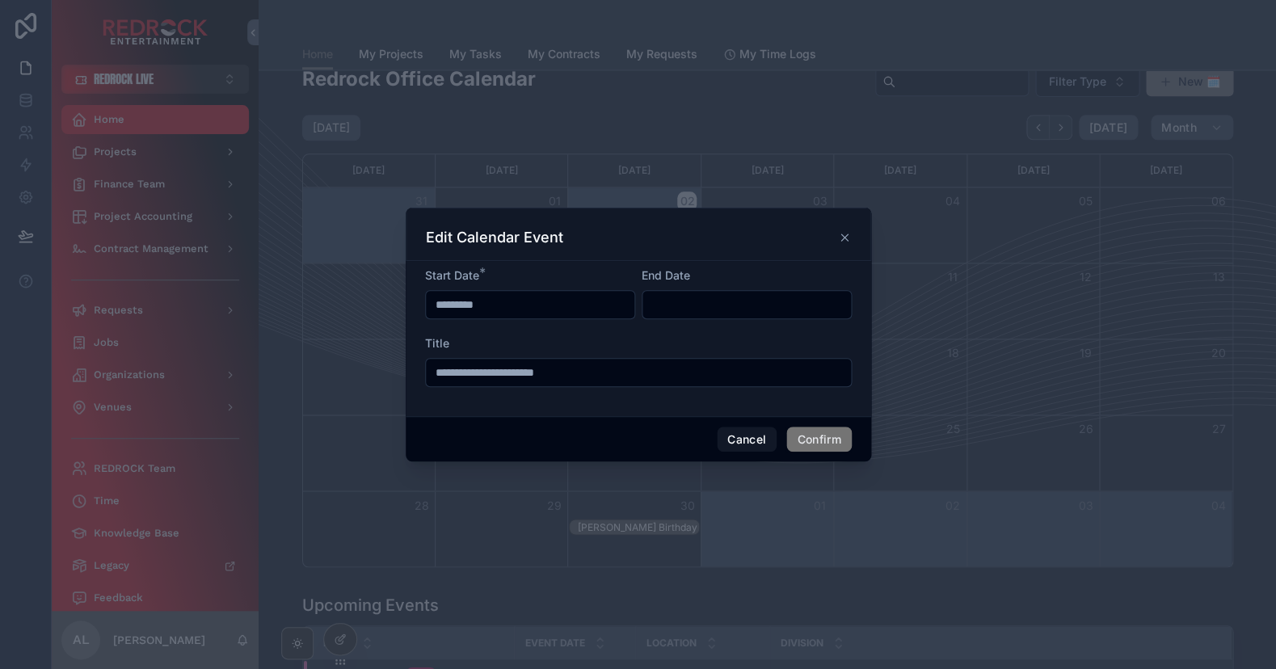
click at [441, 305] on input "*********" at bounding box center [530, 304] width 209 height 23
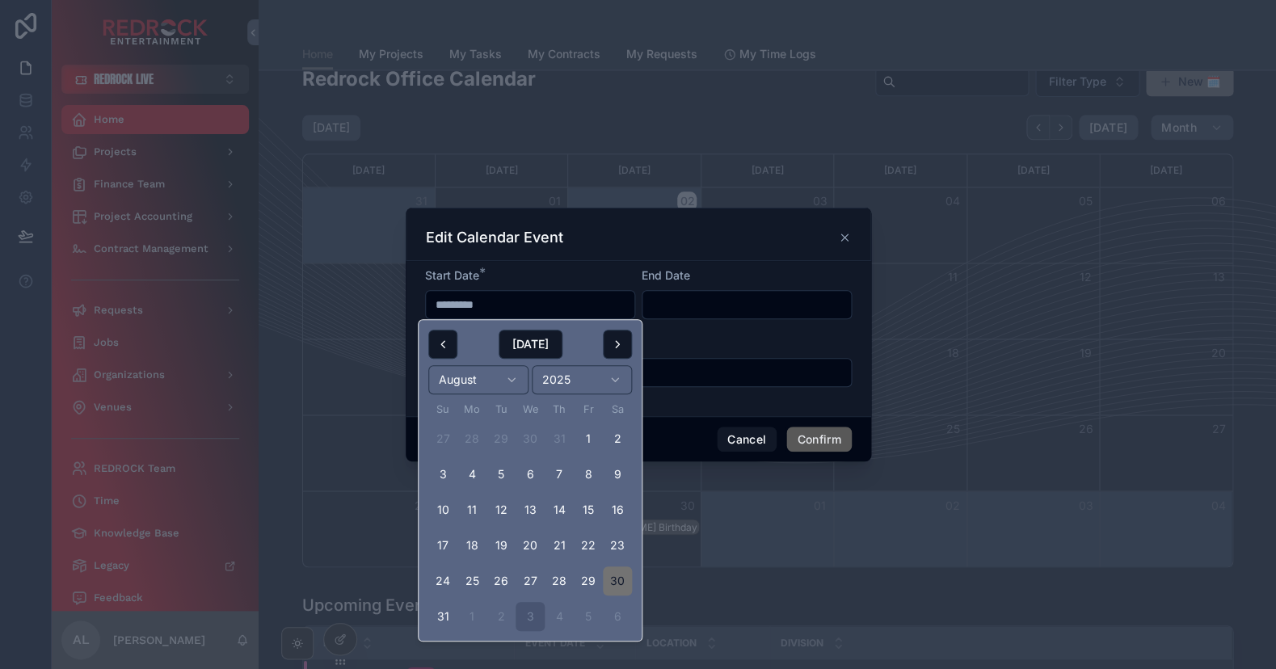
type input "*********"
click at [821, 436] on button "Confirm" at bounding box center [818, 440] width 65 height 26
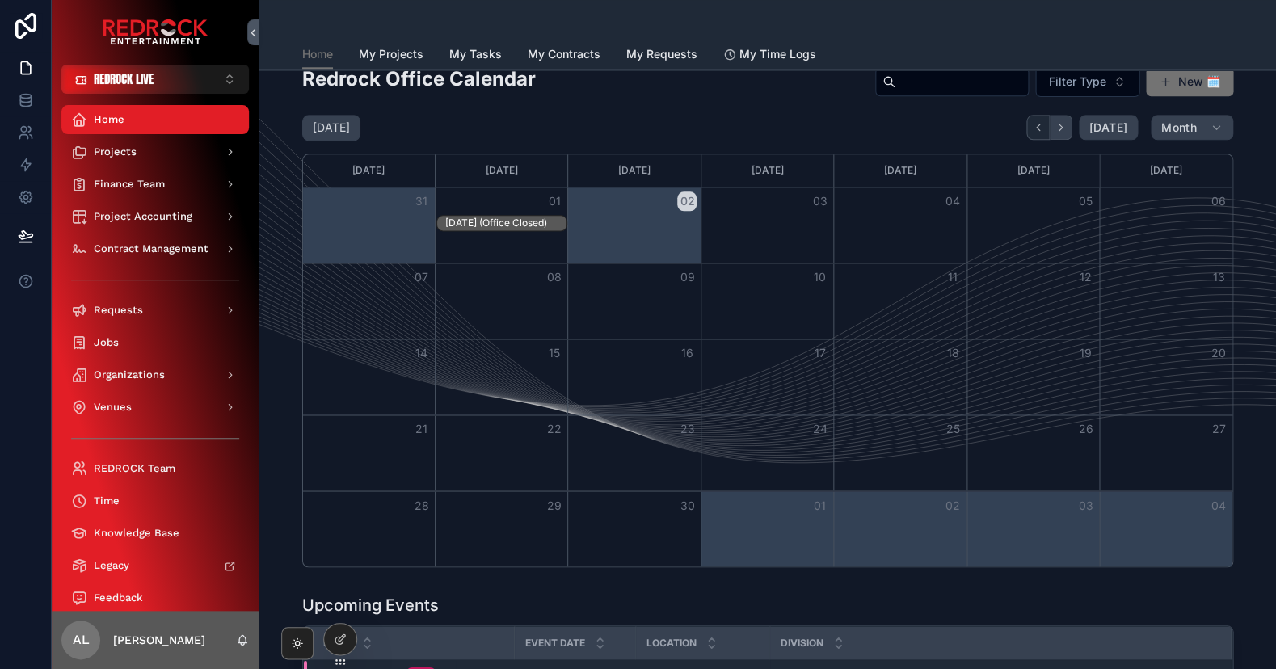
click at [1065, 116] on button "Next" at bounding box center [1061, 127] width 23 height 25
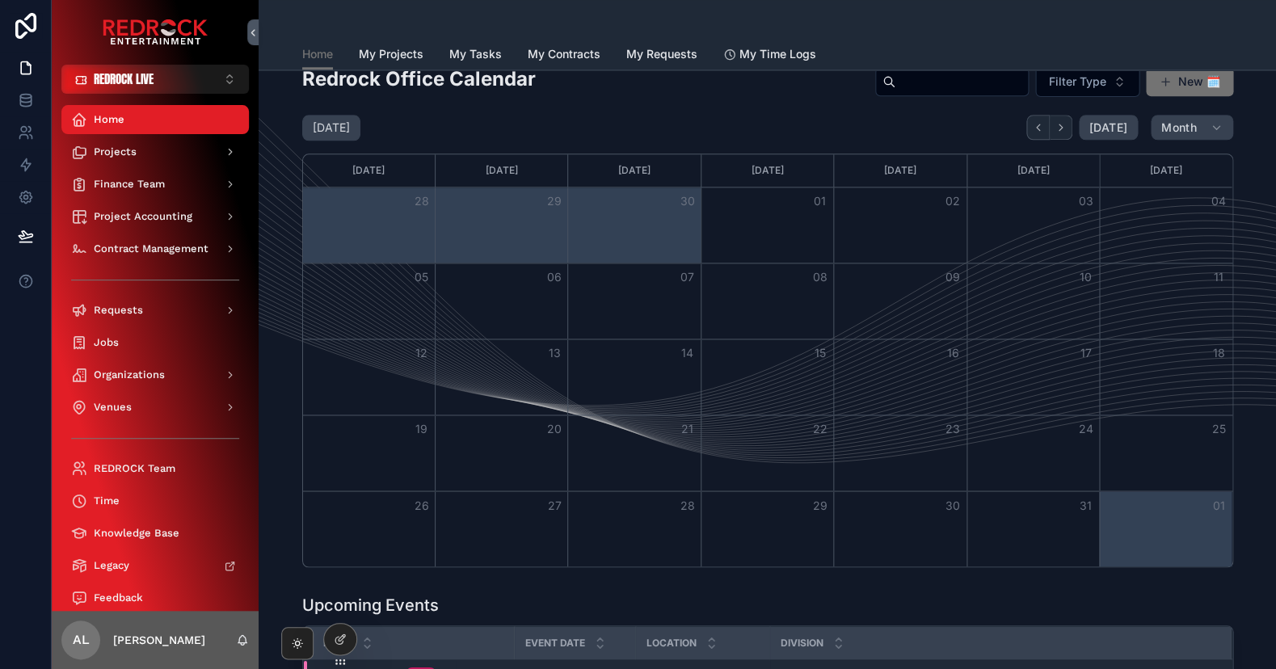
click at [1041, 129] on icon "Back" at bounding box center [1038, 127] width 12 height 12
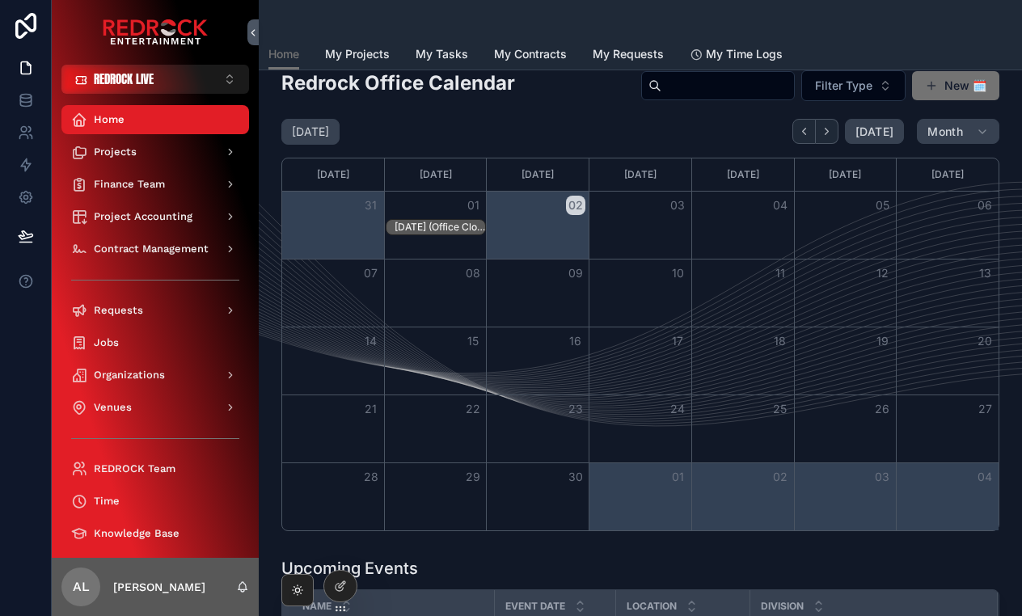
scroll to position [439, 0]
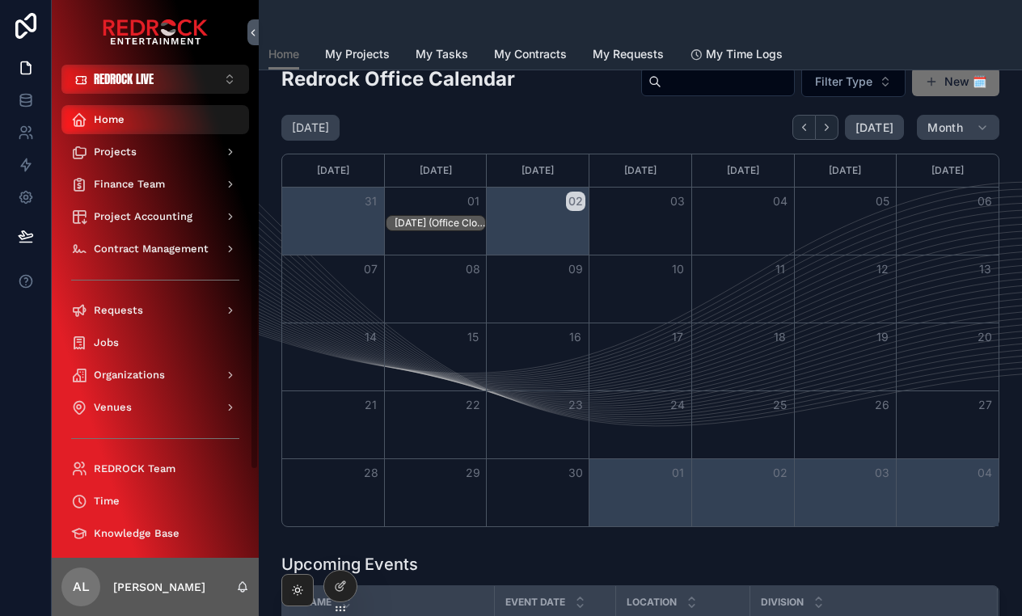
click at [93, 116] on div "Home" at bounding box center [155, 120] width 168 height 26
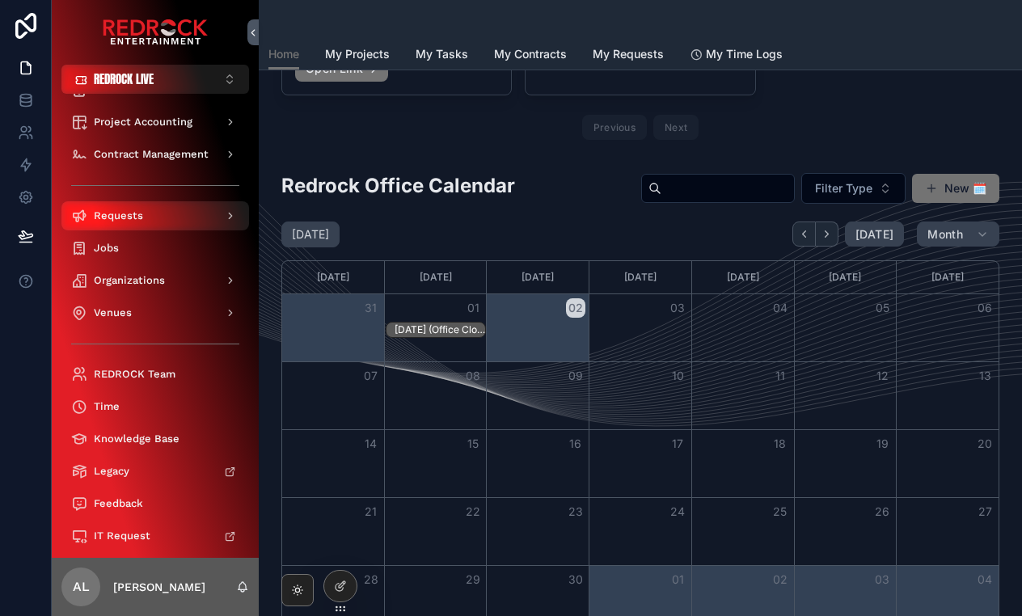
scroll to position [239, 0]
